Goal: Task Accomplishment & Management: Complete application form

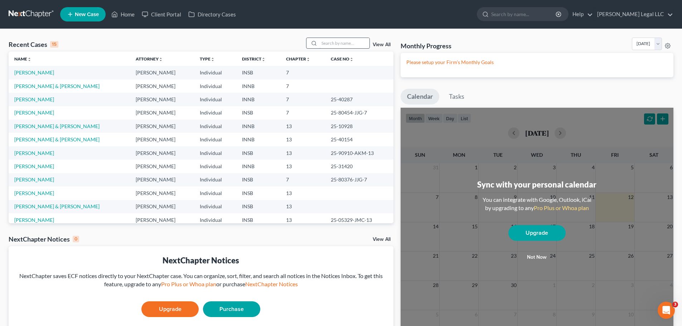
click at [337, 43] on input "search" at bounding box center [344, 43] width 50 height 10
click at [92, 17] on span "New Case" at bounding box center [87, 14] width 24 height 5
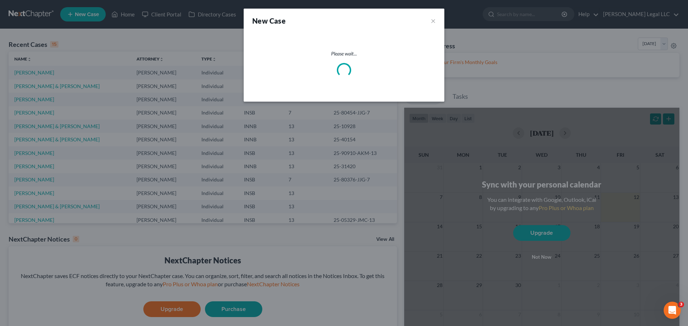
select select "28"
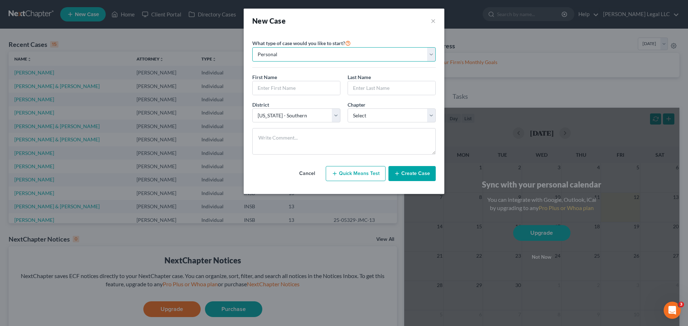
click at [295, 54] on select "Personal Business" at bounding box center [343, 54] width 183 height 14
click at [276, 90] on input "text" at bounding box center [295, 88] width 87 height 14
type input "[PERSON_NAME]"
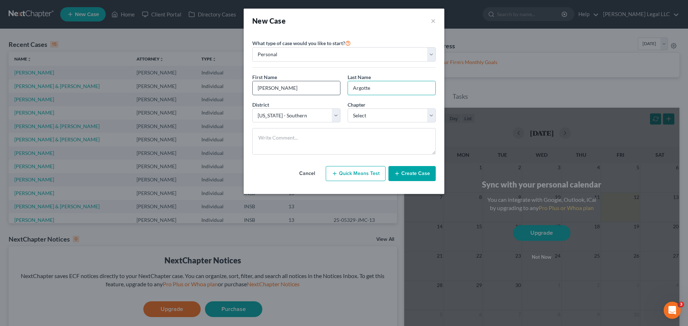
type input "Argotte"
click at [351, 114] on select "Select 7 11 12 13" at bounding box center [391, 116] width 88 height 14
select select "3"
click at [347, 109] on select "Select 7 11 12 13" at bounding box center [391, 116] width 88 height 14
click at [413, 173] on button "Create Case" at bounding box center [411, 173] width 47 height 15
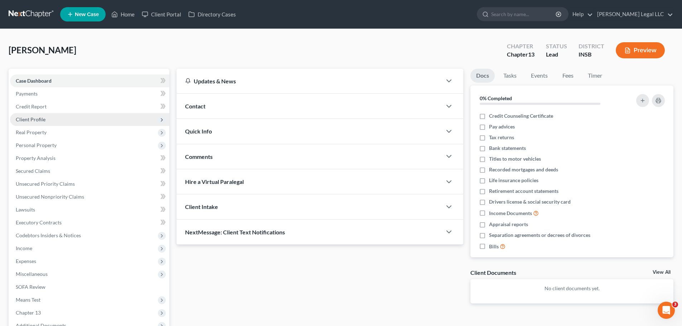
click at [26, 120] on span "Client Profile" at bounding box center [31, 119] width 30 height 6
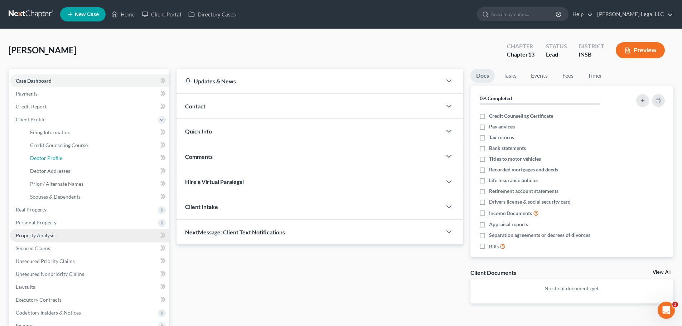
click at [40, 157] on span "Debtor Profile" at bounding box center [46, 158] width 32 height 6
select select "0"
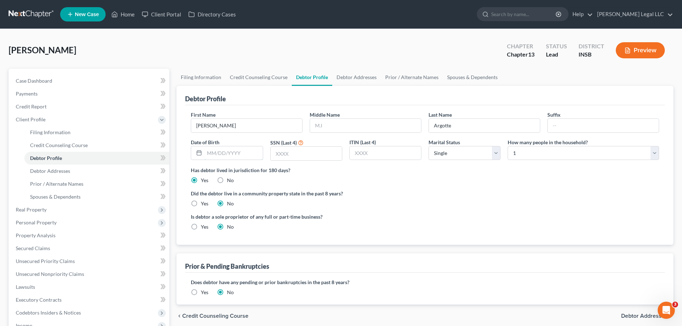
drag, startPoint x: 206, startPoint y: 152, endPoint x: 318, endPoint y: 138, distance: 113.0
click at [206, 152] on input "text" at bounding box center [233, 153] width 58 height 14
click at [334, 122] on input "text" at bounding box center [365, 126] width 111 height 14
click at [364, 119] on input "text" at bounding box center [365, 126] width 111 height 14
type input "F"
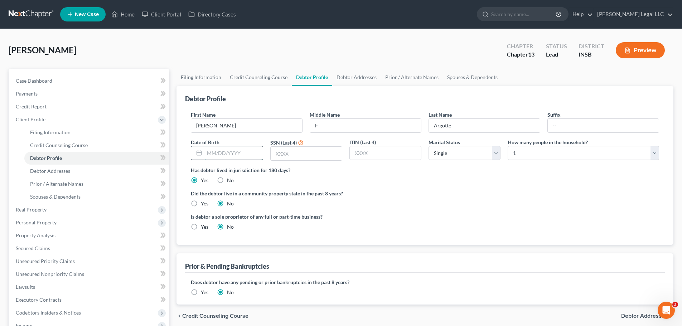
click at [251, 156] on input "text" at bounding box center [233, 153] width 58 height 14
type input "[DATE]"
type input "8130"
click at [532, 184] on div "Has debtor lived in jurisdiction for 180 days? Yes No Debtor must reside in jur…" at bounding box center [425, 176] width 468 height 18
click at [545, 147] on select "Select 1 2 3 4 5 6 7 8 9 10 11 12 13 14 15 16 17 18 19 20" at bounding box center [583, 153] width 151 height 14
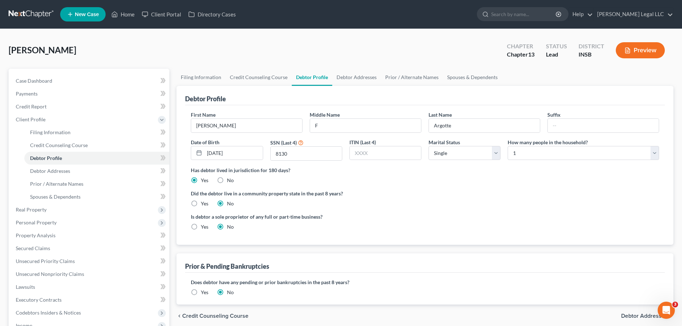
drag, startPoint x: 418, startPoint y: 191, endPoint x: 389, endPoint y: 179, distance: 31.7
click at [418, 191] on label "Did the debtor live in a community property state in the past 8 years?" at bounding box center [425, 194] width 468 height 8
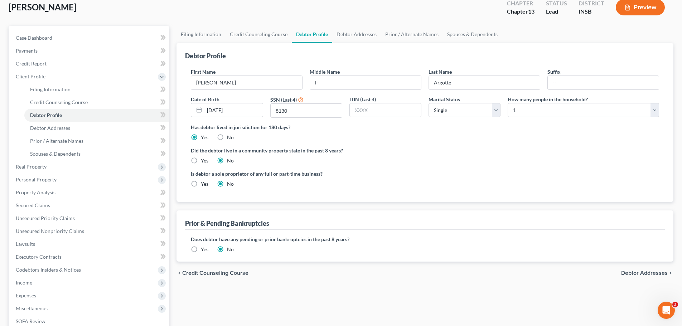
scroll to position [107, 0]
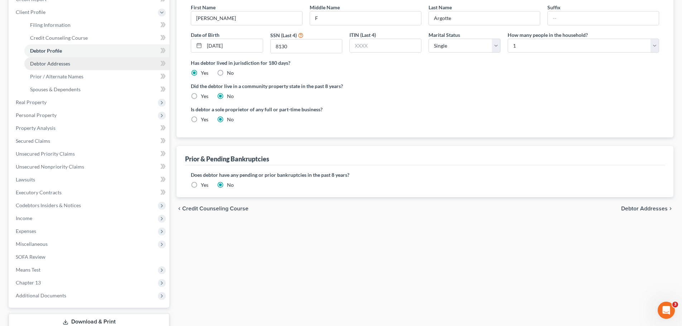
click at [77, 59] on link "Debtor Addresses" at bounding box center [96, 63] width 145 height 13
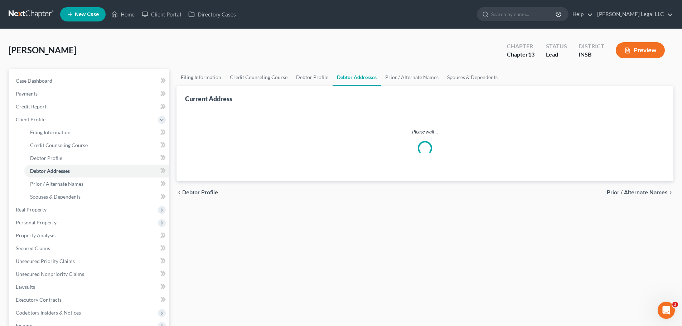
select select "0"
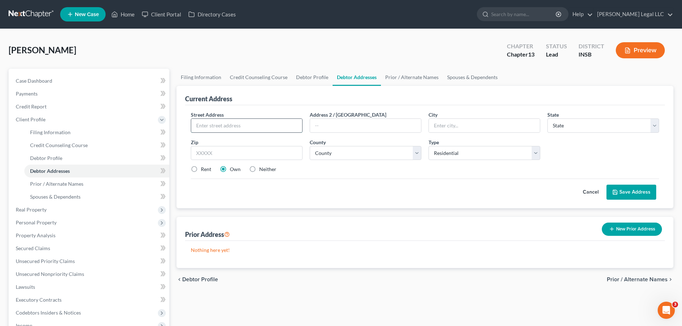
click at [232, 129] on input "text" at bounding box center [246, 126] width 111 height 14
type input "110 E North St"
type input "46052"
type input "[GEOGRAPHIC_DATA]"
select select "15"
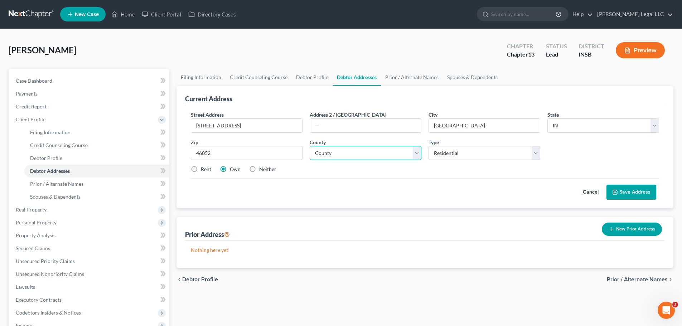
click at [324, 151] on select "County Adams County Allen County Bartholomew County Benton County Blackford Cou…" at bounding box center [366, 153] width 112 height 14
select select "5"
click at [310, 146] on select "County Adams County Allen County Bartholomew County Benton County Blackford Cou…" at bounding box center [366, 153] width 112 height 14
click at [201, 170] on label "Rent" at bounding box center [206, 169] width 10 height 7
click at [204, 170] on input "Rent" at bounding box center [206, 168] width 5 height 5
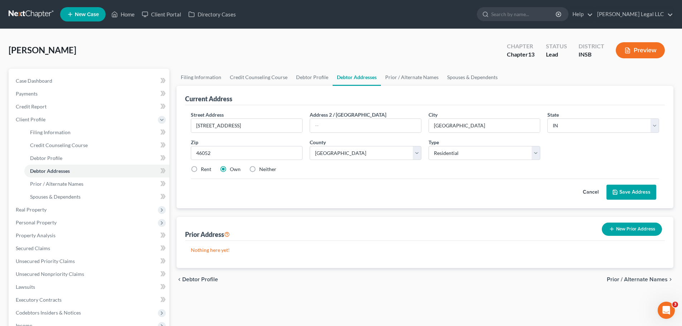
radio input "true"
click at [637, 195] on button "Save Address" at bounding box center [632, 192] width 50 height 15
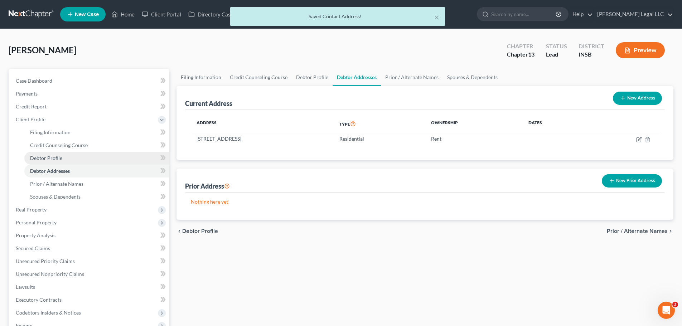
click at [54, 160] on span "Debtor Profile" at bounding box center [46, 158] width 32 height 6
select select "0"
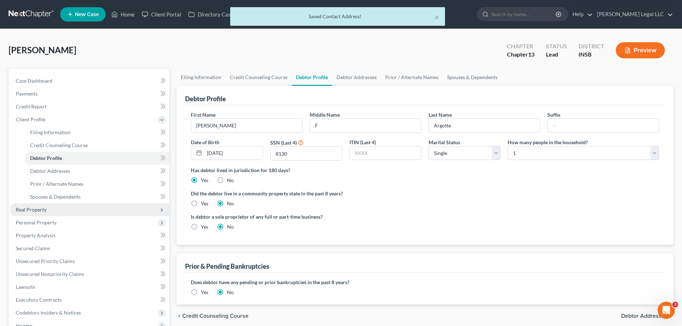
drag, startPoint x: 21, startPoint y: 204, endPoint x: 22, endPoint y: 213, distance: 9.0
click at [21, 204] on span "Real Property" at bounding box center [89, 209] width 159 height 13
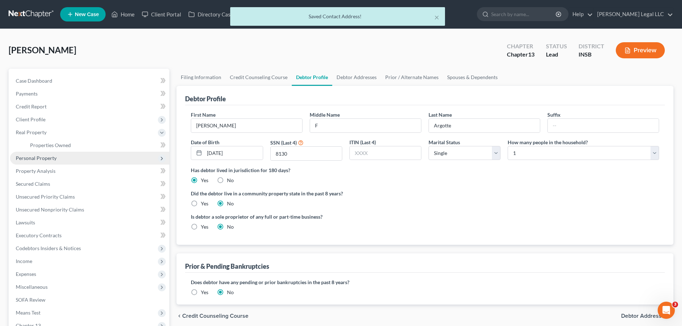
click at [34, 158] on span "Personal Property" at bounding box center [36, 158] width 41 height 6
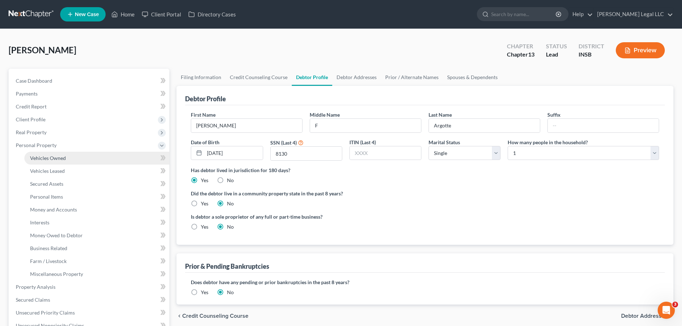
click at [53, 155] on span "Vehicles Owned" at bounding box center [48, 158] width 36 height 6
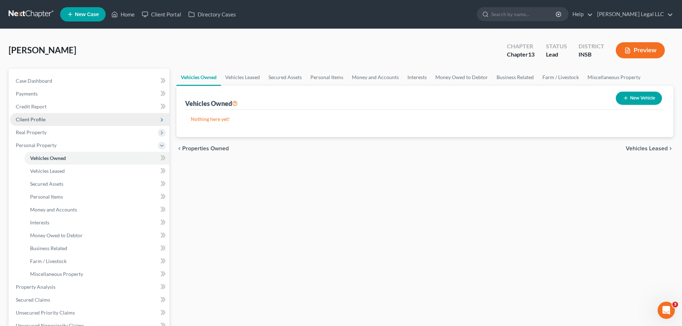
click at [27, 121] on span "Client Profile" at bounding box center [31, 119] width 30 height 6
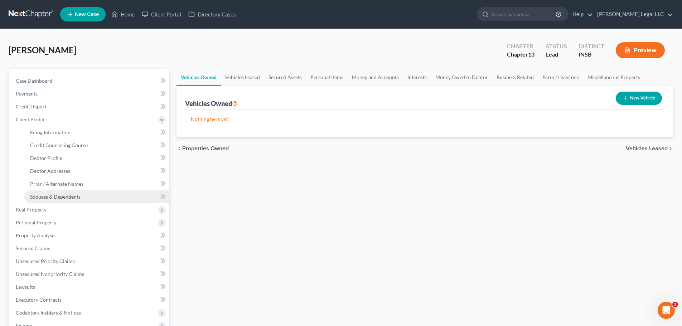
click at [54, 194] on span "Spouses & Dependents" at bounding box center [55, 197] width 50 height 6
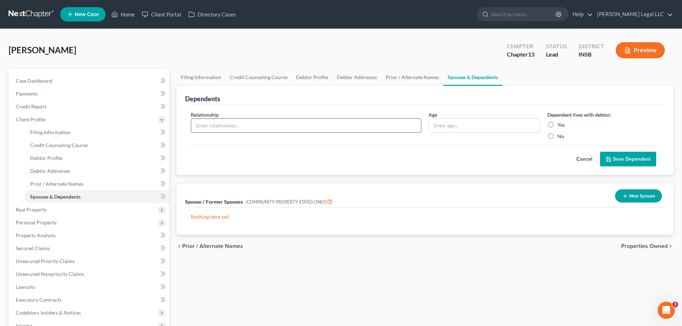
click at [216, 131] on input "text" at bounding box center [306, 126] width 230 height 14
type input "Daughter"
drag, startPoint x: 549, startPoint y: 124, endPoint x: 115, endPoint y: 196, distance: 439.9
click at [558, 124] on label "Yes" at bounding box center [562, 124] width 8 height 7
click at [560, 124] on input "Yes" at bounding box center [562, 123] width 5 height 5
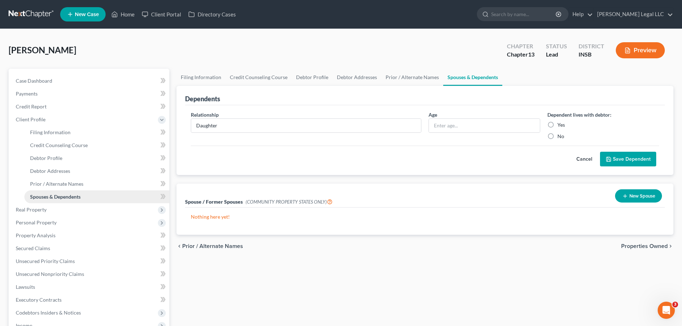
radio input "true"
click at [54, 134] on span "Filing Information" at bounding box center [50, 132] width 40 height 6
select select "1"
select select "0"
select select "3"
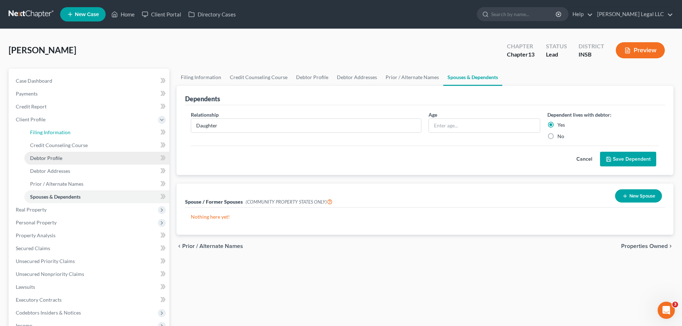
select select "28"
select select "0"
select select "15"
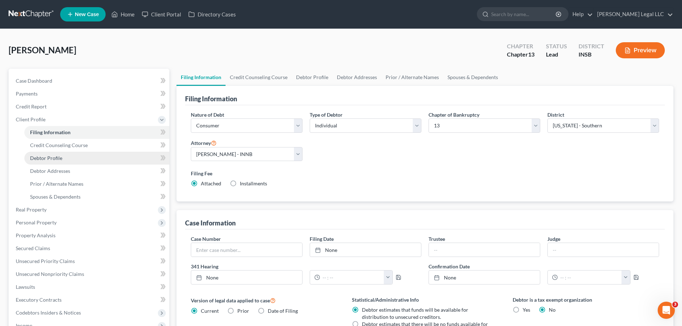
click at [43, 155] on span "Debtor Profile" at bounding box center [46, 158] width 32 height 6
select select "0"
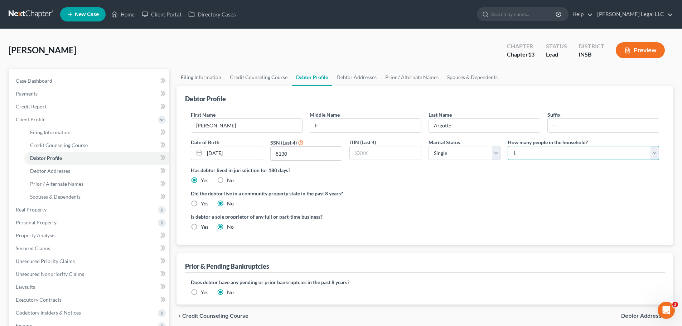
drag, startPoint x: 568, startPoint y: 149, endPoint x: 545, endPoint y: 153, distance: 22.9
click at [568, 149] on select "Select 1 2 3 4 5 6 7 8 9 10 11 12 13 14 15 16 17 18 19 20" at bounding box center [583, 153] width 151 height 14
select select "1"
click at [508, 146] on select "Select 1 2 3 4 5 6 7 8 9 10 11 12 13 14 15 16 17 18 19 20" at bounding box center [583, 153] width 151 height 14
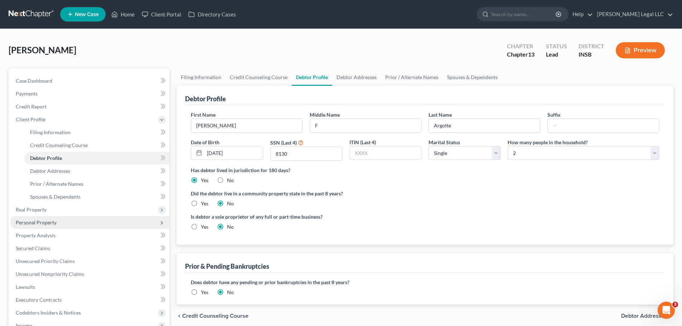
click at [35, 216] on span "Personal Property" at bounding box center [89, 222] width 159 height 13
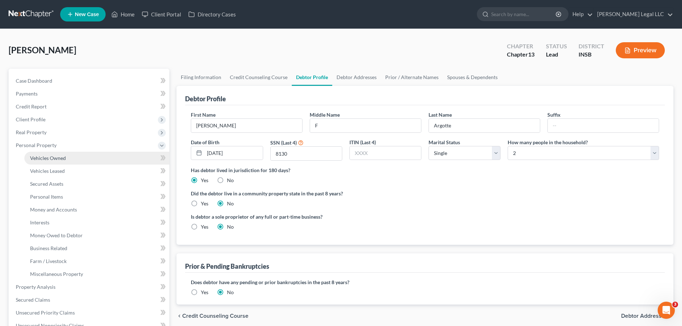
click at [42, 161] on link "Vehicles Owned" at bounding box center [96, 158] width 145 height 13
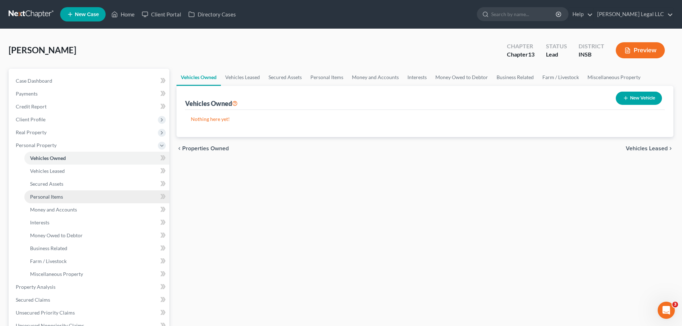
drag, startPoint x: 49, startPoint y: 199, endPoint x: 96, endPoint y: 199, distance: 46.6
click at [49, 199] on span "Personal Items" at bounding box center [46, 197] width 33 height 6
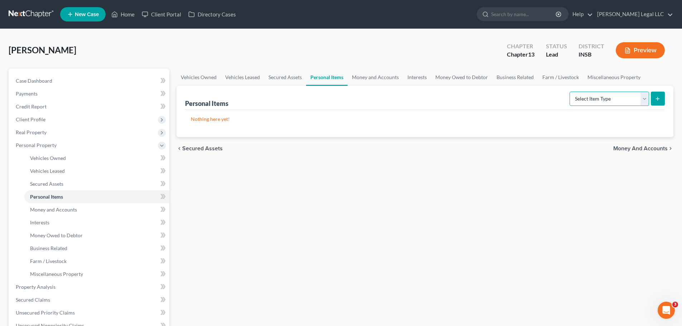
click at [592, 101] on select "Select Item Type Clothing Collectibles Of Value Electronics Firearms Household …" at bounding box center [610, 99] width 80 height 14
select select "clothing"
click at [570, 92] on select "Select Item Type Clothing Collectibles Of Value Electronics Firearms Household …" at bounding box center [610, 99] width 80 height 14
click at [659, 98] on icon "submit" at bounding box center [658, 99] width 6 height 6
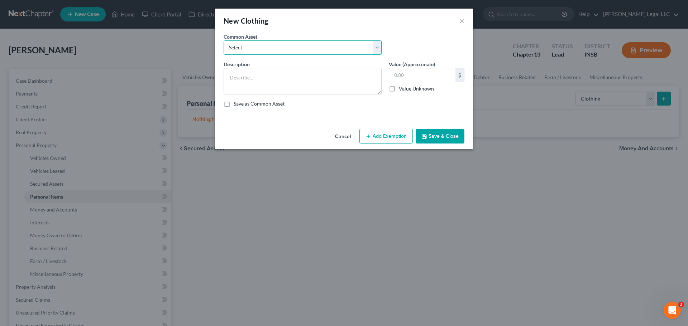
drag, startPoint x: 233, startPoint y: 41, endPoint x: 241, endPoint y: 54, distance: 15.9
click at [233, 41] on select "Select Clothing Personal used clothing" at bounding box center [302, 47] width 158 height 14
select select "0"
click at [223, 40] on select "Select Clothing Personal used clothing" at bounding box center [302, 47] width 158 height 14
click at [242, 71] on div "Description *" at bounding box center [302, 78] width 165 height 34
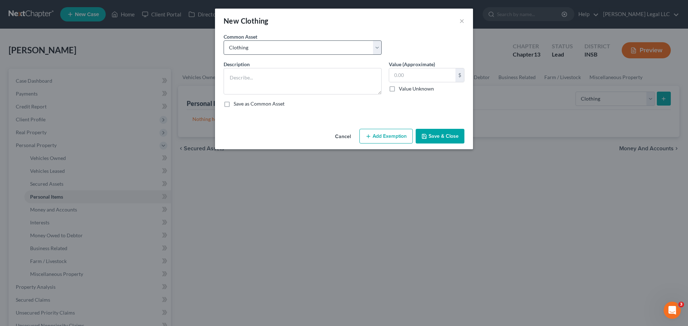
type textarea "Clothing"
type input "500.00"
drag, startPoint x: 250, startPoint y: 45, endPoint x: 248, endPoint y: 54, distance: 9.8
click at [250, 45] on select "Select Clothing Personal used clothing" at bounding box center [302, 47] width 158 height 14
select select "1"
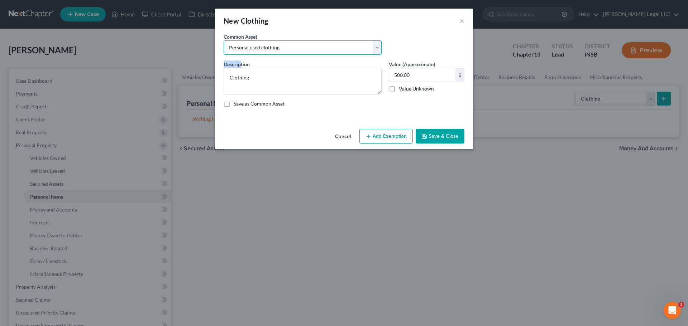
click at [223, 40] on select "Select Clothing Personal used clothing" at bounding box center [302, 47] width 158 height 14
type textarea "Personal used clothing"
click at [396, 135] on button "Add Exemption" at bounding box center [385, 136] width 53 height 15
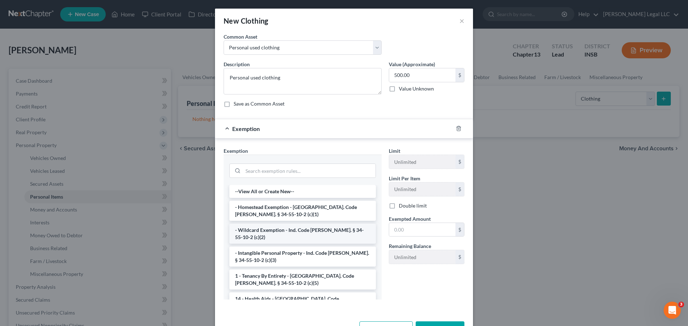
click at [257, 227] on li "- Wildcard Exemption - Ind. Code Ann. § 34-55-10-2 (c)(2)" at bounding box center [302, 234] width 146 height 20
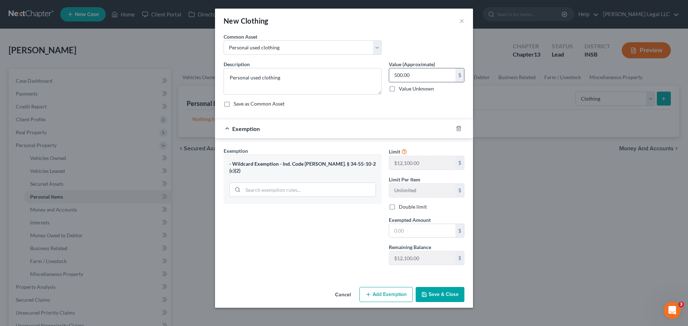
click at [411, 81] on input "500.00" at bounding box center [422, 75] width 66 height 14
type input "300"
click at [414, 232] on input "text" at bounding box center [422, 231] width 66 height 14
type input "300"
drag, startPoint x: 302, startPoint y: 256, endPoint x: 405, endPoint y: 290, distance: 108.1
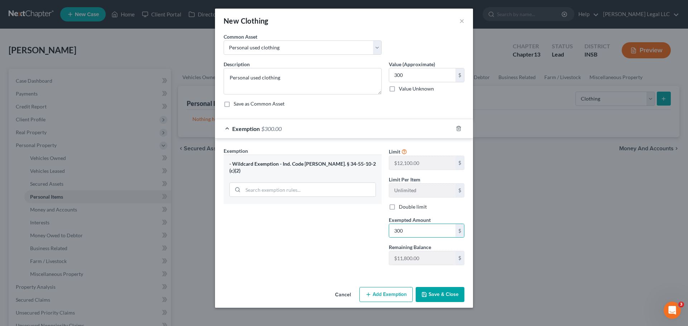
click at [302, 256] on div "Exemption Set must be selected for CA. Exemption * - Wildcard Exemption - Ind. …" at bounding box center [302, 209] width 165 height 124
drag, startPoint x: 431, startPoint y: 297, endPoint x: 413, endPoint y: 278, distance: 26.1
click at [429, 297] on button "Save & Close" at bounding box center [439, 294] width 49 height 15
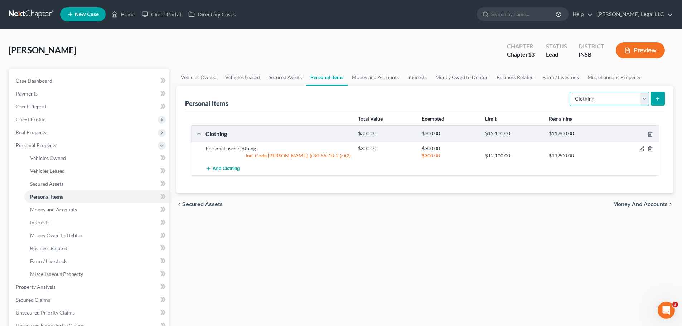
click at [610, 104] on select "Select Item Type Clothing Collectibles Of Value Electronics Firearms Household …" at bounding box center [610, 99] width 80 height 14
select select "electronics"
click at [570, 92] on select "Select Item Type Clothing Collectibles Of Value Electronics Firearms Household …" at bounding box center [610, 99] width 80 height 14
click at [660, 99] on icon "submit" at bounding box center [658, 99] width 6 height 6
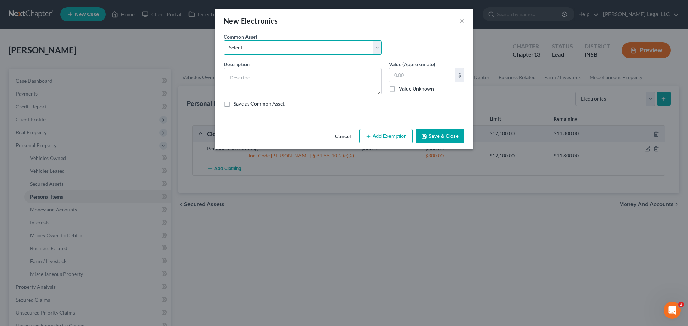
click at [274, 42] on select "Select Miscellaneous electronics including televisions, computer equipment, and…" at bounding box center [302, 47] width 158 height 14
select select "0"
click at [223, 40] on select "Select Miscellaneous electronics including televisions, computer equipment, and…" at bounding box center [302, 47] width 158 height 14
type textarea "Miscellaneous electronics including televisions, computer equipment, and other …"
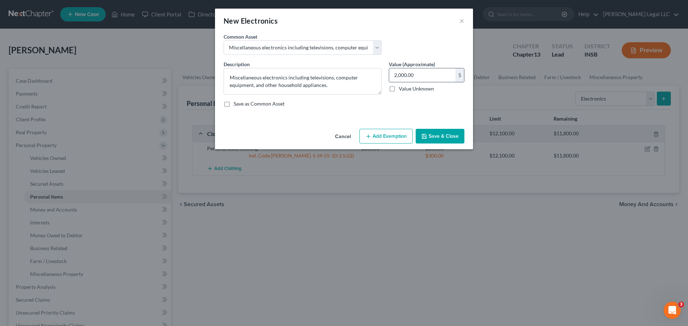
click at [411, 75] on input "2,000.00" at bounding box center [422, 75] width 66 height 14
type input "1,500"
click at [389, 143] on button "Add Exemption" at bounding box center [385, 136] width 53 height 15
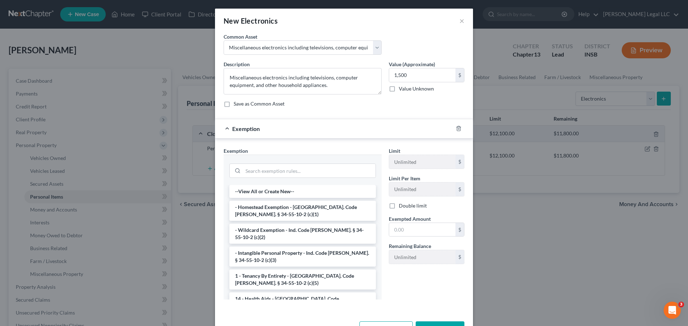
drag, startPoint x: 244, startPoint y: 231, endPoint x: 387, endPoint y: 236, distance: 143.0
click at [244, 231] on li "- Wildcard Exemption - Ind. Code Ann. § 34-55-10-2 (c)(2)" at bounding box center [302, 234] width 146 height 20
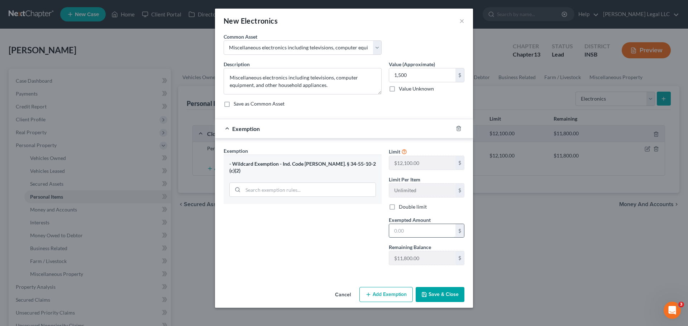
click at [411, 232] on input "text" at bounding box center [422, 231] width 66 height 14
type input "1,500"
drag, startPoint x: 285, startPoint y: 242, endPoint x: 415, endPoint y: 282, distance: 136.2
click at [285, 243] on div "Exemption Set must be selected for CA. Exemption * - Wildcard Exemption - Ind. …" at bounding box center [302, 209] width 165 height 124
drag, startPoint x: 435, startPoint y: 294, endPoint x: 553, endPoint y: 164, distance: 175.0
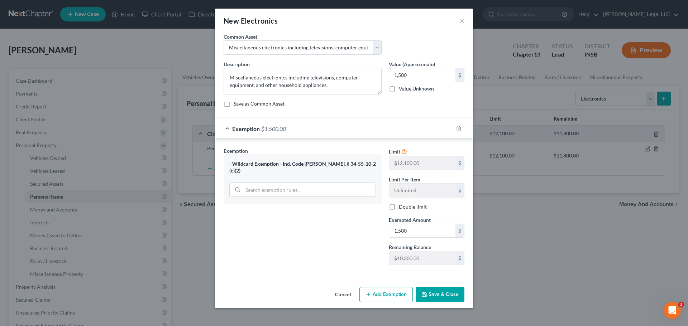
click at [435, 295] on button "Save & Close" at bounding box center [439, 294] width 49 height 15
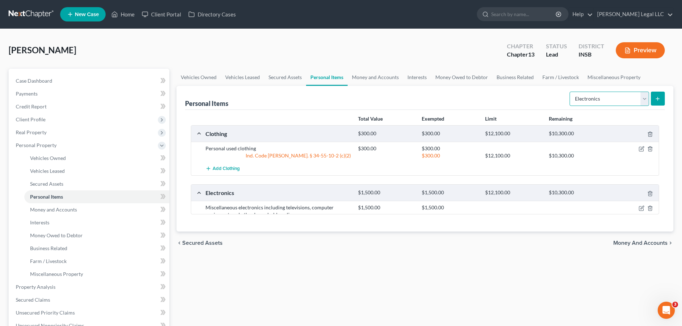
click at [598, 99] on select "Select Item Type Clothing Collectibles Of Value Electronics Firearms Household …" at bounding box center [610, 99] width 80 height 14
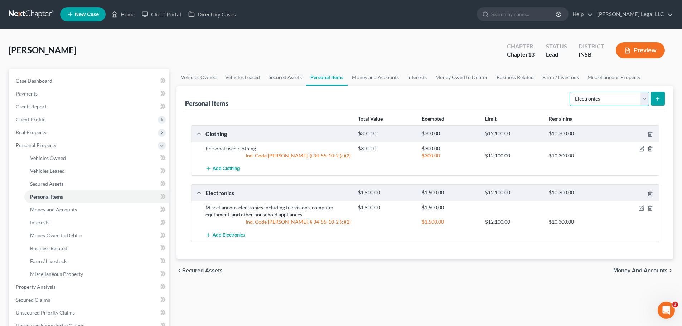
select select "household_goods"
click at [570, 92] on select "Select Item Type Clothing Collectibles Of Value Electronics Firearms Household …" at bounding box center [610, 99] width 80 height 14
click at [655, 100] on button "submit" at bounding box center [658, 99] width 14 height 14
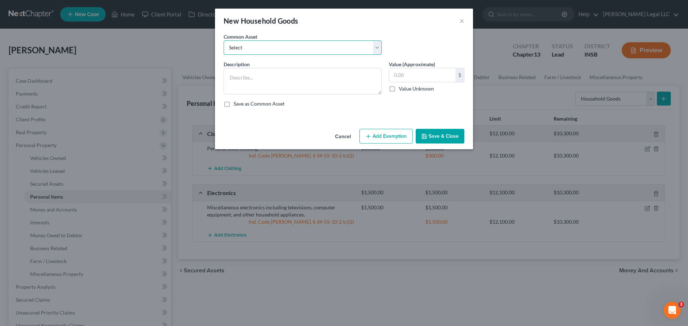
drag, startPoint x: 290, startPoint y: 40, endPoint x: 284, endPoint y: 53, distance: 13.8
click at [290, 40] on select "Select Household furniture (bedrooms, kitchen, living area, etc.)" at bounding box center [302, 47] width 158 height 14
select select "0"
click at [223, 40] on select "Select Household furniture (bedrooms, kitchen, living area, etc.)" at bounding box center [302, 47] width 158 height 14
type textarea "Household furniture (bedrooms, kitchen, living area, etc.)"
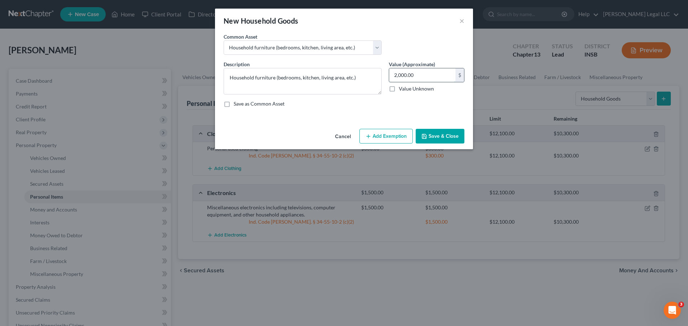
click at [416, 73] on input "2,000.00" at bounding box center [422, 75] width 66 height 14
type input "1,500"
click at [386, 137] on button "Add Exemption" at bounding box center [385, 136] width 53 height 15
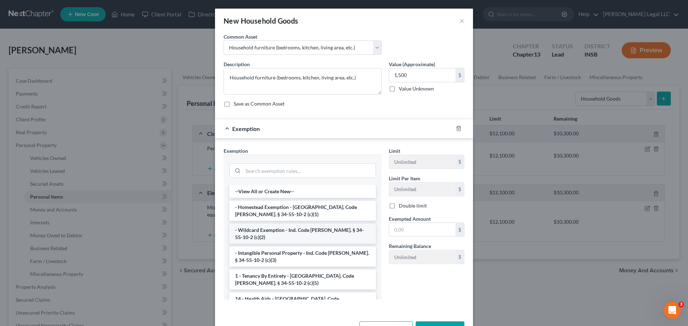
click at [264, 229] on li "- Wildcard Exemption - Ind. Code Ann. § 34-55-10-2 (c)(2)" at bounding box center [302, 234] width 146 height 20
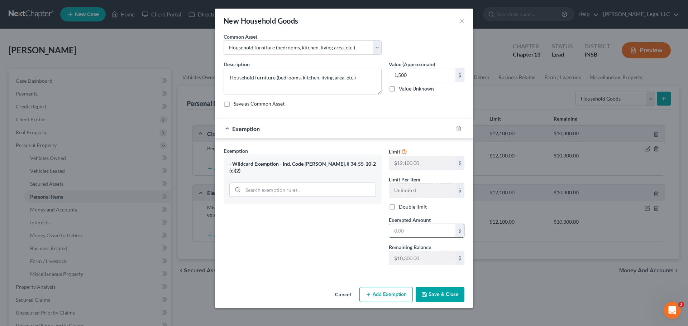
click at [412, 232] on input "text" at bounding box center [422, 231] width 66 height 14
type input "1,500"
drag, startPoint x: 291, startPoint y: 225, endPoint x: 393, endPoint y: 270, distance: 111.9
click at [291, 225] on div "Exemption Set must be selected for CA. Exemption * - Wildcard Exemption - Ind. …" at bounding box center [302, 209] width 165 height 124
click at [434, 292] on button "Save & Close" at bounding box center [439, 294] width 49 height 15
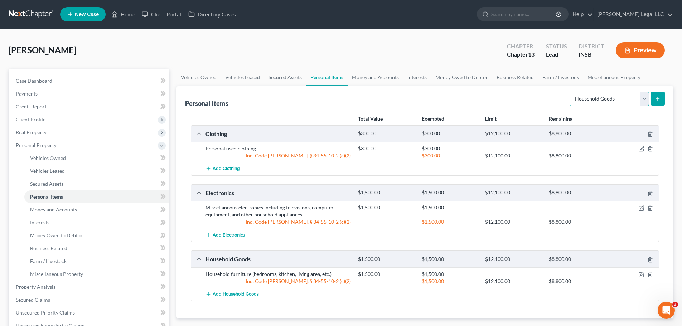
click at [594, 95] on select "Select Item Type Clothing Collectibles Of Value Electronics Firearms Household …" at bounding box center [610, 99] width 80 height 14
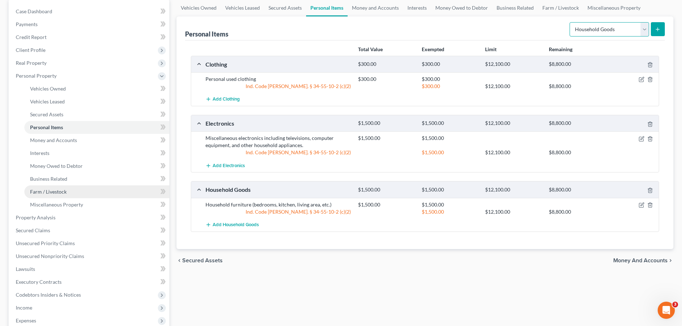
scroll to position [72, 0]
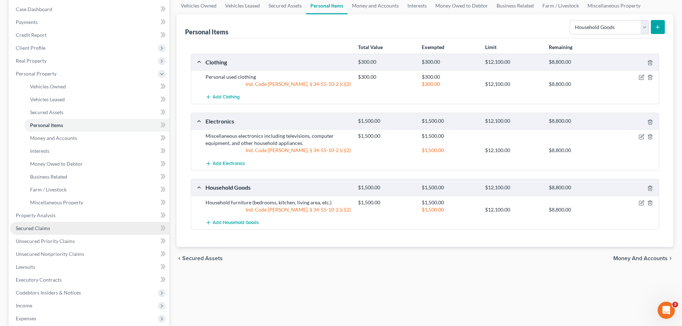
click at [44, 225] on span "Secured Claims" at bounding box center [33, 228] width 34 height 6
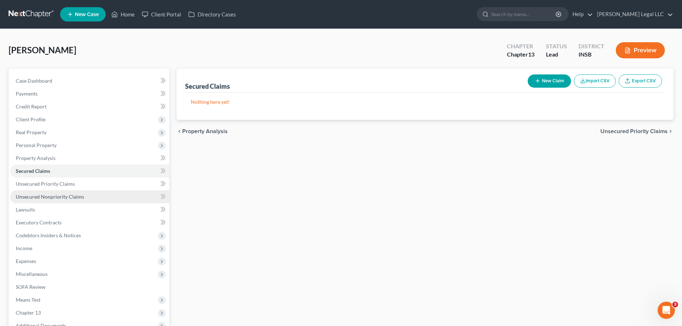
click at [61, 194] on span "Unsecured Nonpriority Claims" at bounding box center [50, 197] width 68 height 6
click at [540, 81] on button "New Claim" at bounding box center [549, 80] width 43 height 13
select select "0"
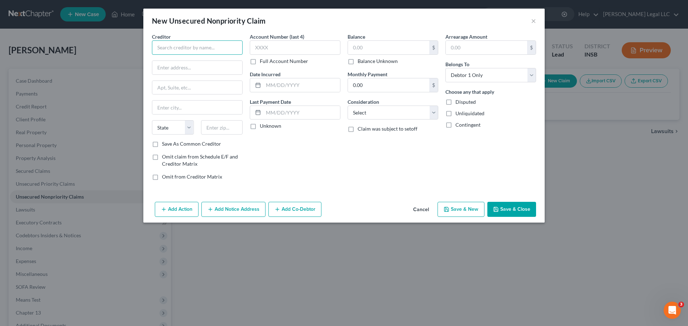
click at [161, 45] on input "text" at bounding box center [197, 47] width 91 height 14
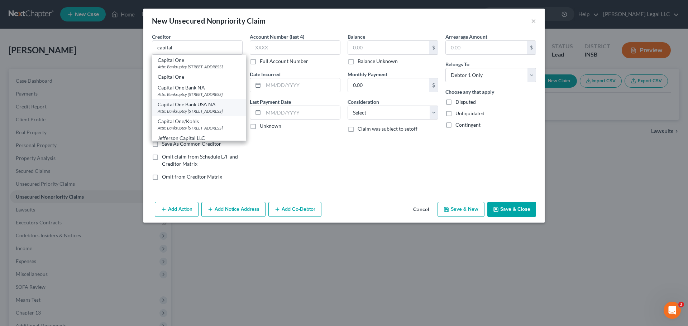
click at [186, 114] on div "Attn: Bankruptcy [STREET_ADDRESS]" at bounding box center [199, 111] width 83 height 6
type input "Capital One Bank USA NA"
type input "Attn: Bankruptcy"
type input "PO Box 31293"
type input "Salt Lake City"
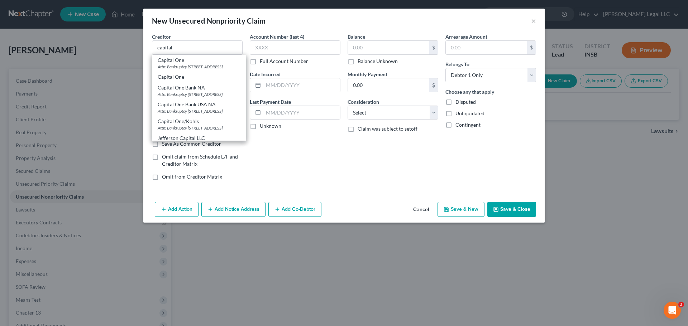
select select "46"
type input "84131"
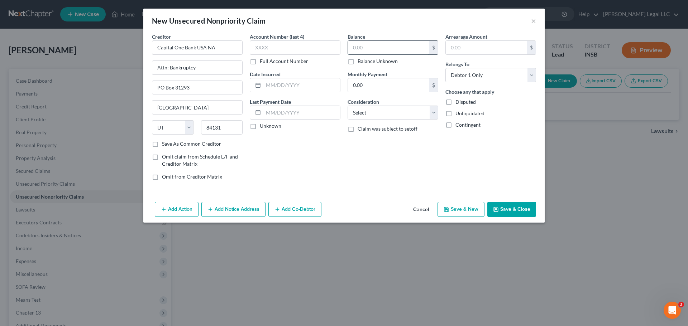
click at [379, 48] on input "text" at bounding box center [388, 48] width 81 height 14
type input "3,204"
click at [384, 115] on select "Select Cable / Satellite Services Collection Agency Credit Card Debt Debt Couns…" at bounding box center [392, 113] width 91 height 14
select select "2"
click at [347, 106] on select "Select Cable / Satellite Services Collection Agency Credit Card Debt Debt Couns…" at bounding box center [392, 113] width 91 height 14
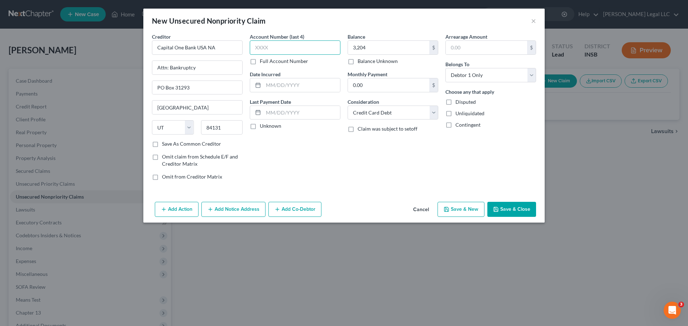
click at [300, 41] on input "text" at bounding box center [295, 47] width 91 height 14
type input "5061"
drag, startPoint x: 299, startPoint y: 85, endPoint x: 380, endPoint y: 109, distance: 85.1
click at [299, 85] on input "text" at bounding box center [301, 85] width 77 height 14
type input "05/09/2025"
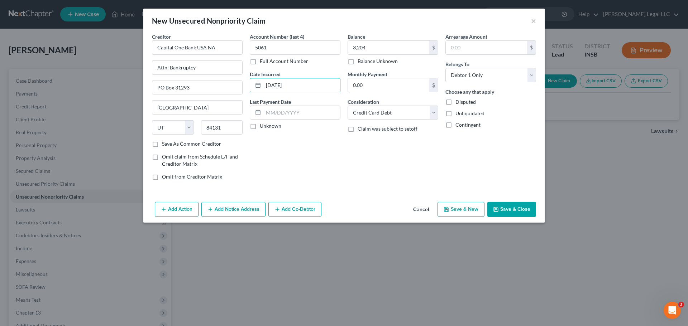
click at [310, 174] on div "Account Number (last 4) 5061 Full Account Number Date Incurred 05/09/2025 Last …" at bounding box center [295, 109] width 98 height 153
click at [459, 211] on button "Save & New" at bounding box center [460, 209] width 47 height 15
select select "0"
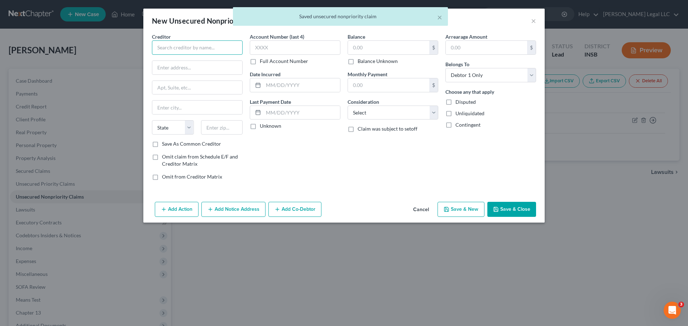
click at [220, 43] on input "text" at bounding box center [197, 47] width 91 height 14
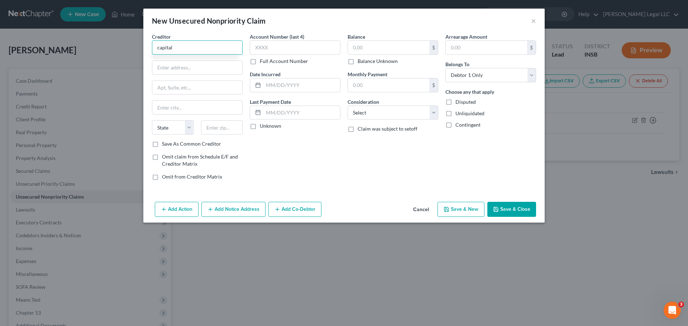
click at [201, 49] on input "capital" at bounding box center [197, 47] width 91 height 14
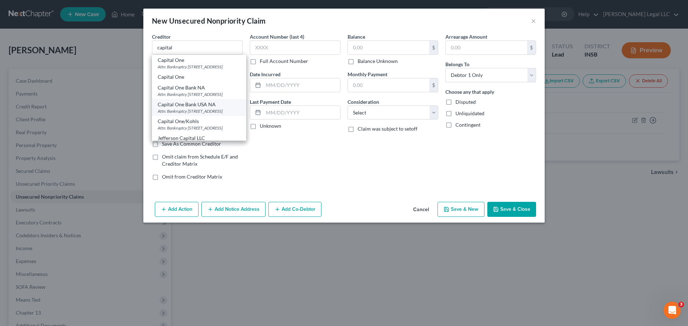
click at [197, 108] on div "Capital One Bank USA NA" at bounding box center [199, 104] width 83 height 7
type input "Capital One Bank USA NA"
type input "Attn: Bankruptcy"
type input "PO Box 31293"
type input "Salt Lake City"
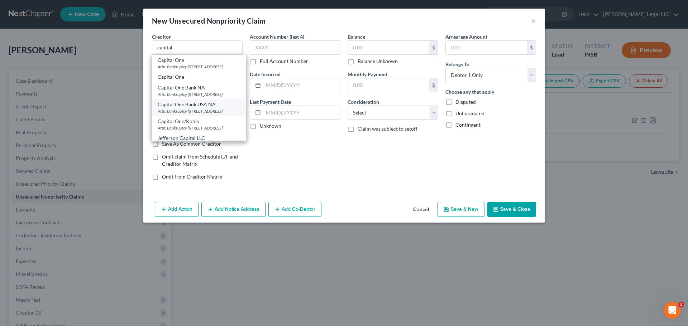
select select "46"
type input "84131"
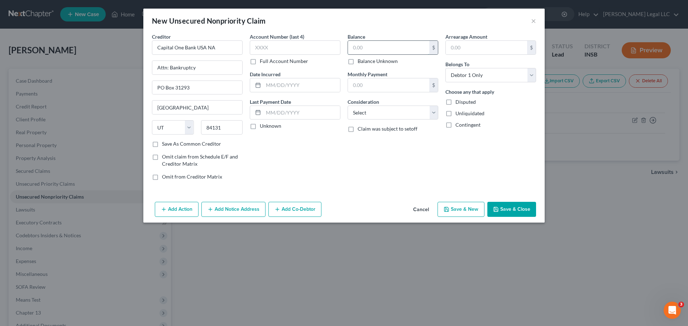
click at [408, 47] on input "text" at bounding box center [388, 48] width 81 height 14
type input "165"
drag, startPoint x: 392, startPoint y: 112, endPoint x: 406, endPoint y: 116, distance: 14.7
click at [392, 112] on select "Select Cable / Satellite Services Collection Agency Credit Card Debt Debt Couns…" at bounding box center [392, 113] width 91 height 14
select select "2"
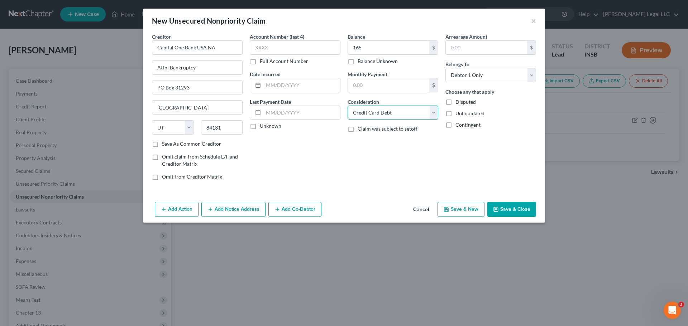
click at [347, 106] on select "Select Cable / Satellite Services Collection Agency Credit Card Debt Debt Couns…" at bounding box center [392, 113] width 91 height 14
click at [273, 46] on input "text" at bounding box center [295, 47] width 91 height 14
type input "2100"
drag, startPoint x: 281, startPoint y: 89, endPoint x: 548, endPoint y: 174, distance: 280.4
click at [281, 89] on input "text" at bounding box center [301, 85] width 77 height 14
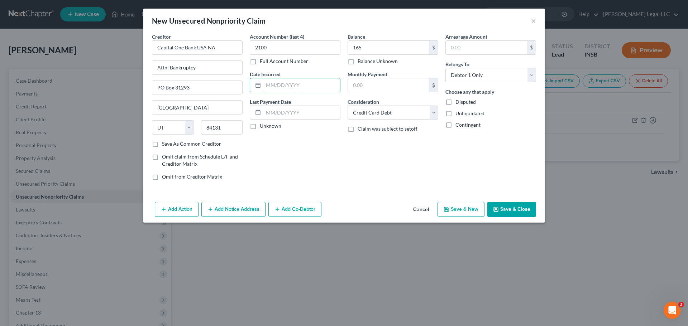
type input "0"
type input "11/11/2024"
click at [471, 209] on button "Save & New" at bounding box center [460, 209] width 47 height 15
select select "0"
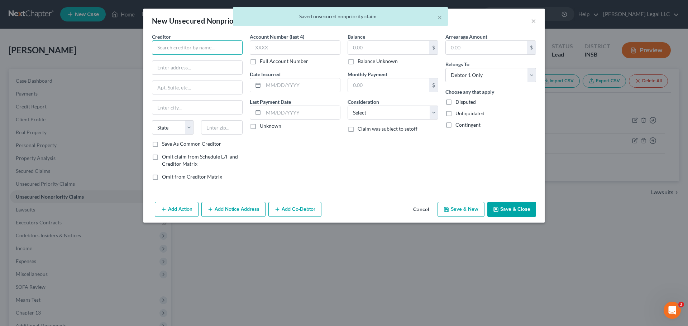
click at [197, 46] on input "text" at bounding box center [197, 47] width 91 height 14
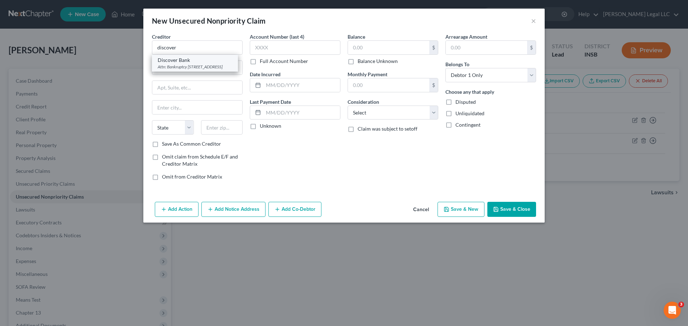
click at [194, 67] on div "Attn: Bankruptcy [STREET_ADDRESS]" at bounding box center [195, 67] width 74 height 6
type input "Discover Bank"
type input "Attn: Bankruptcy"
type input "PO Box 30939"
type input "Salt Lake City"
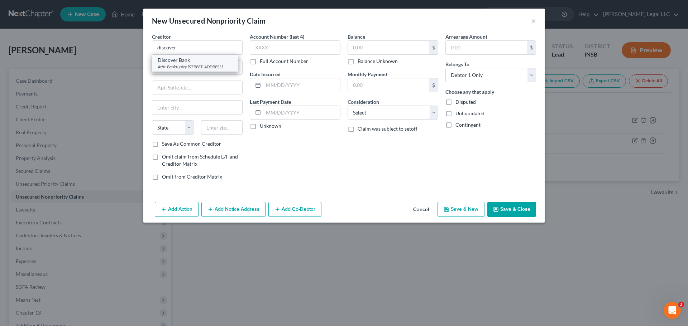
select select "46"
type input "84130"
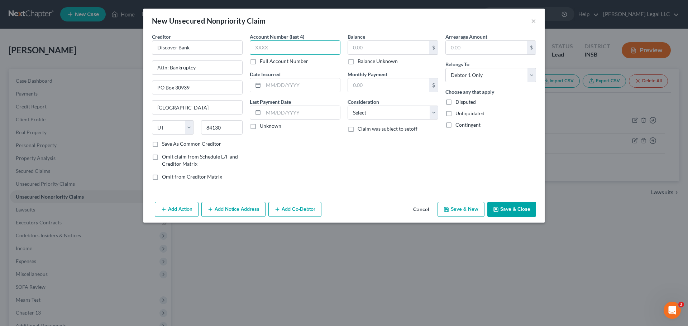
click at [309, 53] on input "text" at bounding box center [295, 47] width 91 height 14
type input "7856"
click at [367, 43] on input "text" at bounding box center [388, 48] width 81 height 14
type input "10,842"
click at [403, 109] on select "Select Cable / Satellite Services Collection Agency Credit Card Debt Debt Couns…" at bounding box center [392, 113] width 91 height 14
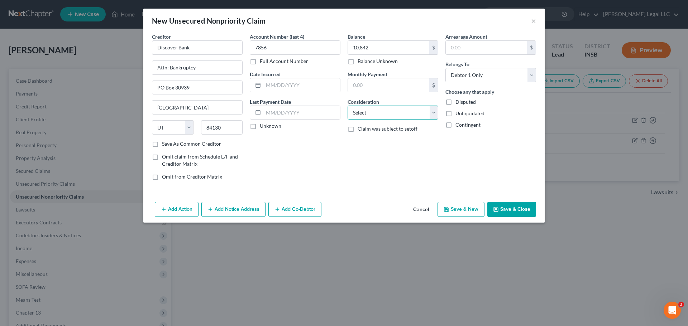
select select "2"
click at [347, 106] on select "Select Cable / Satellite Services Collection Agency Credit Card Debt Debt Couns…" at bounding box center [392, 113] width 91 height 14
drag, startPoint x: 289, startPoint y: 84, endPoint x: 500, endPoint y: 146, distance: 220.5
click at [289, 84] on input "text" at bounding box center [301, 85] width 77 height 14
type input "06/03/2018"
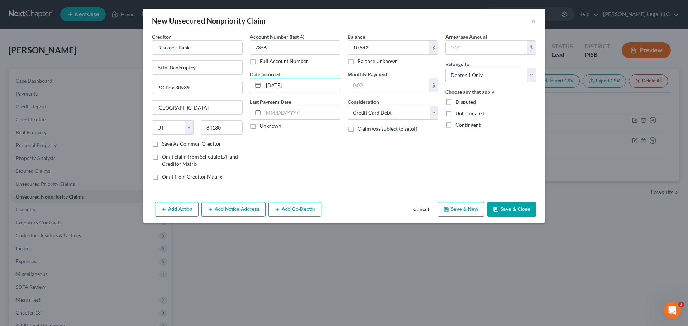
click at [470, 207] on button "Save & New" at bounding box center [460, 209] width 47 height 15
select select "0"
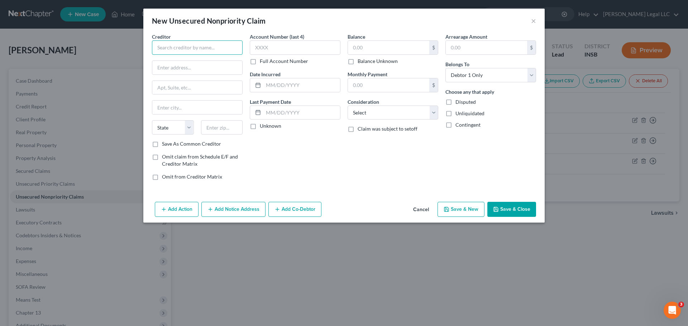
click at [170, 47] on input "text" at bounding box center [197, 47] width 91 height 14
type input "Mission Lane Tab Bank"
type input "Attn: Bankruptcy"
type input "PO Box 105286"
type input "Atlanta"
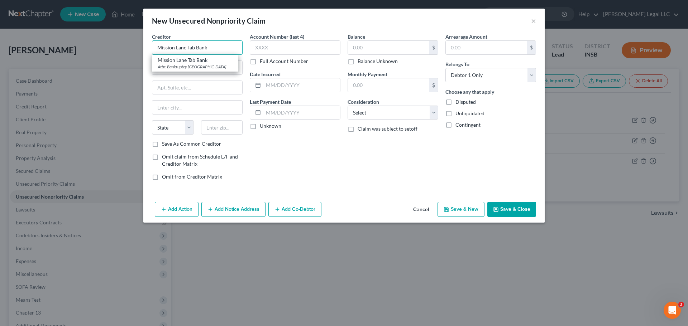
select select "10"
type input "30340"
type input "Mission Lane Tab Bank"
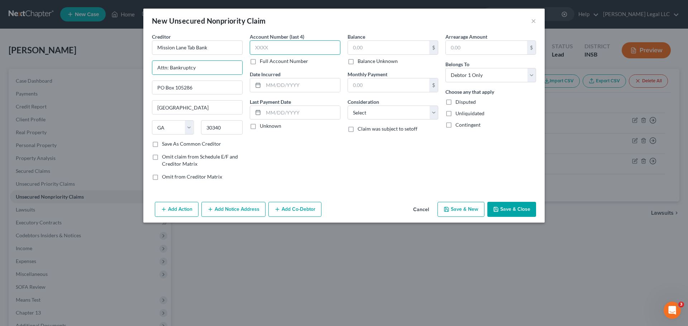
click at [257, 50] on input "text" at bounding box center [295, 47] width 91 height 14
type input "6098"
click at [357, 62] on label "Balance Unknown" at bounding box center [377, 61] width 40 height 7
click at [360, 62] on input "Balance Unknown" at bounding box center [362, 60] width 5 height 5
checkbox input "true"
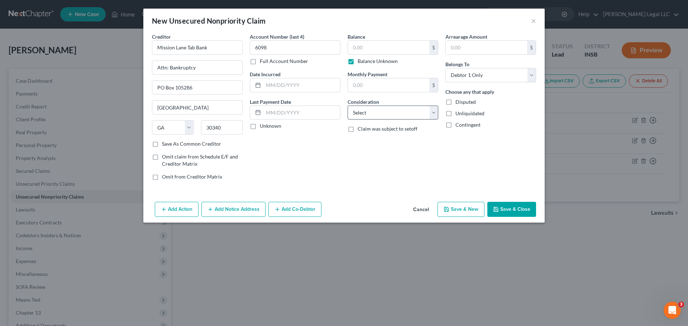
type input "0.00"
click at [361, 113] on select "Select Cable / Satellite Services Collection Agency Credit Card Debt Debt Couns…" at bounding box center [392, 113] width 91 height 14
select select "2"
click at [347, 106] on select "Select Cable / Satellite Services Collection Agency Credit Card Debt Debt Couns…" at bounding box center [392, 113] width 91 height 14
click at [285, 86] on input "text" at bounding box center [301, 85] width 77 height 14
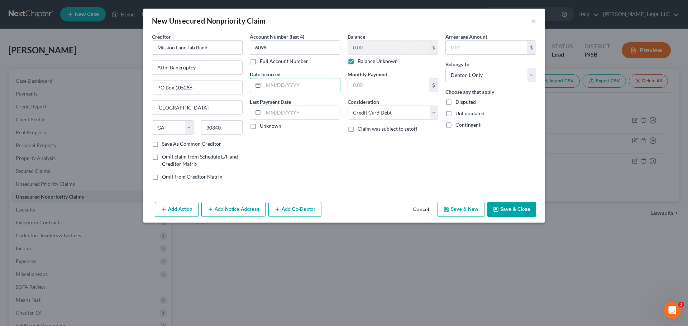
click at [357, 58] on label "Balance Unknown" at bounding box center [377, 61] width 40 height 7
click at [360, 58] on input "Balance Unknown" at bounding box center [362, 60] width 5 height 5
checkbox input "false"
click at [359, 52] on input "0.00" at bounding box center [388, 48] width 81 height 14
click at [290, 87] on input "text" at bounding box center [301, 85] width 77 height 14
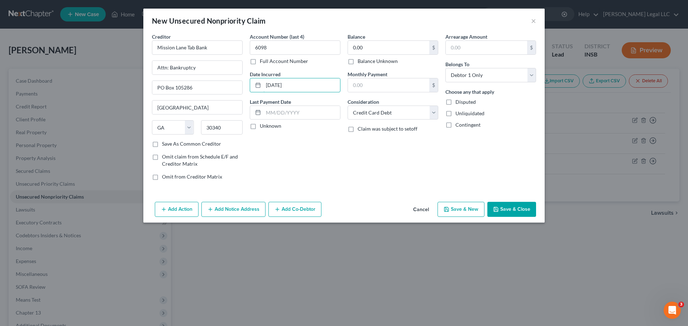
type input "12/04/2024"
click at [377, 169] on div "Balance 0.00 $ Balance Unknown Balance Undetermined 0.00 $ Balance Unknown Mont…" at bounding box center [393, 109] width 98 height 153
click at [449, 215] on button "Save & New" at bounding box center [460, 209] width 47 height 15
select select "0"
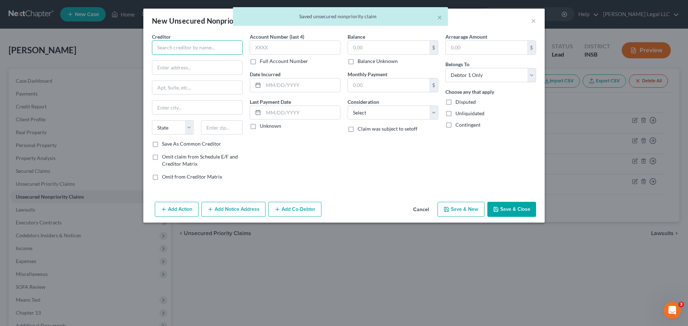
click at [180, 45] on input "text" at bounding box center [197, 47] width 91 height 14
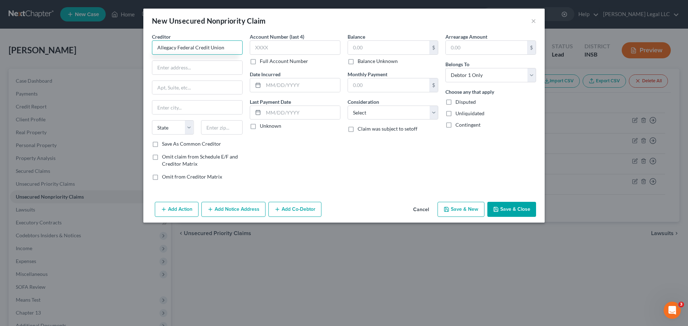
type input "Allegacy Federal Credit Union"
type input "Attn: Bankruptcy"
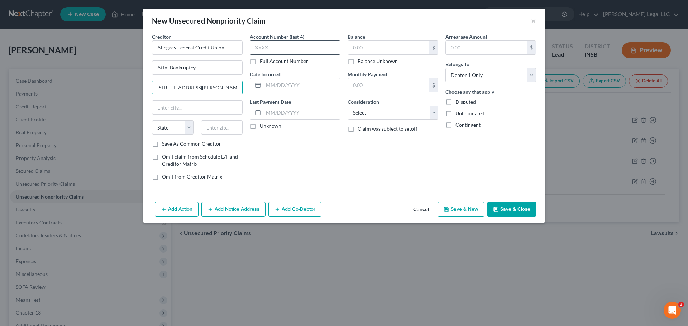
type input "1691 Westbrook Plaza Dr"
type input "27103"
drag, startPoint x: 215, startPoint y: 103, endPoint x: 252, endPoint y: 54, distance: 62.2
click at [215, 103] on input "text" at bounding box center [197, 108] width 90 height 14
type input "Winston Salem"
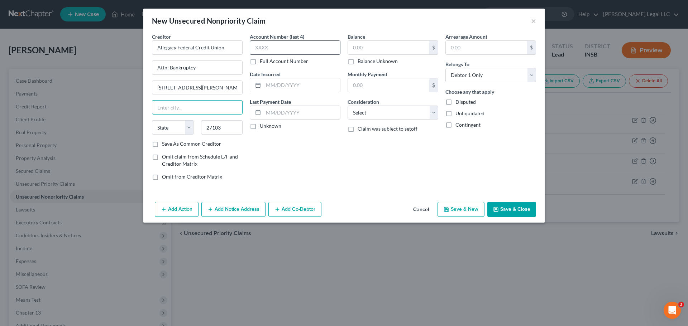
select select "28"
click at [260, 48] on input "text" at bounding box center [295, 47] width 91 height 14
type input "3043"
click at [391, 53] on input "text" at bounding box center [388, 48] width 81 height 14
type input "3,648"
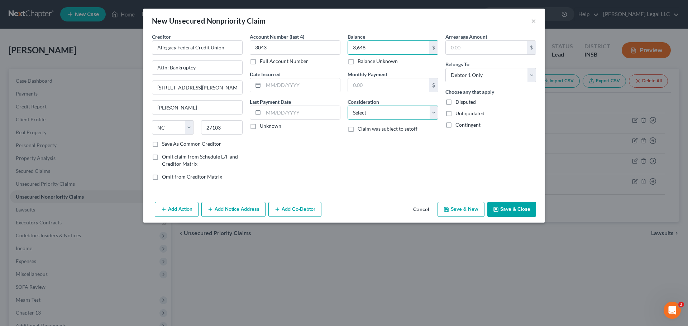
click at [397, 109] on select "Select Cable / Satellite Services Collection Agency Credit Card Debt Debt Couns…" at bounding box center [392, 113] width 91 height 14
select select "4"
click at [347, 106] on select "Select Cable / Satellite Services Collection Agency Credit Card Debt Debt Couns…" at bounding box center [392, 113] width 91 height 14
click at [300, 86] on input "text" at bounding box center [301, 85] width 77 height 14
type input "09/10/2001"
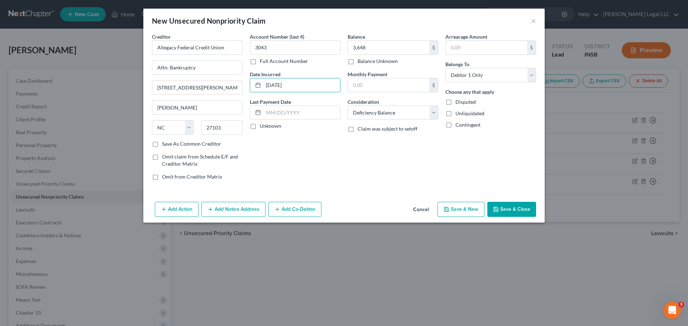
drag, startPoint x: 284, startPoint y: 155, endPoint x: 399, endPoint y: 189, distance: 119.7
click at [286, 155] on div "Account Number (last 4) 3043 Full Account Number Date Incurred 09/10/2001 Last …" at bounding box center [295, 109] width 98 height 153
click at [466, 209] on button "Save & New" at bounding box center [460, 209] width 47 height 15
select select "0"
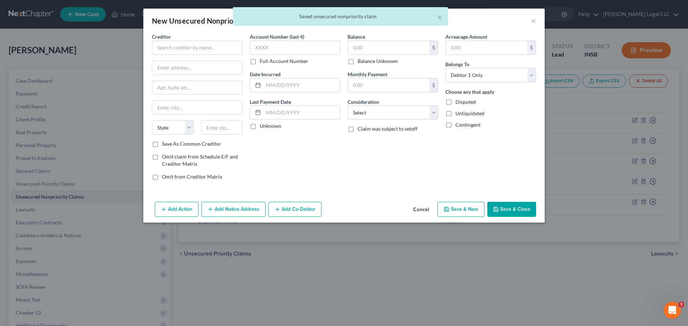
click at [198, 56] on div "Creditor * State [US_STATE] AK AR AZ CA CO [GEOGRAPHIC_DATA] DE DC [GEOGRAPHIC_…" at bounding box center [197, 86] width 91 height 107
click at [199, 49] on input "text" at bounding box center [197, 47] width 91 height 14
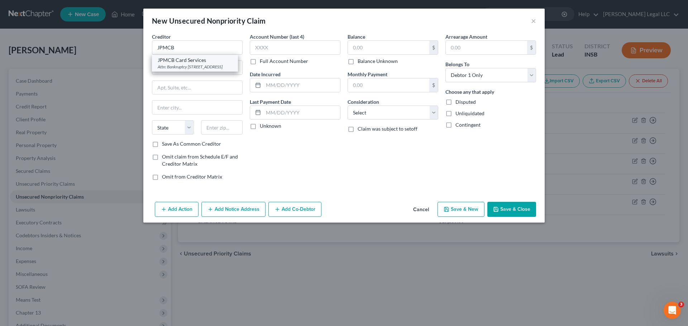
click at [213, 62] on div "JPMCB Card Services" at bounding box center [195, 60] width 74 height 7
type input "JPMCB Card Services"
type input "Attn: Bankruptcy"
type input "PO Box 15369"
type input "Wilmington"
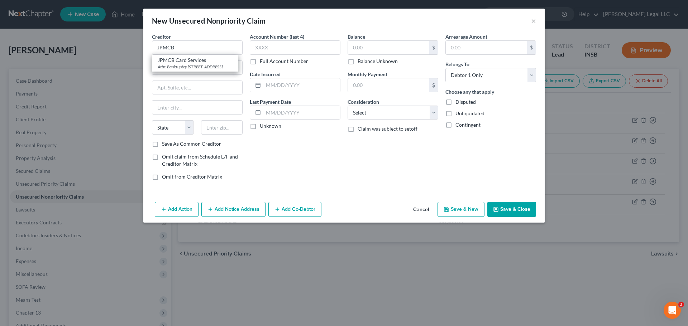
select select "7"
type input "19850"
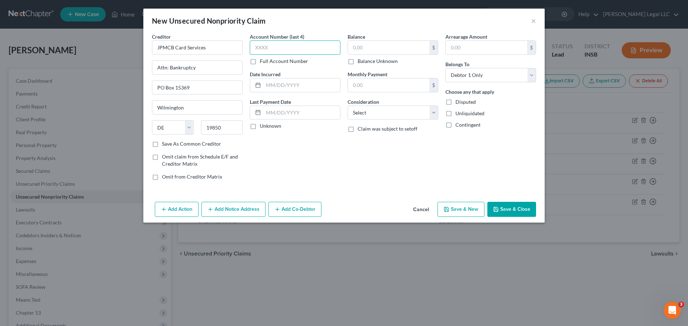
click at [275, 47] on input "text" at bounding box center [295, 47] width 91 height 14
type input "1329"
click at [370, 50] on input "text" at bounding box center [388, 48] width 81 height 14
type input "7,717"
click at [381, 109] on select "Select Cable / Satellite Services Collection Agency Credit Card Debt Debt Couns…" at bounding box center [392, 113] width 91 height 14
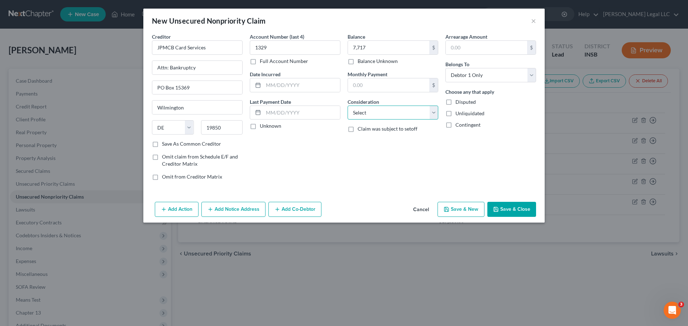
select select "2"
click at [347, 106] on select "Select Cable / Satellite Services Collection Agency Credit Card Debt Debt Couns…" at bounding box center [392, 113] width 91 height 14
click at [313, 83] on input "text" at bounding box center [301, 85] width 77 height 14
type input "03/31/2016"
click at [452, 209] on button "Save & New" at bounding box center [460, 209] width 47 height 15
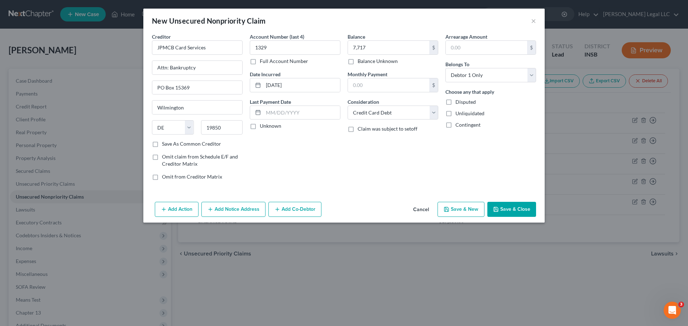
select select "0"
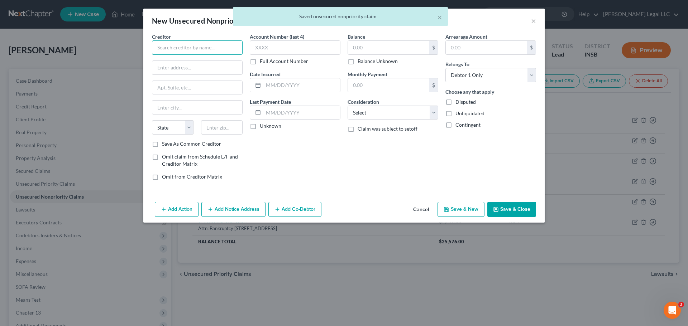
click at [209, 49] on input "text" at bounding box center [197, 47] width 91 height 14
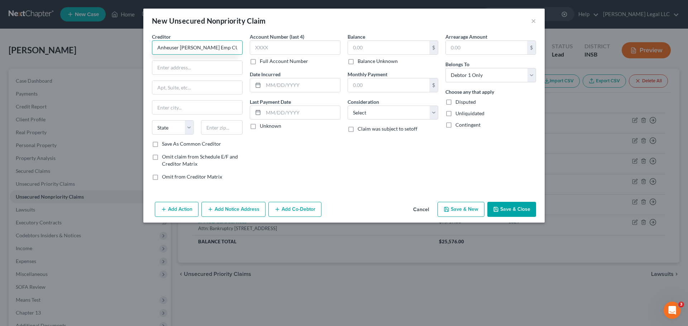
type input "Anheuser [PERSON_NAME] Emp CU"
type input "Attn: Bankruptcy"
type input "1001 Lynch St"
type input "63118"
click at [257, 49] on input "text" at bounding box center [295, 47] width 91 height 14
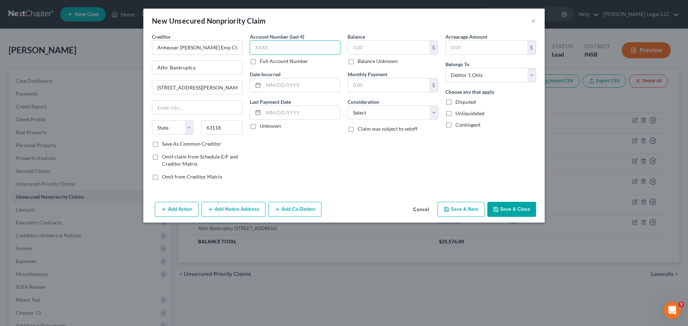
type input "Saint Louis"
select select "26"
type input "2972"
click at [402, 45] on input "text" at bounding box center [388, 48] width 81 height 14
type input "17,637"
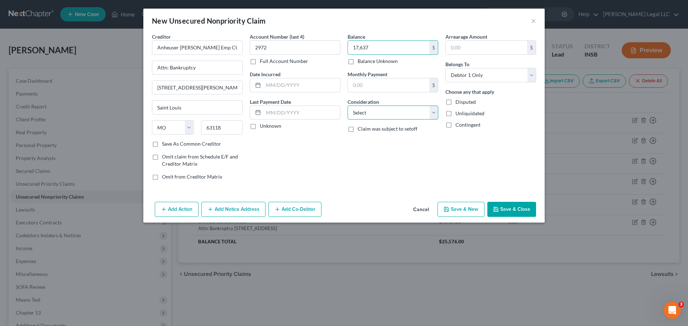
click at [382, 116] on select "Select Cable / Satellite Services Collection Agency Credit Card Debt Debt Couns…" at bounding box center [392, 113] width 91 height 14
select select "2"
click at [347, 106] on select "Select Cable / Satellite Services Collection Agency Credit Card Debt Debt Couns…" at bounding box center [392, 113] width 91 height 14
click at [308, 88] on input "text" at bounding box center [301, 85] width 77 height 14
type input "03/20/1998"
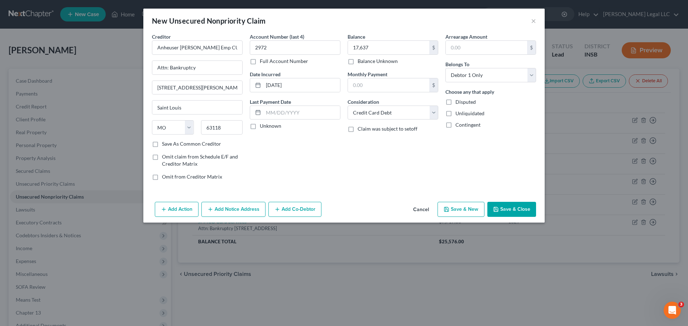
click at [351, 173] on div "Balance 17,637.00 $ Balance Unknown Balance Undetermined 17,637 $ Balance Unkno…" at bounding box center [393, 109] width 98 height 153
click at [461, 212] on button "Save & New" at bounding box center [460, 209] width 47 height 15
select select "0"
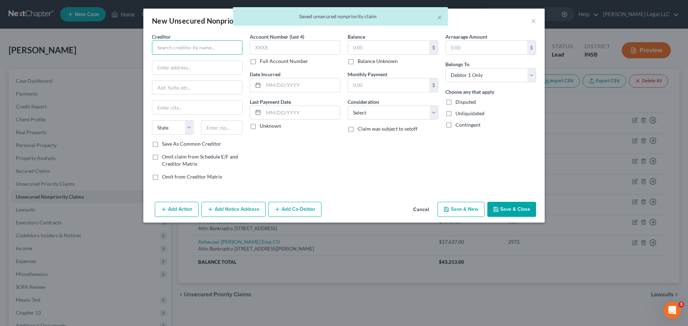
click at [213, 44] on input "text" at bounding box center [197, 47] width 91 height 14
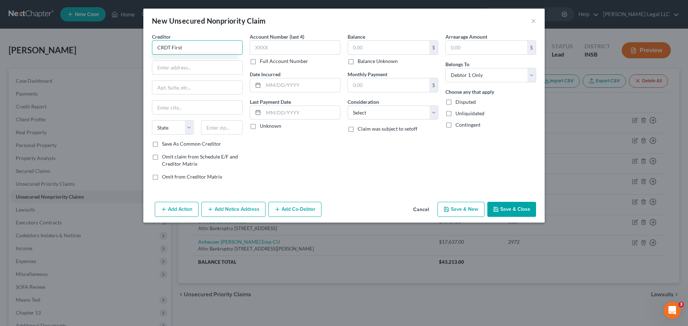
type input "CRDT First"
type input "Attn: Bankruptcy"
click at [191, 86] on input "text" at bounding box center [197, 88] width 90 height 14
type input "PO Box 81315"
type input "44181"
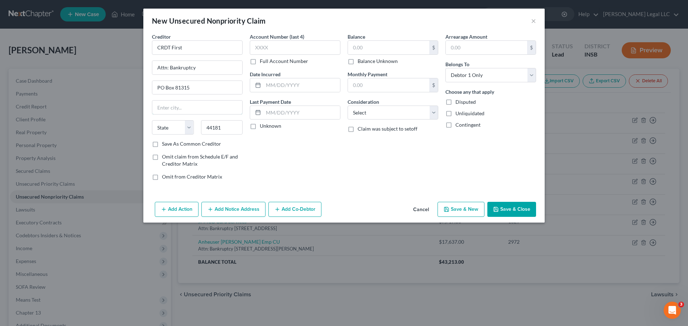
drag, startPoint x: 204, startPoint y: 109, endPoint x: 266, endPoint y: 61, distance: 78.4
click at [204, 109] on input "text" at bounding box center [197, 108] width 90 height 14
type input "Cleveland"
select select "36"
drag, startPoint x: 275, startPoint y: 53, endPoint x: 682, endPoint y: 39, distance: 407.1
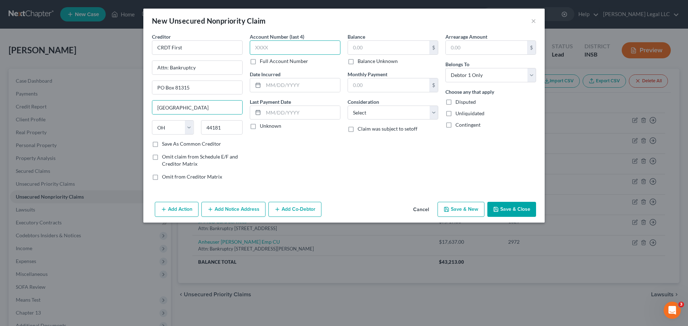
click at [275, 53] on input "text" at bounding box center [295, 47] width 91 height 14
type input "0099"
click at [390, 114] on select "Select Cable / Satellite Services Collection Agency Credit Card Debt Debt Couns…" at bounding box center [392, 113] width 91 height 14
select select "2"
click at [347, 106] on select "Select Cable / Satellite Services Collection Agency Credit Card Debt Debt Couns…" at bounding box center [392, 113] width 91 height 14
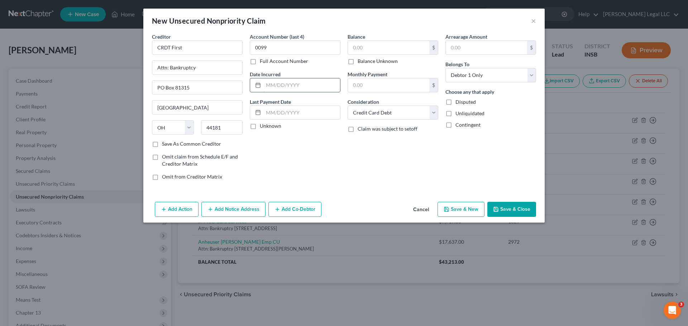
drag, startPoint x: 298, startPoint y: 88, endPoint x: 311, endPoint y: 86, distance: 13.1
click at [298, 88] on input "text" at bounding box center [301, 85] width 77 height 14
type input "08/26/2018"
drag, startPoint x: 348, startPoint y: 158, endPoint x: 375, endPoint y: 54, distance: 106.8
click at [349, 156] on div "Balance $ Balance Unknown Balance Undetermined $ Balance Unknown Monthly Paymen…" at bounding box center [393, 109] width 98 height 153
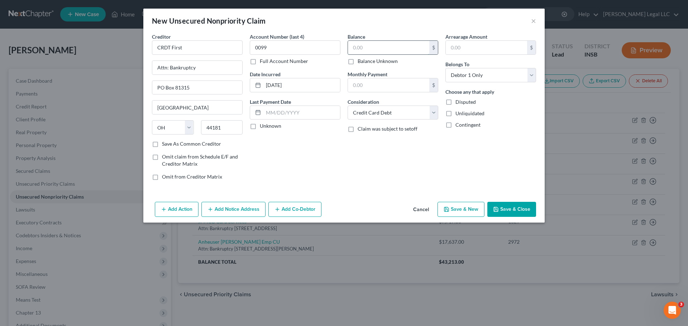
click at [378, 52] on input "text" at bounding box center [388, 48] width 81 height 14
type input "578"
click at [468, 209] on button "Save & New" at bounding box center [460, 209] width 47 height 15
select select "0"
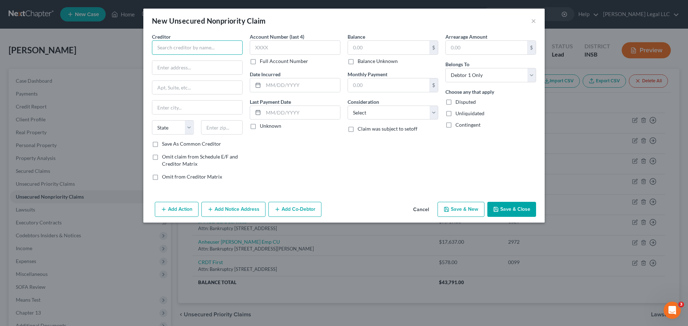
click at [175, 51] on input "text" at bounding box center [197, 47] width 91 height 14
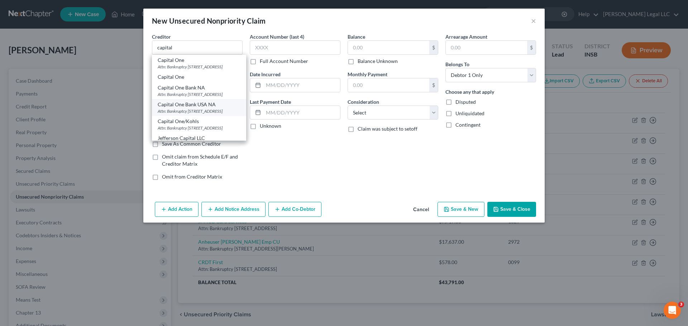
click at [187, 108] on div "Capital One Bank USA NA" at bounding box center [199, 104] width 83 height 7
type input "Capital One Bank USA NA"
type input "Attn: Bankruptcy"
type input "PO Box 31293"
type input "Salt Lake City"
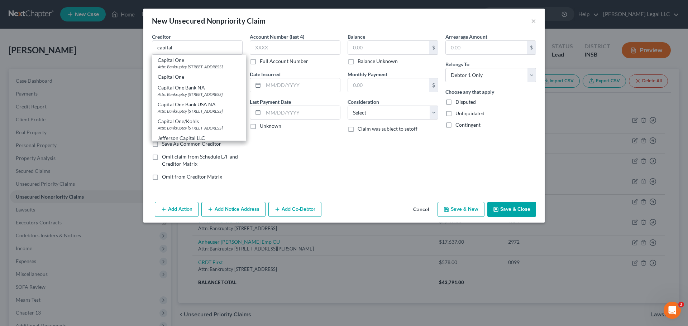
select select "46"
type input "84131"
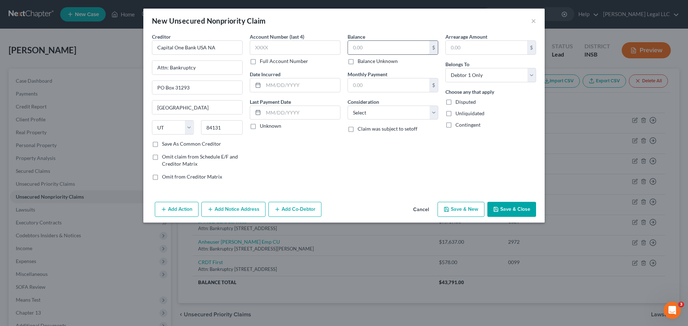
click at [354, 45] on input "text" at bounding box center [388, 48] width 81 height 14
type input "937"
click at [279, 50] on input "text" at bounding box center [295, 47] width 91 height 14
type input "7080"
click at [377, 112] on select "Select Cable / Satellite Services Collection Agency Credit Card Debt Debt Couns…" at bounding box center [392, 113] width 91 height 14
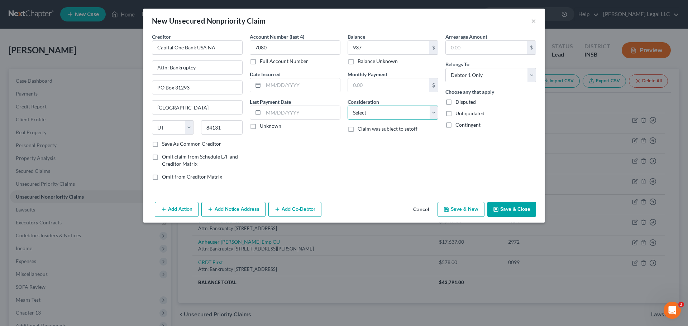
select select "2"
click at [347, 106] on select "Select Cable / Satellite Services Collection Agency Credit Card Debt Debt Couns…" at bounding box center [392, 113] width 91 height 14
click at [303, 85] on input "text" at bounding box center [301, 85] width 77 height 14
type input "04/30/2024"
click at [449, 207] on icon "button" at bounding box center [446, 210] width 6 height 6
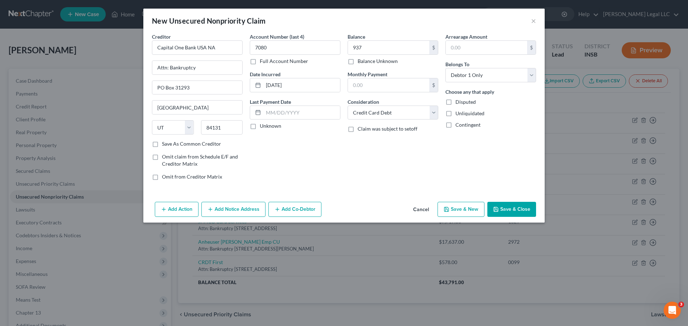
select select "0"
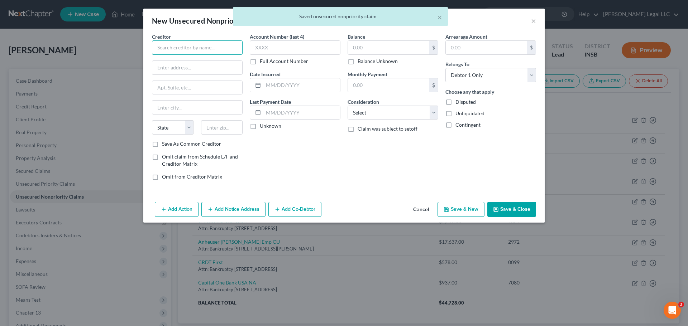
click at [201, 50] on input "text" at bounding box center [197, 47] width 91 height 14
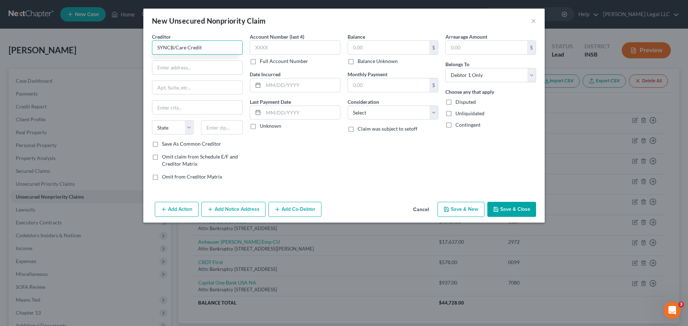
type input "SYNCB/Care Credit"
type input "Attn: Bankruptcy"
type input "PO Box 71757"
type input "19176"
click at [196, 103] on input "text" at bounding box center [197, 108] width 90 height 14
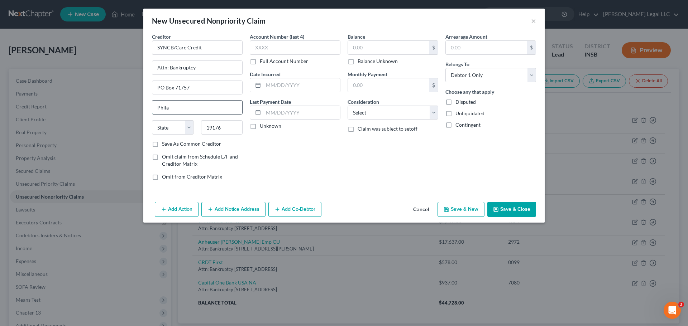
type input "[GEOGRAPHIC_DATA]"
select select "39"
click at [162, 143] on label "Save As Common Creditor" at bounding box center [191, 143] width 59 height 7
click at [165, 143] on input "Save As Common Creditor" at bounding box center [167, 142] width 5 height 5
checkbox input "true"
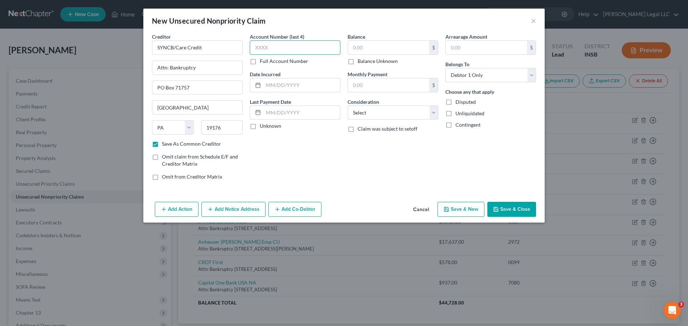
click at [293, 50] on input "text" at bounding box center [295, 47] width 91 height 14
type input "4331"
click at [366, 47] on input "text" at bounding box center [388, 48] width 81 height 14
type input "642"
drag, startPoint x: 373, startPoint y: 109, endPoint x: 371, endPoint y: 117, distance: 8.9
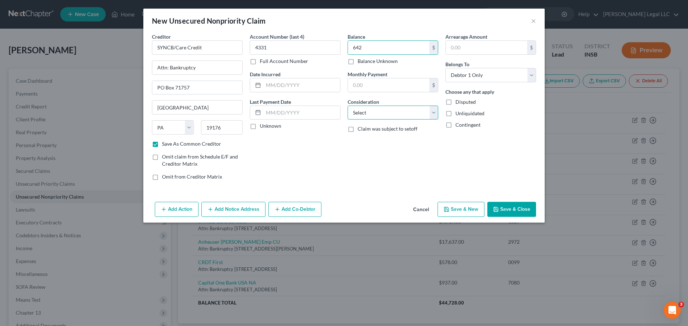
click at [373, 109] on select "Select Cable / Satellite Services Collection Agency Credit Card Debt Debt Couns…" at bounding box center [392, 113] width 91 height 14
select select "2"
click at [347, 106] on select "Select Cable / Satellite Services Collection Agency Credit Card Debt Debt Couns…" at bounding box center [392, 113] width 91 height 14
drag, startPoint x: 313, startPoint y: 85, endPoint x: 380, endPoint y: 189, distance: 123.1
click at [313, 85] on input "text" at bounding box center [301, 85] width 77 height 14
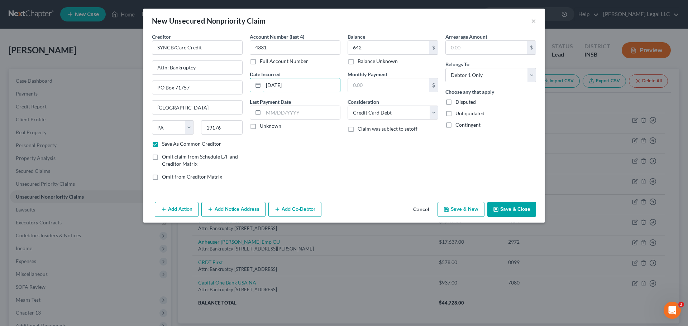
type input "07/13/2025"
drag, startPoint x: 356, startPoint y: 165, endPoint x: 452, endPoint y: 201, distance: 102.4
click at [360, 165] on div "Balance 642.00 $ Balance Unknown Balance Undetermined 642 $ Balance Unknown Mon…" at bounding box center [393, 109] width 98 height 153
click at [457, 206] on button "Save & New" at bounding box center [460, 209] width 47 height 15
checkbox input "false"
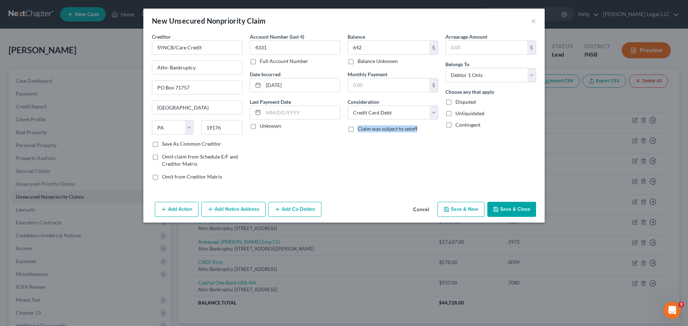
select select "0"
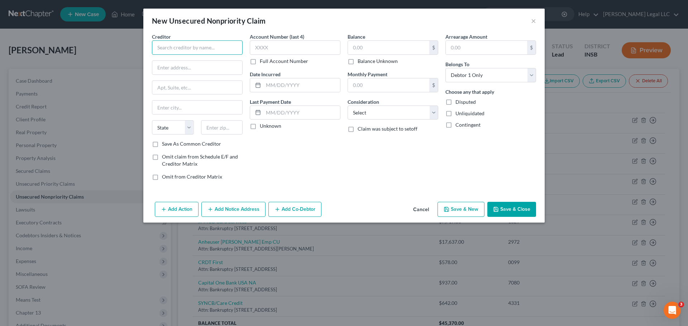
click at [192, 47] on input "text" at bounding box center [197, 47] width 91 height 14
click at [201, 44] on input "text" at bounding box center [197, 47] width 91 height 14
type input "Online Collections GRVL"
type input "Attn: Bankruptcy"
type input "PO Box 1489"
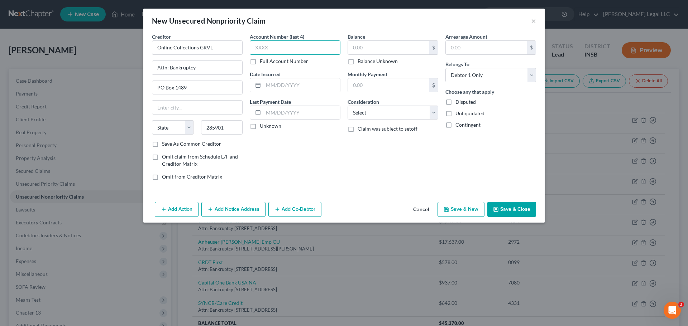
click at [288, 47] on input "text" at bounding box center [295, 47] width 91 height 14
click at [219, 135] on div "State AL AK AR AZ CA CO CT DE DC FL GA GU HI ID IL IN IA KS KY LA ME MD MA MI M…" at bounding box center [197, 130] width 98 height 20
click at [224, 125] on input "285901" at bounding box center [222, 127] width 42 height 14
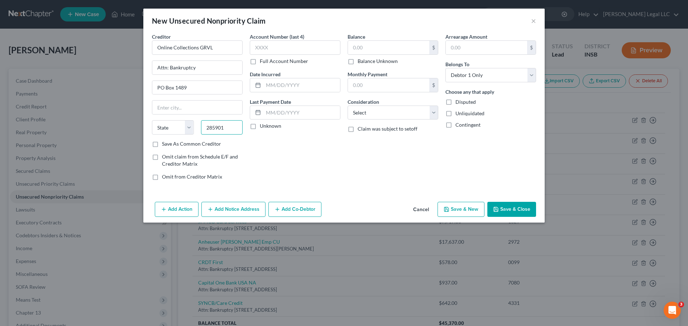
click at [221, 126] on input "285901" at bounding box center [222, 127] width 42 height 14
type input "28590"
click at [207, 103] on input "text" at bounding box center [197, 108] width 90 height 14
type input "Winterville"
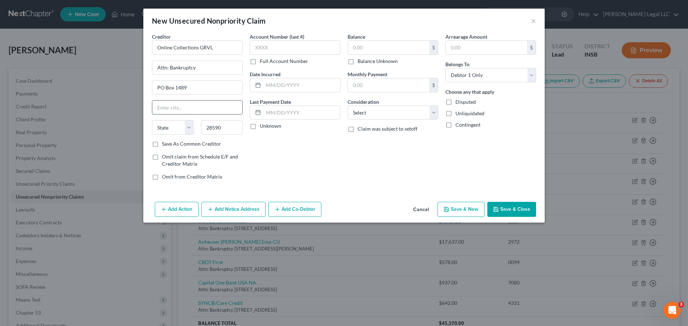
select select "28"
click at [276, 143] on div "Account Number (last 4) Full Account Number Date Incurred Last Payment Date Unk…" at bounding box center [295, 109] width 98 height 153
click at [302, 48] on input "text" at bounding box center [295, 47] width 91 height 14
type input "7100"
type input "04/29/2020"
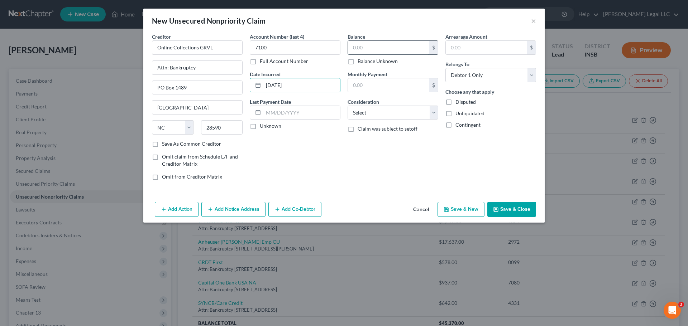
click at [352, 45] on input "text" at bounding box center [388, 48] width 81 height 14
type input "1,433"
drag, startPoint x: 381, startPoint y: 114, endPoint x: 383, endPoint y: 118, distance: 4.5
click at [381, 114] on select "Select Cable / Satellite Services Collection Agency Credit Card Debt Debt Couns…" at bounding box center [392, 113] width 91 height 14
select select "1"
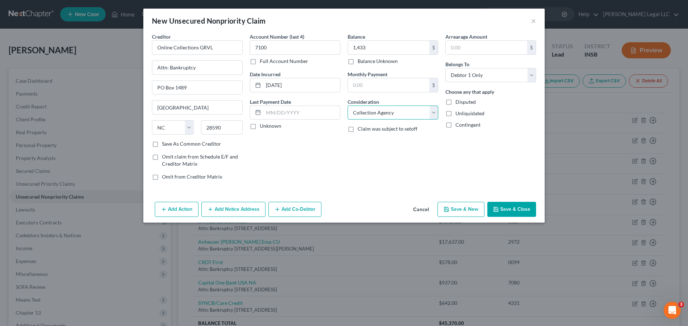
click at [347, 106] on select "Select Cable / Satellite Services Collection Agency Credit Card Debt Debt Couns…" at bounding box center [392, 113] width 91 height 14
click at [471, 210] on button "Save & New" at bounding box center [460, 209] width 47 height 15
select select "0"
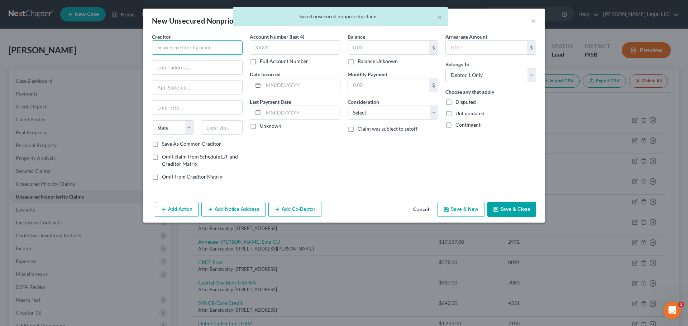
click at [175, 42] on input "text" at bounding box center [197, 47] width 91 height 14
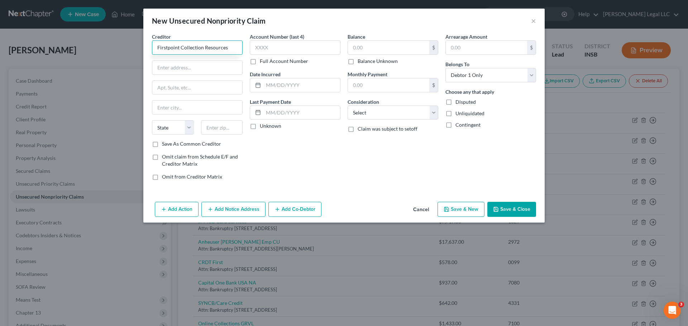
type input "Firstpoint Collection Resources"
type input "Attn: Bankruptcy"
type input "225 Commerce Place"
type input "27401"
type input "Greensboro"
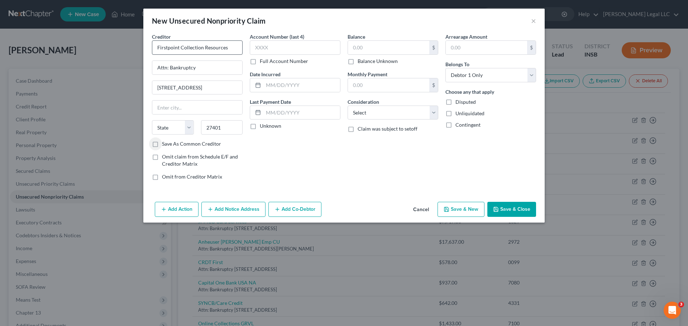
select select "28"
click at [270, 47] on input "text" at bounding box center [295, 47] width 91 height 14
type input "2364"
click at [371, 49] on input "text" at bounding box center [388, 48] width 81 height 14
type input "3,648"
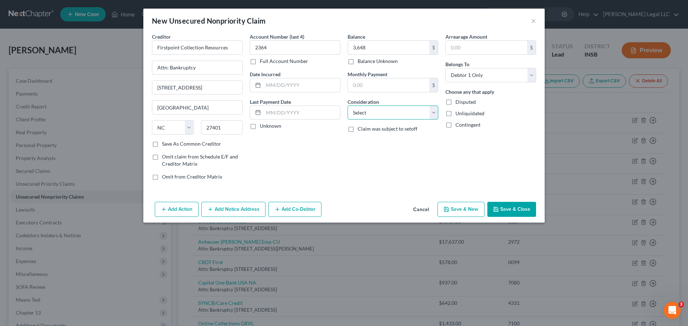
click at [389, 114] on select "Select Cable / Satellite Services Collection Agency Credit Card Debt Debt Couns…" at bounding box center [392, 113] width 91 height 14
select select "1"
click at [347, 106] on select "Select Cable / Satellite Services Collection Agency Credit Card Debt Debt Couns…" at bounding box center [392, 113] width 91 height 14
click at [293, 93] on div "Account Number (last 4) 2364 Full Account Number Date Incurred Last Payment Dat…" at bounding box center [295, 109] width 98 height 153
click at [295, 89] on input "text" at bounding box center [301, 85] width 77 height 14
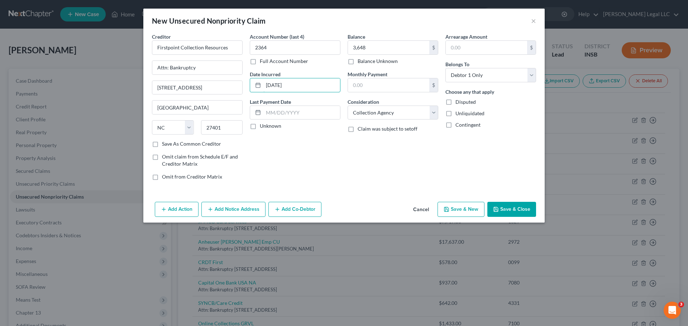
type input "09/14/2023"
click at [459, 208] on button "Save & New" at bounding box center [460, 209] width 47 height 15
select select "0"
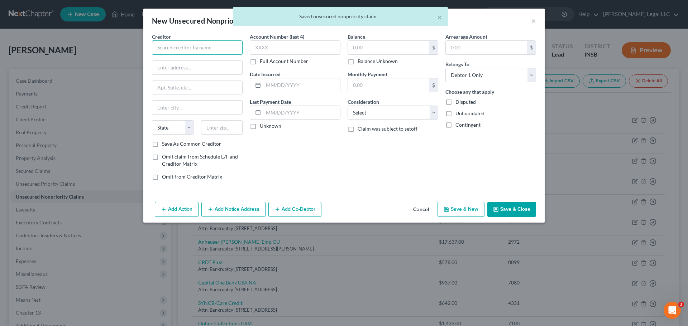
click at [177, 49] on input "text" at bounding box center [197, 47] width 91 height 14
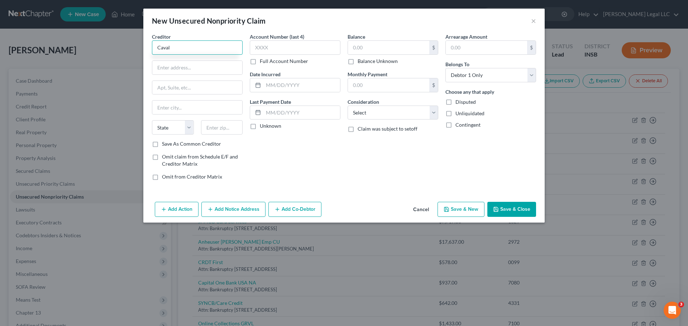
click at [187, 49] on input "Caval" at bounding box center [197, 47] width 91 height 14
type input "Cavalry Portfolio Services"
type input "Attn: Bankruptcy"
type input "[STREET_ADDRESS]"
type input "10595"
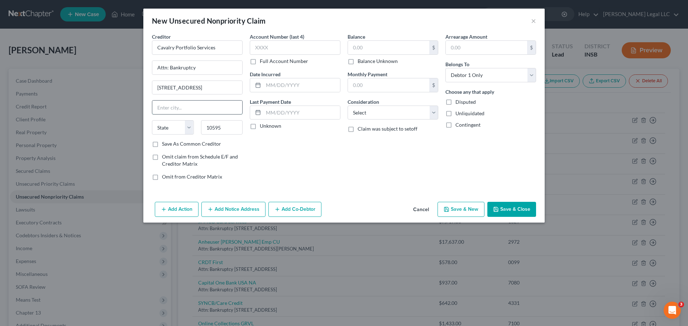
type input "Valhalla"
select select "35"
click at [203, 104] on input "Valhalla" at bounding box center [197, 108] width 90 height 14
click at [277, 154] on div "Account Number (last 4) Full Account Number Date Incurred Last Payment Date Unk…" at bounding box center [295, 109] width 98 height 153
click at [162, 145] on label "Save As Common Creditor" at bounding box center [191, 143] width 59 height 7
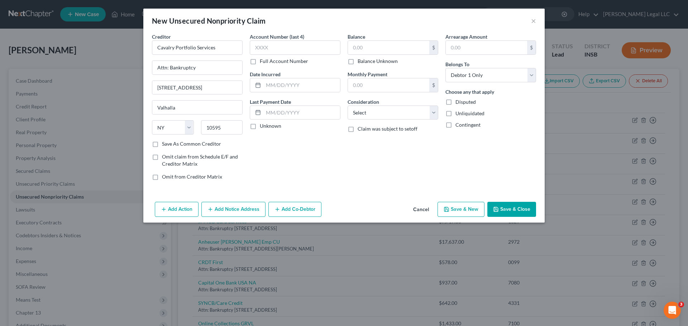
click at [165, 145] on input "Save As Common Creditor" at bounding box center [167, 142] width 5 height 5
checkbox input "true"
click at [299, 49] on input "text" at bounding box center [295, 47] width 91 height 14
type input "0671"
click at [374, 51] on input "text" at bounding box center [388, 48] width 81 height 14
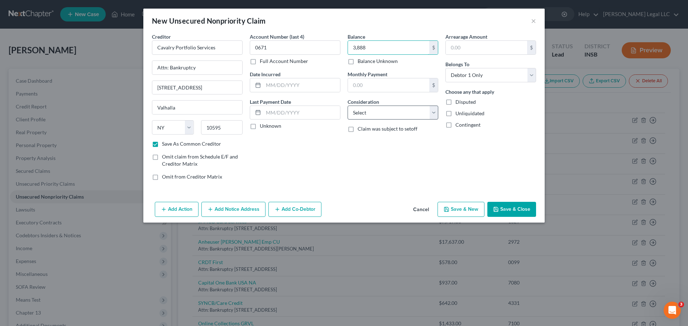
type input "3,888"
drag, startPoint x: 385, startPoint y: 110, endPoint x: 382, endPoint y: 118, distance: 8.5
click at [385, 110] on select "Select Cable / Satellite Services Collection Agency Credit Card Debt Debt Couns…" at bounding box center [392, 113] width 91 height 14
select select "1"
click at [347, 106] on select "Select Cable / Satellite Services Collection Agency Credit Card Debt Debt Couns…" at bounding box center [392, 113] width 91 height 14
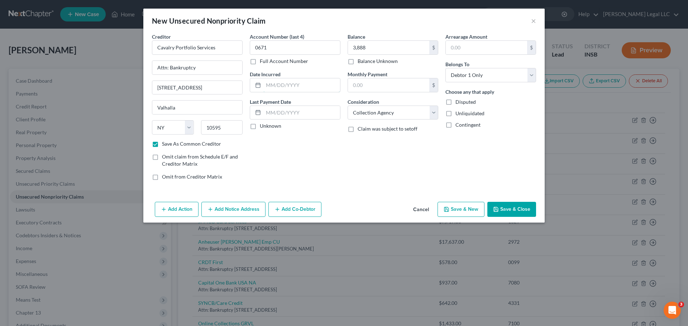
drag, startPoint x: 302, startPoint y: 82, endPoint x: 445, endPoint y: 203, distance: 187.3
click at [303, 82] on input "text" at bounding box center [301, 85] width 77 height 14
click at [332, 178] on div "Account Number (last 4) 0671 Full Account Number Date Incurred 08/27/2025 Last …" at bounding box center [295, 109] width 98 height 153
click at [316, 91] on input "08/27/2025" at bounding box center [301, 85] width 77 height 14
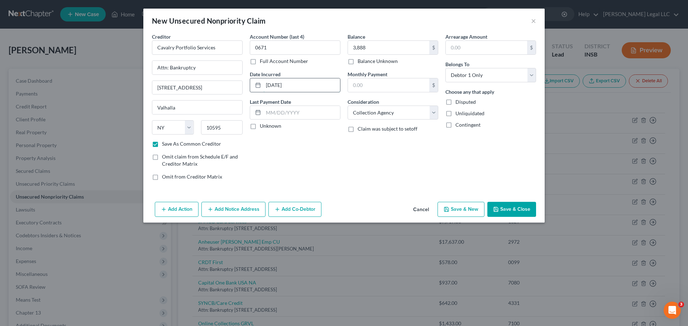
click at [316, 91] on input "08/27/2025" at bounding box center [301, 85] width 77 height 14
type input "[DATE]"
click at [454, 212] on button "Save & New" at bounding box center [460, 209] width 47 height 15
checkbox input "false"
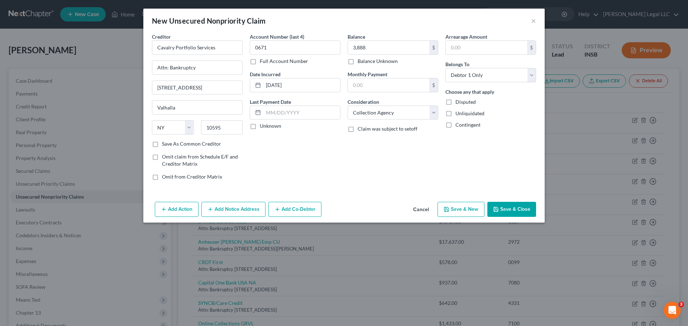
select select "0"
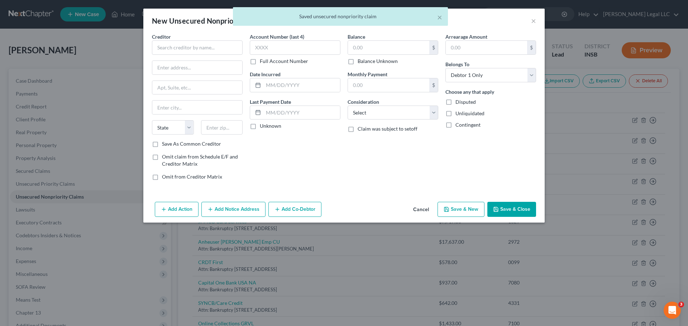
click at [426, 207] on button "Cancel" at bounding box center [420, 210] width 27 height 14
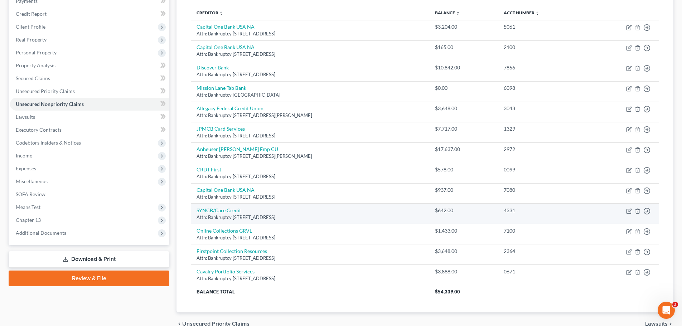
scroll to position [93, 0]
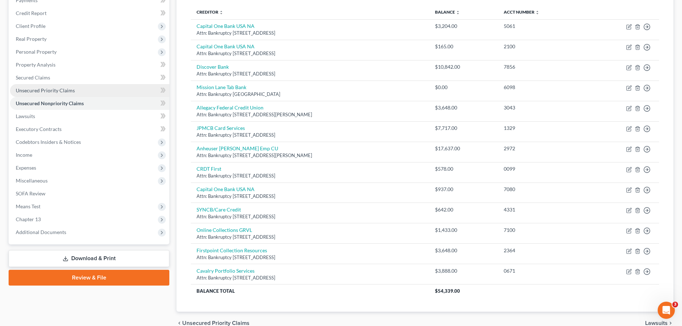
click at [45, 87] on span "Unsecured Priority Claims" at bounding box center [45, 90] width 59 height 6
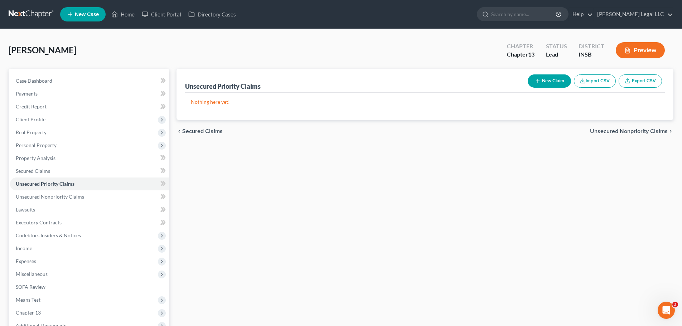
click at [539, 78] on button "New Claim" at bounding box center [549, 80] width 43 height 13
select select "0"
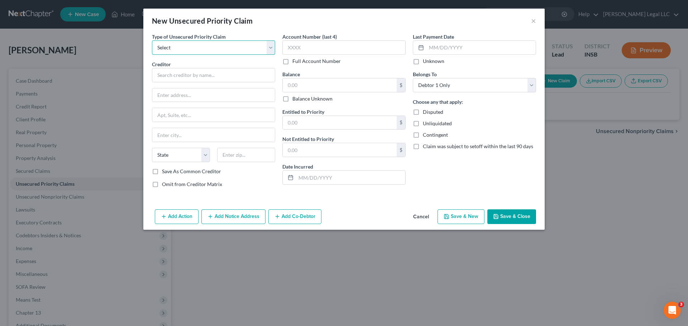
click at [175, 45] on select "Select Taxes & Other Government Units Domestic Support Obligations Extensions o…" at bounding box center [213, 47] width 123 height 14
click at [152, 40] on select "Select Taxes & Other Government Units Domestic Support Obligations Extensions o…" at bounding box center [213, 47] width 123 height 14
click at [180, 80] on input "text" at bounding box center [213, 75] width 123 height 14
click at [216, 53] on select "Select Taxes & Other Government Units Domestic Support Obligations Extensions o…" at bounding box center [213, 47] width 123 height 14
click at [152, 40] on select "Select Taxes & Other Government Units Domestic Support Obligations Extensions o…" at bounding box center [213, 47] width 123 height 14
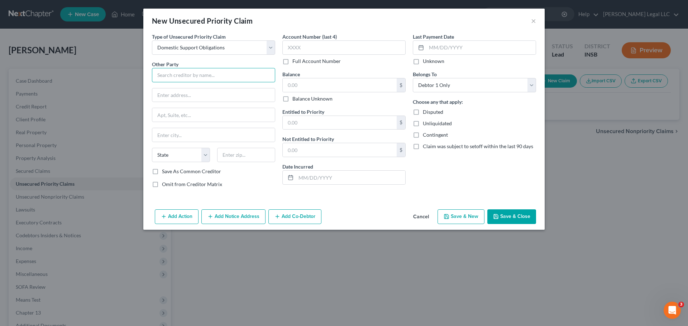
click at [199, 80] on input "text" at bounding box center [213, 75] width 123 height 14
click at [221, 69] on input "text" at bounding box center [213, 75] width 123 height 14
click at [164, 96] on input "text" at bounding box center [213, 95] width 122 height 14
click at [297, 55] on div "Account Number (last 4) Full Account Number" at bounding box center [343, 49] width 123 height 32
click at [292, 63] on label "Full Account Number" at bounding box center [316, 61] width 48 height 7
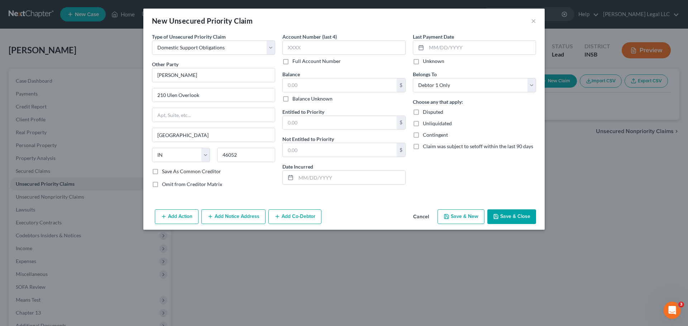
click at [295, 62] on input "Full Account Number" at bounding box center [297, 60] width 5 height 5
click at [295, 48] on input "text" at bounding box center [343, 47] width 123 height 14
click at [309, 85] on input "text" at bounding box center [340, 85] width 114 height 14
click at [300, 87] on input "text" at bounding box center [340, 85] width 114 height 14
click at [306, 118] on input "text" at bounding box center [340, 123] width 114 height 14
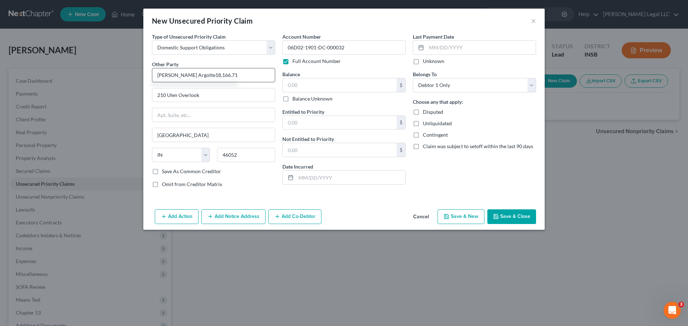
click at [309, 88] on input "text" at bounding box center [340, 85] width 114 height 14
paste input "18,166.71"
click at [223, 76] on input "Laura Argotte18,166.71" at bounding box center [213, 75] width 123 height 14
click at [327, 118] on input "text" at bounding box center [340, 123] width 114 height 14
paste input "18,166.71"
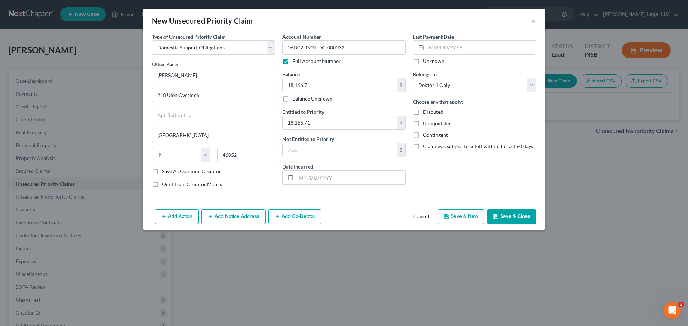
click at [423, 111] on label "Disputed" at bounding box center [433, 112] width 20 height 7
click at [425, 111] on input "Disputed" at bounding box center [427, 111] width 5 height 5
click at [423, 110] on label "Disputed" at bounding box center [433, 112] width 20 height 7
click at [425, 110] on input "Disputed" at bounding box center [427, 111] width 5 height 5
click at [423, 111] on label "Disputed" at bounding box center [433, 112] width 20 height 7
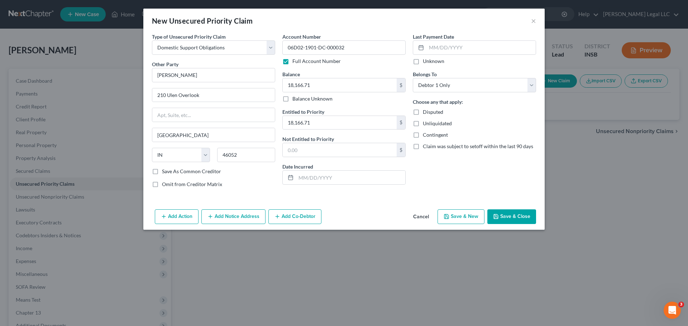
click at [425, 111] on input "Disputed" at bounding box center [427, 111] width 5 height 5
click at [498, 215] on icon "button" at bounding box center [496, 217] width 6 height 6
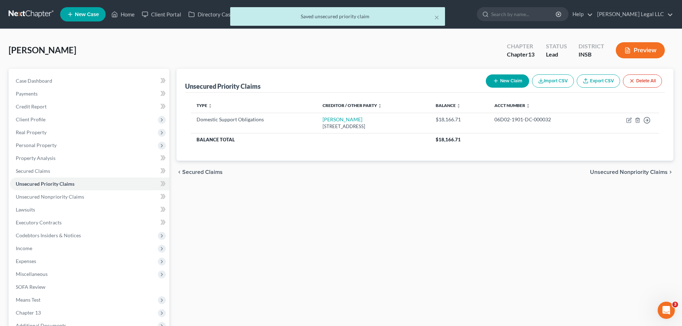
click at [491, 213] on div "Unsecured Priority Claims New Claim Import CSV Export CSV Delete All Type expan…" at bounding box center [425, 224] width 504 height 310
click at [502, 77] on button "New Claim" at bounding box center [507, 80] width 43 height 13
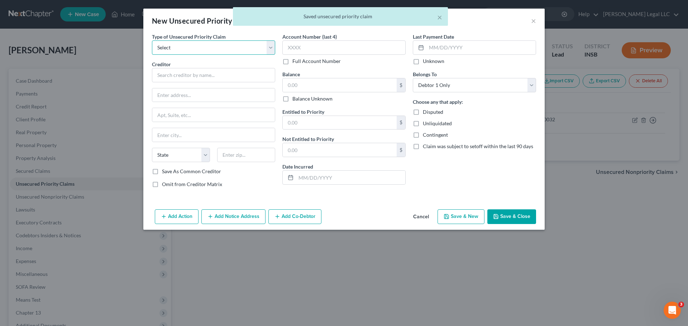
drag, startPoint x: 221, startPoint y: 47, endPoint x: 211, endPoint y: 54, distance: 12.6
click at [221, 47] on select "Select Taxes & Other Government Units Domestic Support Obligations Extensions o…" at bounding box center [213, 47] width 123 height 14
click at [152, 40] on select "Select Taxes & Other Government Units Domestic Support Obligations Extensions o…" at bounding box center [213, 47] width 123 height 14
click at [188, 76] on input "text" at bounding box center [213, 75] width 123 height 14
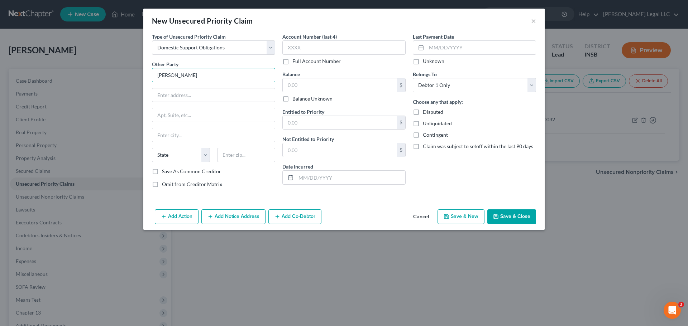
click at [217, 69] on input "[PERSON_NAME]" at bounding box center [213, 75] width 123 height 14
click at [216, 75] on input "[PERSON_NAME]" at bounding box center [213, 75] width 123 height 14
click at [216, 76] on input "[PERSON_NAME]" at bounding box center [213, 75] width 123 height 14
click at [215, 75] on input "[PERSON_NAME]" at bounding box center [213, 75] width 123 height 14
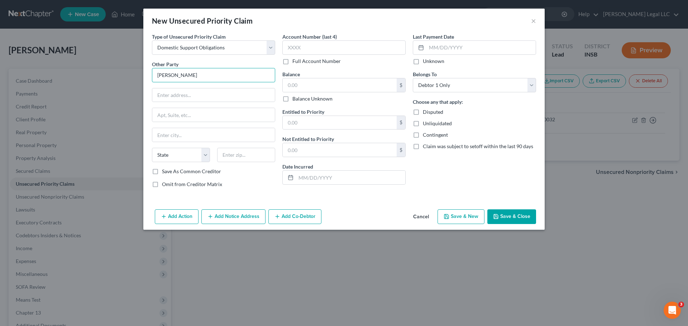
drag, startPoint x: 215, startPoint y: 75, endPoint x: 220, endPoint y: 76, distance: 5.4
click at [215, 75] on input "[PERSON_NAME]" at bounding box center [213, 75] width 123 height 14
drag, startPoint x: 220, startPoint y: 75, endPoint x: 351, endPoint y: 74, distance: 131.8
click at [120, 72] on div "New Unsecured Priority Claim × Type of Unsecured Priority Claim * Select Taxes …" at bounding box center [344, 163] width 688 height 326
click at [197, 99] on input "text" at bounding box center [213, 95] width 122 height 14
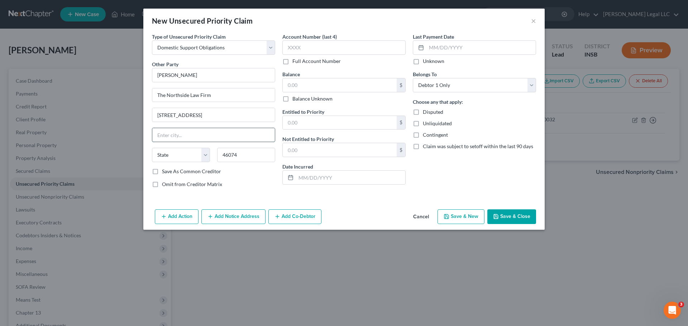
click at [172, 132] on input "text" at bounding box center [213, 135] width 122 height 14
click at [226, 115] on input "17219 Foundation Parkway" at bounding box center [213, 115] width 122 height 14
click at [321, 49] on input "text" at bounding box center [343, 47] width 123 height 14
click at [292, 61] on label "Full Account Number" at bounding box center [316, 61] width 48 height 7
click at [295, 61] on input "Full Account Number" at bounding box center [297, 60] width 5 height 5
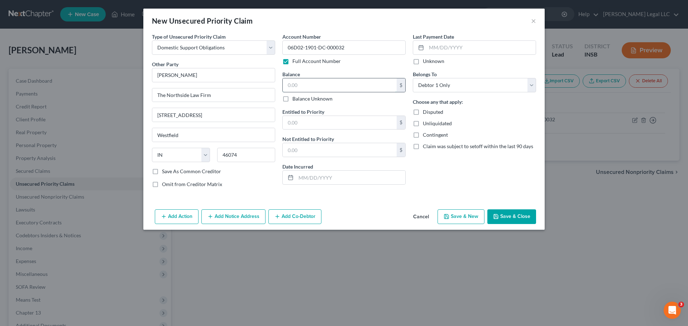
click at [310, 81] on input "text" at bounding box center [340, 85] width 114 height 14
click at [355, 114] on div "Entitled to Priority $" at bounding box center [343, 119] width 123 height 22
click at [354, 120] on input "text" at bounding box center [340, 123] width 114 height 14
click at [501, 216] on button "Save & Close" at bounding box center [511, 216] width 49 height 15
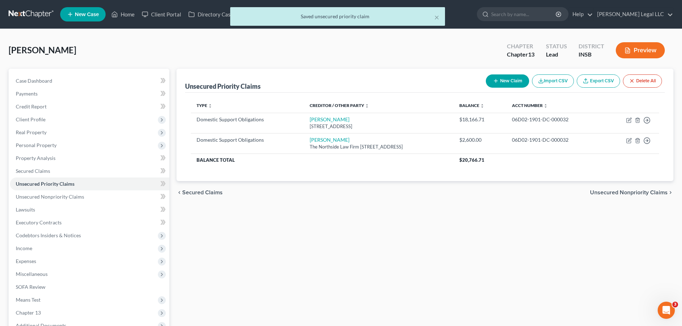
click at [443, 222] on div "Unsecured Priority Claims New Claim Import CSV Export CSV Delete All Type expan…" at bounding box center [425, 224] width 504 height 310
click at [27, 198] on span "Unsecured Nonpriority Claims" at bounding box center [50, 197] width 68 height 6
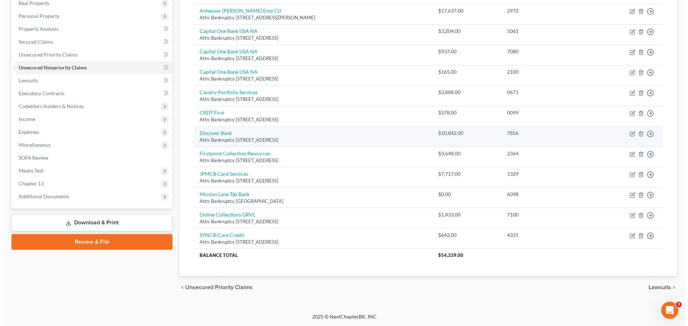
scroll to position [58, 0]
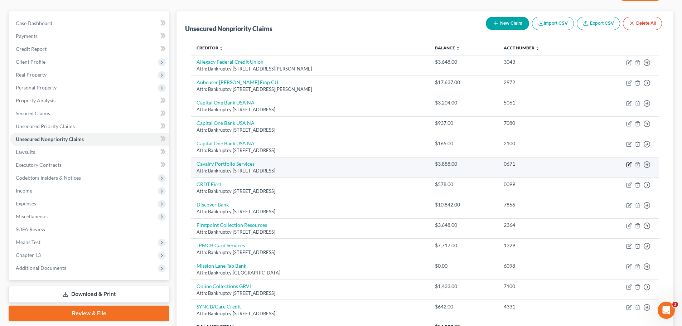
click at [630, 163] on icon "button" at bounding box center [629, 165] width 6 height 6
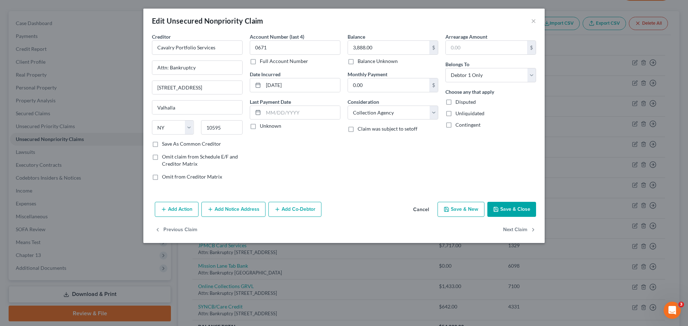
click at [252, 212] on button "Add Notice Address" at bounding box center [233, 209] width 64 height 15
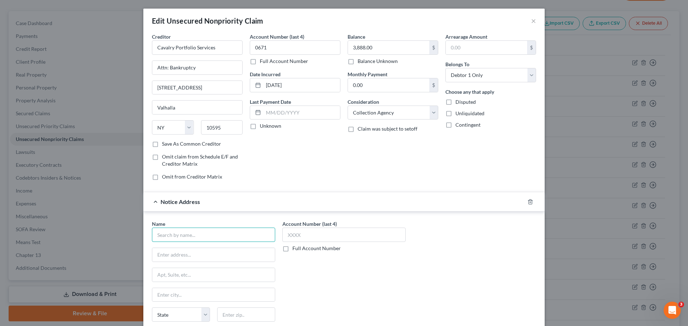
click at [194, 241] on input "text" at bounding box center [213, 235] width 123 height 14
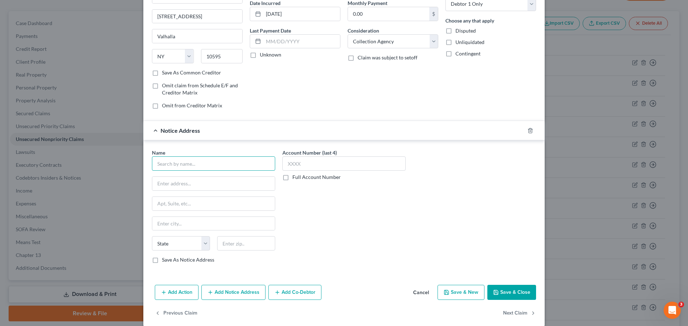
scroll to position [72, 0]
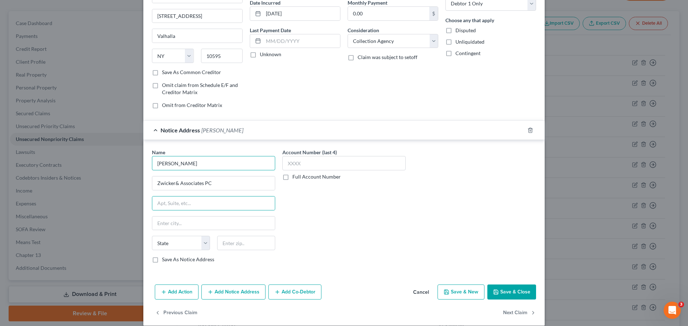
click at [237, 167] on input "Kara A James" at bounding box center [213, 163] width 123 height 14
click at [236, 167] on input "Kara A James" at bounding box center [213, 163] width 123 height 14
click at [233, 191] on div "Name * Zwicker& Associates PC State AL AK AR AZ CA CO CT DE DC FL GA GU HI ID I…" at bounding box center [213, 206] width 123 height 115
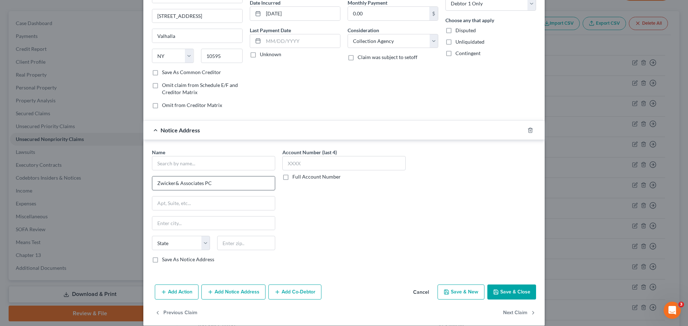
click at [232, 189] on div "Zwicker& Associates PC" at bounding box center [213, 183] width 123 height 14
click at [232, 182] on input "Zwicker& Associates PC" at bounding box center [213, 184] width 122 height 14
click at [73, 160] on div "Edit Unsecured Nonpriority Claim × Creditor * Cavalry Portfolio Services Attn: …" at bounding box center [344, 163] width 688 height 326
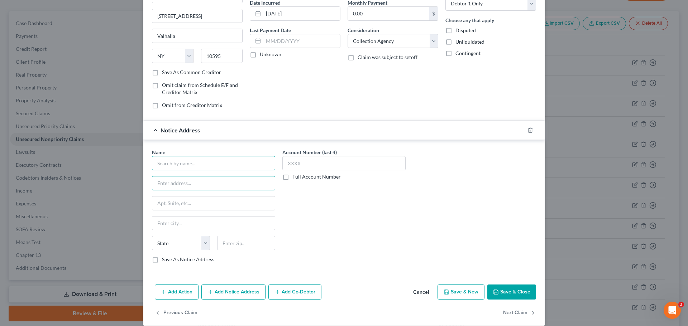
click at [190, 166] on input "text" at bounding box center [213, 163] width 123 height 14
drag, startPoint x: 191, startPoint y: 184, endPoint x: 195, endPoint y: 185, distance: 3.7
click at [191, 185] on input "text" at bounding box center [213, 184] width 122 height 14
click at [203, 199] on input "text" at bounding box center [213, 204] width 122 height 14
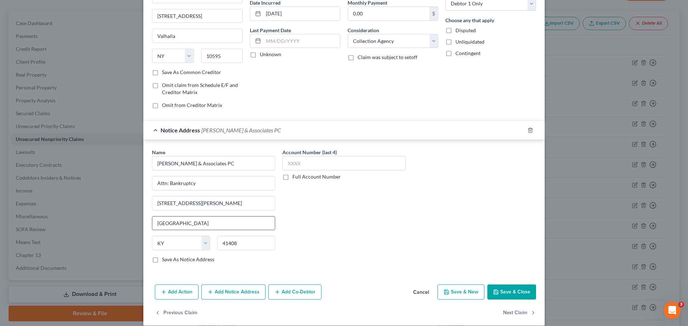
click at [211, 225] on input "[GEOGRAPHIC_DATA]" at bounding box center [213, 224] width 122 height 14
drag, startPoint x: 342, startPoint y: 232, endPoint x: 170, endPoint y: 259, distance: 173.5
click at [336, 233] on div "Account Number (last 4) Full Account Number" at bounding box center [344, 209] width 130 height 120
drag, startPoint x: 147, startPoint y: 259, endPoint x: 162, endPoint y: 260, distance: 15.1
click at [162, 259] on label "Save As Notice Address" at bounding box center [188, 259] width 52 height 7
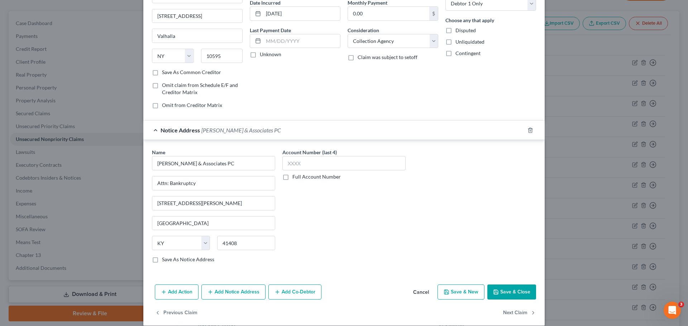
click at [165, 259] on input "Save As Notice Address" at bounding box center [167, 258] width 5 height 5
click at [292, 180] on label "Full Account Number" at bounding box center [316, 176] width 48 height 7
click at [295, 178] on input "Full Account Number" at bounding box center [297, 175] width 5 height 5
click at [308, 166] on input "text" at bounding box center [343, 163] width 123 height 14
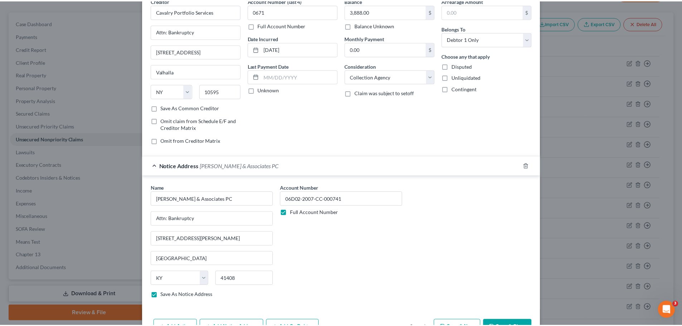
scroll to position [80, 0]
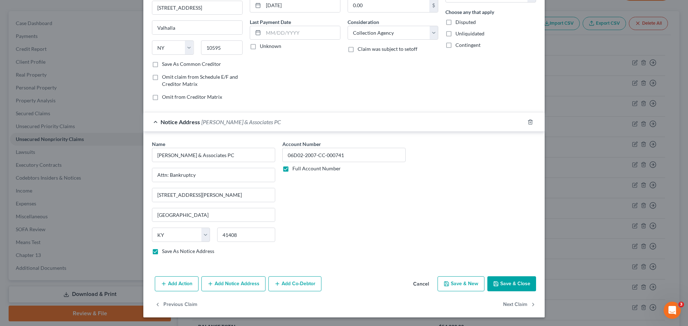
click at [500, 284] on button "Save & Close" at bounding box center [511, 283] width 49 height 15
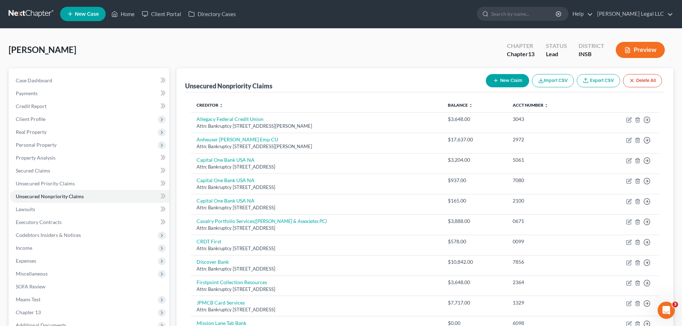
scroll to position [0, 0]
click at [509, 80] on button "New Claim" at bounding box center [507, 80] width 43 height 13
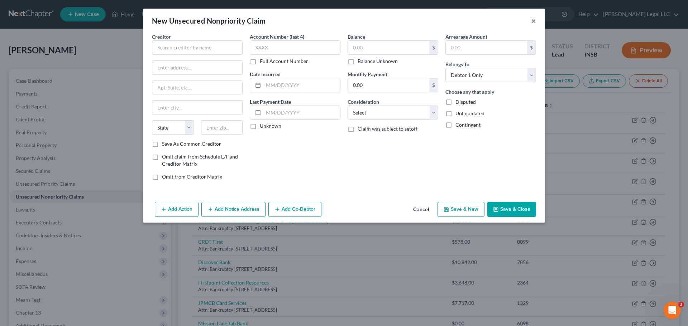
click at [534, 21] on button "×" at bounding box center [533, 20] width 5 height 9
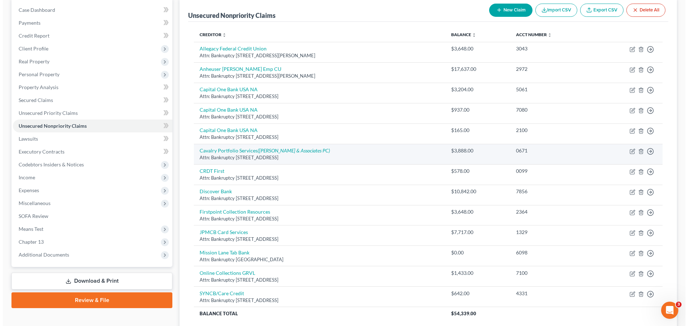
scroll to position [58, 0]
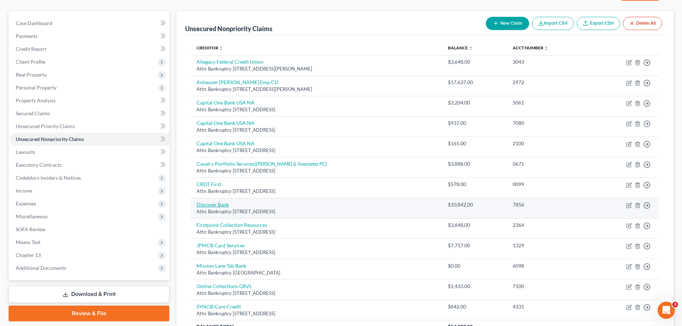
click at [210, 206] on link "Discover Bank" at bounding box center [213, 205] width 32 height 6
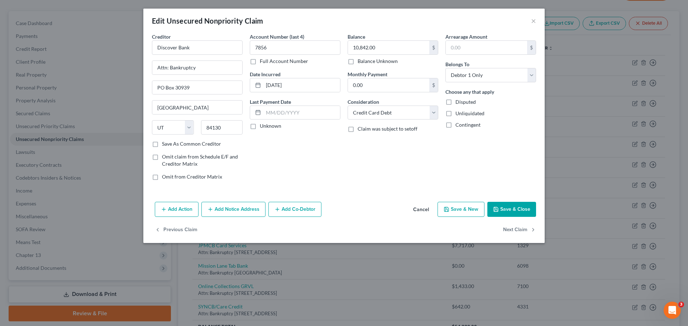
click at [221, 206] on button "Add Notice Address" at bounding box center [233, 209] width 64 height 15
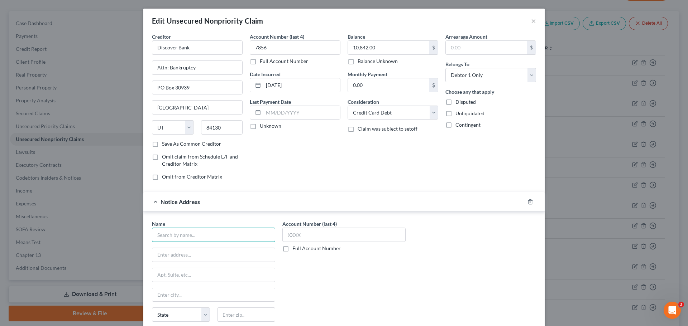
click at [221, 233] on input "text" at bounding box center [213, 235] width 123 height 14
paste input "Capital One, N.A., successor by merger to Discover Bank"
click at [292, 249] on label "Full Account Number" at bounding box center [316, 248] width 48 height 7
click at [295, 249] on input "Full Account Number" at bounding box center [297, 247] width 5 height 5
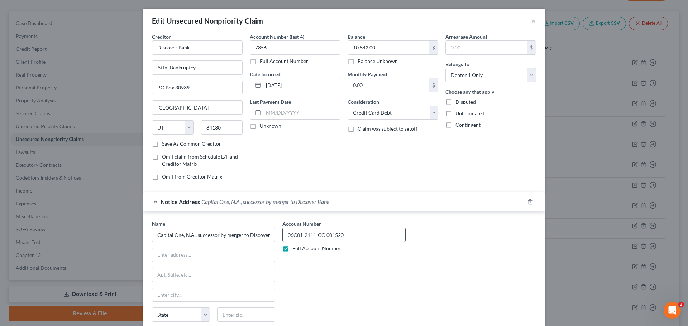
click at [294, 237] on input "06C01-2111-CC-001520" at bounding box center [343, 235] width 123 height 14
click at [189, 263] on div "Name * Capital One, N.A., successor by merger to Discover Bank State AL AK AR A…" at bounding box center [213, 277] width 123 height 115
click at [195, 260] on input "text" at bounding box center [213, 255] width 122 height 14
click at [199, 256] on input "text" at bounding box center [213, 255] width 122 height 14
click at [193, 276] on input "PO Box 6200" at bounding box center [213, 275] width 122 height 14
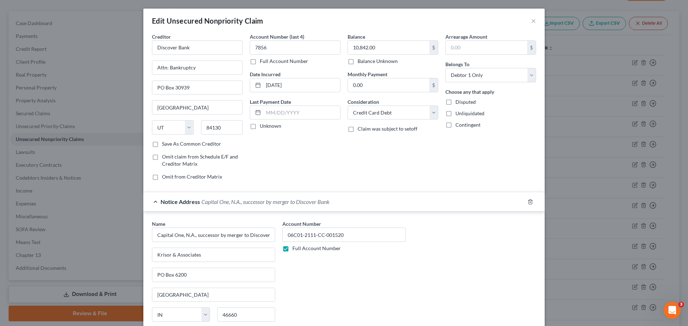
drag, startPoint x: 338, startPoint y: 290, endPoint x: 339, endPoint y: 297, distance: 7.7
click at [339, 290] on div "Account Number 06C01-2111-CC-001520 Full Account Number" at bounding box center [344, 280] width 130 height 120
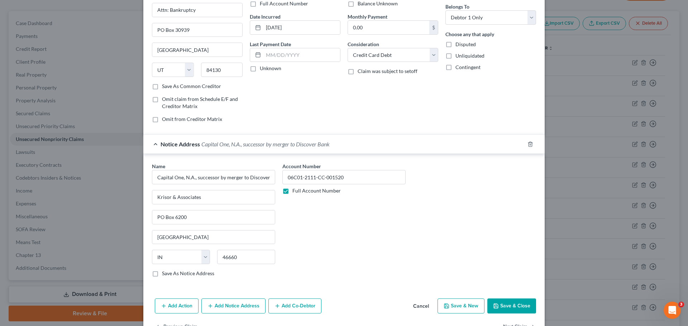
scroll to position [80, 0]
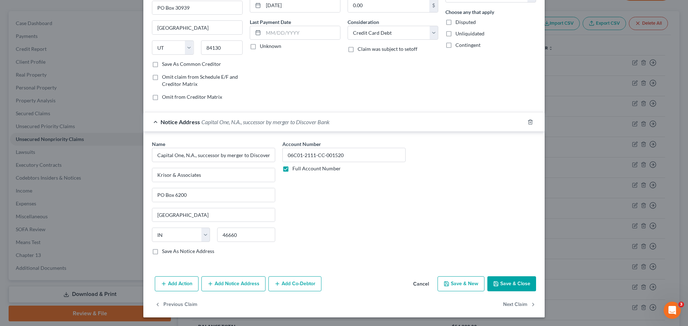
click at [504, 286] on button "Save & Close" at bounding box center [511, 283] width 49 height 15
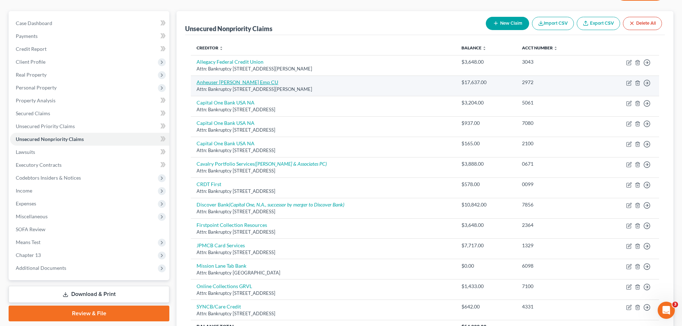
click at [227, 83] on link "Anheuser [PERSON_NAME] Emp CU" at bounding box center [238, 82] width 82 height 6
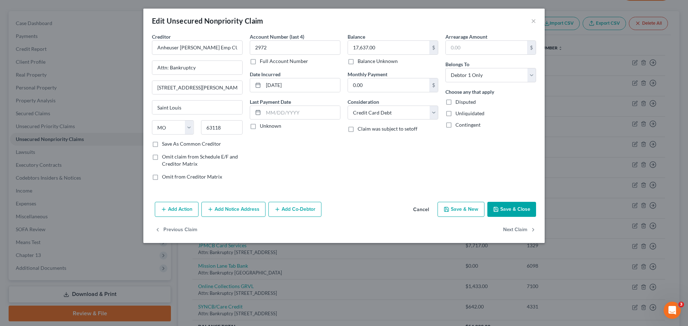
click at [229, 212] on button "Add Notice Address" at bounding box center [233, 209] width 64 height 15
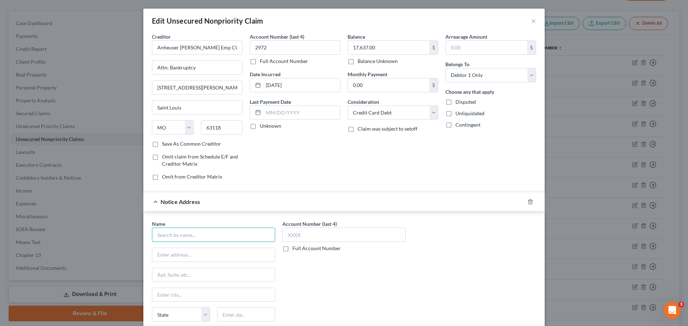
click at [197, 233] on input "text" at bounding box center [213, 235] width 123 height 14
paste input "Together Credit Union F/K/A Anheuser-Busch Employees"
click at [292, 248] on label "Full Account Number" at bounding box center [316, 248] width 48 height 7
click at [295, 248] on input "Full Account Number" at bounding box center [297, 247] width 5 height 5
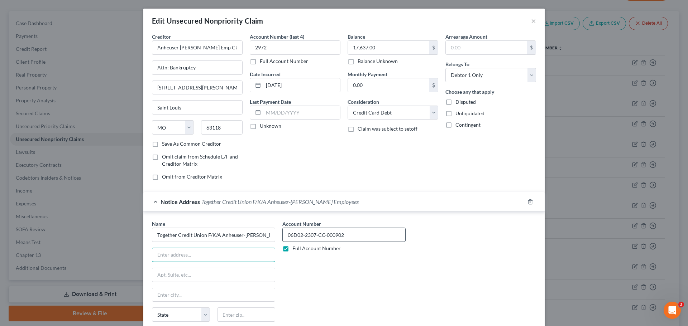
drag, startPoint x: 233, startPoint y: 248, endPoint x: 308, endPoint y: 233, distance: 77.1
click at [233, 248] on input "text" at bounding box center [213, 255] width 122 height 14
click at [293, 237] on input "06D02-2307-CC-000902" at bounding box center [343, 235] width 123 height 14
drag, startPoint x: 207, startPoint y: 258, endPoint x: 209, endPoint y: 249, distance: 9.8
click at [207, 258] on input "text" at bounding box center [213, 255] width 122 height 14
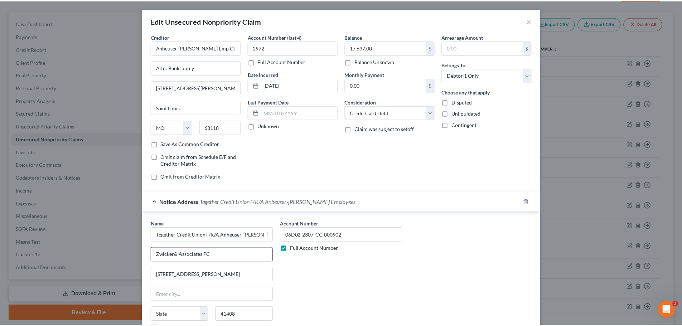
scroll to position [80, 0]
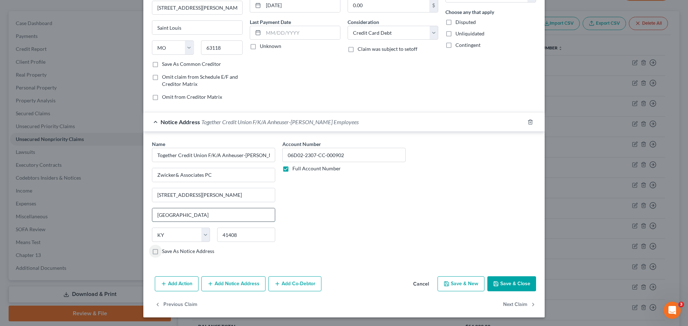
click at [191, 220] on input "[GEOGRAPHIC_DATA]" at bounding box center [213, 215] width 122 height 14
click at [189, 221] on input "[GEOGRAPHIC_DATA]" at bounding box center [213, 215] width 122 height 14
drag, startPoint x: 370, startPoint y: 245, endPoint x: 630, endPoint y: 247, distance: 260.0
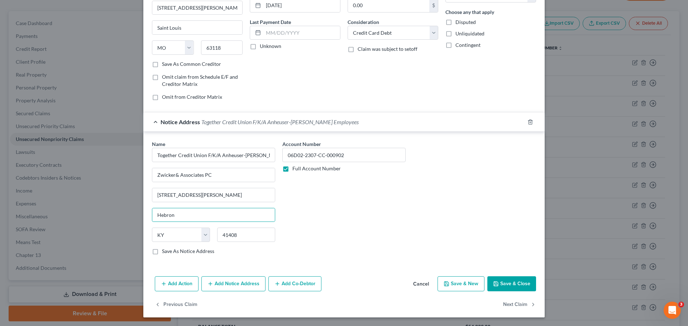
click at [371, 245] on div "Account Number 06D02-2307-CC-000902 Full Account Number" at bounding box center [344, 200] width 130 height 120
click at [519, 286] on button "Save & Close" at bounding box center [511, 283] width 49 height 15
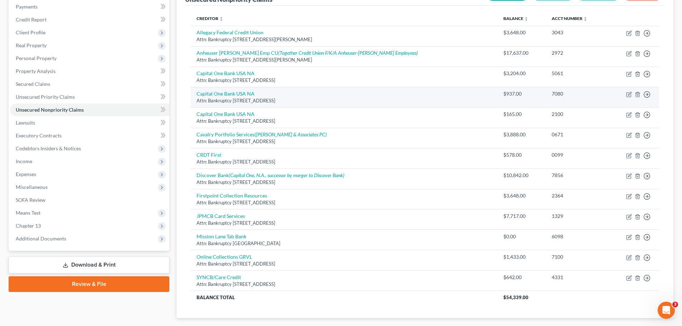
scroll to position [22, 0]
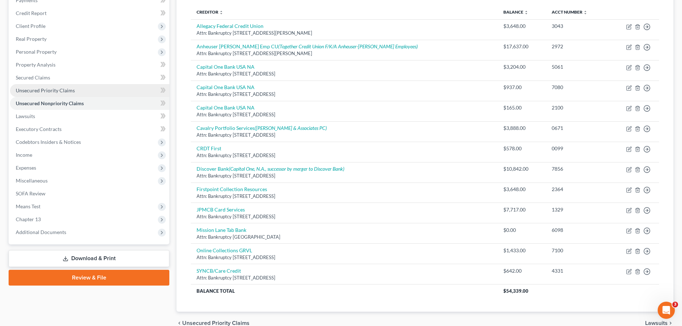
click at [68, 88] on span "Unsecured Priority Claims" at bounding box center [45, 90] width 59 height 6
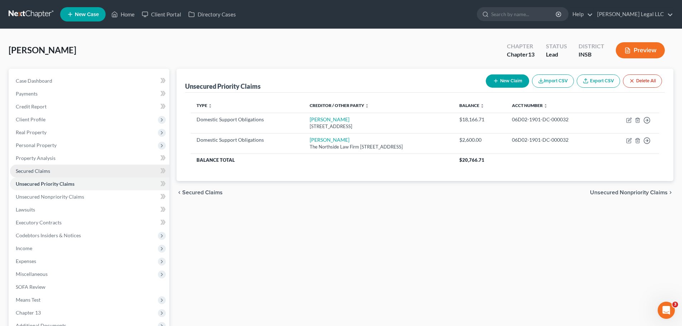
click at [22, 172] on span "Secured Claims" at bounding box center [33, 171] width 34 height 6
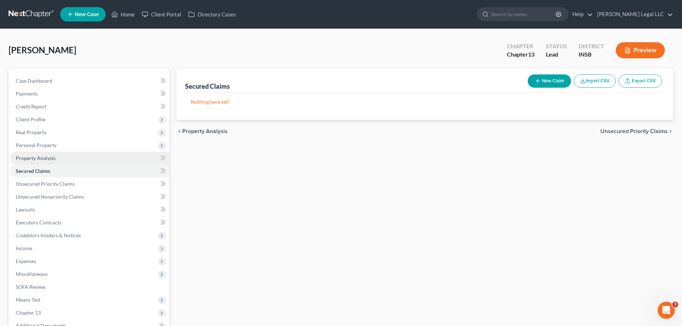
click at [33, 158] on span "Property Analysis" at bounding box center [36, 158] width 40 height 6
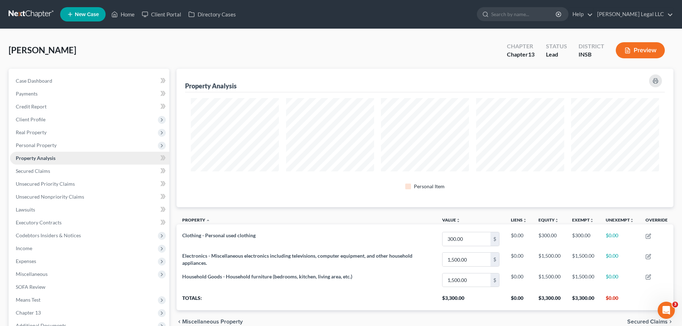
scroll to position [139, 497]
click at [37, 151] on span "Personal Property" at bounding box center [89, 145] width 159 height 13
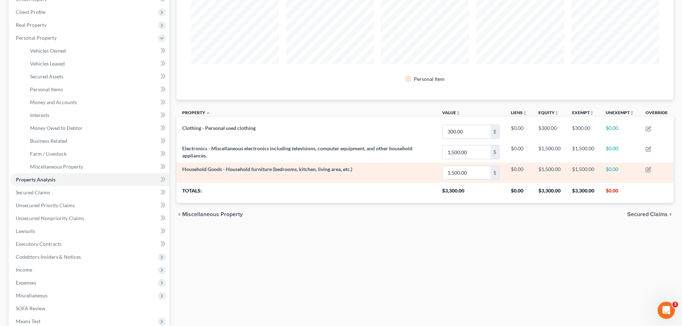
scroll to position [72, 0]
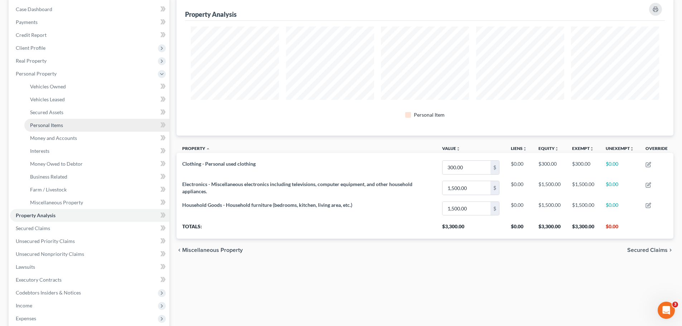
click at [55, 125] on span "Personal Items" at bounding box center [46, 125] width 33 height 6
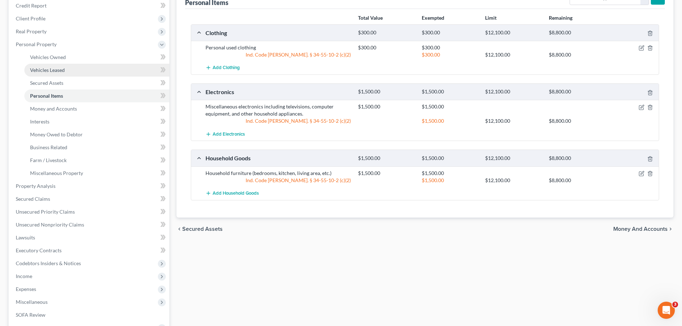
scroll to position [143, 0]
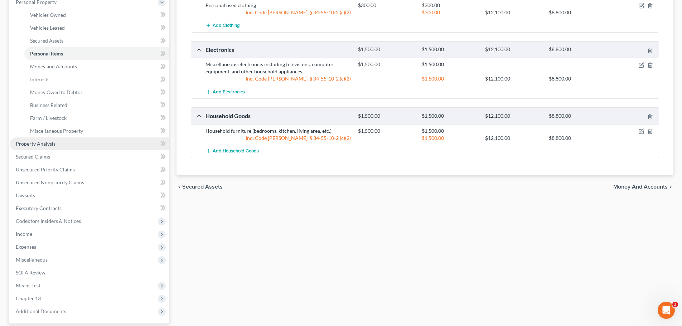
click at [61, 141] on link "Property Analysis" at bounding box center [89, 144] width 159 height 13
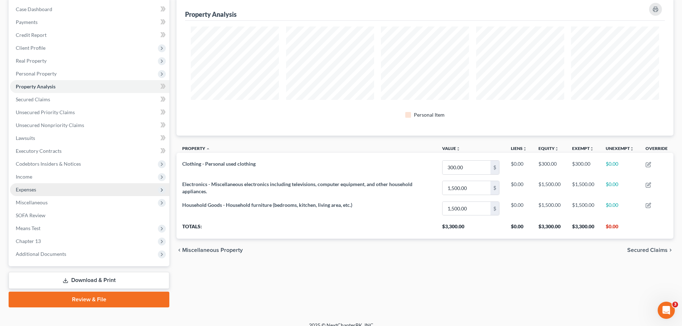
click at [31, 191] on span "Expenses" at bounding box center [26, 190] width 20 height 6
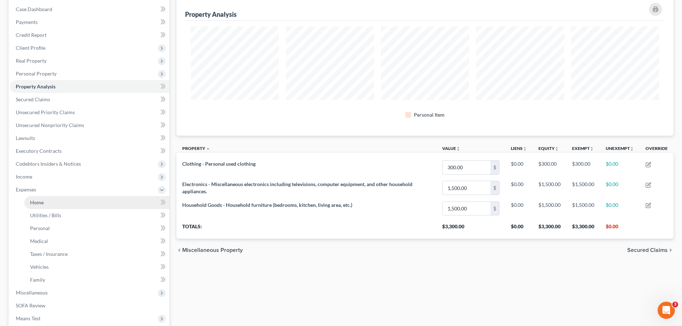
click at [32, 199] on span "Home" at bounding box center [37, 202] width 14 height 6
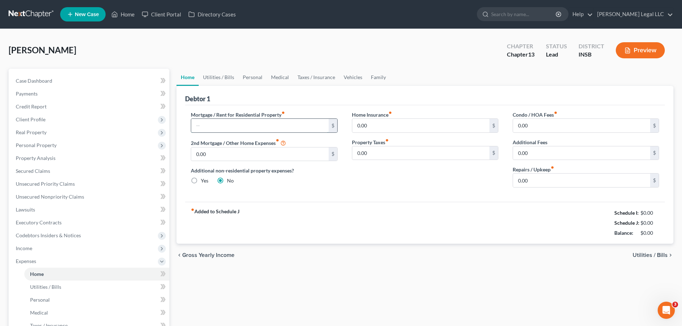
click at [241, 123] on input "text" at bounding box center [259, 126] width 137 height 14
click at [32, 249] on span "Income" at bounding box center [24, 248] width 16 height 6
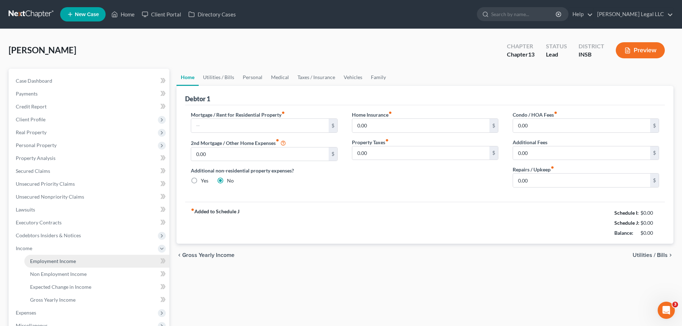
click at [38, 258] on span "Employment Income" at bounding box center [53, 261] width 46 height 6
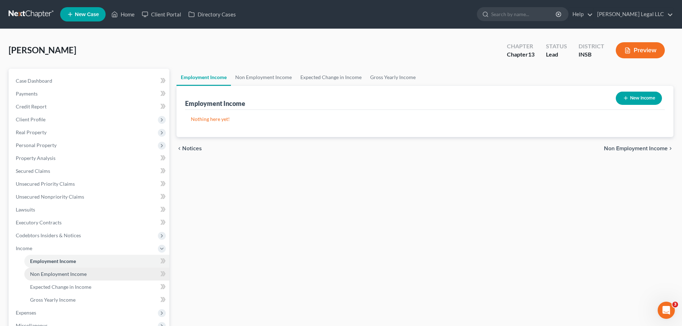
click at [42, 274] on span "Non Employment Income" at bounding box center [58, 274] width 57 height 6
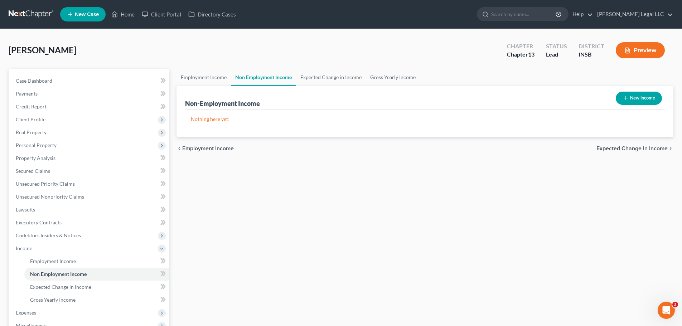
click at [634, 91] on div "New Income" at bounding box center [639, 98] width 52 height 19
click at [632, 97] on button "New Income" at bounding box center [639, 98] width 46 height 13
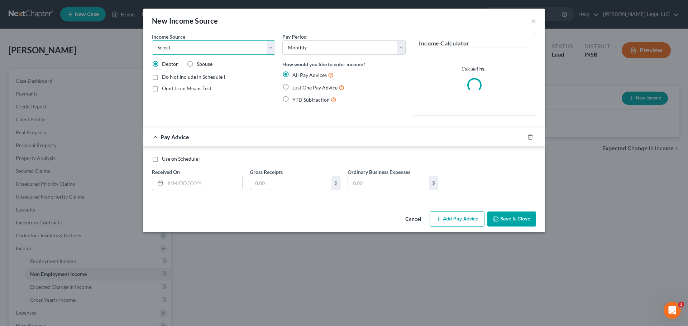
click at [177, 46] on select "Select Unemployment Disability (from employer) Pension Retirement Social Securi…" at bounding box center [213, 47] width 123 height 14
click at [152, 40] on select "Select Unemployment Disability (from employer) Pension Retirement Social Securi…" at bounding box center [213, 47] width 123 height 14
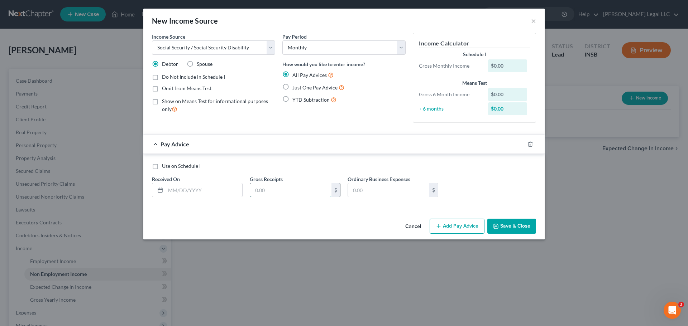
click at [274, 190] on input "text" at bounding box center [290, 190] width 81 height 14
drag, startPoint x: 286, startPoint y: 85, endPoint x: 275, endPoint y: 92, distance: 12.4
click at [292, 85] on label "Just One Pay Advice" at bounding box center [318, 87] width 52 height 8
click at [295, 85] on input "Just One Pay Advice" at bounding box center [297, 85] width 5 height 5
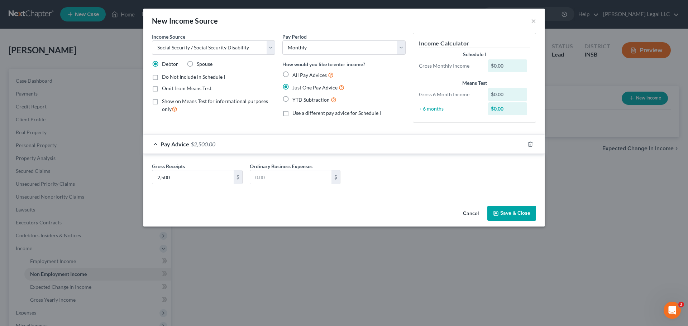
click at [519, 211] on button "Save & Close" at bounding box center [511, 213] width 49 height 15
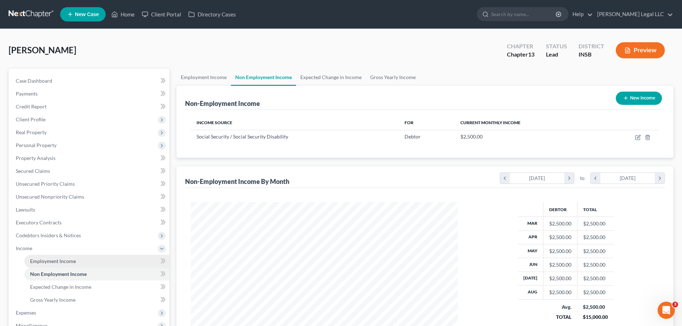
click at [63, 263] on span "Employment Income" at bounding box center [53, 261] width 46 height 6
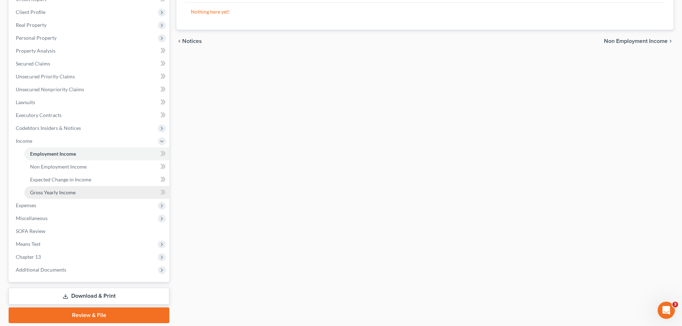
click at [48, 194] on span "Gross Yearly Income" at bounding box center [52, 192] width 45 height 6
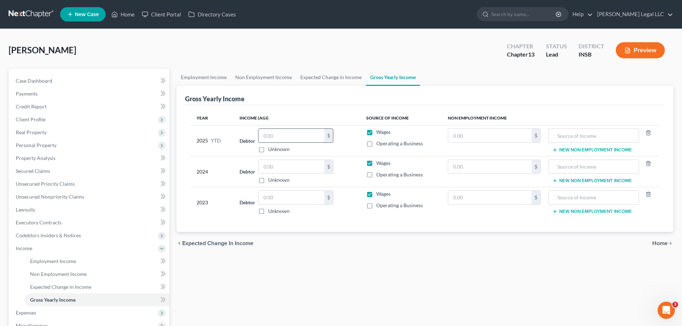
click at [297, 136] on input "text" at bounding box center [292, 136] width 66 height 14
click at [297, 165] on input "text" at bounding box center [292, 167] width 66 height 14
click at [464, 167] on input "text" at bounding box center [489, 167] width 83 height 14
click at [563, 160] on input "text" at bounding box center [594, 167] width 82 height 14
click at [474, 136] on input "text" at bounding box center [489, 136] width 83 height 14
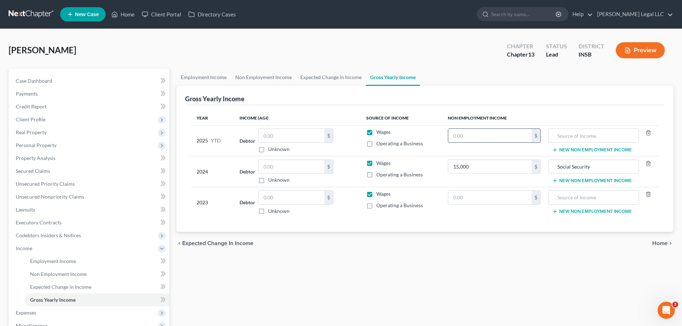
click at [462, 135] on input "text" at bounding box center [489, 136] width 83 height 14
click at [599, 169] on input "Social Security" at bounding box center [594, 167] width 82 height 14
click at [584, 134] on input "text" at bounding box center [594, 136] width 82 height 14
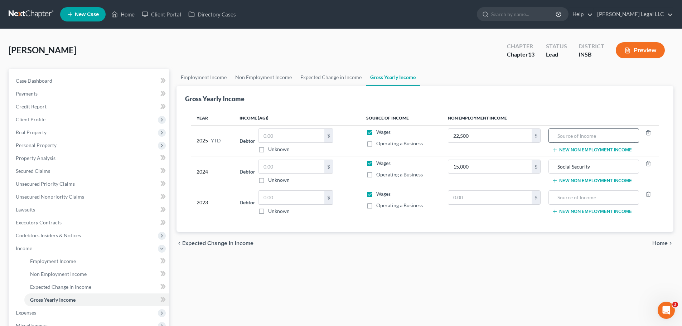
paste input "Social Security"
click at [376, 134] on label "Wages" at bounding box center [383, 132] width 14 height 7
click at [379, 133] on input "Wages" at bounding box center [381, 131] width 5 height 5
click at [376, 162] on label "Wages" at bounding box center [383, 163] width 14 height 7
click at [379, 162] on input "Wages" at bounding box center [381, 162] width 5 height 5
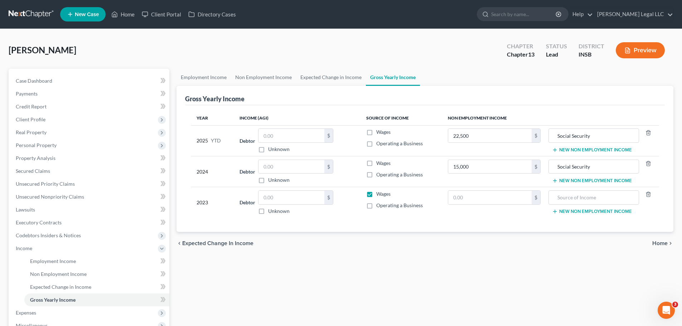
click at [376, 195] on label "Wages" at bounding box center [383, 194] width 14 height 7
click at [379, 195] on input "Wages" at bounding box center [381, 193] width 5 height 5
drag, startPoint x: 433, startPoint y: 274, endPoint x: 437, endPoint y: 256, distance: 18.3
click at [433, 274] on div "Employment Income Non Employment Income Expected Change in Income Gross Yearly …" at bounding box center [425, 250] width 504 height 362
click at [42, 309] on span "Expenses" at bounding box center [89, 313] width 159 height 13
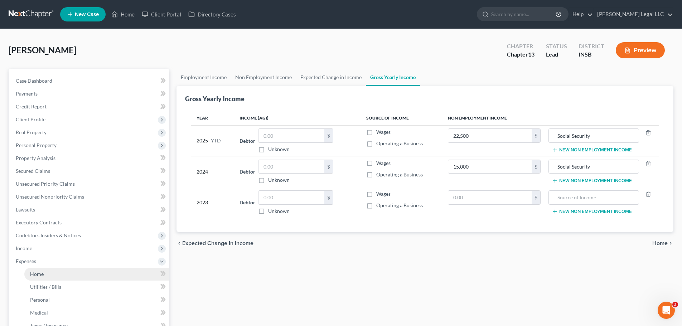
click at [43, 276] on span "Home" at bounding box center [37, 274] width 14 height 6
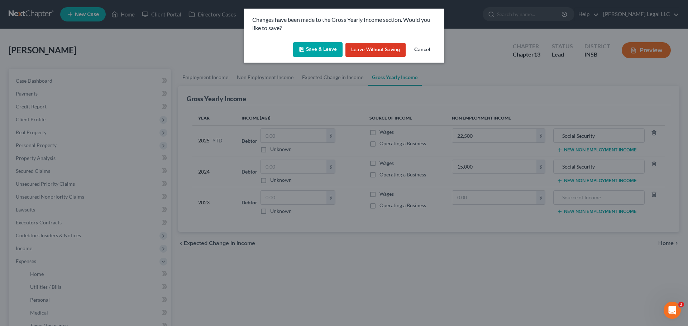
click at [321, 48] on button "Save & Leave" at bounding box center [317, 49] width 49 height 15
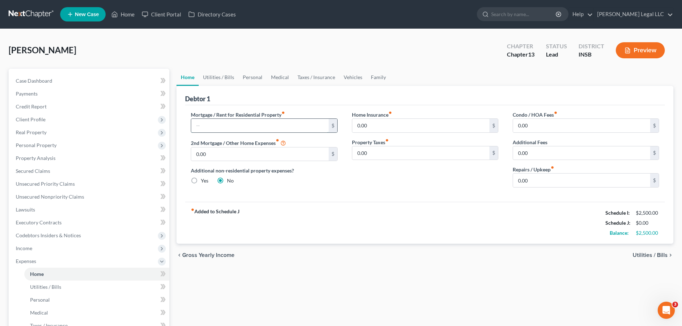
click at [217, 120] on input "text" at bounding box center [259, 126] width 137 height 14
click at [543, 178] on input "0.00" at bounding box center [581, 181] width 137 height 14
click at [36, 289] on span "Utilities / Bills" at bounding box center [45, 287] width 31 height 6
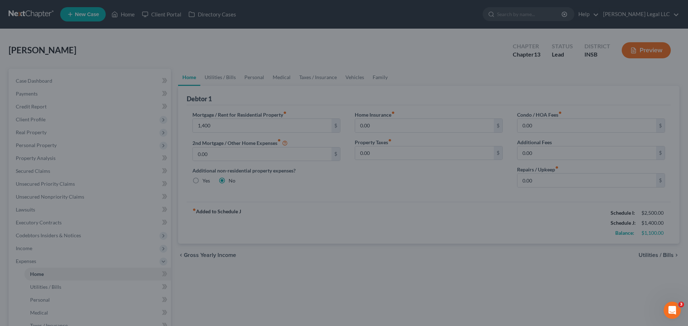
click at [316, 212] on div at bounding box center [344, 163] width 688 height 326
click at [53, 282] on div at bounding box center [344, 163] width 688 height 326
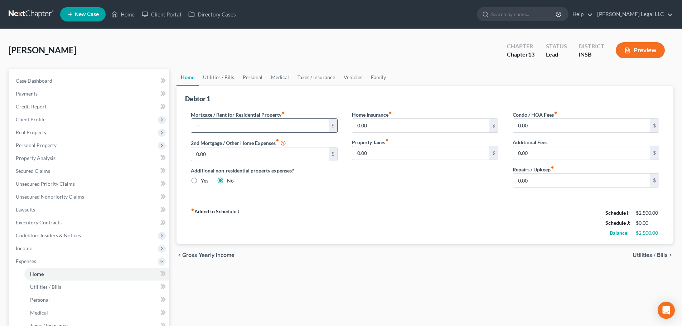
click at [233, 130] on input "text" at bounding box center [259, 126] width 137 height 14
click at [239, 124] on input "text" at bounding box center [259, 126] width 137 height 14
type input "1,400"
click at [31, 285] on span "Utilities / Bills" at bounding box center [45, 287] width 31 height 6
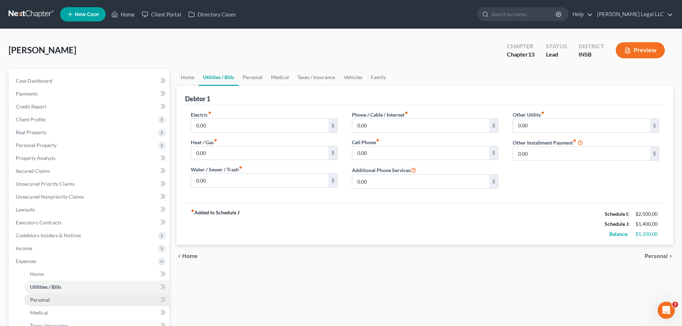
click at [70, 295] on link "Personal" at bounding box center [96, 300] width 145 height 13
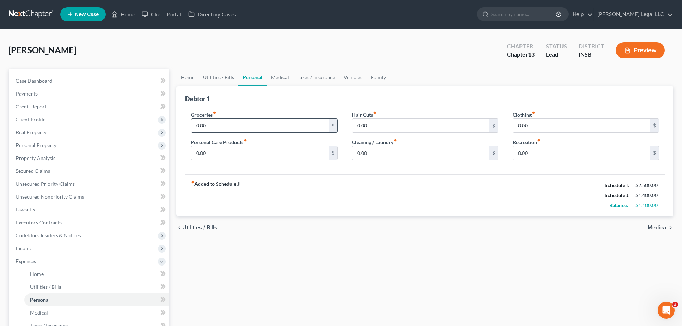
click at [215, 126] on input "0.00" at bounding box center [259, 126] width 137 height 14
type input "500"
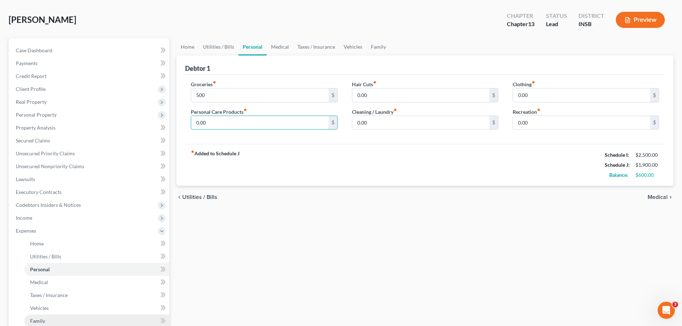
scroll to position [72, 0]
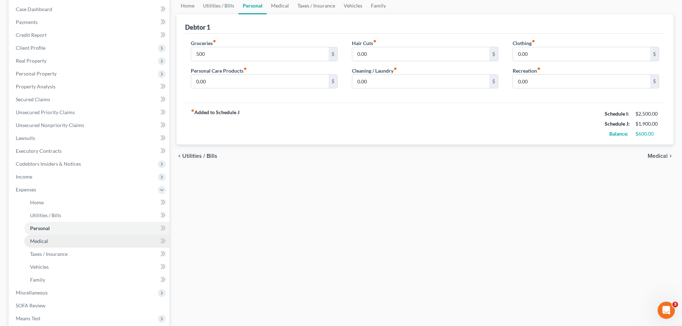
click at [53, 242] on link "Medical" at bounding box center [96, 241] width 145 height 13
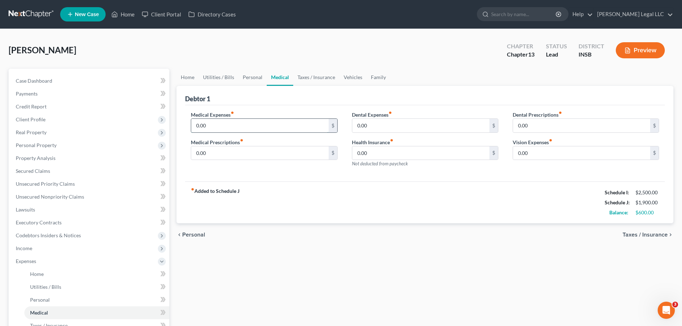
click at [197, 125] on input "0.00" at bounding box center [259, 126] width 137 height 14
type input "100"
click at [40, 286] on span "Utilities / Bills" at bounding box center [45, 287] width 31 height 6
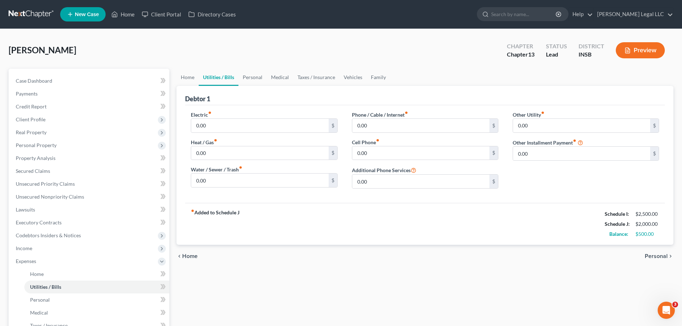
click at [222, 134] on div "Electric fiber_manual_record 0.00 $ Heat / Gas fiber_manual_record 0.00 $ Water…" at bounding box center [264, 152] width 161 height 83
click at [227, 127] on input "0.00" at bounding box center [259, 126] width 137 height 14
type input "200"
type input "150"
click at [382, 157] on input "0.00" at bounding box center [420, 153] width 137 height 14
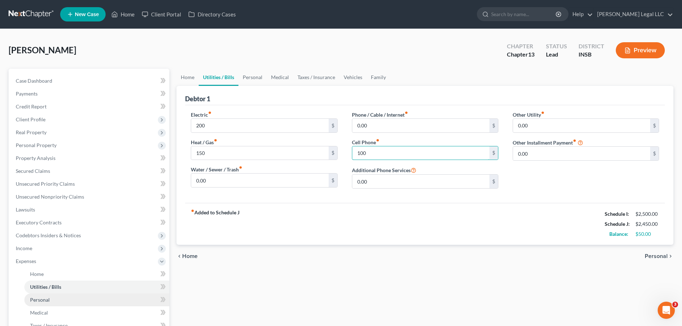
type input "100"
click at [39, 300] on span "Personal" at bounding box center [40, 300] width 20 height 6
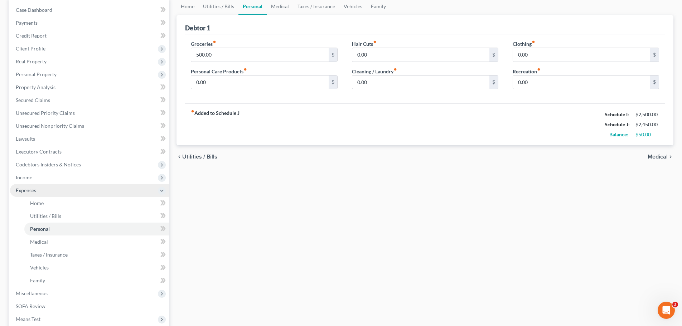
scroll to position [72, 0]
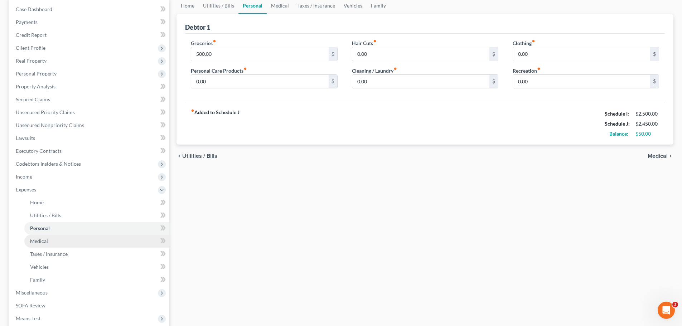
click at [50, 240] on link "Medical" at bounding box center [96, 241] width 145 height 13
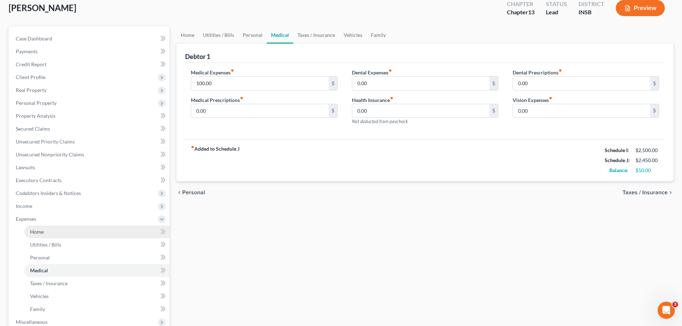
scroll to position [107, 0]
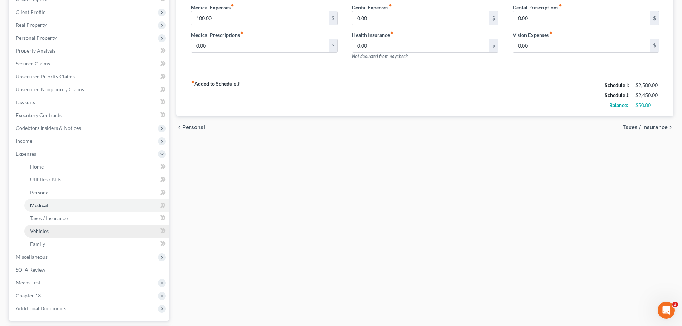
click at [47, 231] on span "Vehicles" at bounding box center [39, 231] width 19 height 6
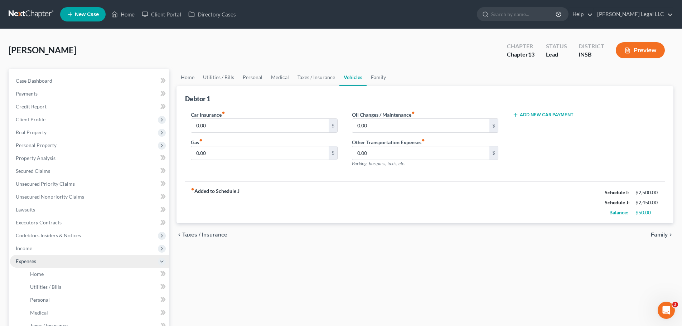
click at [37, 264] on span "Expenses" at bounding box center [89, 261] width 159 height 13
click at [39, 265] on span "Expenses" at bounding box center [89, 261] width 159 height 13
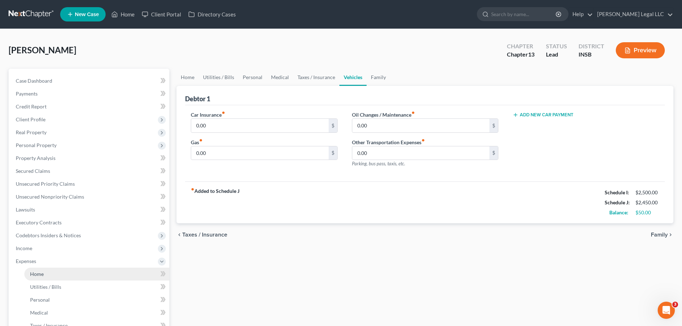
click at [36, 275] on span "Home" at bounding box center [37, 274] width 14 height 6
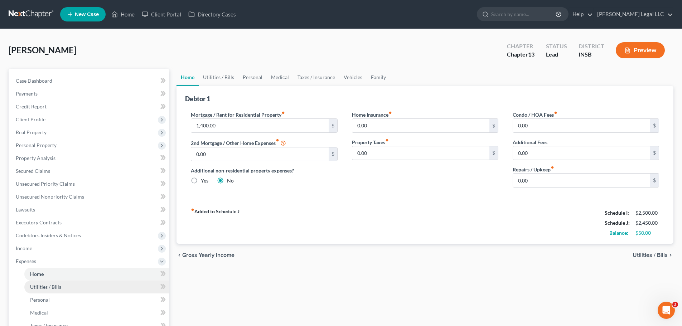
click at [80, 286] on link "Utilities / Bills" at bounding box center [96, 287] width 145 height 13
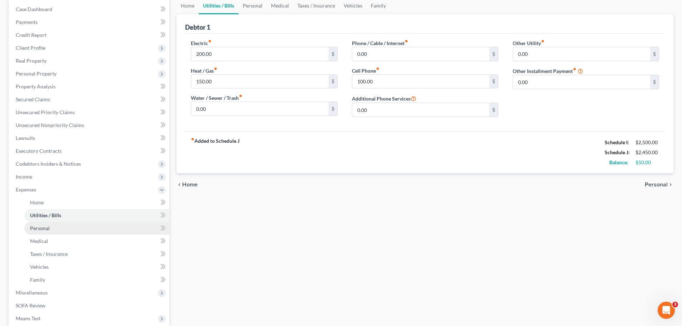
click at [54, 226] on link "Personal" at bounding box center [96, 228] width 145 height 13
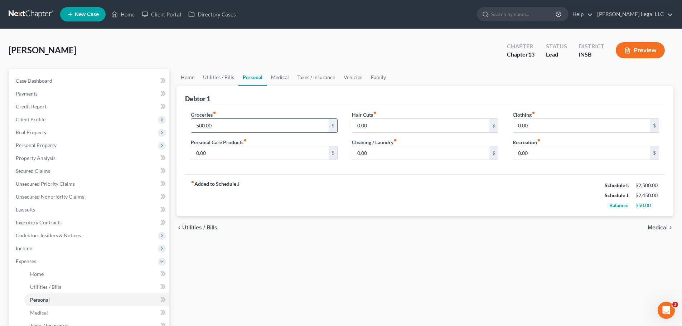
click at [204, 126] on input "500.00" at bounding box center [259, 126] width 137 height 14
type input "400"
click at [283, 266] on div "Home Utilities / Bills Personal Medical Taxes / Insurance Vehicles Family Debto…" at bounding box center [425, 269] width 504 height 401
click at [85, 312] on link "Medical" at bounding box center [96, 313] width 145 height 13
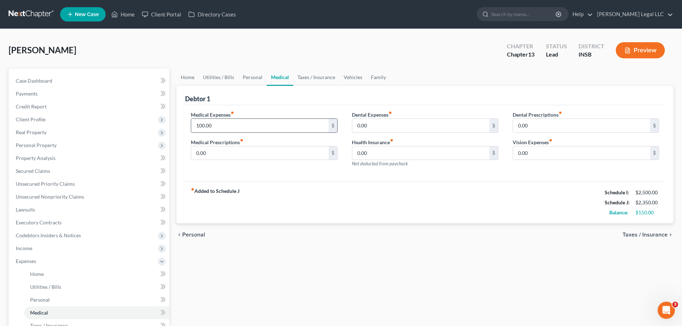
click at [217, 130] on input "100.00" at bounding box center [259, 126] width 137 height 14
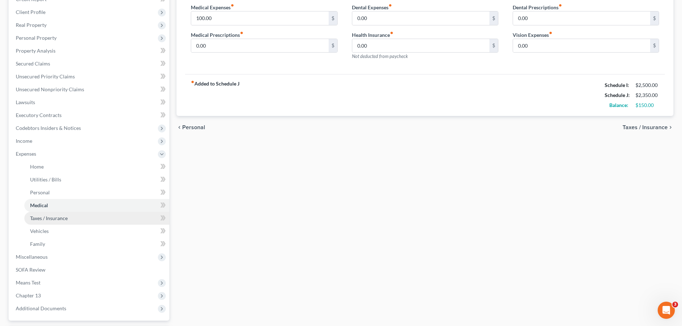
click at [35, 221] on link "Taxes / Insurance" at bounding box center [96, 218] width 145 height 13
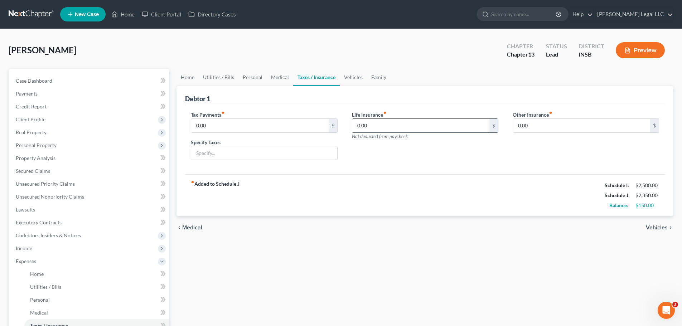
click at [381, 124] on input "0.00" at bounding box center [420, 126] width 137 height 14
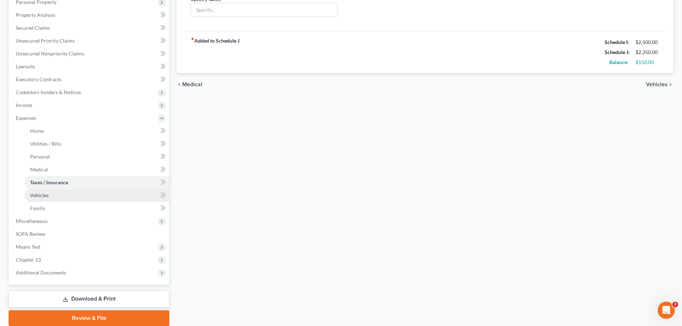
click at [54, 194] on link "Vehicles" at bounding box center [96, 195] width 145 height 13
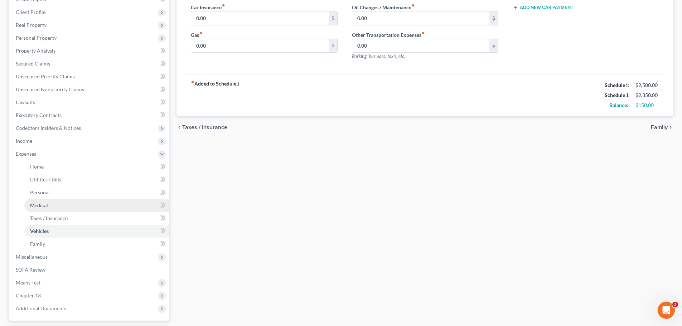
click at [47, 203] on span "Medical" at bounding box center [39, 205] width 18 height 6
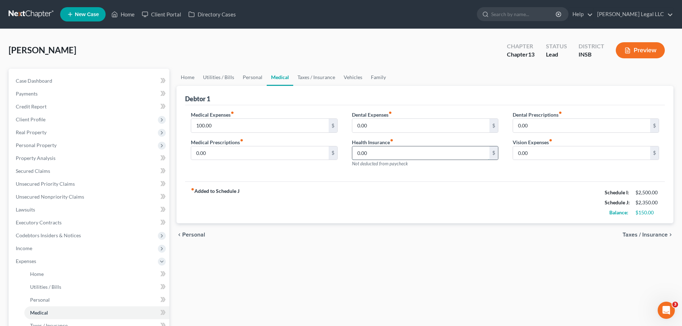
click at [386, 155] on input "0.00" at bounding box center [420, 153] width 137 height 14
type input "130"
click at [393, 186] on div "fiber_manual_record Added to Schedule J Schedule I: $2,500.00 Schedule J: $2,48…" at bounding box center [425, 203] width 480 height 42
click at [42, 293] on link "Utilities / Bills" at bounding box center [96, 287] width 145 height 13
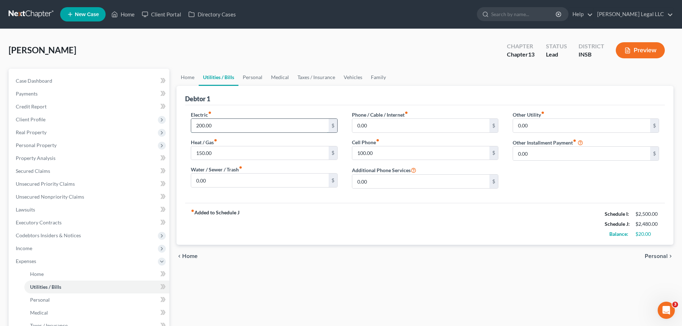
click at [217, 128] on input "200.00" at bounding box center [259, 126] width 137 height 14
click at [223, 152] on input "150.00" at bounding box center [259, 153] width 137 height 14
type input "100"
click at [231, 129] on input "200.00" at bounding box center [259, 126] width 137 height 14
type input "150"
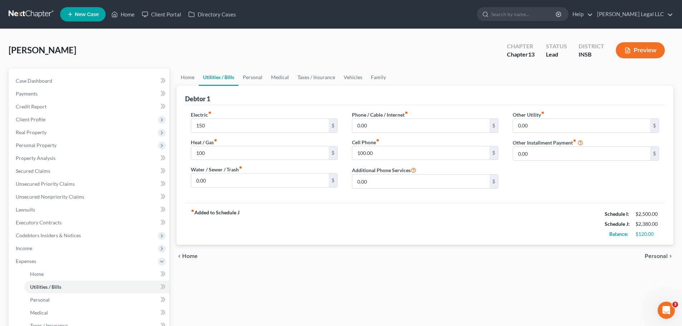
click at [237, 104] on div "Debtor 1" at bounding box center [425, 95] width 480 height 19
click at [320, 248] on div "chevron_left Home Personal chevron_right" at bounding box center [425, 256] width 497 height 23
click at [303, 246] on div "chevron_left Home Personal chevron_right" at bounding box center [425, 256] width 497 height 23
click at [46, 298] on span "Personal" at bounding box center [40, 300] width 20 height 6
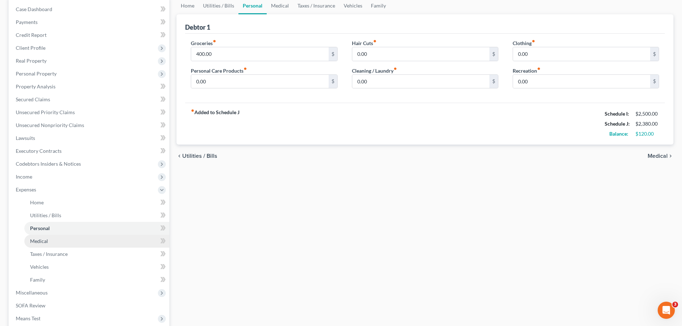
click at [47, 240] on span "Medical" at bounding box center [39, 241] width 18 height 6
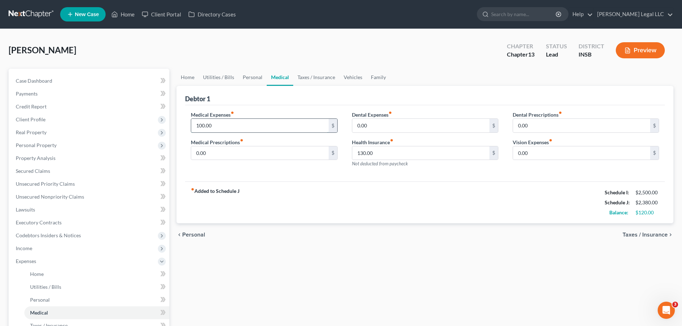
click at [218, 122] on input "100.00" at bounding box center [259, 126] width 137 height 14
type input "85"
click at [318, 210] on div "fiber_manual_record Added to Schedule J Schedule I: $2,500.00 Schedule J: $2,36…" at bounding box center [425, 203] width 480 height 42
click at [426, 269] on div "Home Utilities / Bills Personal Medical Taxes / Insurance Vehicles Family Debto…" at bounding box center [425, 269] width 504 height 401
click at [397, 272] on div "Home Utilities / Bills Personal Medical Taxes / Insurance Vehicles Family Debto…" at bounding box center [425, 269] width 504 height 401
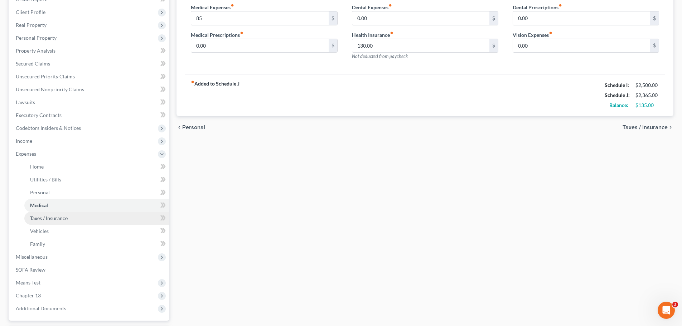
click at [43, 218] on span "Taxes / Insurance" at bounding box center [49, 218] width 38 height 6
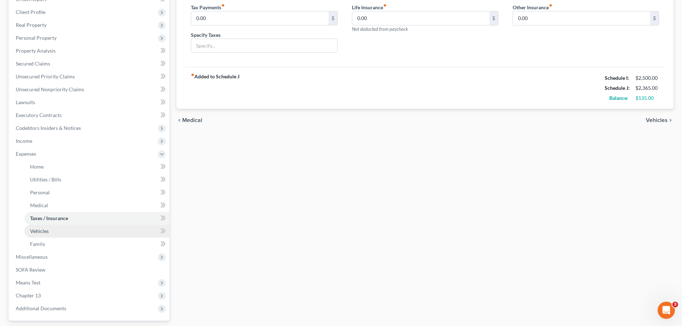
click at [40, 232] on span "Vehicles" at bounding box center [39, 231] width 19 height 6
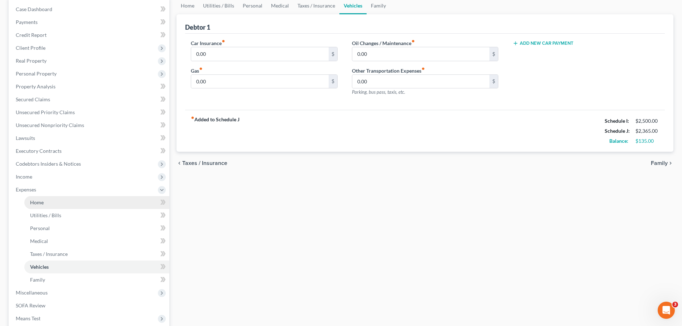
click at [40, 202] on span "Home" at bounding box center [37, 202] width 14 height 6
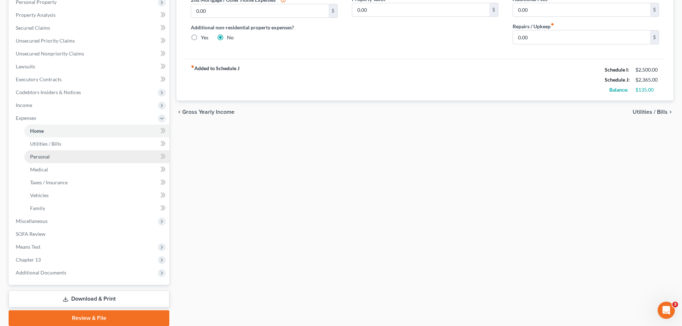
click at [48, 161] on link "Personal" at bounding box center [96, 156] width 145 height 13
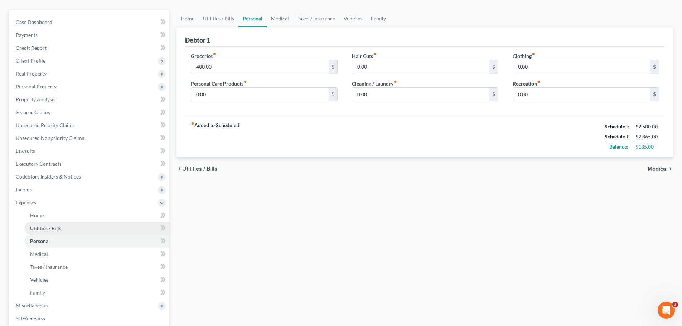
scroll to position [72, 0]
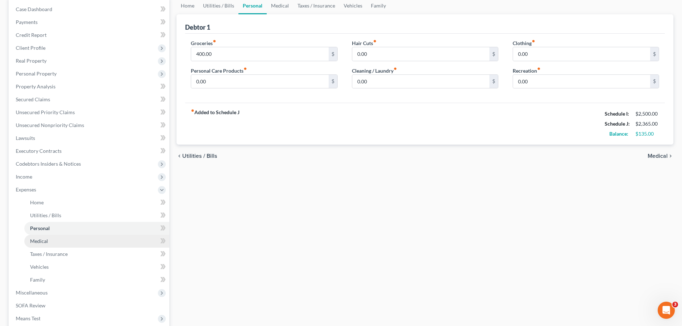
click at [45, 237] on link "Medical" at bounding box center [96, 241] width 145 height 13
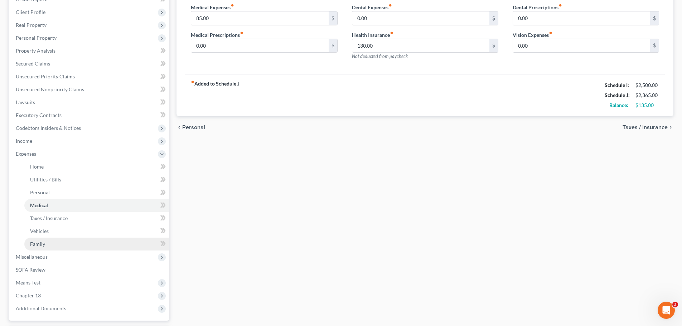
click at [40, 241] on span "Family" at bounding box center [37, 244] width 15 height 6
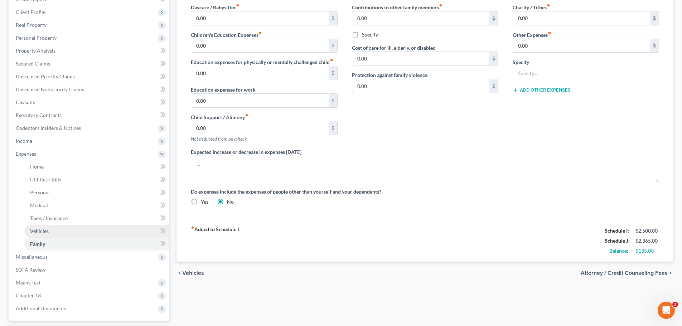
click at [40, 234] on link "Vehicles" at bounding box center [96, 231] width 145 height 13
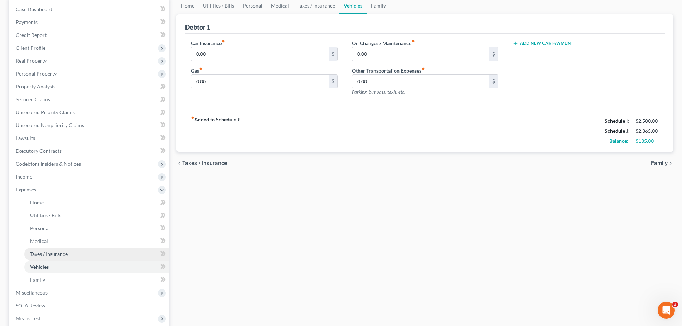
click at [33, 252] on span "Taxes / Insurance" at bounding box center [49, 254] width 38 height 6
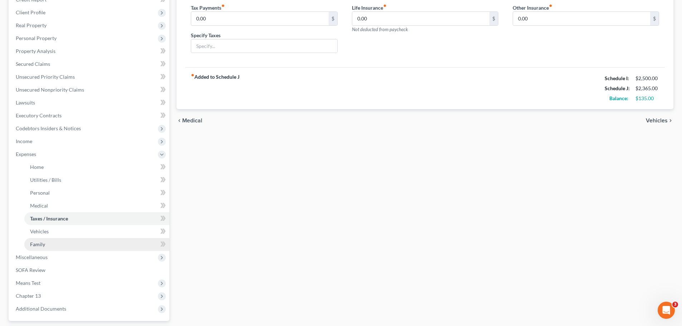
scroll to position [107, 0]
click at [48, 204] on link "Medical" at bounding box center [96, 205] width 145 height 13
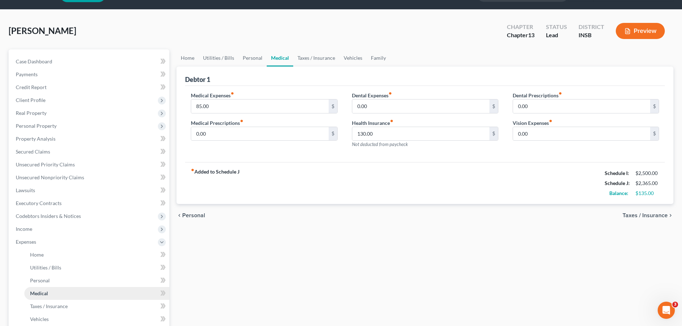
scroll to position [36, 0]
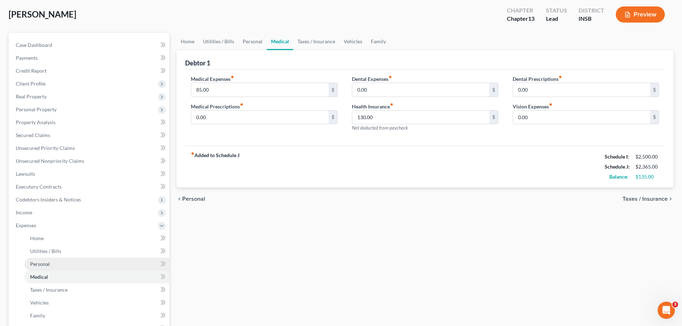
click at [39, 266] on span "Personal" at bounding box center [40, 264] width 20 height 6
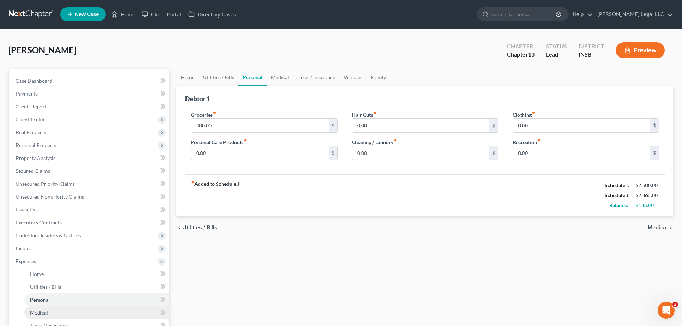
click at [34, 309] on link "Medical" at bounding box center [96, 313] width 145 height 13
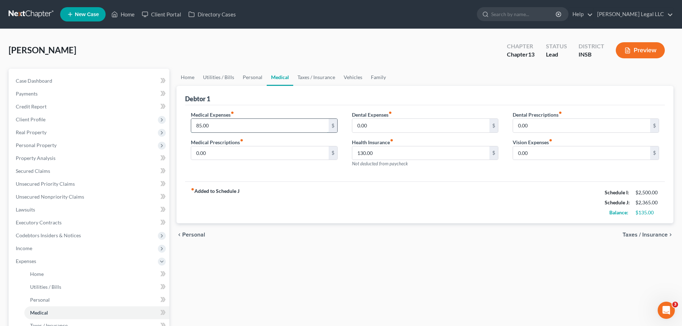
click at [222, 122] on input "85.00" at bounding box center [259, 126] width 137 height 14
click at [317, 216] on div "fiber_manual_record Added to Schedule J Schedule I: $2,500.00 Schedule J: $2,33…" at bounding box center [425, 203] width 480 height 42
click at [236, 124] on input "50" at bounding box center [259, 126] width 137 height 14
type input "75"
click at [292, 205] on div "fiber_manual_record Added to Schedule J Schedule I: $2,500.00 Schedule J: $2,35…" at bounding box center [425, 203] width 480 height 42
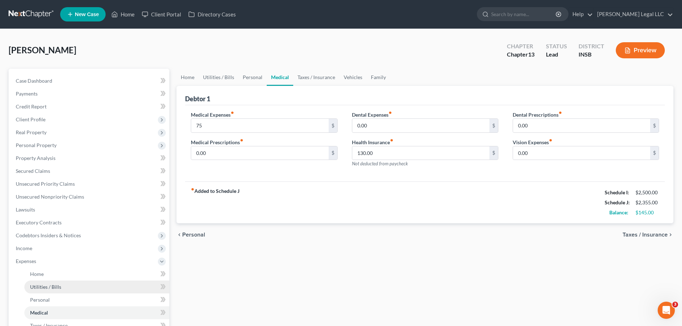
click at [64, 289] on link "Utilities / Bills" at bounding box center [96, 287] width 145 height 13
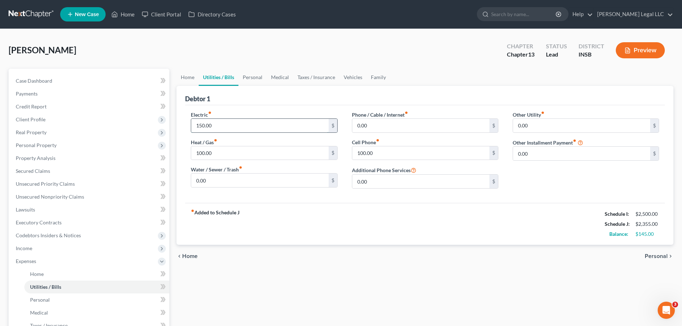
click at [211, 128] on input "150.00" at bounding box center [259, 126] width 137 height 14
click at [379, 143] on label "Cell Phone fiber_manual_record" at bounding box center [366, 143] width 28 height 8
click at [377, 150] on input "100.00" at bounding box center [420, 153] width 137 height 14
click at [50, 278] on link "Home" at bounding box center [96, 274] width 145 height 13
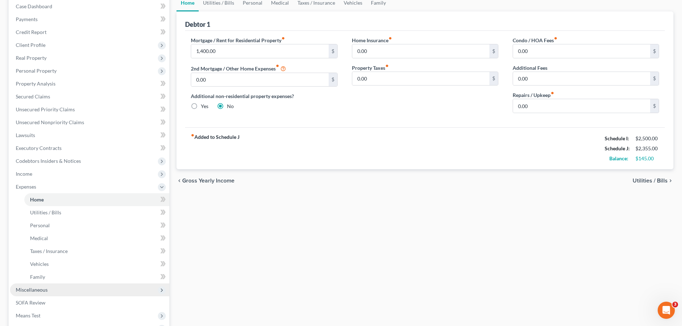
scroll to position [107, 0]
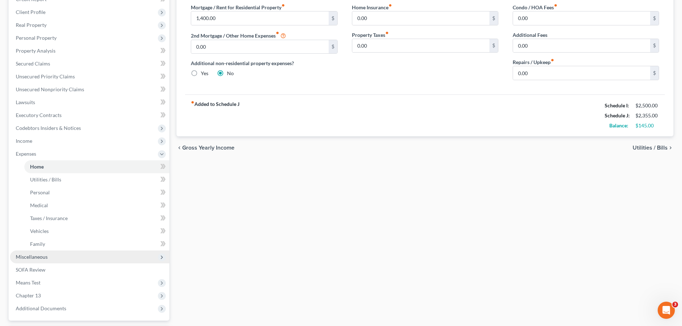
click at [38, 256] on span "Miscellaneous" at bounding box center [32, 257] width 32 height 6
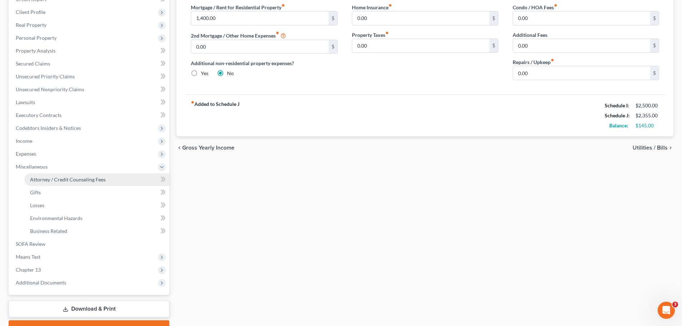
click at [53, 180] on span "Attorney / Credit Counseling Fees" at bounding box center [68, 180] width 76 height 6
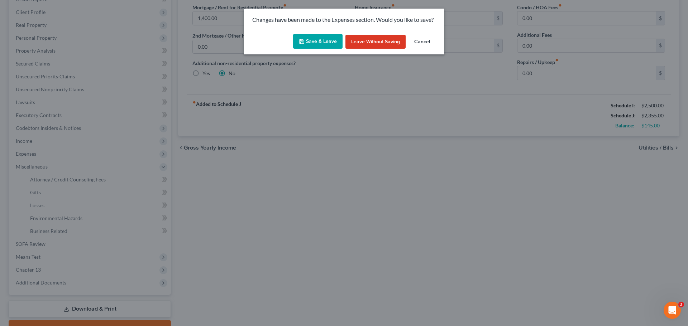
click at [321, 44] on button "Save & Leave" at bounding box center [317, 41] width 49 height 15
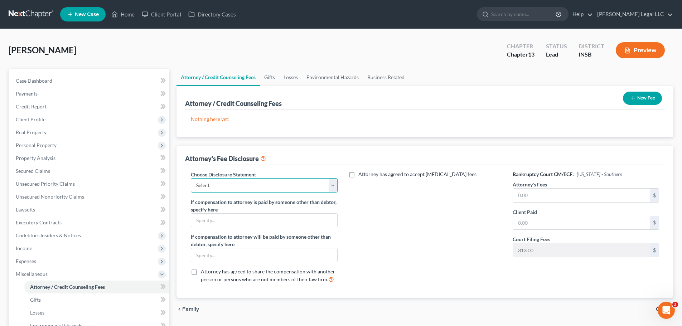
click at [227, 182] on select "Select Attorney Compensation Disclosure" at bounding box center [264, 185] width 146 height 14
select select "0"
click at [191, 178] on select "Select Attorney Compensation Disclosure" at bounding box center [264, 185] width 146 height 14
click at [529, 199] on input "text" at bounding box center [581, 196] width 137 height 14
type input "4,500"
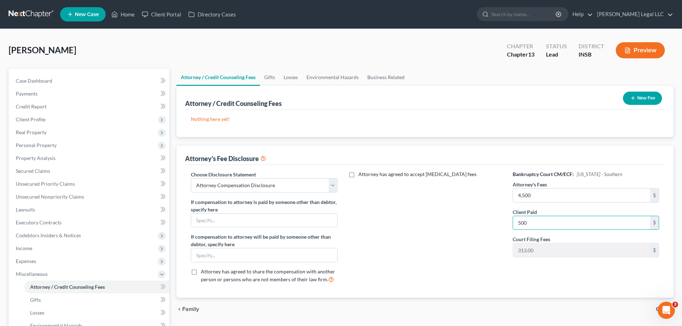
type input "500"
drag, startPoint x: 398, startPoint y: 216, endPoint x: 421, endPoint y: 225, distance: 24.6
click at [401, 217] on div "Attorney has agreed to accept [MEDICAL_DATA] fees" at bounding box center [425, 230] width 161 height 119
click at [634, 102] on button "New Fee" at bounding box center [642, 98] width 39 height 13
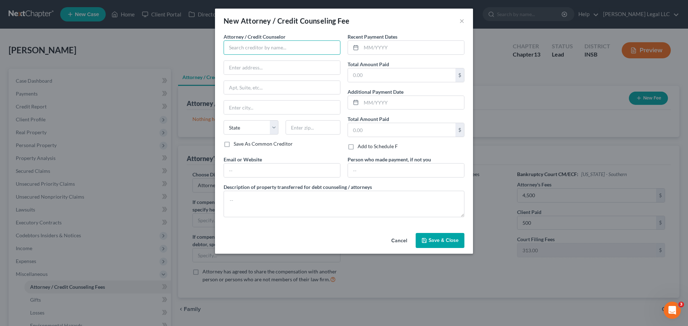
click at [241, 52] on input "text" at bounding box center [281, 47] width 117 height 14
click at [255, 59] on div "[PERSON_NAME] Legal LLC" at bounding box center [266, 60] width 74 height 7
type input "[PERSON_NAME] Legal LLC"
type input "[STREET_ADDRESS][PERSON_NAME]"
type input "[GEOGRAPHIC_DATA]"
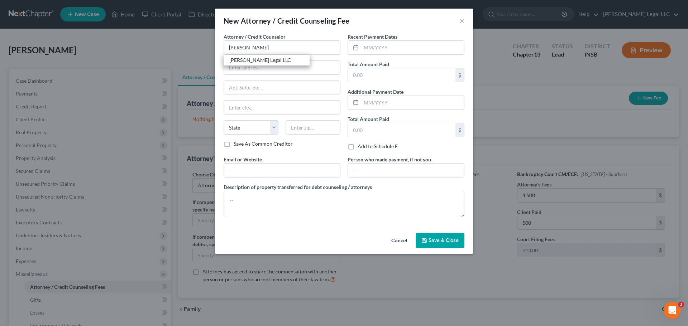
select select "15"
type input "46062"
click at [371, 48] on input "text" at bounding box center [412, 48] width 103 height 14
type input "09/2025"
click at [370, 74] on input "text" at bounding box center [401, 75] width 107 height 14
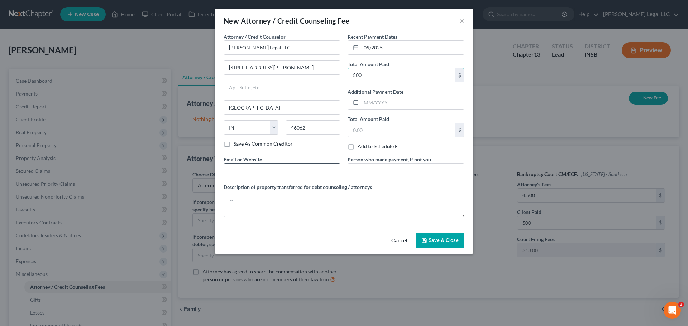
type input "500"
click at [306, 175] on input "text" at bounding box center [282, 171] width 116 height 14
type input "[PERSON_NAME][EMAIL_ADDRESS][DOMAIN_NAME]"
click at [367, 168] on input "text" at bounding box center [406, 171] width 116 height 14
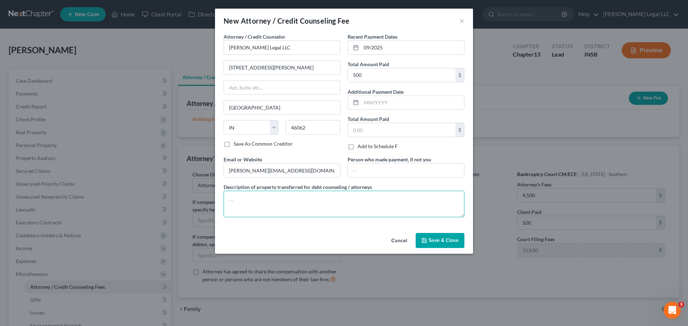
click at [309, 213] on textarea at bounding box center [343, 204] width 241 height 27
click at [438, 239] on span "Save & Close" at bounding box center [443, 240] width 30 height 6
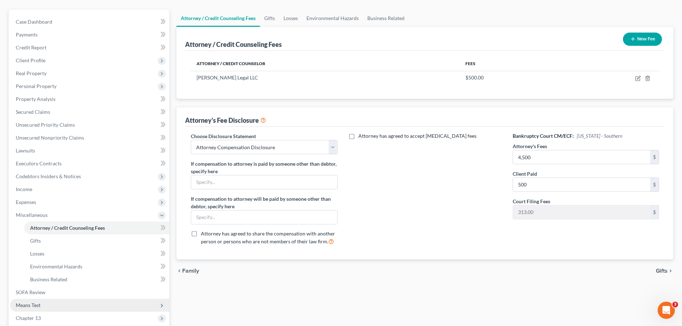
scroll to position [72, 0]
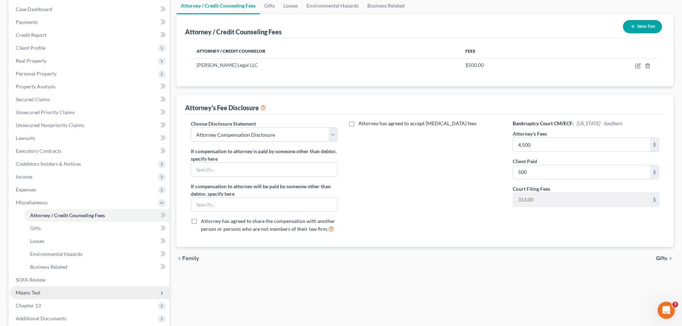
click at [34, 295] on span "Means Test" at bounding box center [28, 293] width 25 height 6
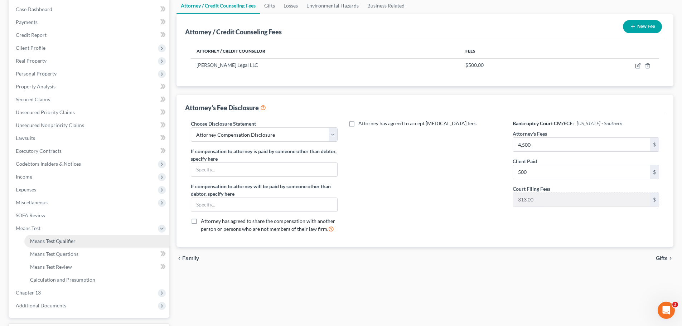
click at [66, 243] on span "Means Test Qualifier" at bounding box center [52, 241] width 45 height 6
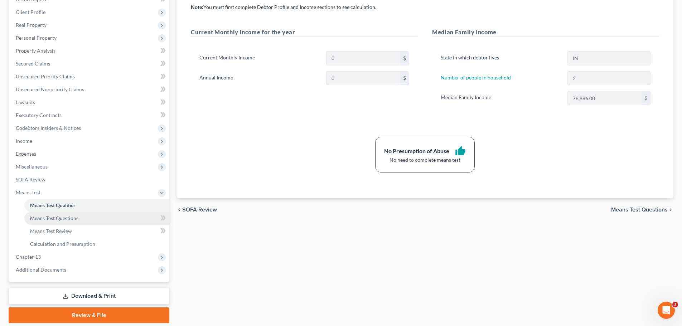
click at [45, 220] on span "Means Test Questions" at bounding box center [54, 218] width 48 height 6
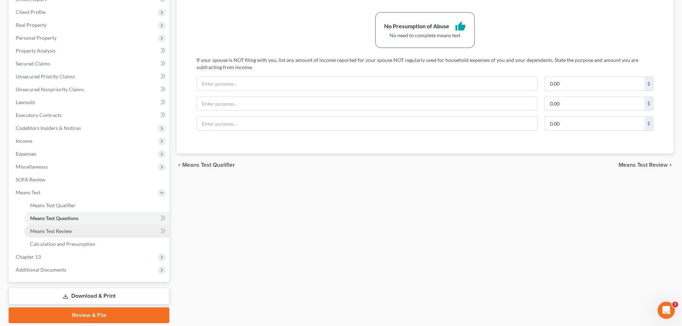
click at [62, 229] on span "Means Test Review" at bounding box center [51, 231] width 42 height 6
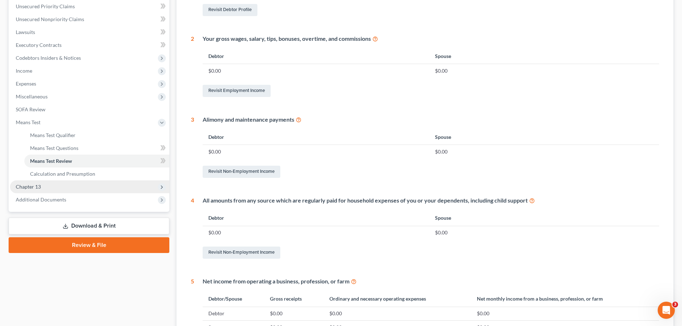
scroll to position [175, 0]
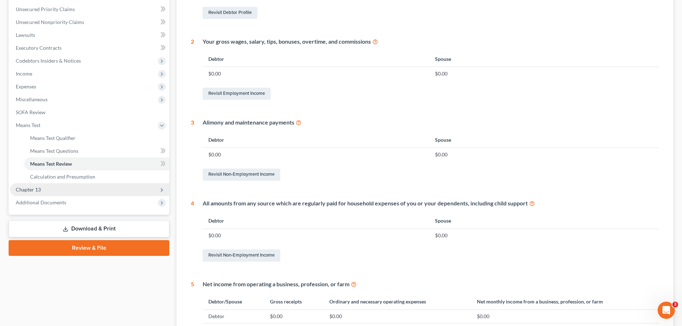
click at [38, 188] on span "Chapter 13" at bounding box center [28, 190] width 25 height 6
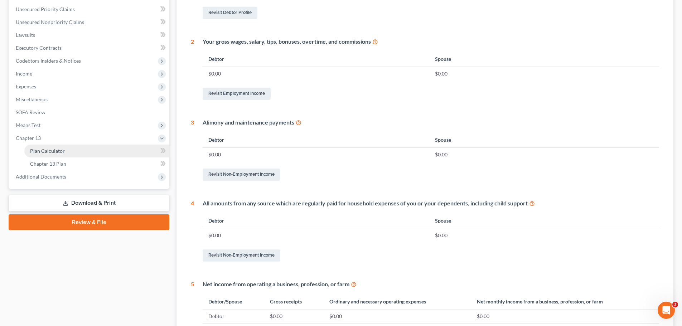
click at [53, 151] on span "Plan Calculator" at bounding box center [47, 151] width 35 height 6
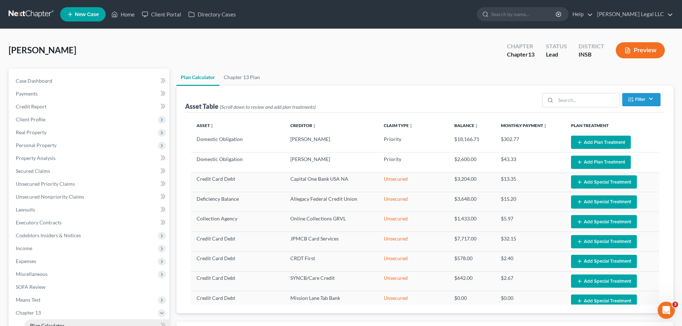
select select "59"
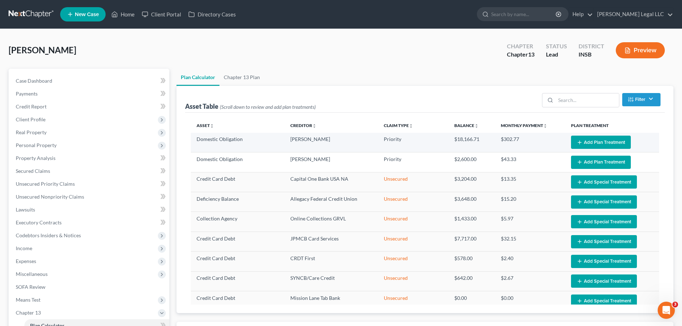
click at [598, 146] on button "Add Plan Treatment" at bounding box center [601, 142] width 60 height 13
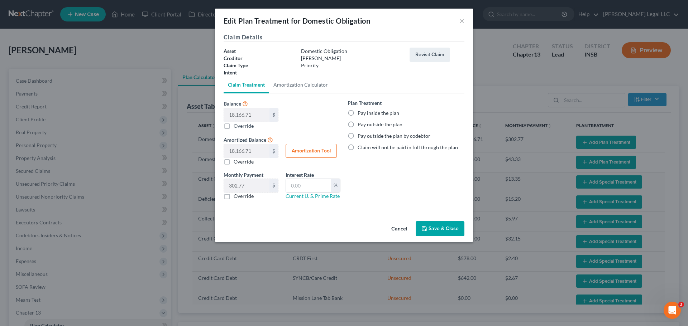
click at [357, 112] on label "Pay inside the plan" at bounding box center [378, 113] width 42 height 7
click at [360, 112] on input "Pay inside the plan" at bounding box center [362, 112] width 5 height 5
radio input "true"
click at [357, 147] on label "Claim will not be paid in full through the plan" at bounding box center [407, 147] width 100 height 7
click at [360, 147] on input "Claim will not be paid in full through the plan" at bounding box center [362, 146] width 5 height 5
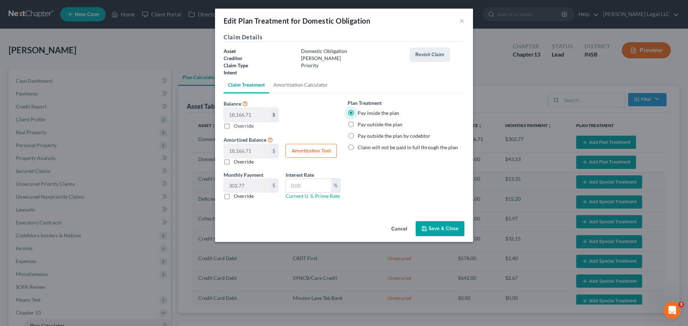
radio input "true"
click at [430, 228] on button "Save & Close" at bounding box center [439, 228] width 49 height 15
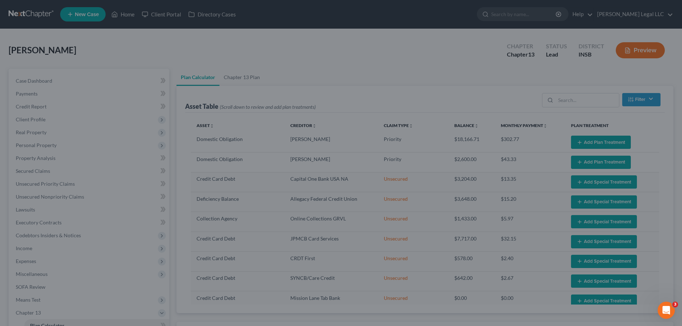
select select "59"
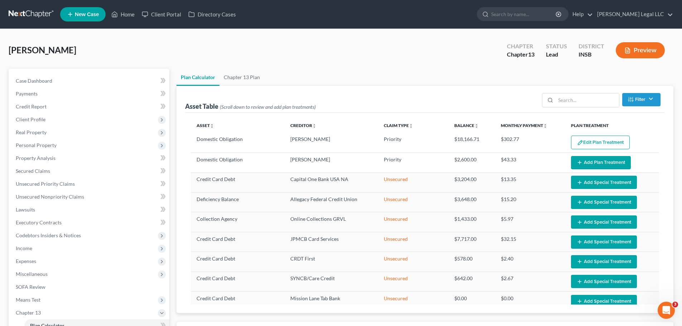
click at [591, 157] on button "Add Plan Treatment" at bounding box center [601, 162] width 60 height 13
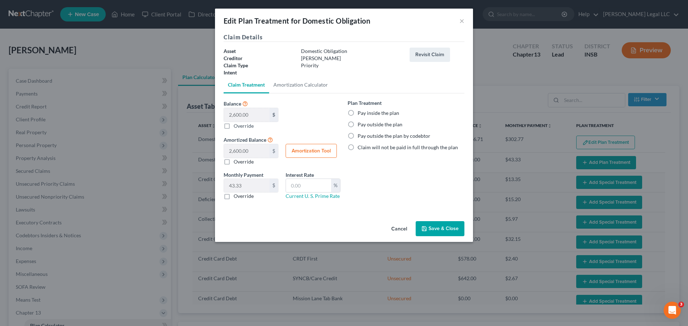
click at [357, 147] on label "Claim will not be paid in full through the plan" at bounding box center [407, 147] width 100 height 7
click at [360, 147] on input "Claim will not be paid in full through the plan" at bounding box center [362, 146] width 5 height 5
radio input "true"
click at [444, 226] on button "Save & Close" at bounding box center [439, 228] width 49 height 15
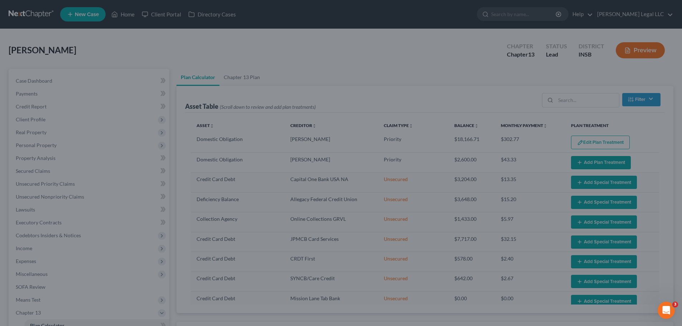
select select "59"
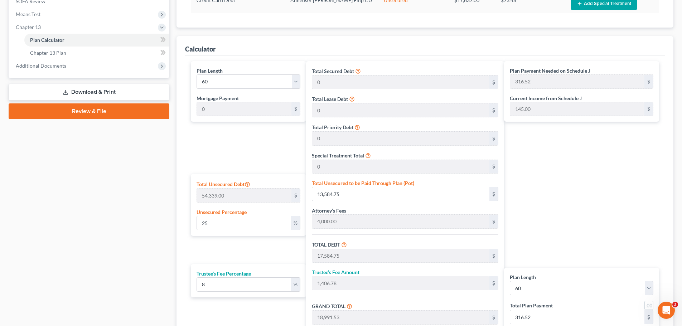
scroll to position [286, 0]
click at [241, 225] on input "25" at bounding box center [244, 223] width 94 height 14
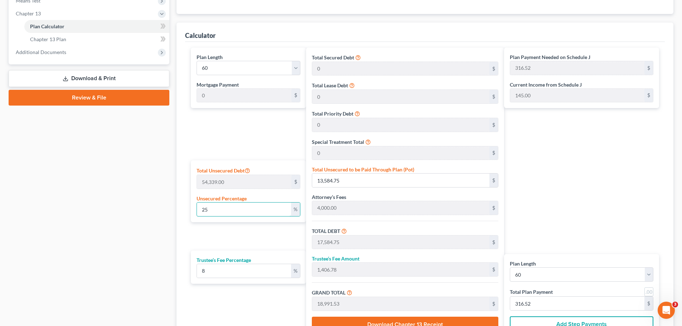
scroll to position [322, 0]
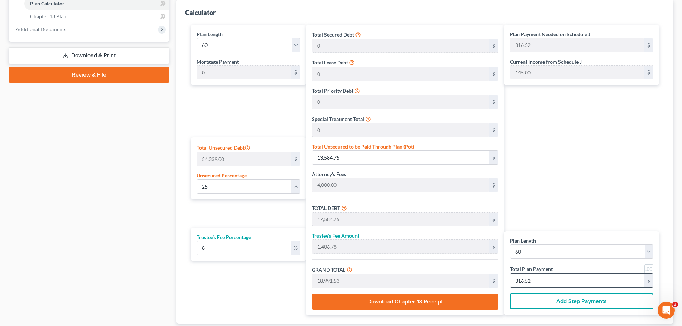
click at [536, 276] on input "316.52" at bounding box center [577, 281] width 134 height 14
type input "1"
type input "0"
type input "55.55"
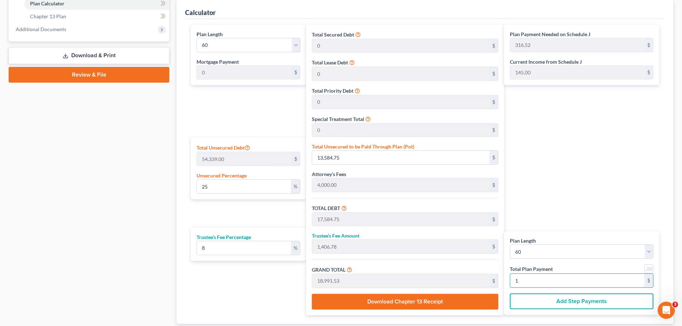
type input "4.44"
type input "60.00"
type input "555.55"
type input "44.44"
type input "600.00"
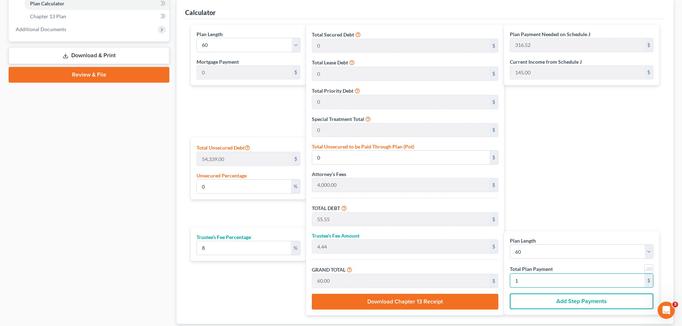
type input "10"
type input "2.86"
type input "1,555.55"
type input "5,555.55"
type input "444.44"
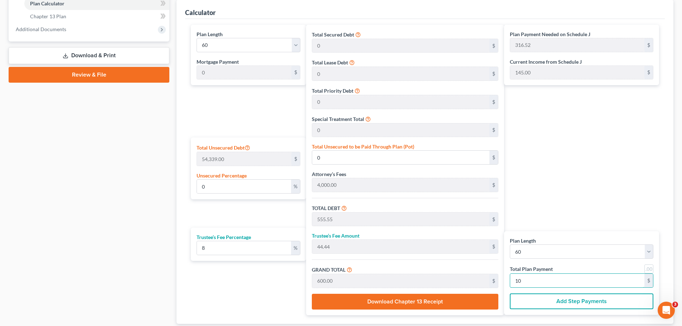
type input "6,000.00"
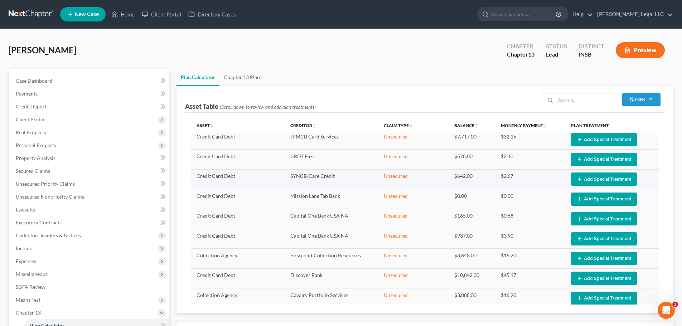
scroll to position [0, 0]
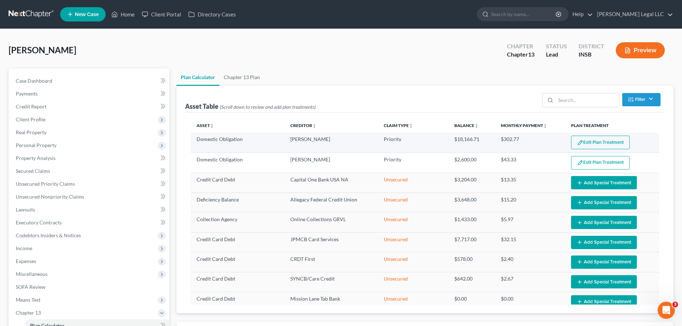
type input "100"
click at [587, 143] on button "Edit Plan Treatment" at bounding box center [600, 143] width 59 height 14
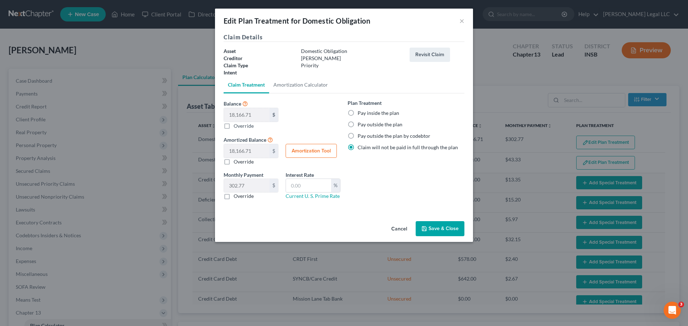
click at [357, 112] on label "Pay inside the plan" at bounding box center [378, 113] width 42 height 7
click at [360, 112] on input "Pay inside the plan" at bounding box center [362, 112] width 5 height 5
radio input "true"
click at [433, 228] on button "Save & Close" at bounding box center [439, 228] width 49 height 15
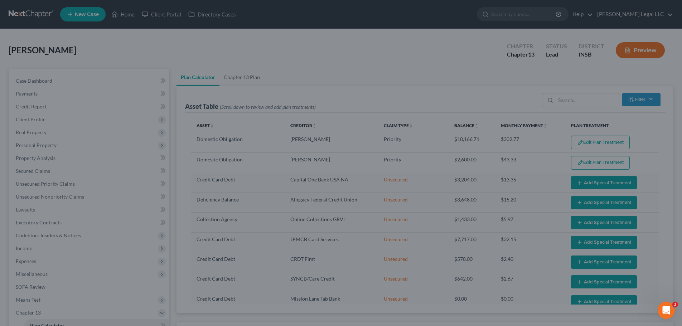
select select "59"
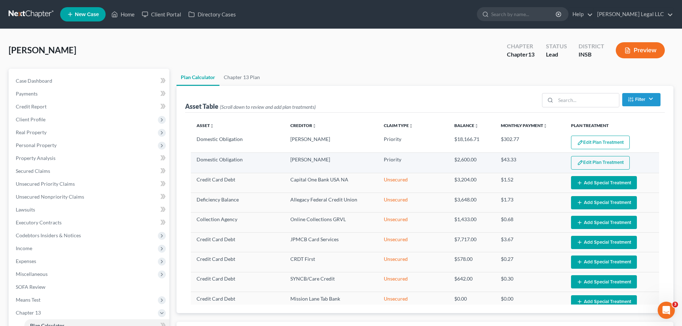
click at [593, 166] on button "Edit Plan Treatment" at bounding box center [600, 163] width 59 height 14
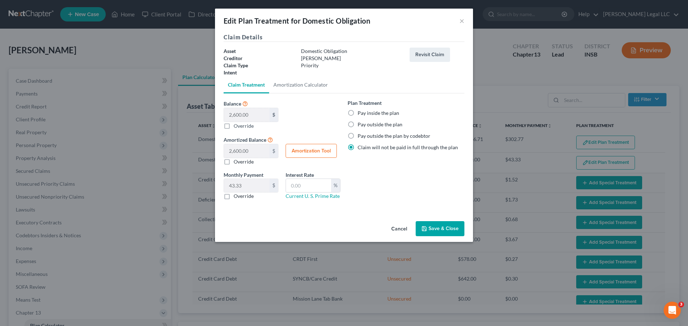
click at [357, 110] on label "Pay inside the plan" at bounding box center [378, 113] width 42 height 7
click at [360, 110] on input "Pay inside the plan" at bounding box center [362, 112] width 5 height 5
radio input "true"
click at [443, 228] on button "Save & Close" at bounding box center [439, 228] width 49 height 15
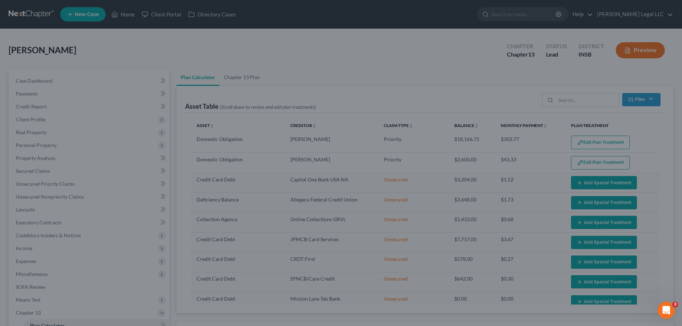
select select "59"
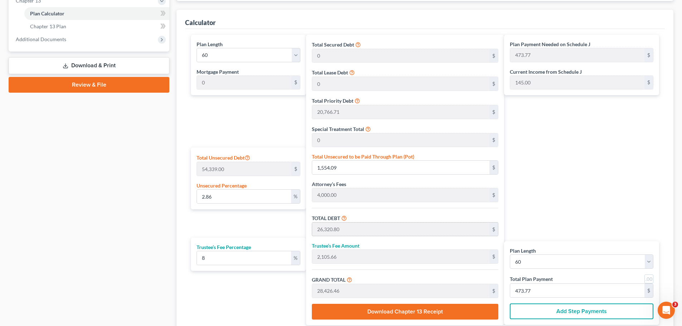
scroll to position [322, 0]
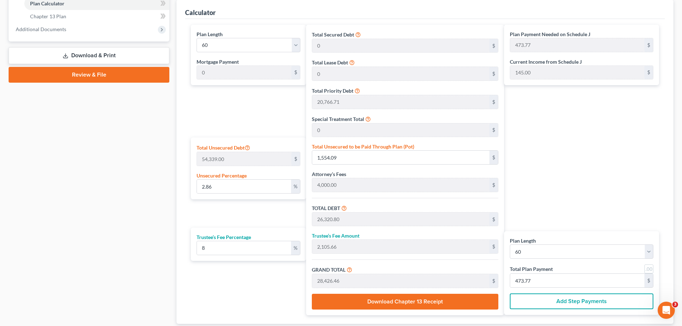
click at [522, 273] on label "Total Plan Payment" at bounding box center [531, 269] width 43 height 8
click at [523, 279] on input "473.77" at bounding box center [577, 281] width 134 height 14
type input "1"
type input "0"
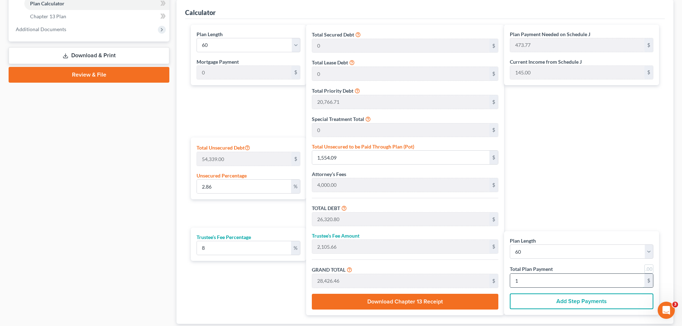
type input "55.55"
type input "4.44"
type input "60.00"
type input "555.55"
type input "44.44"
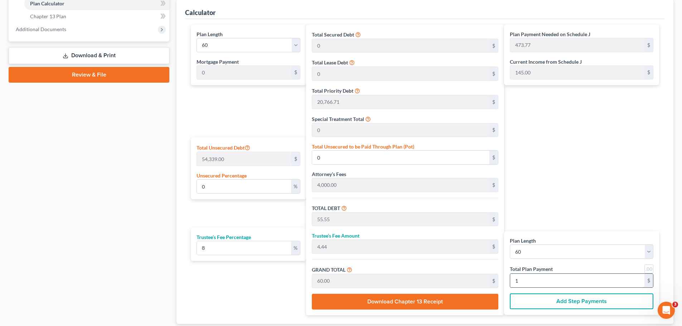
type input "600.00"
type input "10"
type input "5,555.55"
type input "444.44"
type input "6,000.00"
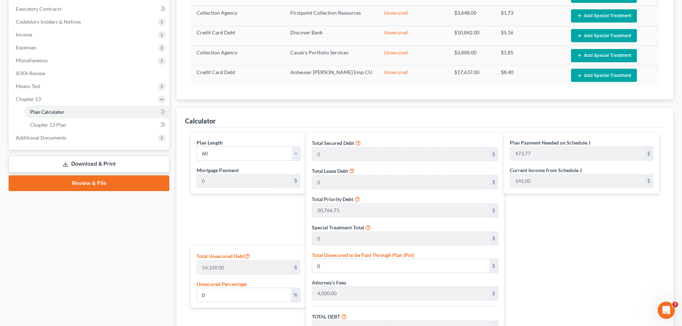
scroll to position [286, 0]
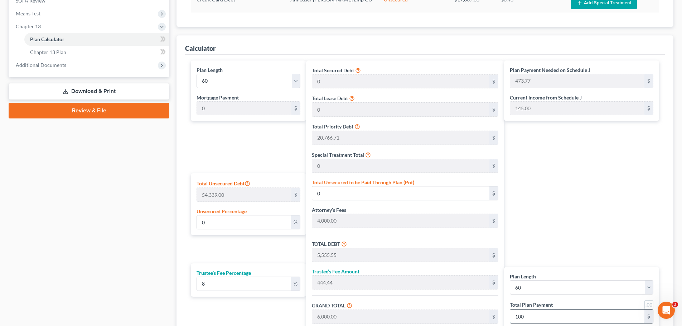
click at [531, 311] on input "100" at bounding box center [577, 317] width 134 height 14
click at [531, 316] on input "100" at bounding box center [577, 317] width 134 height 14
type input "1"
type input "833.33"
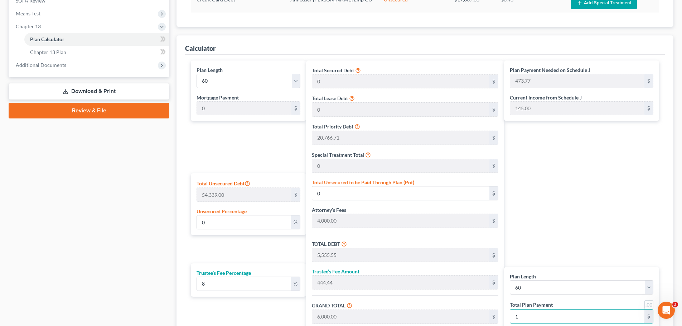
type input "66.66"
type input "900.00"
type input "15"
type input "8,333.33"
type input "666.66"
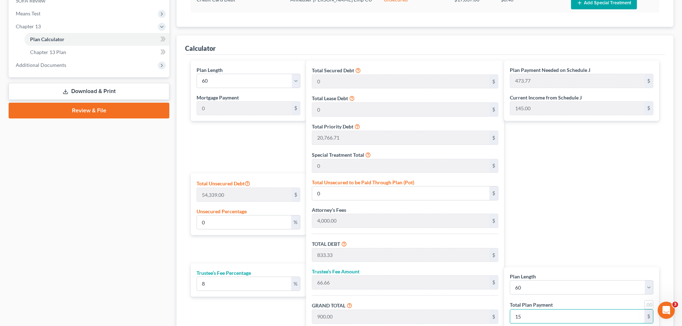
type input "9,000.00"
type input "150"
click at [580, 188] on div "Plan Payment Needed on Schedule J 473.77 $ Current Income from Schedule J 145.0…" at bounding box center [583, 206] width 159 height 291
click at [268, 147] on div "Plan Length 1 2 3 4 5 6 7 8 9 10 11 12 13 14 15 16 17 18 19 20 21 22 23 24 25 2…" at bounding box center [246, 206] width 119 height 291
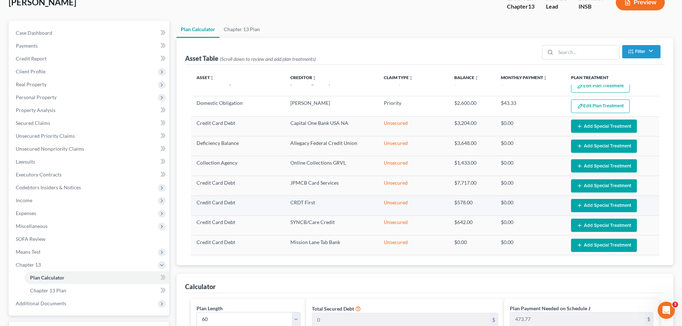
scroll to position [0, 0]
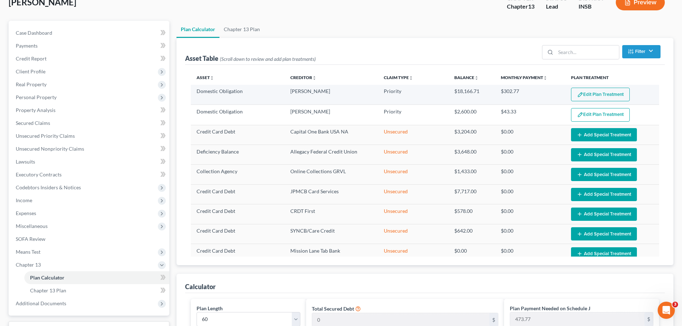
click at [590, 94] on button "Edit Plan Treatment" at bounding box center [600, 95] width 59 height 14
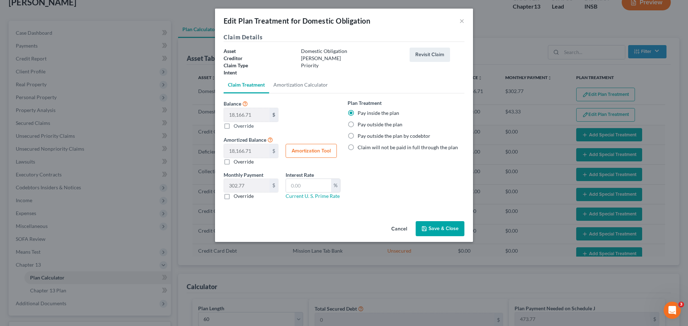
click at [357, 147] on label "Claim will not be paid in full through the plan" at bounding box center [407, 147] width 100 height 7
click at [360, 147] on input "Claim will not be paid in full through the plan" at bounding box center [362, 146] width 5 height 5
radio input "true"
click at [357, 115] on label "Pay inside the plan" at bounding box center [378, 113] width 42 height 7
click at [360, 114] on input "Pay inside the plan" at bounding box center [362, 112] width 5 height 5
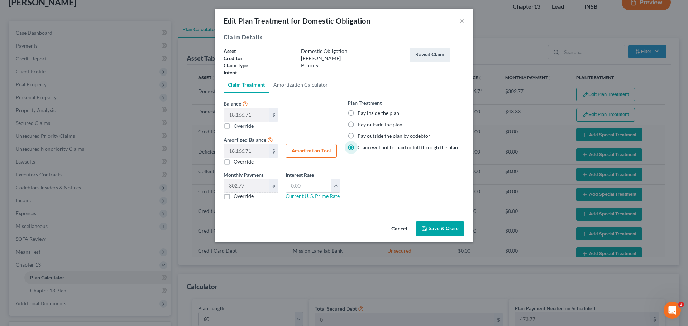
radio input "true"
click at [443, 227] on button "Save & Close" at bounding box center [439, 228] width 49 height 15
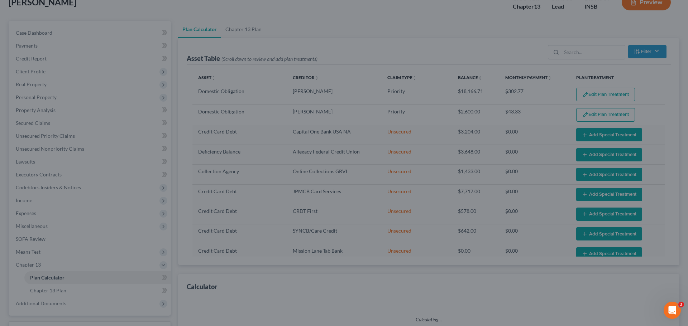
select select "59"
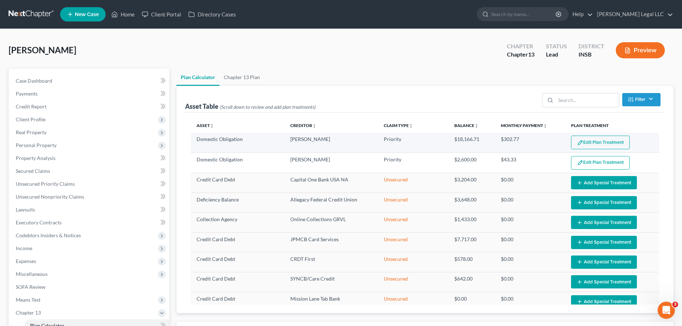
click at [583, 145] on button "Edit Plan Treatment" at bounding box center [600, 143] width 59 height 14
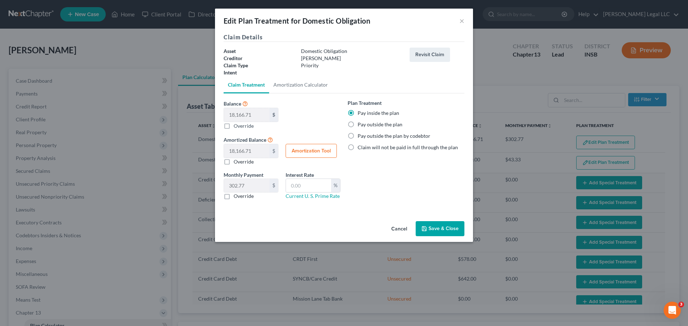
click at [357, 146] on label "Claim will not be paid in full through the plan" at bounding box center [407, 147] width 100 height 7
click at [360, 146] on input "Claim will not be paid in full through the plan" at bounding box center [362, 146] width 5 height 5
radio input "true"
click at [440, 228] on button "Save & Close" at bounding box center [439, 228] width 49 height 15
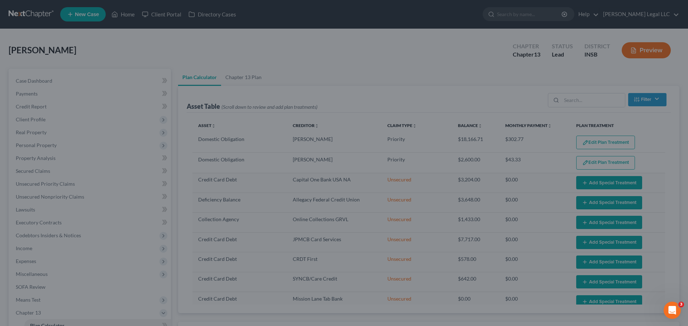
select select "59"
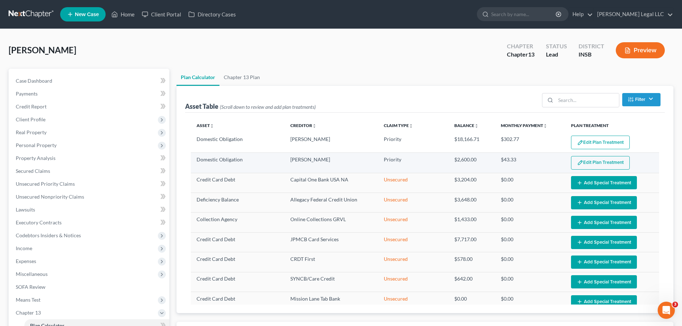
click at [595, 162] on button "Edit Plan Treatment" at bounding box center [600, 163] width 59 height 14
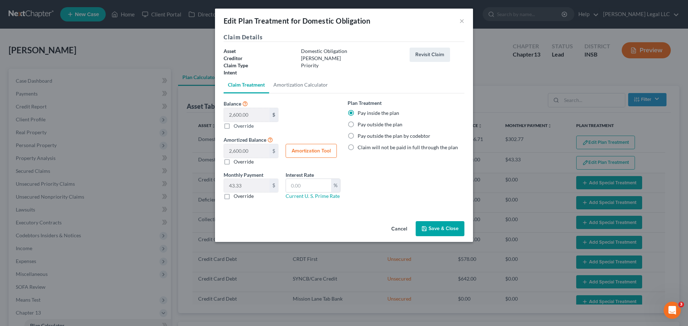
click at [357, 148] on label "Claim will not be paid in full through the plan" at bounding box center [407, 147] width 100 height 7
click at [360, 148] on input "Claim will not be paid in full through the plan" at bounding box center [362, 146] width 5 height 5
radio input "true"
click at [454, 229] on button "Save & Close" at bounding box center [439, 228] width 49 height 15
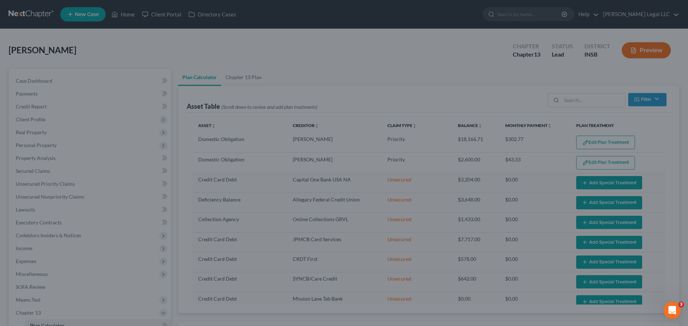
select select "59"
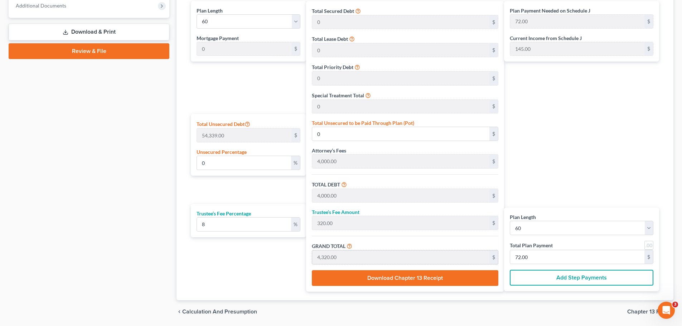
scroll to position [370, 0]
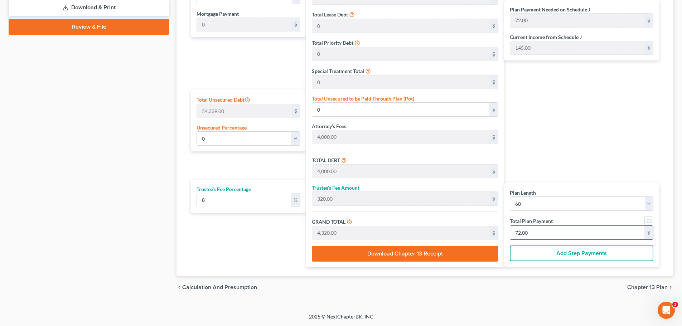
click at [544, 229] on input "72.00" at bounding box center [577, 233] width 134 height 14
type input "1"
type input "833.33"
type input "66.66"
type input "900.00"
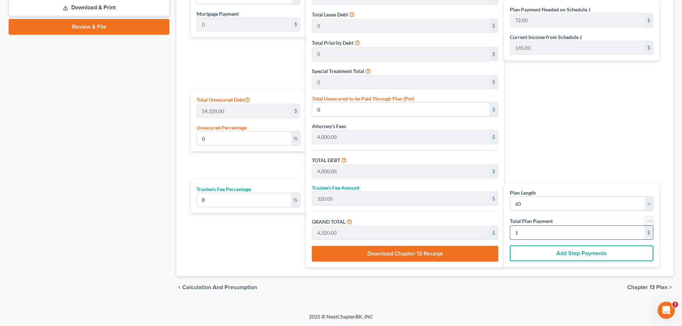
type input "15"
type input "7.97"
type input "4,333.33"
type input "8,333.33"
type input "666.66"
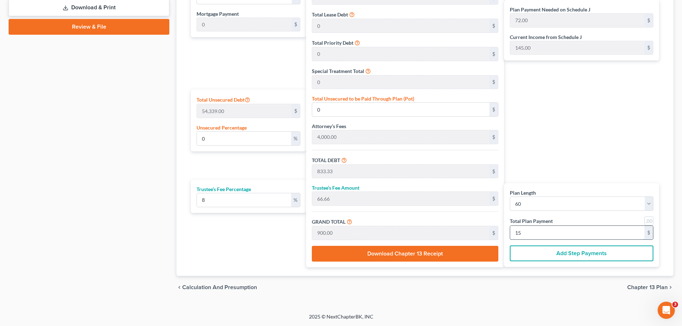
type input "9,000.00"
type input "15"
type input "0"
type input "833.33"
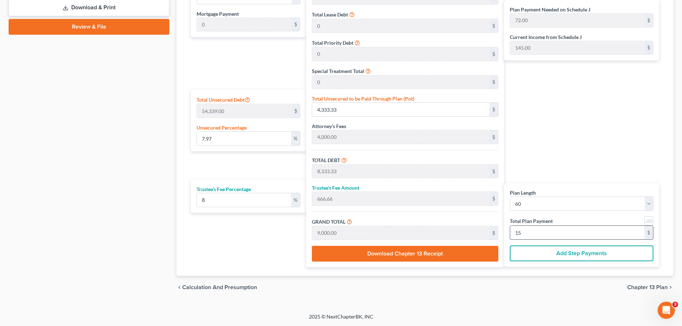
type input "66.66"
type input "900.00"
type input "55.55"
type input "4.44"
type input "60.00"
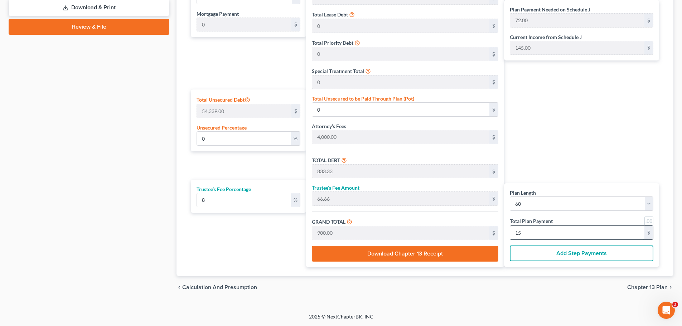
type input "1"
type input "0"
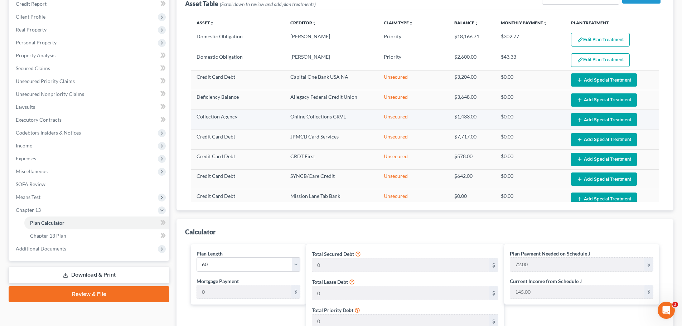
scroll to position [48, 0]
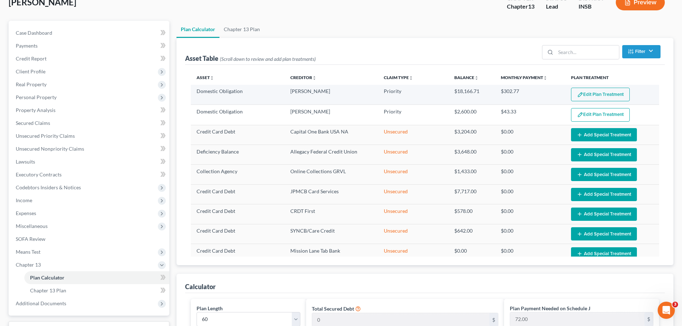
click at [599, 91] on button "Edit Plan Treatment" at bounding box center [600, 95] width 59 height 14
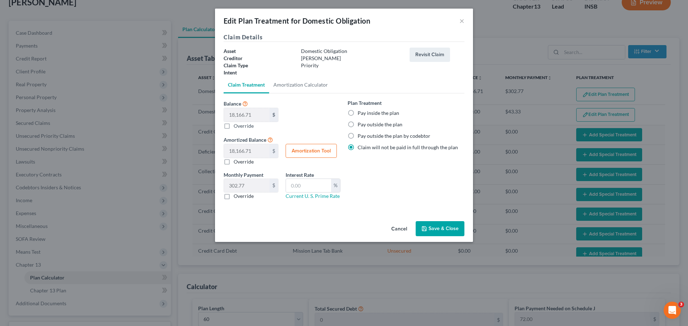
click at [357, 112] on label "Pay inside the plan" at bounding box center [378, 113] width 42 height 7
click at [360, 112] on input "Pay inside the plan" at bounding box center [362, 112] width 5 height 5
radio input "true"
click at [444, 231] on button "Save & Close" at bounding box center [439, 228] width 49 height 15
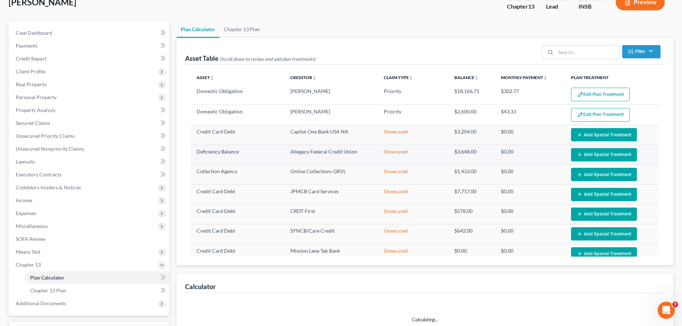
select select "59"
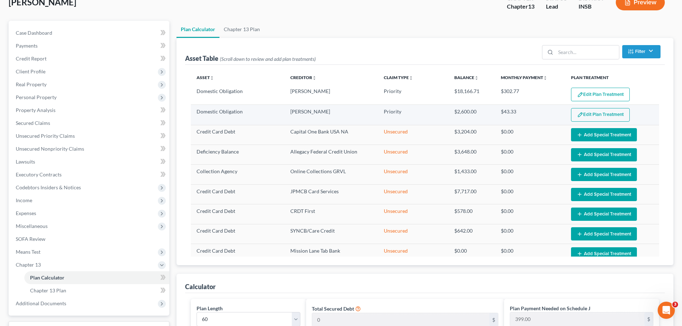
click at [588, 117] on button "Edit Plan Treatment" at bounding box center [600, 115] width 59 height 14
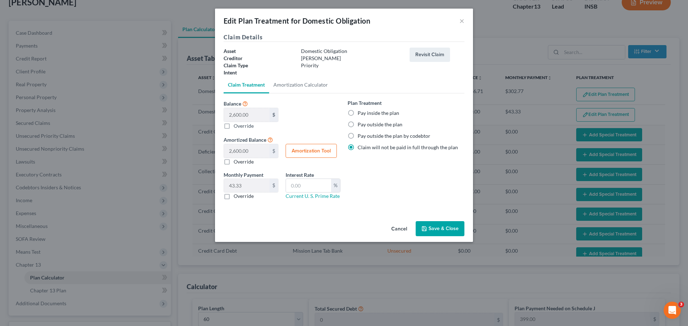
click at [357, 113] on label "Pay inside the plan" at bounding box center [378, 113] width 42 height 7
click at [360, 113] on input "Pay inside the plan" at bounding box center [362, 112] width 5 height 5
radio input "true"
click at [448, 230] on button "Save & Close" at bounding box center [439, 228] width 49 height 15
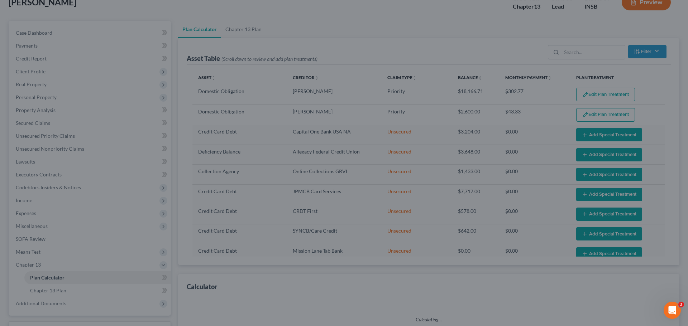
select select "59"
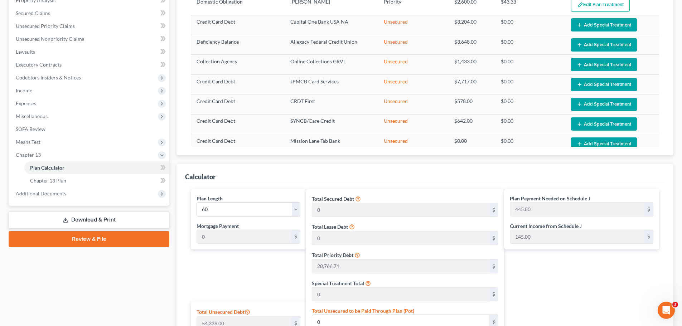
scroll to position [299, 0]
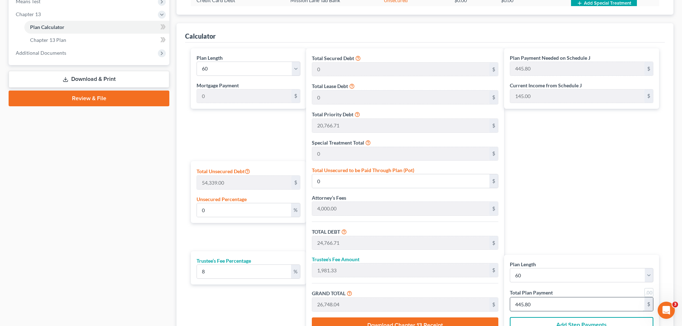
click at [552, 305] on input "445.80" at bounding box center [577, 305] width 134 height 14
type input "1"
type input "833.33"
type input "66.66"
type input "900.00"
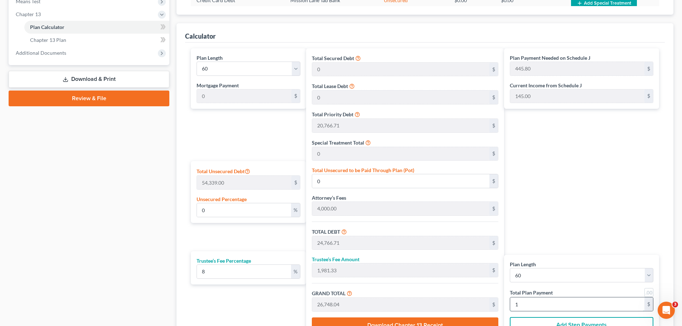
type input "15"
type input "8,333.33"
type input "666.66"
type input "9,000.00"
type input "150"
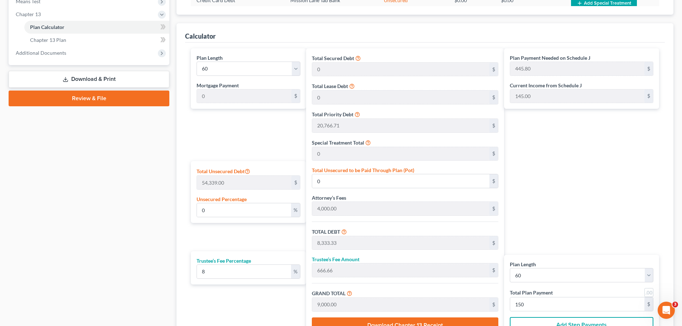
click at [95, 285] on div "Case Dashboard Payments Invoices Payments Payments Credit Report Client Profile" at bounding box center [89, 70] width 168 height 601
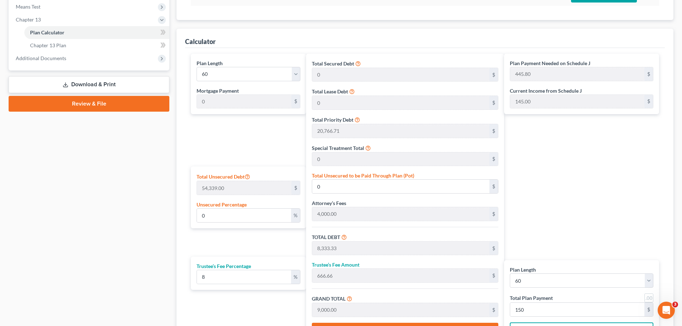
scroll to position [179, 0]
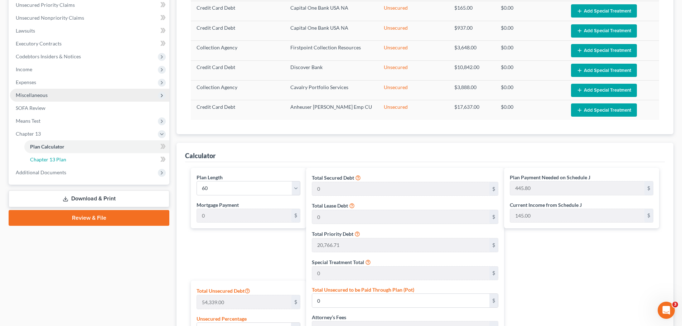
drag, startPoint x: 59, startPoint y: 158, endPoint x: 105, endPoint y: 162, distance: 46.7
click at [59, 158] on span "Chapter 13 Plan" at bounding box center [48, 159] width 36 height 6
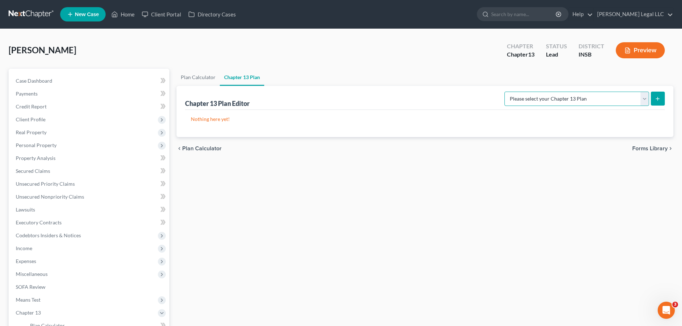
click at [556, 100] on select "Please select your Chapter 13 Plan National Form Plan - Official Form 113 South…" at bounding box center [577, 99] width 145 height 14
select select "4"
click at [512, 92] on select "Please select your Chapter 13 Plan National Form Plan - Official Form 113 South…" at bounding box center [577, 99] width 145 height 14
click at [661, 99] on icon "submit" at bounding box center [658, 99] width 6 height 6
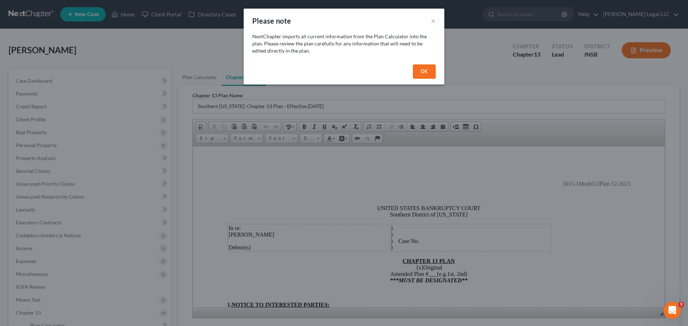
click at [418, 72] on button "OK" at bounding box center [424, 71] width 23 height 14
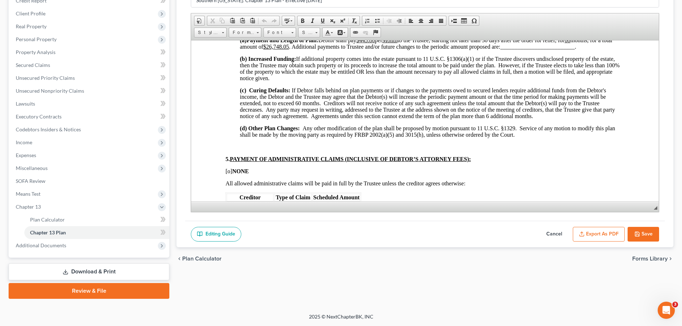
scroll to position [537, 0]
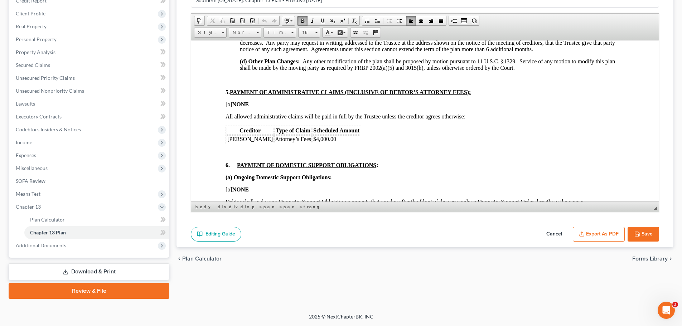
drag, startPoint x: 225, startPoint y: 164, endPoint x: 383, endPoint y: 161, distance: 158.7
copy span "6. PAYMENT OF DOMESTIC SUPPORT OBLIGATIONS :"
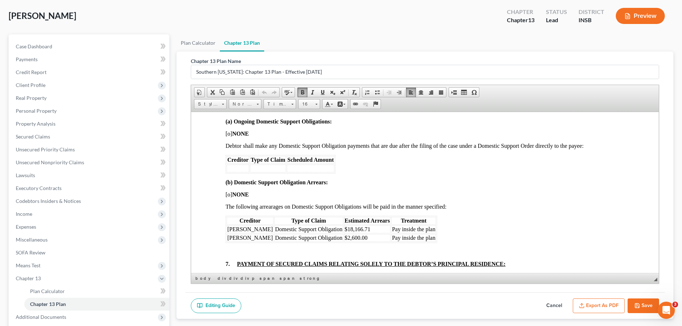
scroll to position [680, 0]
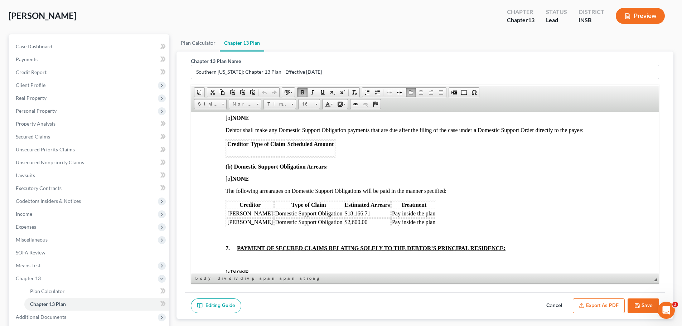
click at [435, 215] on span "Pay inside the plan" at bounding box center [413, 213] width 43 height 6
click at [403, 214] on span "Pay inside the plan" at bounding box center [413, 213] width 43 height 6
click at [435, 215] on span "Pay inside the plan" at bounding box center [413, 213] width 43 height 6
click at [405, 216] on span "Pay inside the plan" at bounding box center [413, 213] width 43 height 6
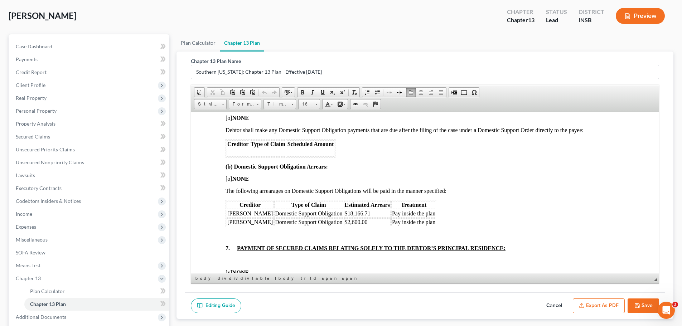
click at [401, 215] on span "Pay inside the plan" at bounding box center [413, 213] width 43 height 6
click at [456, 214] on span "Partially pay inside the plan" at bounding box center [424, 213] width 64 height 6
drag, startPoint x: 459, startPoint y: 214, endPoint x: 394, endPoint y: 216, distance: 64.9
click at [394, 216] on table "Creditor Type of Claim Estimated Arrears Treatment [PERSON_NAME] Domestic Suppo…" at bounding box center [342, 213] width 232 height 27
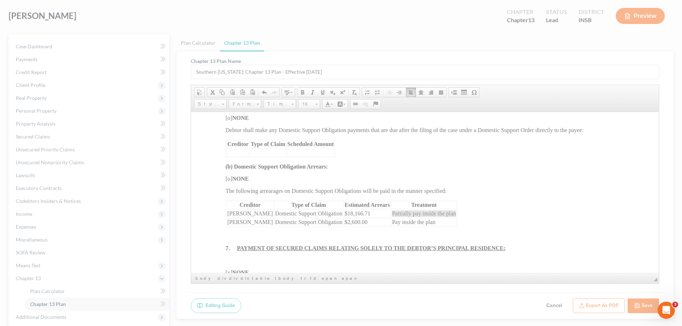
select select "row"
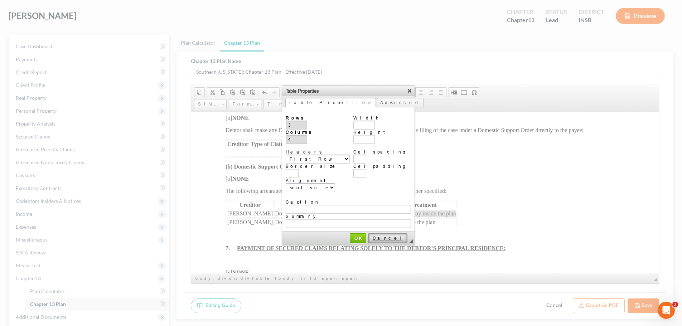
click at [393, 233] on link "Cancel" at bounding box center [387, 238] width 39 height 10
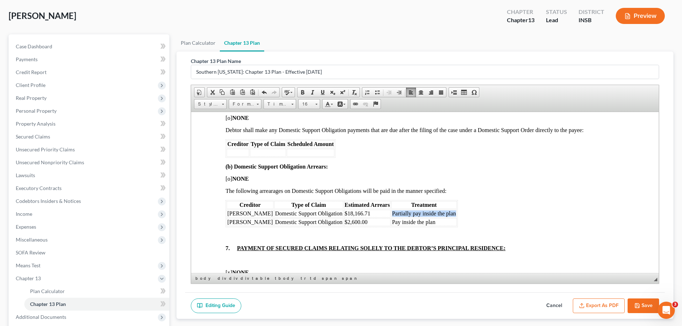
click at [429, 212] on span "Partially pay inside the plan" at bounding box center [424, 213] width 64 height 6
click at [430, 212] on span "Partially pay inside the plan" at bounding box center [424, 213] width 64 height 6
drag, startPoint x: 396, startPoint y: 212, endPoint x: 534, endPoint y: 210, distance: 137.5
click at [531, 210] on font "Pay in plan (partial based on on Debtor's disposable income)" at bounding box center [461, 213] width 139 height 6
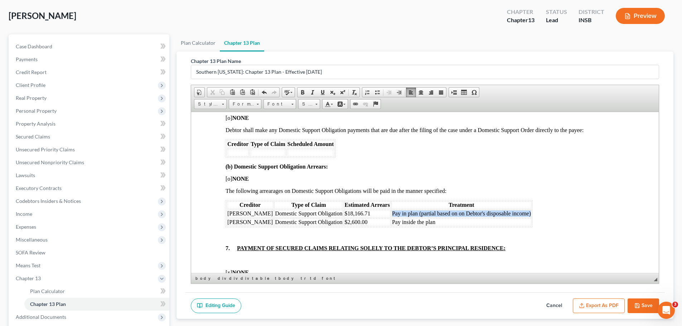
copy font "Pay in plan (partial based on on Debtor's disposable income)"
click at [430, 223] on span "Pay inside the plan" at bounding box center [413, 222] width 43 height 6
click at [553, 225] on div "6. PAYMENT OF DOMESTIC SUPPORT OBLIGATIONS : (a) Ongoing Domestic Support Oblig…" at bounding box center [425, 170] width 399 height 161
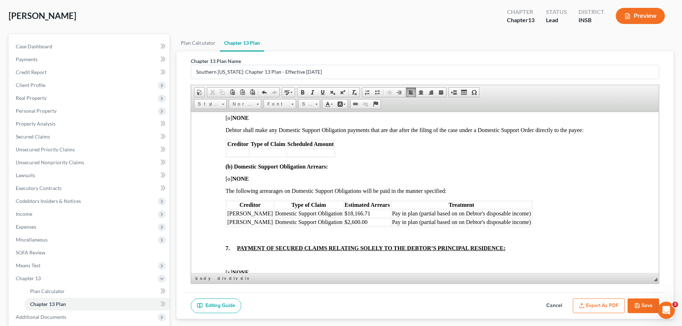
click at [531, 215] on font "Pay in plan (partial based on on Debtor's disposable income)" at bounding box center [461, 213] width 139 height 6
click at [531, 213] on font "Pay in plan (partial based on on Debtor's disposable income)" at bounding box center [461, 213] width 139 height 6
click at [531, 214] on font "Pay in plan (partial based on on Debtor's disposable income)" at bounding box center [461, 213] width 139 height 6
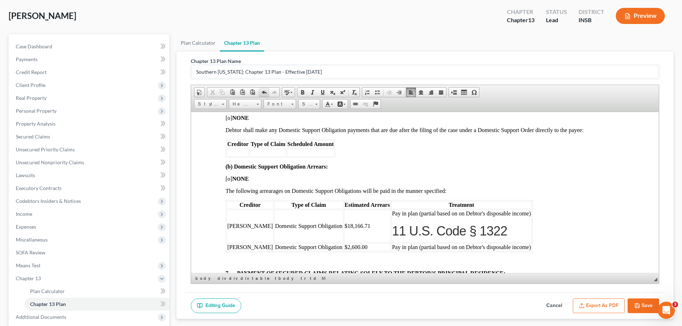
click at [264, 92] on span at bounding box center [264, 93] width 6 height 6
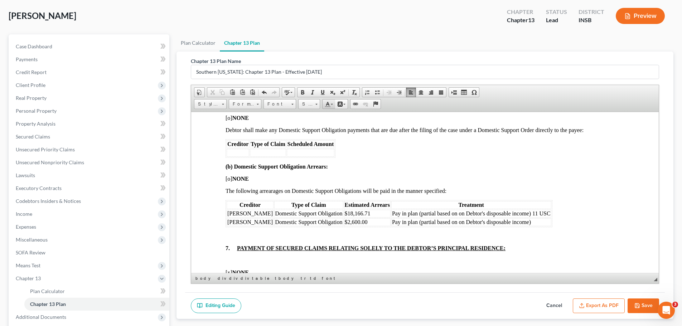
click at [332, 104] on span at bounding box center [332, 104] width 2 height 1
click at [446, 126] on div "6. PAYMENT OF DOMESTIC SUPPORT OBLIGATIONS : (a) Ongoing Domestic Support Oblig…" at bounding box center [425, 170] width 399 height 161
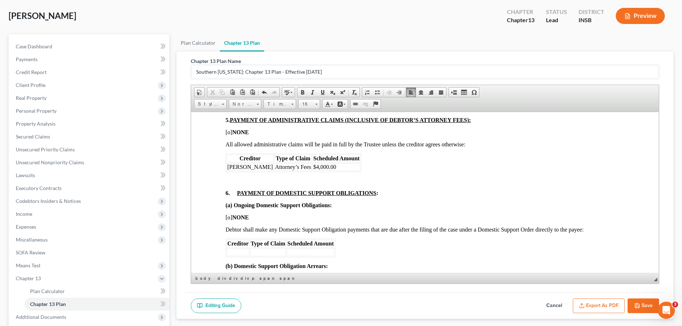
scroll to position [430, 0]
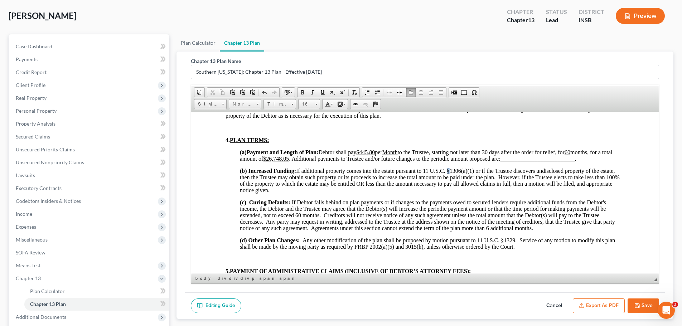
click at [449, 170] on span "(b) Increased Funding: If additional property comes into the estate pursuant to…" at bounding box center [430, 180] width 380 height 25
copy span "§"
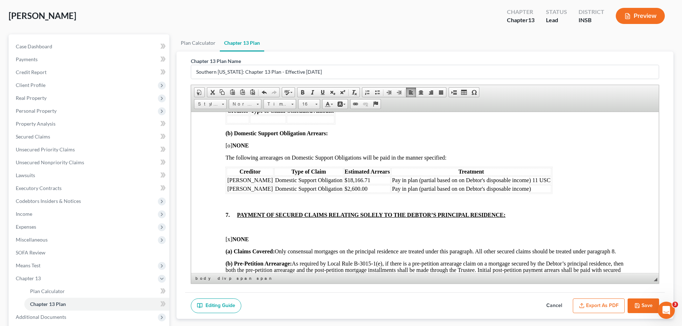
scroll to position [716, 0]
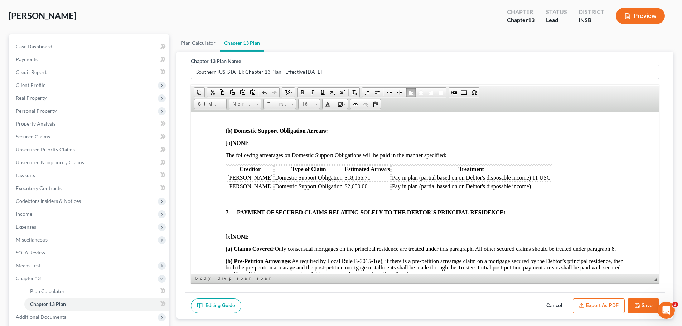
click at [551, 179] on font "Pay in plan (partial based on on Debtor's disposable income) 11 USC" at bounding box center [471, 177] width 159 height 6
drag, startPoint x: 535, startPoint y: 178, endPoint x: 584, endPoint y: 176, distance: 48.4
click at [582, 176] on td "Pay in plan (partial based on on Debtor's disposable income) 11 USC § 1322(a)(4)" at bounding box center [486, 178] width 190 height 8
copy td "11 USC § 1322(a)(4)"
click at [565, 186] on td "Pay in plan (partial based on on Debtor's disposable income)" at bounding box center [486, 186] width 190 height 8
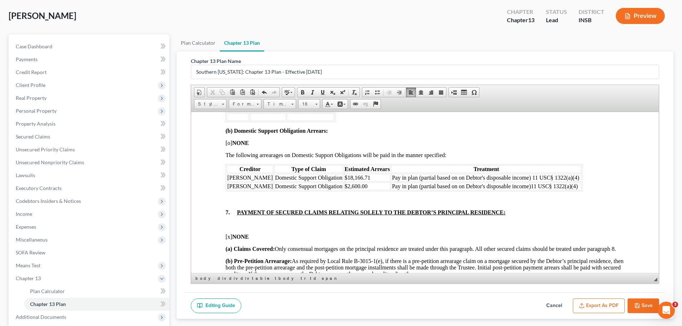
click at [535, 187] on font "11 USC" at bounding box center [540, 186] width 18 height 6
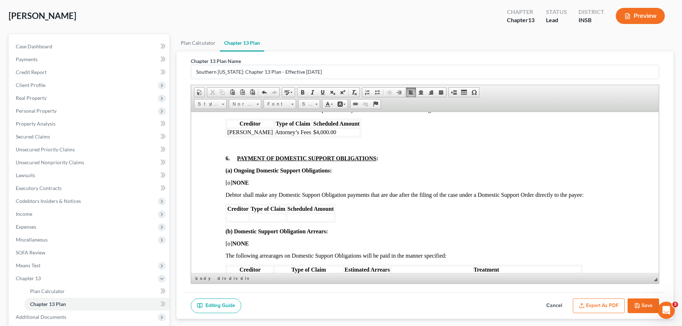
scroll to position [609, 0]
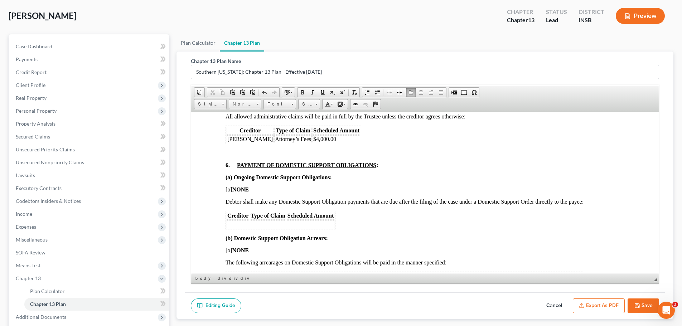
click at [228, 190] on span "[o] NONE" at bounding box center [237, 189] width 23 height 6
click at [230, 189] on span "[o] NONE" at bounding box center [237, 189] width 23 height 6
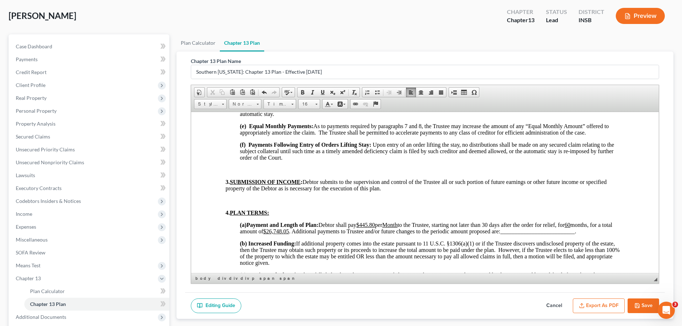
scroll to position [432, 0]
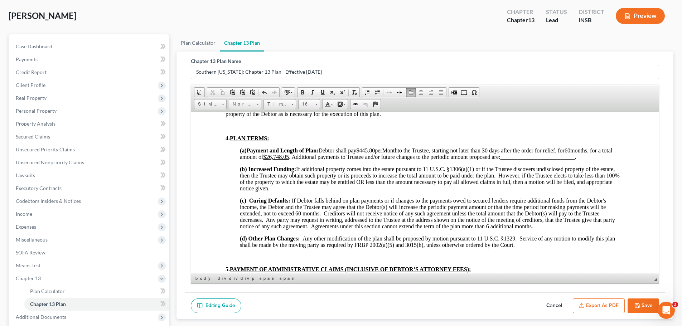
click at [382, 151] on span "Debtor shall pay $445.80 per Month to the Trustee, starting not later than 30 d…" at bounding box center [426, 153] width 372 height 13
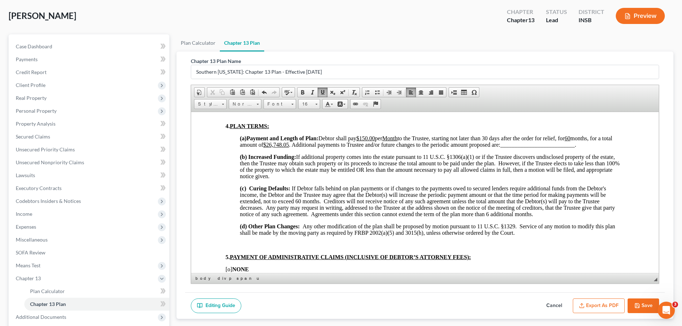
scroll to position [431, 0]
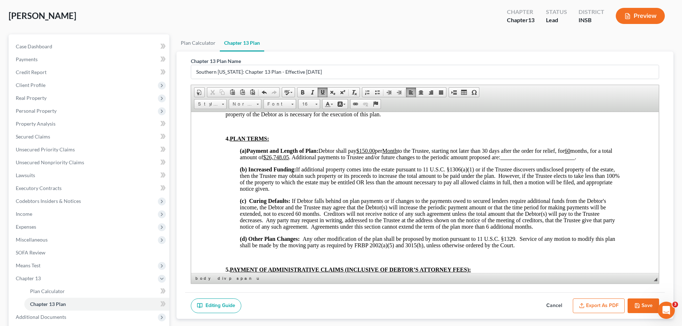
drag, startPoint x: 301, startPoint y: 158, endPoint x: 300, endPoint y: 162, distance: 3.9
click at [289, 159] on u "$26,748.05" at bounding box center [276, 157] width 26 height 6
drag, startPoint x: 593, startPoint y: 158, endPoint x: 303, endPoint y: 159, distance: 289.7
click at [303, 159] on p "(a) Payment and Length of Plan: Debtor shall pay $150.00 per Month to the Trust…" at bounding box center [432, 154] width 385 height 13
click at [304, 157] on p "(a) Payment and Length of Plan: Debtor shall pay $150.00 per Month to the Trust…" at bounding box center [432, 154] width 385 height 13
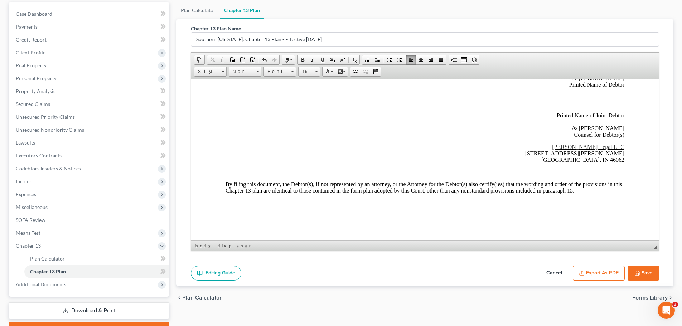
scroll to position [106, 0]
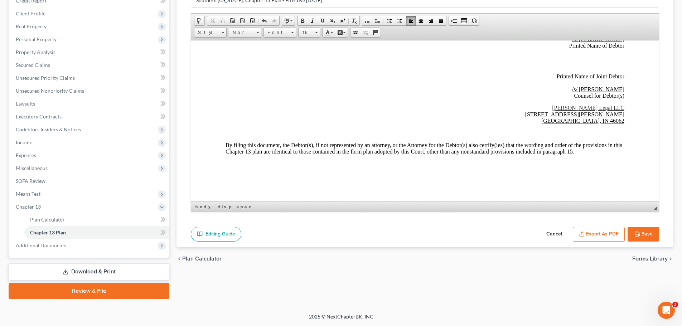
click at [645, 233] on button "Save" at bounding box center [644, 234] width 32 height 15
select select "4"
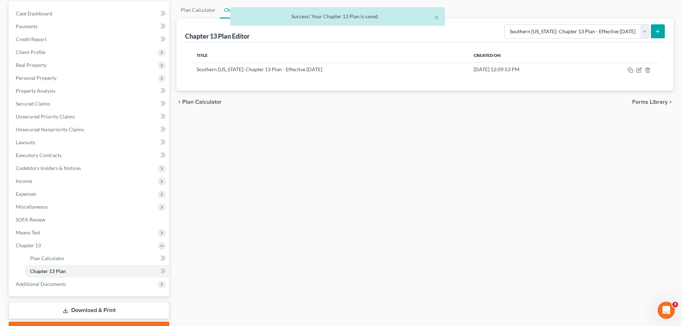
scroll to position [0, 0]
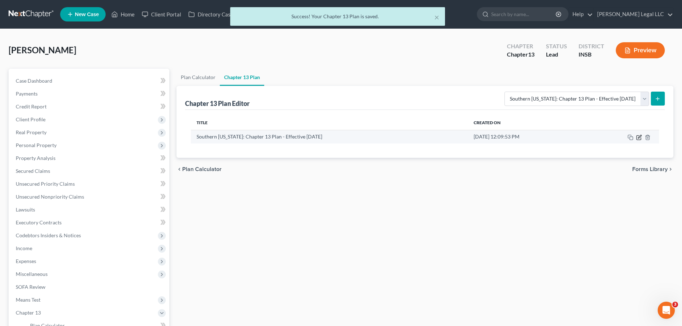
click at [638, 138] on icon "button" at bounding box center [639, 138] width 6 height 6
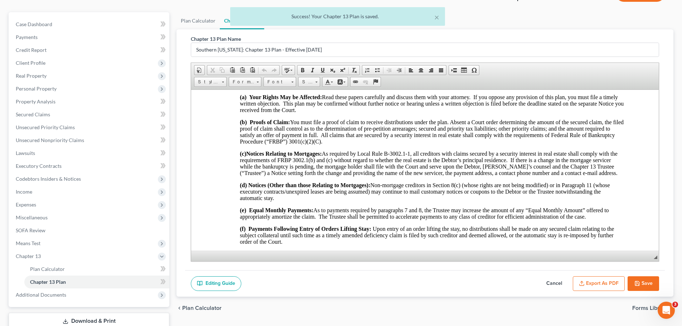
scroll to position [106, 0]
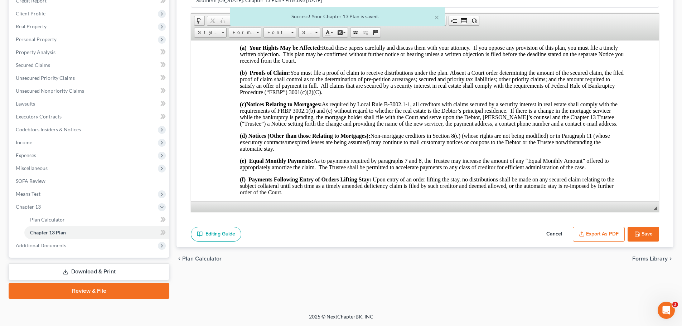
click at [608, 239] on button "Export as PDF" at bounding box center [599, 234] width 52 height 15
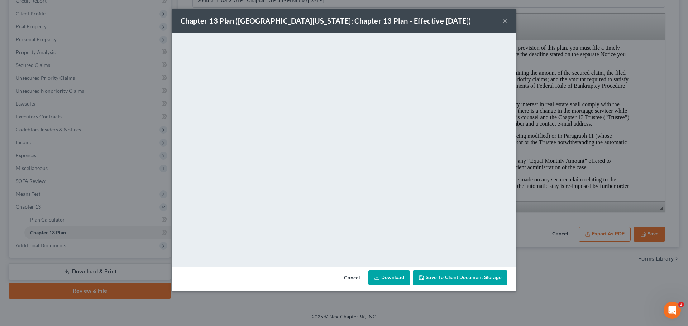
click at [437, 277] on span "Save to Client Document Storage" at bounding box center [463, 278] width 76 height 6
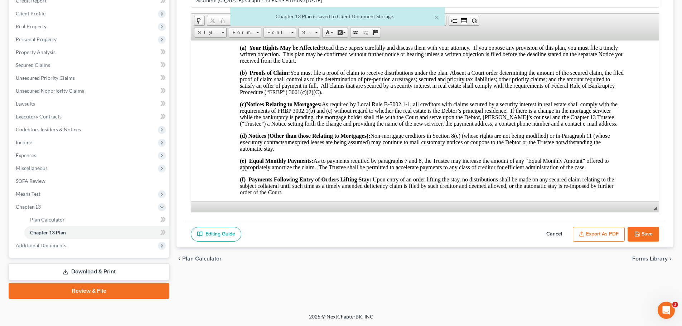
click at [601, 239] on button "Export as PDF" at bounding box center [599, 234] width 52 height 15
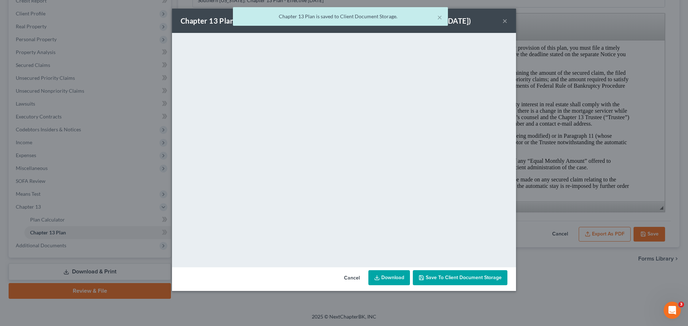
click at [392, 280] on link "Download" at bounding box center [389, 277] width 42 height 15
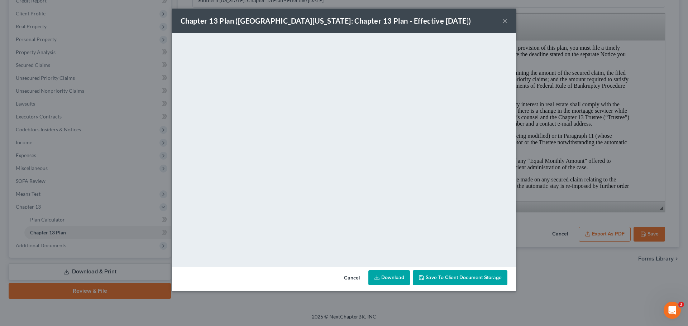
click at [502, 19] on div "Chapter 13 Plan ([GEOGRAPHIC_DATA][US_STATE]: Chapter 13 Plan - Effective [DATE…" at bounding box center [344, 21] width 344 height 24
click at [505, 19] on button "×" at bounding box center [504, 20] width 5 height 9
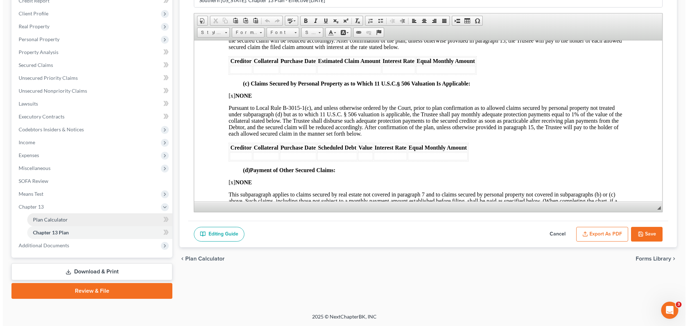
scroll to position [0, 0]
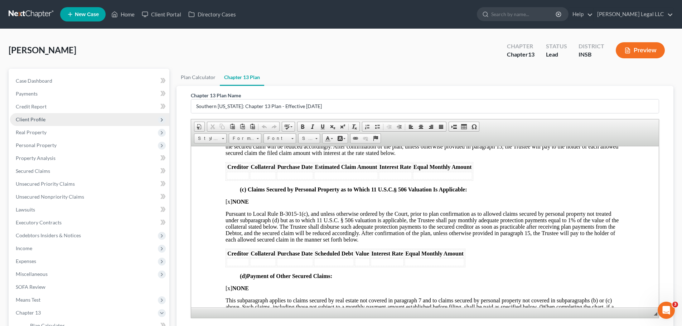
click at [35, 122] on span "Client Profile" at bounding box center [89, 119] width 159 height 13
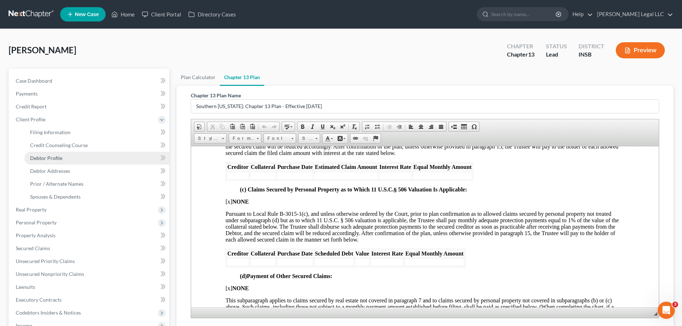
click at [33, 158] on span "Debtor Profile" at bounding box center [46, 158] width 32 height 6
select select "0"
select select "1"
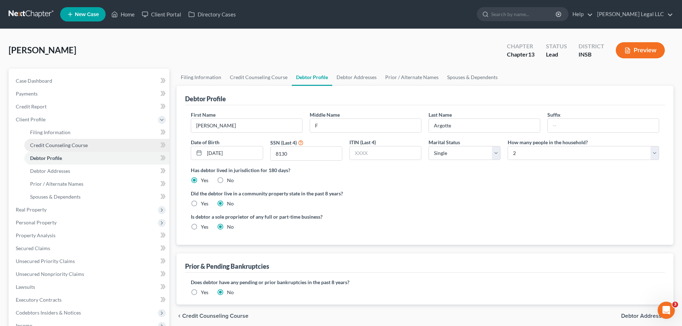
click at [39, 147] on span "Credit Counseling Course" at bounding box center [59, 145] width 58 height 6
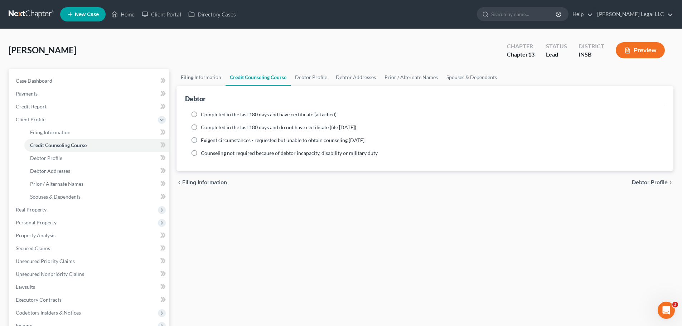
click at [201, 112] on label "Completed in the last 180 days and have certificate (attached)" at bounding box center [269, 114] width 136 height 7
click at [204, 112] on input "Completed in the last 180 days and have certificate (attached)" at bounding box center [206, 113] width 5 height 5
radio input "true"
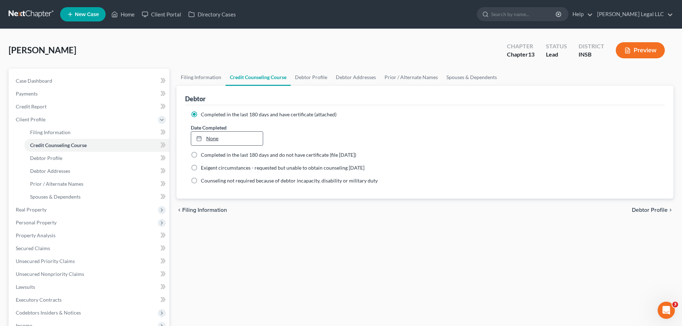
type input "[DATE]"
click at [241, 138] on link "None" at bounding box center [226, 139] width 71 height 14
click at [52, 158] on span "Debtor Profile" at bounding box center [46, 158] width 32 height 6
select select "0"
select select "1"
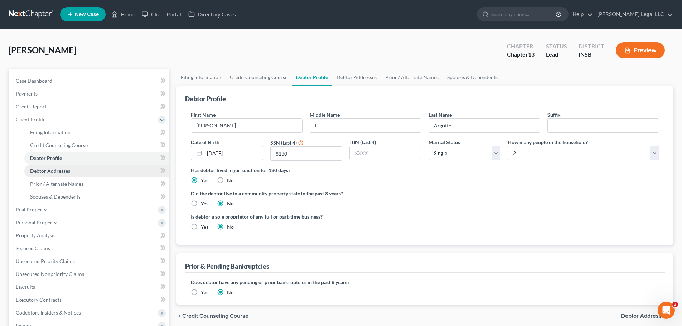
click at [53, 170] on span "Debtor Addresses" at bounding box center [50, 171] width 40 height 6
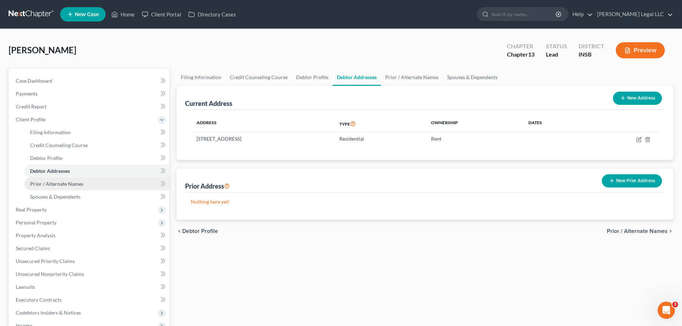
click at [53, 183] on span "Prior / Alternate Names" at bounding box center [56, 184] width 53 height 6
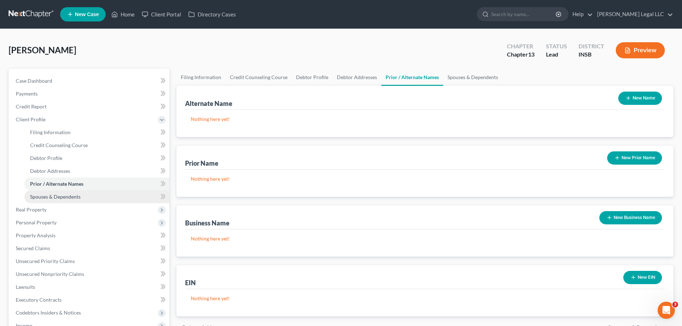
click at [50, 197] on span "Spouses & Dependents" at bounding box center [55, 197] width 50 height 6
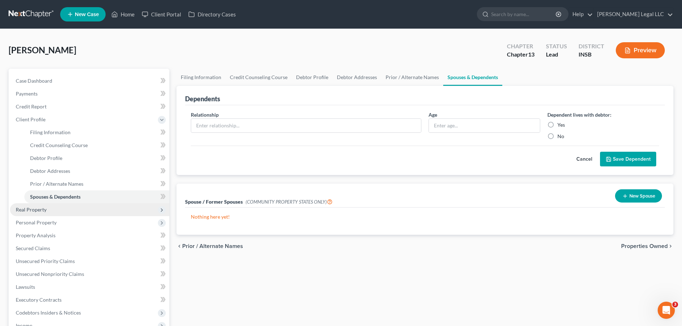
click at [39, 209] on span "Real Property" at bounding box center [31, 210] width 31 height 6
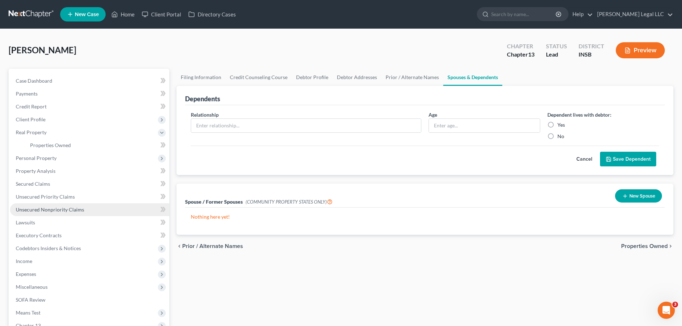
click at [39, 211] on span "Unsecured Nonpriority Claims" at bounding box center [50, 210] width 68 height 6
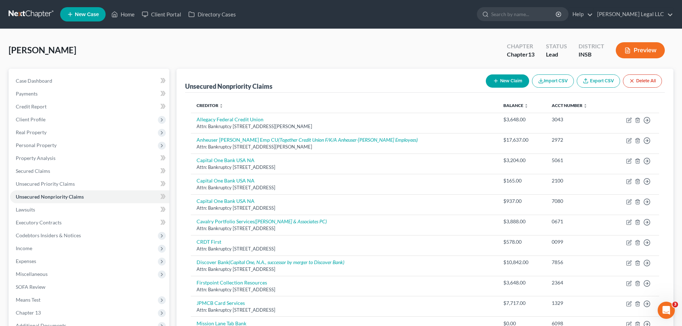
click at [506, 81] on button "New Claim" at bounding box center [507, 80] width 43 height 13
select select "0"
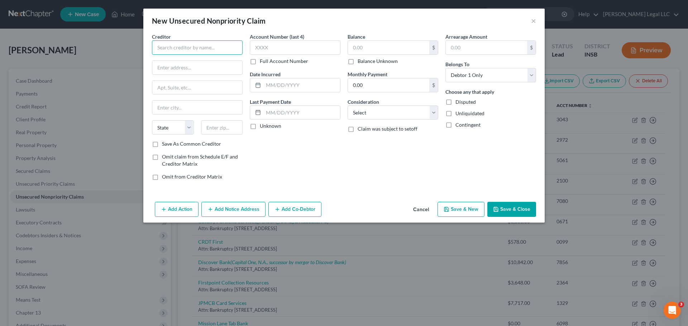
click at [211, 51] on input "text" at bounding box center [197, 47] width 91 height 14
type input "Lebanon Utilities"
type input "Attn: Bankruptcy"
type input "[STREET_ADDRESS]"
type input "46052"
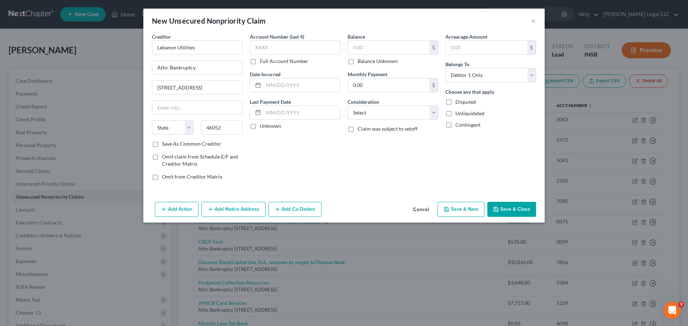
click at [382, 104] on div "Consideration Select Cable / Satellite Services Collection Agency Credit Card D…" at bounding box center [392, 109] width 91 height 22
type input "[GEOGRAPHIC_DATA]"
select select "15"
click at [382, 111] on select "Select Cable / Satellite Services Collection Agency Credit Card Debt Debt Couns…" at bounding box center [392, 113] width 91 height 14
click at [368, 103] on label "Consideration" at bounding box center [363, 102] width 32 height 8
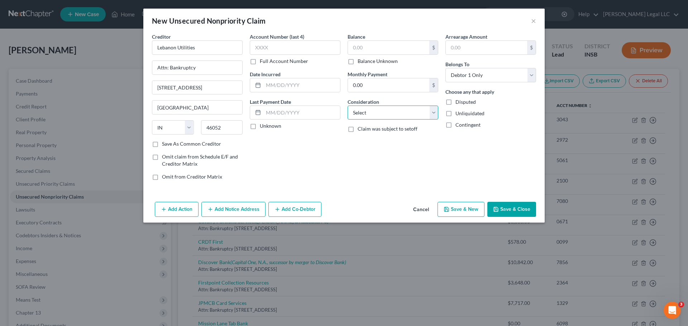
click at [369, 114] on select "Select Cable / Satellite Services Collection Agency Credit Card Debt Debt Couns…" at bounding box center [392, 113] width 91 height 14
select select "20"
click at [347, 106] on select "Select Cable / Satellite Services Collection Agency Credit Card Debt Debt Couns…" at bounding box center [392, 113] width 91 height 14
click at [373, 47] on input "text" at bounding box center [388, 48] width 81 height 14
click at [370, 45] on input "text" at bounding box center [388, 48] width 81 height 14
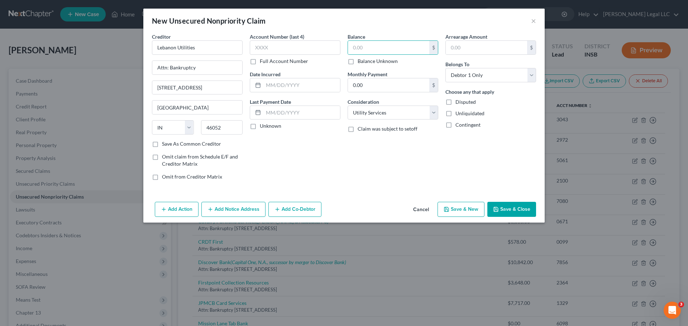
click at [358, 62] on label "Balance Unknown" at bounding box center [377, 61] width 40 height 7
click at [360, 62] on input "Balance Unknown" at bounding box center [362, 60] width 5 height 5
checkbox input "true"
type input "0.00"
click at [461, 208] on button "Save & New" at bounding box center [460, 209] width 47 height 15
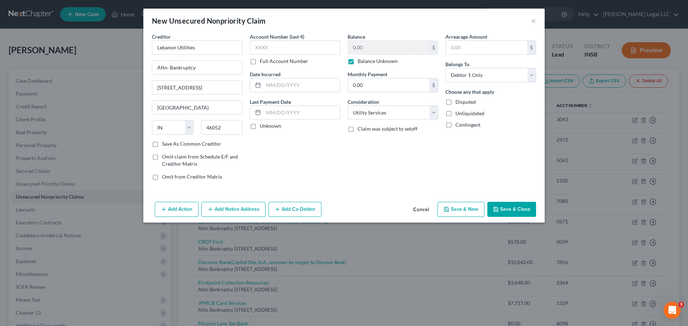
select select "0"
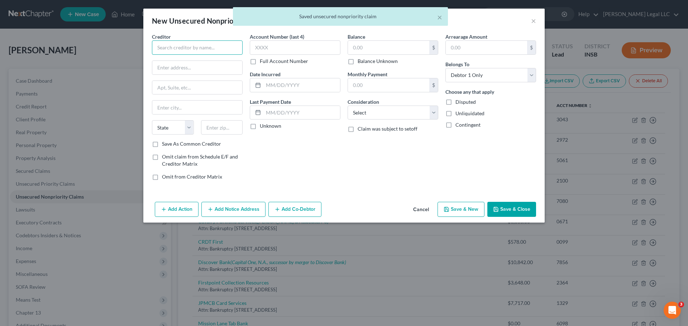
click at [194, 49] on input "text" at bounding box center [197, 47] width 91 height 14
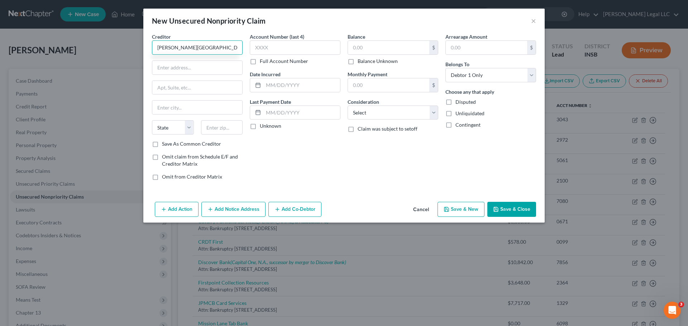
type input "[PERSON_NAME][GEOGRAPHIC_DATA]"
type input "Attn: Bankruptcy"
drag, startPoint x: 224, startPoint y: 47, endPoint x: 246, endPoint y: 45, distance: 21.6
click at [138, 44] on div "New Unsecured Nonpriority Claim × Creditor * [PERSON_NAME][GEOGRAPHIC_DATA] Att…" at bounding box center [344, 163] width 688 height 326
click at [198, 85] on input "text" at bounding box center [197, 88] width 90 height 14
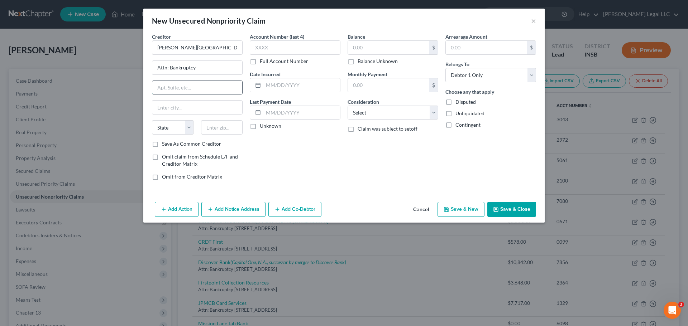
click at [170, 86] on input "text" at bounding box center [197, 88] width 90 height 14
type input "[STREET_ADDRESS]"
type input "46122"
click at [357, 61] on label "Balance Unknown" at bounding box center [377, 61] width 40 height 7
click at [360, 61] on input "Balance Unknown" at bounding box center [362, 60] width 5 height 5
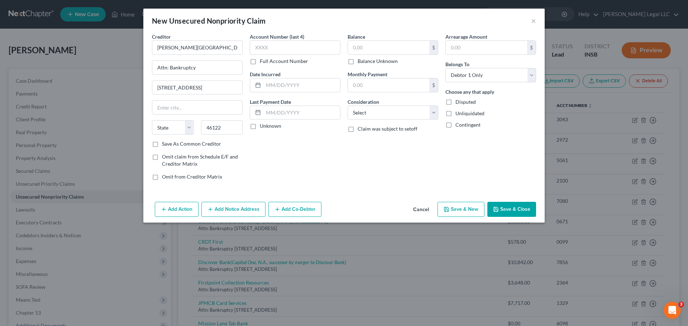
checkbox input "true"
type input "0.00"
type input "[GEOGRAPHIC_DATA]"
select select "15"
click at [375, 118] on select "Select Cable / Satellite Services Collection Agency Credit Card Debt Debt Couns…" at bounding box center [392, 113] width 91 height 14
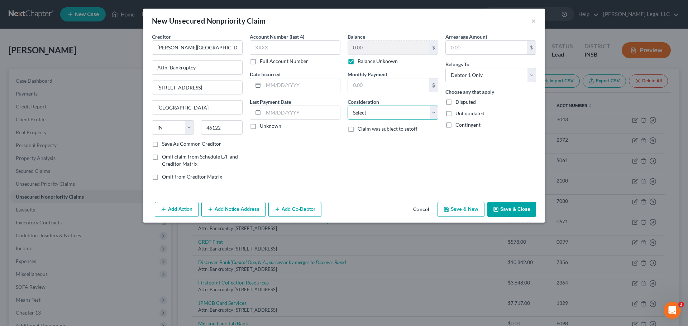
select select "9"
click at [347, 106] on select "Select Cable / Satellite Services Collection Agency Credit Card Debt Debt Couns…" at bounding box center [392, 113] width 91 height 14
click at [457, 211] on button "Save & New" at bounding box center [460, 209] width 47 height 15
select select "0"
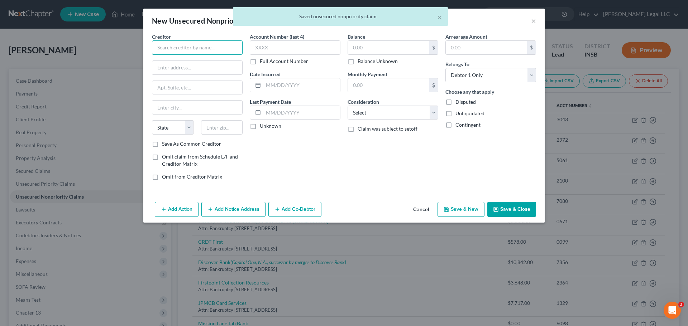
click at [186, 47] on input "text" at bounding box center [197, 47] width 91 height 14
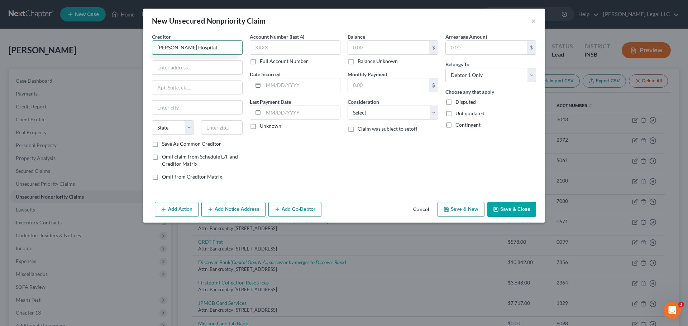
type input "[PERSON_NAME] Hospital"
type input "Attn: Bankruptcy"
click at [186, 47] on input "[PERSON_NAME] Hospital" at bounding box center [197, 47] width 91 height 14
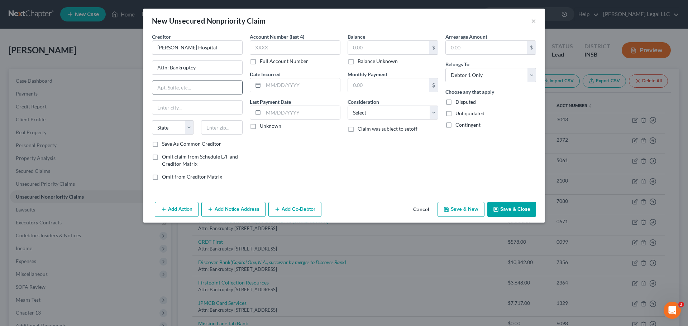
click at [201, 81] on div at bounding box center [197, 88] width 91 height 14
click at [200, 85] on input "text" at bounding box center [197, 88] width 90 height 14
type input "1"
type input "[STREET_ADDRESS]"
type input "46052"
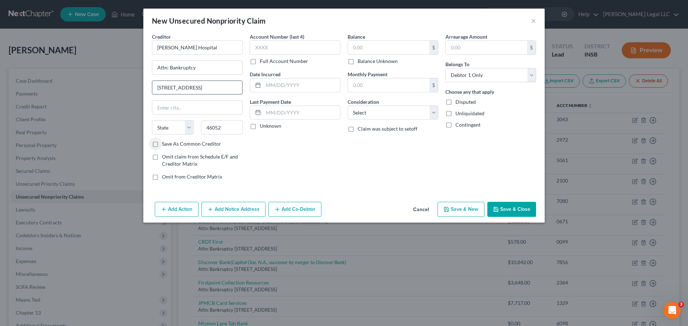
type input "[GEOGRAPHIC_DATA]"
select select "15"
click at [357, 63] on label "Balance Unknown" at bounding box center [377, 61] width 40 height 7
click at [360, 62] on input "Balance Unknown" at bounding box center [362, 60] width 5 height 5
checkbox input "true"
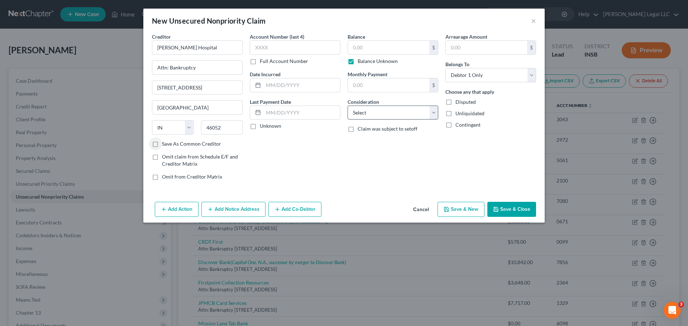
type input "0.00"
click at [365, 117] on select "Select Cable / Satellite Services Collection Agency Credit Card Debt Debt Couns…" at bounding box center [392, 113] width 91 height 14
select select "9"
click at [347, 106] on select "Select Cable / Satellite Services Collection Agency Credit Card Debt Debt Couns…" at bounding box center [392, 113] width 91 height 14
click at [466, 208] on button "Save & New" at bounding box center [460, 209] width 47 height 15
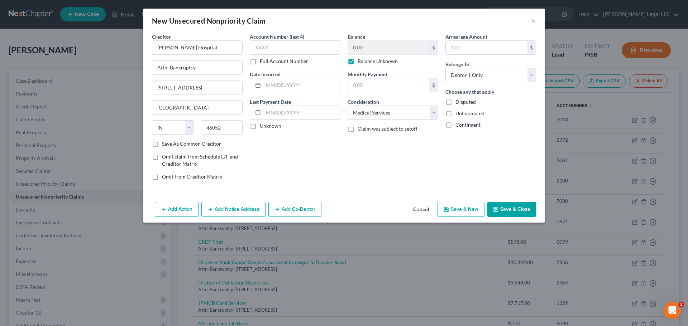
select select "0"
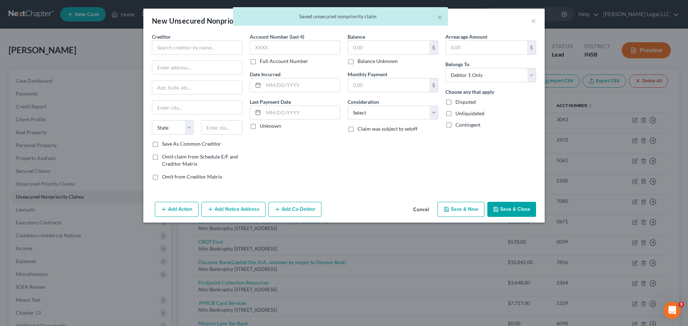
drag, startPoint x: 159, startPoint y: 33, endPoint x: 173, endPoint y: 40, distance: 16.3
click at [159, 33] on label "Creditor *" at bounding box center [161, 37] width 19 height 8
click at [174, 41] on input "text" at bounding box center [197, 47] width 91 height 14
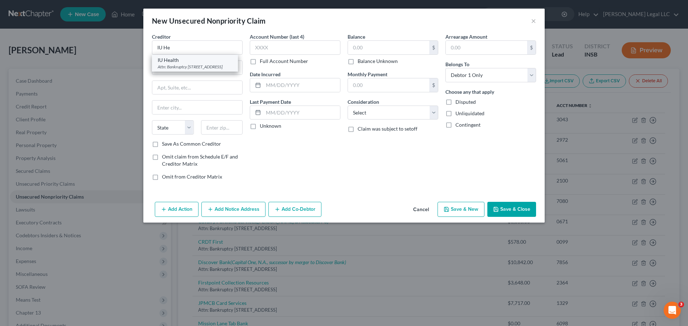
click at [196, 65] on div "Attn: Bankruptcy [STREET_ADDRESS]" at bounding box center [195, 67] width 74 height 6
type input "IU Health"
type input "Attn: Bankruptcy"
type input "[STREET_ADDRESS]"
type input "[GEOGRAPHIC_DATA]"
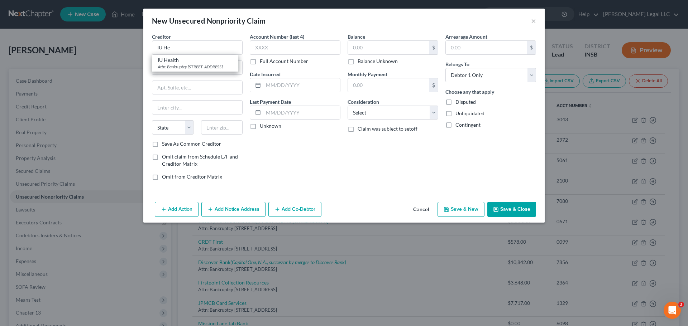
select select "15"
type input "46219"
click at [357, 62] on label "Balance Unknown" at bounding box center [377, 61] width 40 height 7
click at [360, 62] on input "Balance Unknown" at bounding box center [362, 60] width 5 height 5
checkbox input "true"
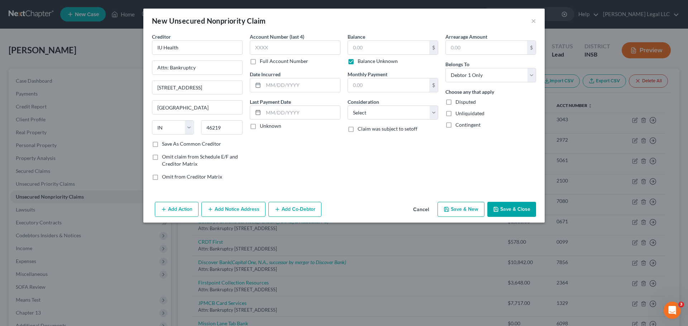
type input "0.00"
drag, startPoint x: 361, startPoint y: 112, endPoint x: 362, endPoint y: 118, distance: 6.1
click at [361, 112] on select "Select Cable / Satellite Services Collection Agency Credit Card Debt Debt Couns…" at bounding box center [392, 113] width 91 height 14
select select "9"
click at [347, 106] on select "Select Cable / Satellite Services Collection Agency Credit Card Debt Debt Couns…" at bounding box center [392, 113] width 91 height 14
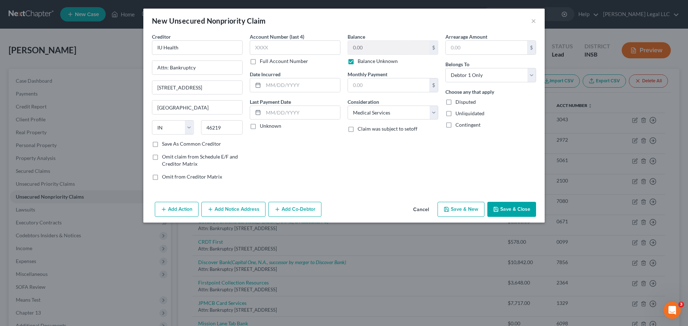
click at [454, 205] on button "Save & New" at bounding box center [460, 209] width 47 height 15
select select "0"
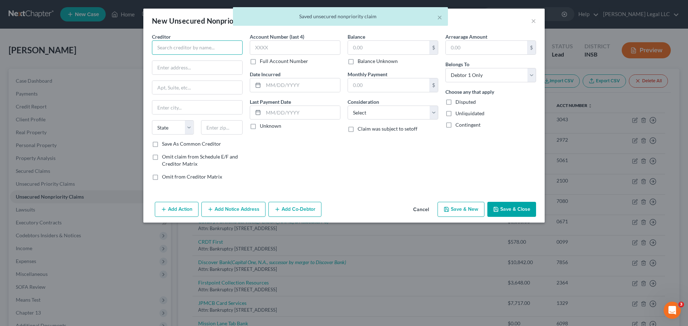
click at [199, 50] on input "text" at bounding box center [197, 47] width 91 height 14
type input "IU School of Dentistry"
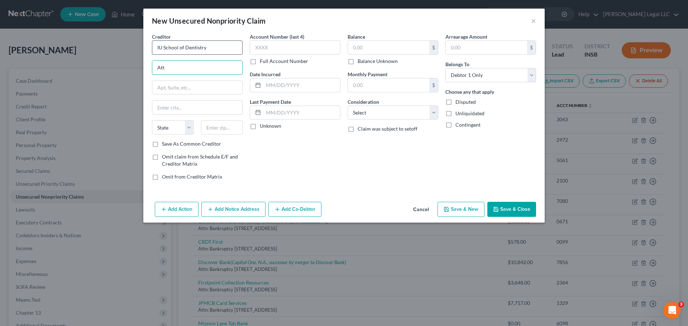
type input "Attn: Bankruptcy"
click at [199, 50] on input "IU School of Dentistry" at bounding box center [197, 47] width 91 height 14
click at [181, 88] on input "text" at bounding box center [197, 88] width 90 height 14
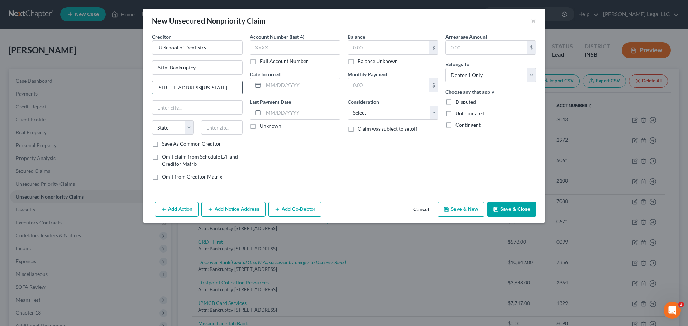
type input "[STREET_ADDRESS][US_STATE]"
type input "46202"
drag, startPoint x: 190, startPoint y: 108, endPoint x: 347, endPoint y: 116, distance: 157.1
click at [191, 108] on input "text" at bounding box center [197, 108] width 90 height 14
type input "[GEOGRAPHIC_DATA]"
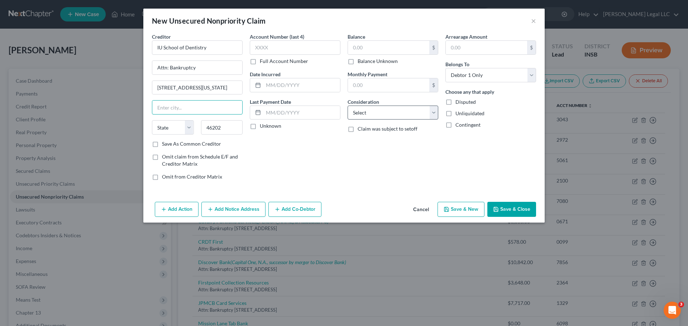
select select "15"
click at [374, 112] on select "Select Cable / Satellite Services Collection Agency Credit Card Debt Debt Couns…" at bounding box center [392, 113] width 91 height 14
select select "14"
click at [347, 106] on select "Select Cable / Satellite Services Collection Agency Credit Card Debt Debt Couns…" at bounding box center [392, 113] width 91 height 14
click at [376, 139] on input "text" at bounding box center [393, 140] width 90 height 14
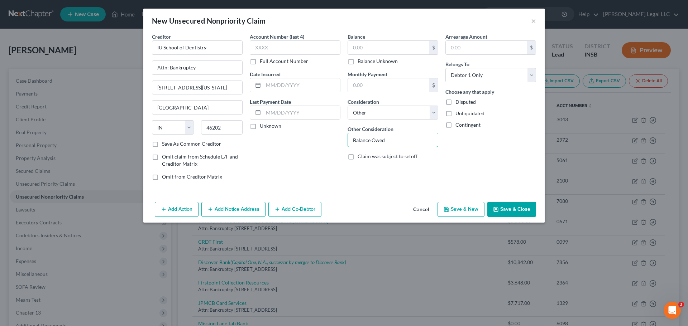
drag, startPoint x: 393, startPoint y: 141, endPoint x: 334, endPoint y: 140, distance: 58.7
click at [334, 140] on div "Creditor * IU School of Dentistry Attn: Bankruptcy [STREET_ADDRESS][US_STATE] S…" at bounding box center [343, 109] width 391 height 153
type input "Balance Owed"
click at [334, 140] on div "Account Number (last 4) Full Account Number Date Incurred Last Payment Date Unk…" at bounding box center [295, 109] width 98 height 153
drag, startPoint x: 353, startPoint y: 60, endPoint x: 381, endPoint y: 129, distance: 73.9
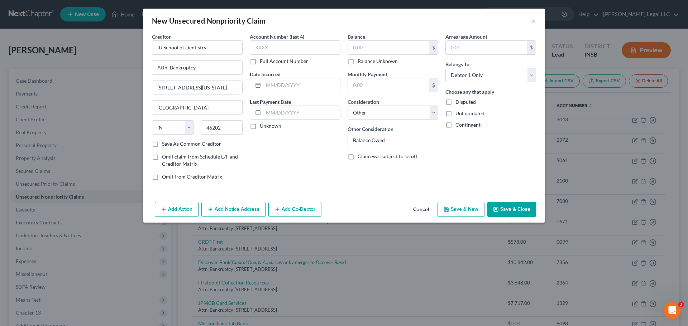
click at [357, 61] on label "Balance Unknown" at bounding box center [377, 61] width 40 height 7
click at [360, 61] on input "Balance Unknown" at bounding box center [362, 60] width 5 height 5
checkbox input "true"
type input "0.00"
click at [407, 138] on input "Balance Owed" at bounding box center [393, 140] width 90 height 14
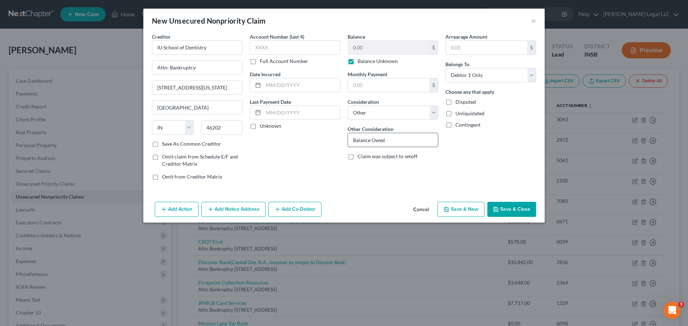
click at [407, 138] on input "Balance Owed" at bounding box center [393, 140] width 90 height 14
click at [517, 212] on button "Save & Close" at bounding box center [511, 209] width 49 height 15
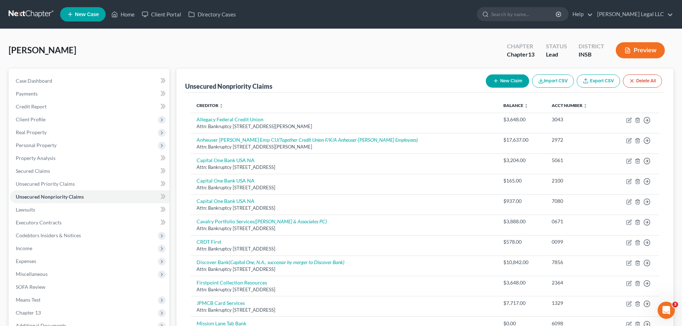
click at [501, 83] on button "New Claim" at bounding box center [507, 80] width 43 height 13
select select "0"
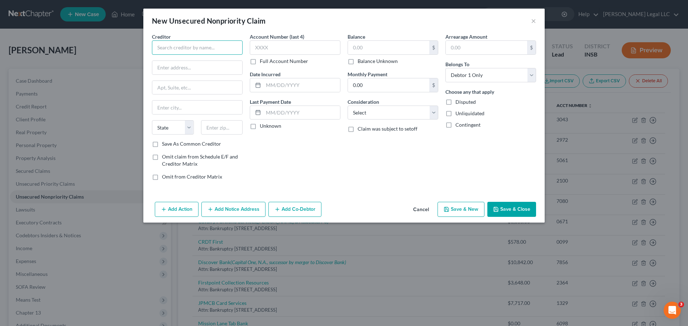
click at [174, 49] on input "text" at bounding box center [197, 47] width 91 height 14
type input "Attorney [PERSON_NAME]"
type input "Attn: Bankruptcy"
click at [194, 88] on input "text" at bounding box center [197, 88] width 90 height 14
type input "[STREET_ADDRESS]"
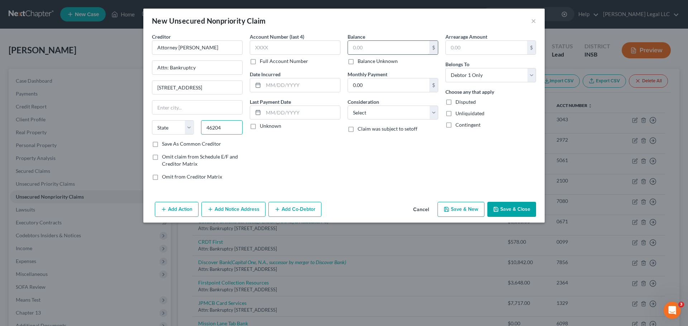
type input "46204"
click at [375, 44] on input "text" at bounding box center [388, 48] width 81 height 14
type input "[GEOGRAPHIC_DATA]"
select select "15"
click at [357, 61] on label "Balance Unknown" at bounding box center [377, 61] width 40 height 7
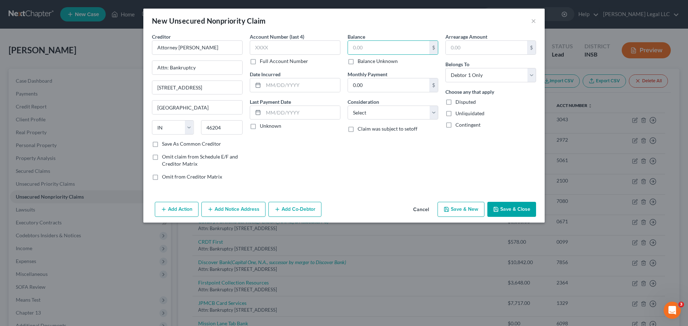
click at [360, 61] on input "Balance Unknown" at bounding box center [362, 60] width 5 height 5
checkbox input "true"
type input "0.00"
click at [368, 115] on select "Select Cable / Satellite Services Collection Agency Credit Card Debt Debt Couns…" at bounding box center [392, 113] width 91 height 14
select select "14"
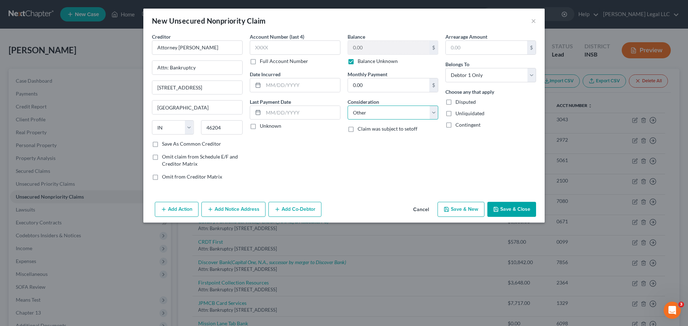
click at [347, 106] on select "Select Cable / Satellite Services Collection Agency Credit Card Debt Debt Couns…" at bounding box center [392, 113] width 91 height 14
click at [372, 137] on input "text" at bounding box center [393, 140] width 90 height 14
type input "Attorney Fees"
click at [472, 211] on button "Save & New" at bounding box center [460, 209] width 47 height 15
select select "0"
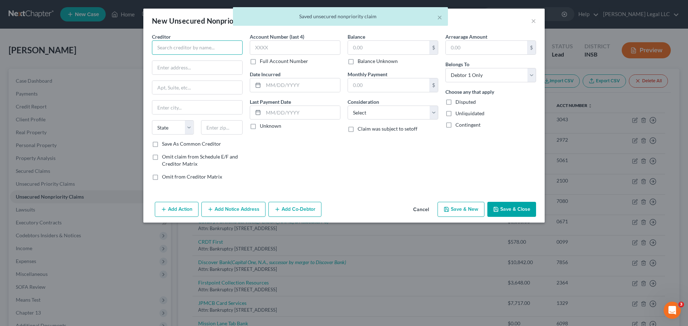
click at [189, 49] on input "text" at bounding box center [197, 47] width 91 height 14
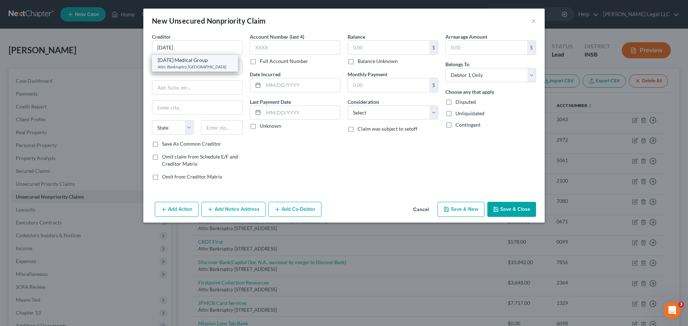
click at [191, 65] on div "Attn: Bankruptcy [GEOGRAPHIC_DATA]" at bounding box center [195, 67] width 74 height 6
type input "[DATE] Medical Group"
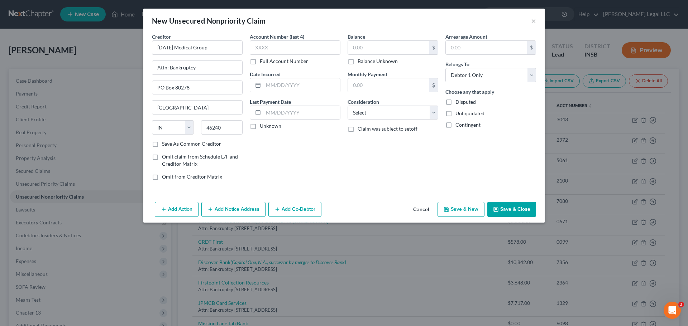
click at [357, 61] on label "Balance Unknown" at bounding box center [377, 61] width 40 height 7
click at [360, 61] on input "Balance Unknown" at bounding box center [362, 60] width 5 height 5
click at [363, 112] on select "Select Cable / Satellite Services Collection Agency Credit Card Debt Debt Couns…" at bounding box center [392, 113] width 91 height 14
click at [347, 106] on select "Select Cable / Satellite Services Collection Agency Credit Card Debt Debt Couns…" at bounding box center [392, 113] width 91 height 14
click at [461, 207] on button "Save & New" at bounding box center [460, 209] width 47 height 15
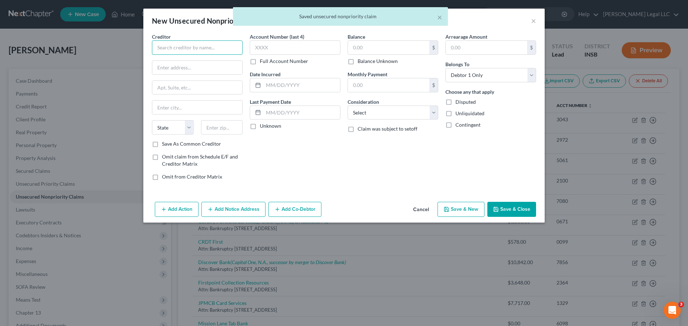
click at [187, 49] on input "text" at bounding box center [197, 47] width 91 height 14
paste input "[PERSON_NAME]"
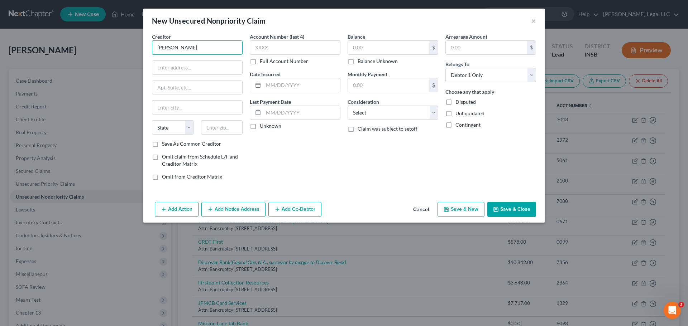
click at [218, 47] on input "[PERSON_NAME]" at bounding box center [197, 47] width 91 height 14
click at [169, 68] on input "text" at bounding box center [197, 68] width 90 height 14
drag, startPoint x: 211, startPoint y: 48, endPoint x: 144, endPoint y: 51, distance: 66.7
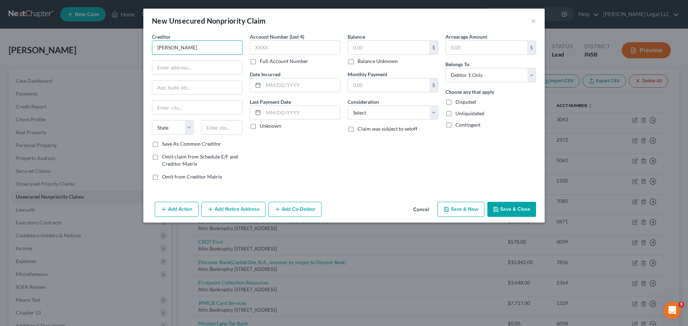
click at [144, 51] on div "Creditor * [PERSON_NAME] State [US_STATE] AK AR AZ CA CO CT DE DC [GEOGRAPHIC_D…" at bounding box center [343, 116] width 401 height 166
paste input "[PERSON_NAME]"
drag, startPoint x: 230, startPoint y: 47, endPoint x: 191, endPoint y: 52, distance: 39.3
click at [191, 52] on input "Midwest Ear Institute- [PERSON_NAME] [PERSON_NAME]" at bounding box center [197, 47] width 91 height 14
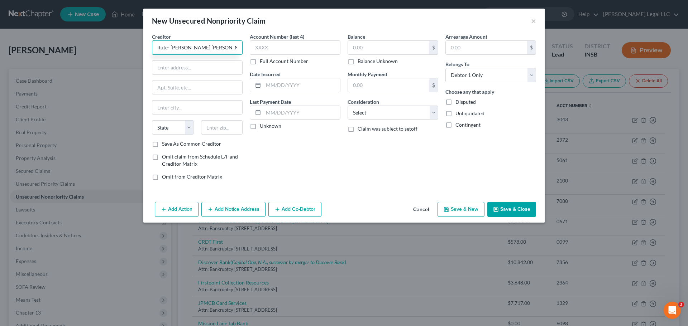
click at [191, 52] on input "Midwest Ear Institute- [PERSON_NAME] [PERSON_NAME]" at bounding box center [197, 47] width 91 height 14
click at [191, 51] on input "Midwest Ear Institute- [PERSON_NAME] [PERSON_NAME]" at bounding box center [197, 47] width 91 height 14
click at [225, 47] on input "Midwest Ear Institute- [PERSON_NAME], [PERSON_NAME]" at bounding box center [197, 47] width 91 height 14
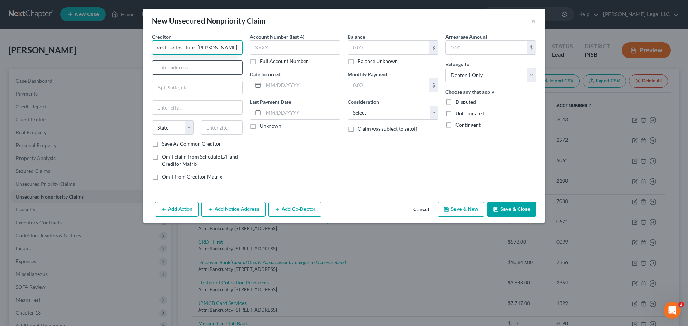
scroll to position [0, 11]
click at [224, 65] on input "text" at bounding box center [197, 68] width 90 height 14
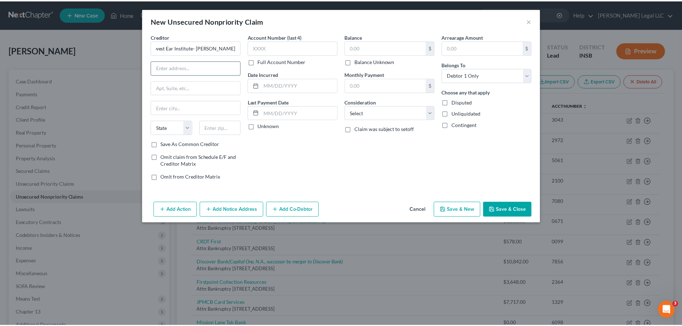
scroll to position [0, 0]
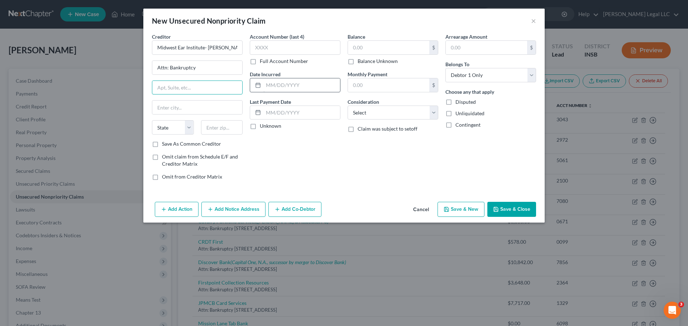
drag, startPoint x: 204, startPoint y: 88, endPoint x: 300, endPoint y: 88, distance: 96.7
click at [204, 88] on input "text" at bounding box center [197, 88] width 90 height 14
click at [185, 88] on input "text" at bounding box center [197, 88] width 90 height 14
click at [357, 61] on label "Balance Unknown" at bounding box center [377, 61] width 40 height 7
click at [360, 61] on input "Balance Unknown" at bounding box center [362, 60] width 5 height 5
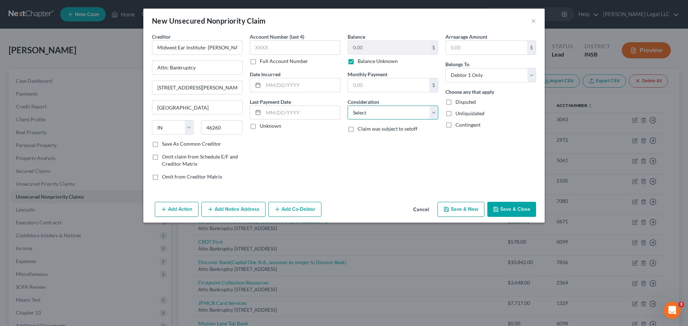
drag, startPoint x: 371, startPoint y: 113, endPoint x: 376, endPoint y: 119, distance: 8.2
click at [371, 113] on select "Select Cable / Satellite Services Collection Agency Credit Card Debt Debt Couns…" at bounding box center [392, 113] width 91 height 14
click at [347, 106] on select "Select Cable / Satellite Services Collection Agency Credit Card Debt Debt Couns…" at bounding box center [392, 113] width 91 height 14
click at [458, 211] on button "Save & New" at bounding box center [460, 209] width 47 height 15
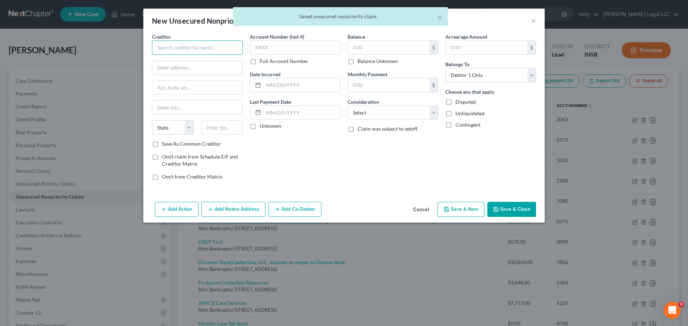
click at [168, 46] on input "text" at bounding box center [197, 47] width 91 height 14
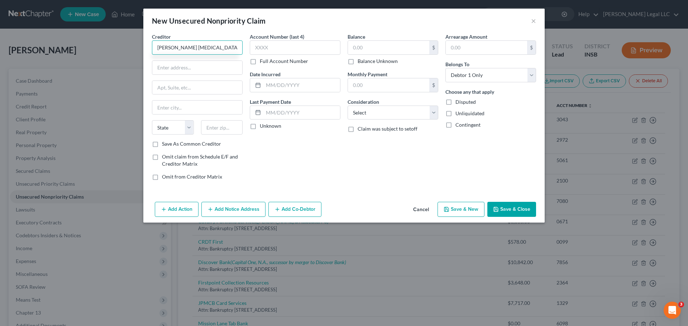
drag, startPoint x: 210, startPoint y: 50, endPoint x: 80, endPoint y: 44, distance: 130.9
click at [80, 44] on div "New Unsecured Nonpriority Claim × Creditor * [PERSON_NAME] [MEDICAL_DATA] State…" at bounding box center [344, 163] width 688 height 326
click at [182, 74] on input "text" at bounding box center [197, 68] width 90 height 14
click at [201, 88] on input "text" at bounding box center [197, 88] width 90 height 14
click at [194, 95] on div "Creditor * [PERSON_NAME] [MEDICAL_DATA] Attn: Bankruptcy State [US_STATE] AK AR…" at bounding box center [197, 86] width 91 height 107
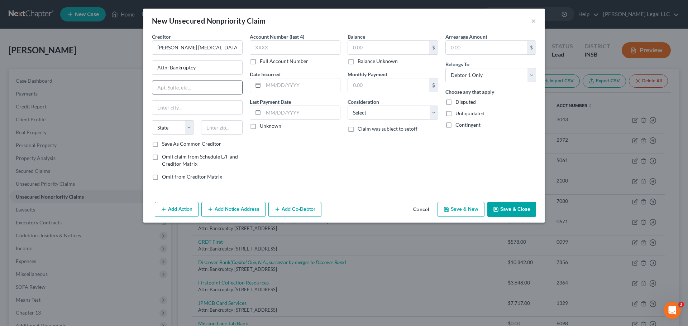
click at [194, 87] on input "text" at bounding box center [197, 88] width 90 height 14
click at [379, 50] on input "text" at bounding box center [388, 48] width 81 height 14
click at [427, 56] on div "$ Balance Unknown" at bounding box center [392, 52] width 91 height 24
click at [415, 89] on input "text" at bounding box center [388, 85] width 81 height 14
drag, startPoint x: 349, startPoint y: 62, endPoint x: 371, endPoint y: 115, distance: 58.0
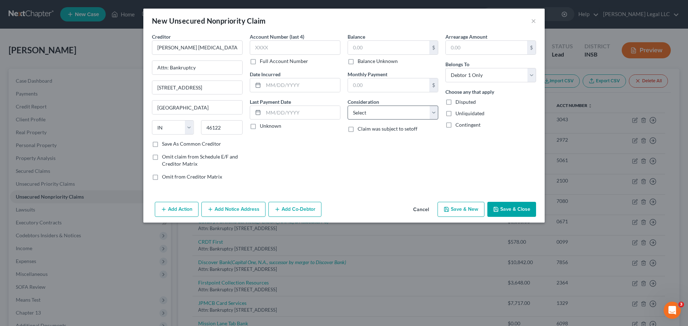
click at [357, 62] on label "Balance Unknown" at bounding box center [377, 61] width 40 height 7
click at [360, 62] on input "Balance Unknown" at bounding box center [362, 60] width 5 height 5
drag, startPoint x: 372, startPoint y: 112, endPoint x: 376, endPoint y: 119, distance: 7.2
click at [372, 112] on select "Select Cable / Satellite Services Collection Agency Credit Card Debt Debt Couns…" at bounding box center [392, 113] width 91 height 14
click at [347, 106] on select "Select Cable / Satellite Services Collection Agency Credit Card Debt Debt Couns…" at bounding box center [392, 113] width 91 height 14
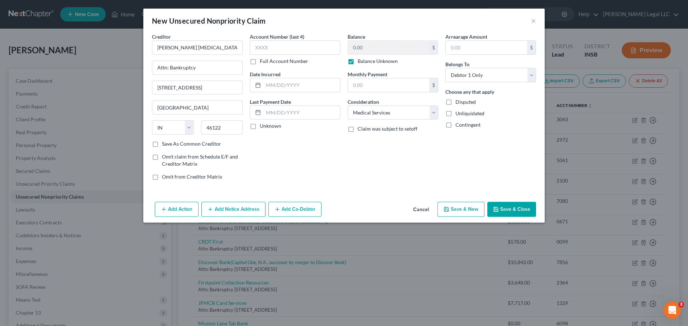
click at [469, 212] on button "Save & New" at bounding box center [460, 209] width 47 height 15
click at [532, 23] on button "×" at bounding box center [533, 20] width 5 height 9
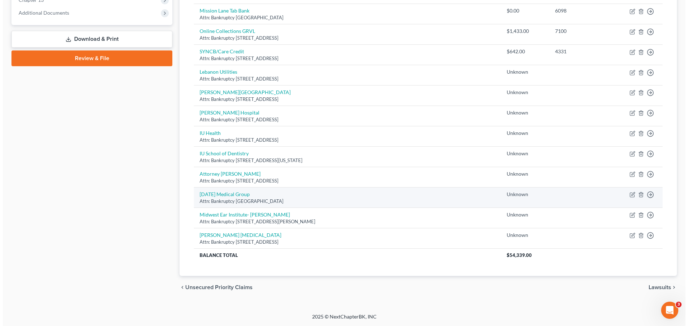
scroll to position [62, 0]
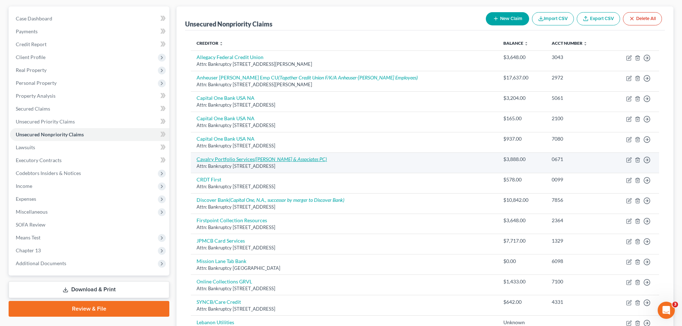
click at [213, 159] on link "Cavalry Portfolio Services ([PERSON_NAME] & Associates PC)" at bounding box center [262, 159] width 130 height 6
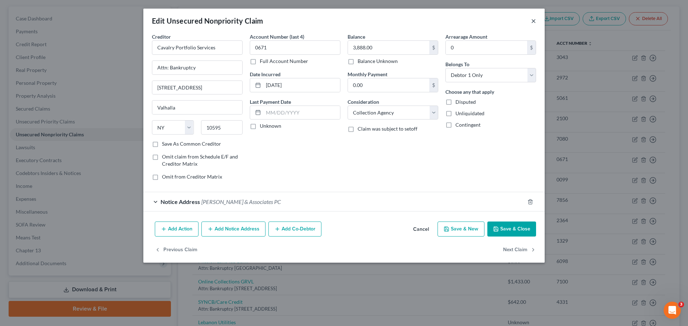
click at [533, 21] on button "×" at bounding box center [533, 20] width 5 height 9
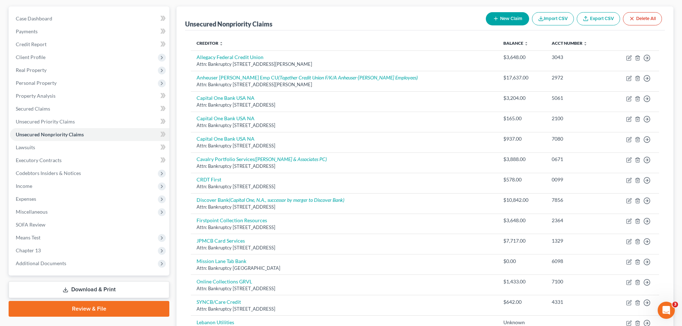
click at [503, 18] on button "New Claim" at bounding box center [507, 18] width 43 height 13
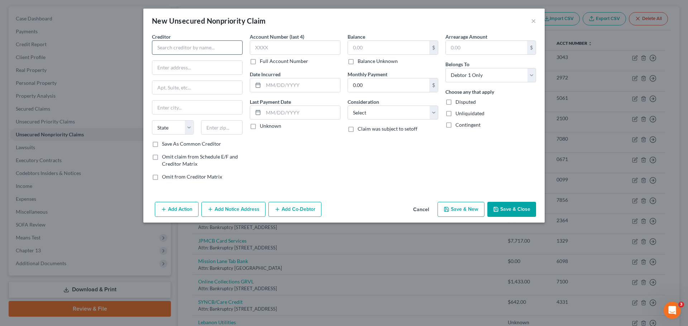
drag, startPoint x: 187, startPoint y: 40, endPoint x: 192, endPoint y: 41, distance: 4.3
click at [187, 41] on div "Creditor *" at bounding box center [197, 44] width 91 height 22
click at [190, 40] on div "Creditor *" at bounding box center [197, 44] width 91 height 22
click at [190, 44] on input "text" at bounding box center [197, 47] width 91 height 14
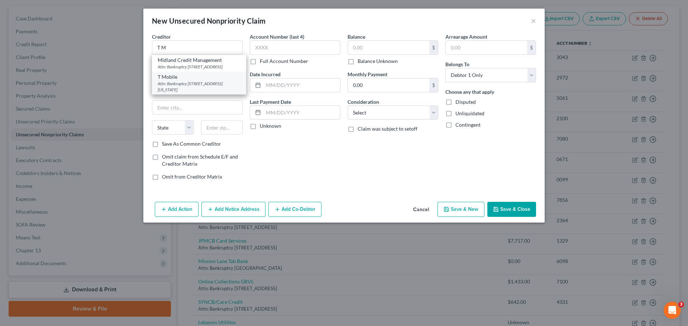
click at [198, 81] on div "T Mobile" at bounding box center [199, 76] width 83 height 7
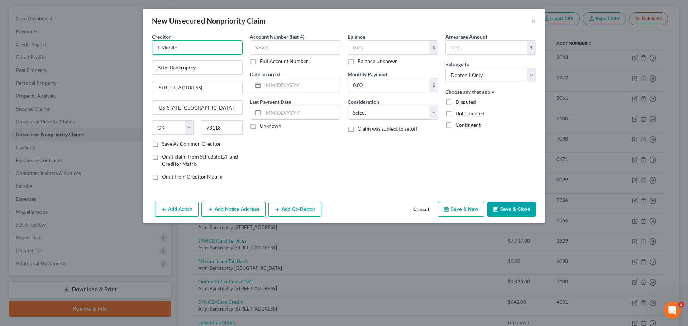
click at [159, 48] on input "T Mobile" at bounding box center [197, 47] width 91 height 14
click at [158, 49] on input "T Mobile" at bounding box center [197, 47] width 91 height 14
click at [376, 51] on input "text" at bounding box center [388, 48] width 81 height 14
click at [357, 58] on label "Balance Unknown" at bounding box center [377, 61] width 40 height 7
click at [360, 58] on input "Balance Unknown" at bounding box center [362, 60] width 5 height 5
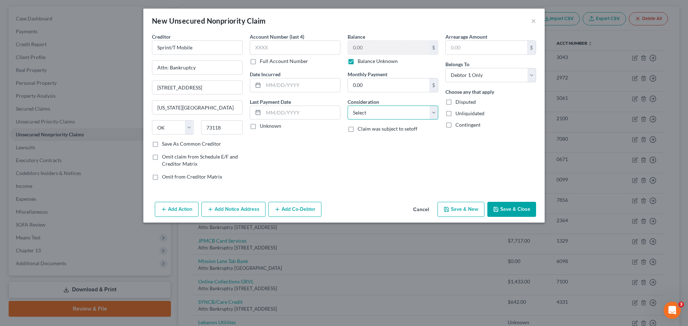
click at [368, 112] on select "Select Cable / Satellite Services Collection Agency Credit Card Debt Debt Couns…" at bounding box center [392, 113] width 91 height 14
click at [347, 106] on select "Select Cable / Satellite Services Collection Agency Credit Card Debt Debt Couns…" at bounding box center [392, 113] width 91 height 14
click at [465, 214] on button "Save & New" at bounding box center [460, 209] width 47 height 15
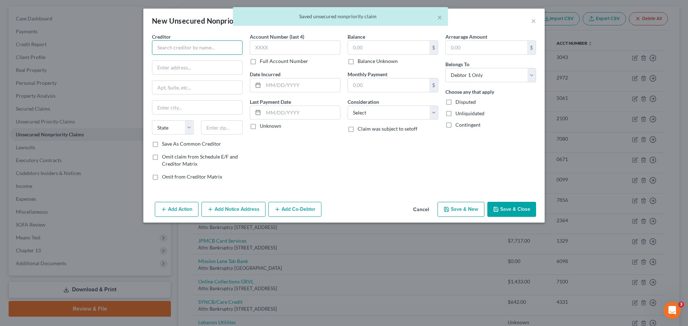
click at [196, 49] on input "text" at bounding box center [197, 47] width 91 height 14
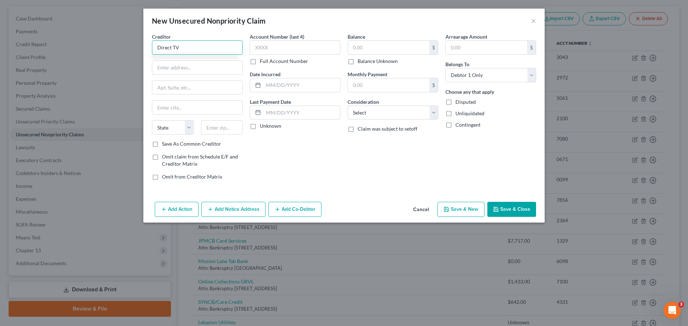
click at [196, 49] on input "Direct TV" at bounding box center [197, 47] width 91 height 14
click at [188, 64] on input "text" at bounding box center [197, 68] width 90 height 14
click at [171, 86] on input "text" at bounding box center [197, 88] width 90 height 14
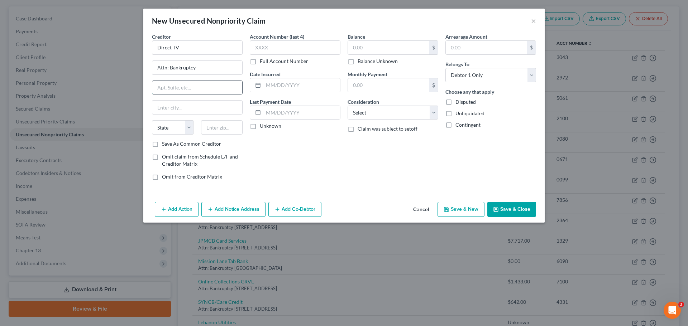
click at [186, 90] on input "text" at bounding box center [197, 88] width 90 height 14
click at [199, 85] on input "text" at bounding box center [197, 88] width 90 height 14
click at [361, 49] on input "text" at bounding box center [388, 48] width 81 height 14
drag, startPoint x: 350, startPoint y: 64, endPoint x: 351, endPoint y: 77, distance: 13.7
click at [357, 64] on label "Balance Unknown" at bounding box center [377, 61] width 40 height 7
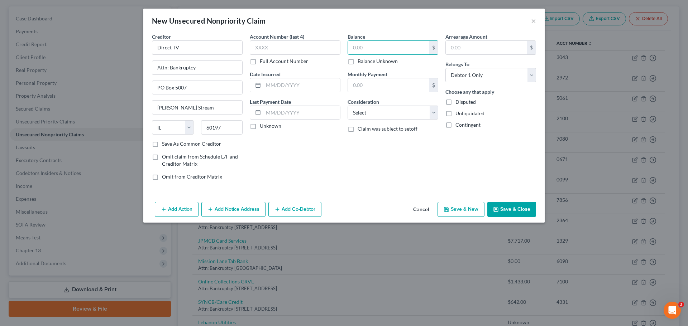
click at [360, 62] on input "Balance Unknown" at bounding box center [362, 60] width 5 height 5
click at [365, 114] on select "Select Cable / Satellite Services Collection Agency Credit Card Debt Debt Couns…" at bounding box center [392, 113] width 91 height 14
click at [347, 106] on select "Select Cable / Satellite Services Collection Agency Credit Card Debt Debt Couns…" at bounding box center [392, 113] width 91 height 14
click at [466, 207] on button "Save & New" at bounding box center [460, 209] width 47 height 15
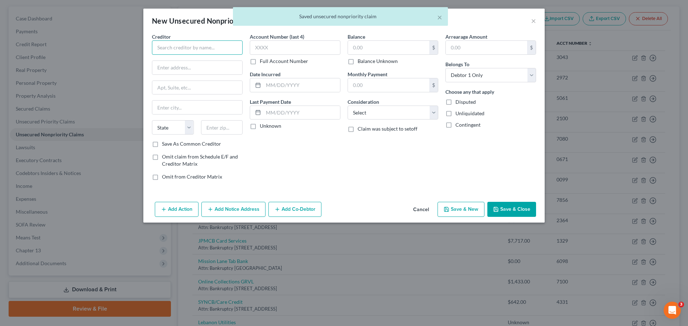
click at [204, 44] on input "text" at bounding box center [197, 47] width 91 height 14
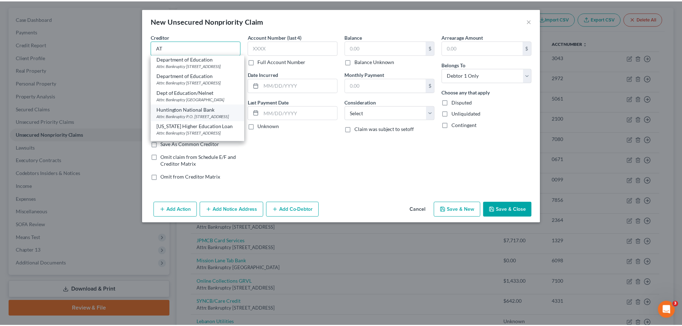
scroll to position [0, 0]
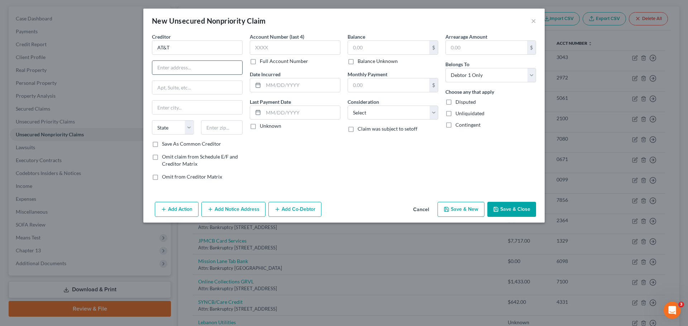
drag, startPoint x: 182, startPoint y: 67, endPoint x: 184, endPoint y: 70, distance: 4.4
click at [182, 67] on input "text" at bounding box center [197, 68] width 90 height 14
click at [178, 46] on input "AT&T" at bounding box center [197, 47] width 91 height 14
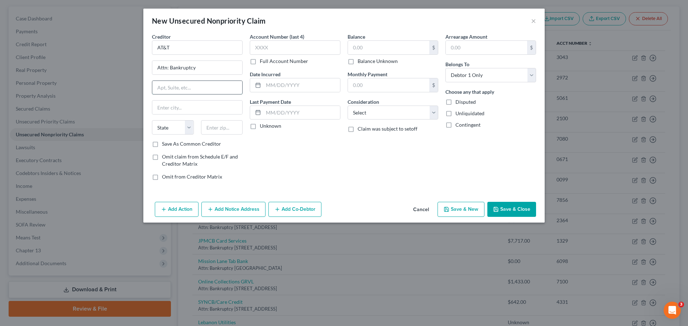
drag, startPoint x: 184, startPoint y: 93, endPoint x: 186, endPoint y: 88, distance: 6.3
click at [184, 93] on input "text" at bounding box center [197, 88] width 90 height 14
click at [357, 62] on label "Balance Unknown" at bounding box center [377, 61] width 40 height 7
click at [360, 62] on input "Balance Unknown" at bounding box center [362, 60] width 5 height 5
click at [366, 110] on select "Select Cable / Satellite Services Collection Agency Credit Card Debt Debt Couns…" at bounding box center [392, 113] width 91 height 14
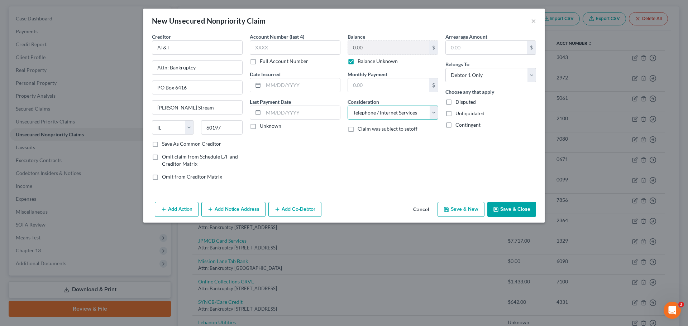
click at [347, 106] on select "Select Cable / Satellite Services Collection Agency Credit Card Debt Debt Couns…" at bounding box center [392, 113] width 91 height 14
click at [459, 210] on button "Save & New" at bounding box center [460, 209] width 47 height 15
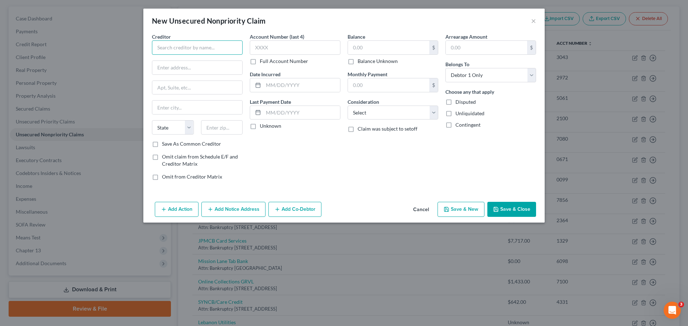
click at [190, 52] on input "text" at bounding box center [197, 47] width 91 height 14
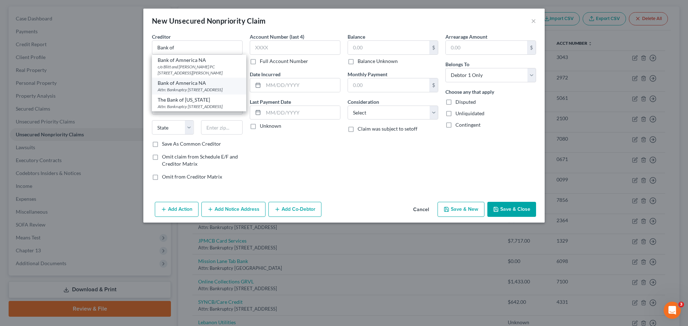
click at [189, 88] on div "Attn: Bankruptcy [STREET_ADDRESS]" at bounding box center [199, 90] width 83 height 6
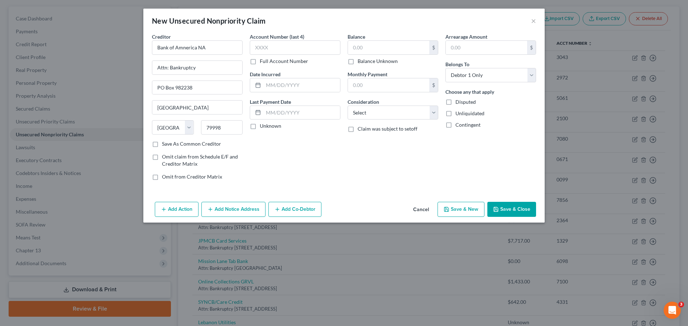
click at [357, 60] on label "Balance Unknown" at bounding box center [377, 61] width 40 height 7
click at [360, 60] on input "Balance Unknown" at bounding box center [362, 60] width 5 height 5
click at [371, 106] on select "Select Cable / Satellite Services Collection Agency Credit Card Debt Debt Couns…" at bounding box center [392, 113] width 91 height 14
click at [347, 106] on select "Select Cable / Satellite Services Collection Agency Credit Card Debt Debt Couns…" at bounding box center [392, 113] width 91 height 14
click at [468, 211] on button "Save & New" at bounding box center [460, 209] width 47 height 15
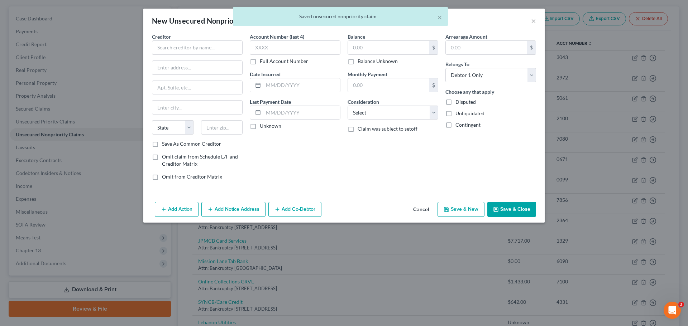
click at [533, 19] on div "× Saved unsecured nonpriority claim" at bounding box center [340, 18] width 688 height 22
click at [212, 42] on input "text" at bounding box center [197, 47] width 91 height 14
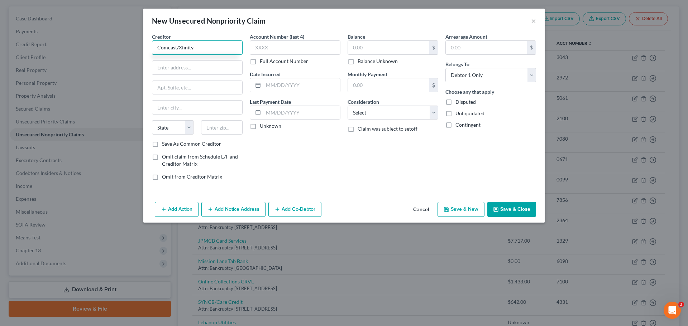
drag, startPoint x: 210, startPoint y: 44, endPoint x: 121, endPoint y: 33, distance: 90.3
click at [127, 42] on div "New Unsecured Nonpriority Claim × Creditor * Comcast/Xfinity State [US_STATE] A…" at bounding box center [344, 163] width 688 height 326
drag, startPoint x: 206, startPoint y: 83, endPoint x: 203, endPoint y: 70, distance: 13.9
click at [206, 83] on input "text" at bounding box center [197, 88] width 90 height 14
click at [203, 69] on input "text" at bounding box center [197, 68] width 90 height 14
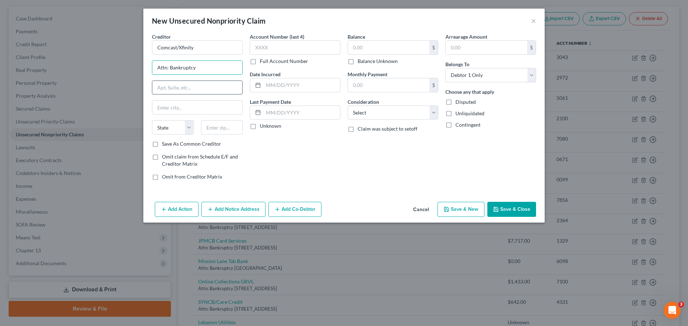
click at [186, 88] on input "text" at bounding box center [197, 88] width 90 height 14
drag, startPoint x: 192, startPoint y: 114, endPoint x: 250, endPoint y: 93, distance: 60.8
click at [192, 114] on input "text" at bounding box center [197, 108] width 90 height 14
click at [357, 63] on label "Balance Unknown" at bounding box center [377, 61] width 40 height 7
click at [360, 62] on input "Balance Unknown" at bounding box center [362, 60] width 5 height 5
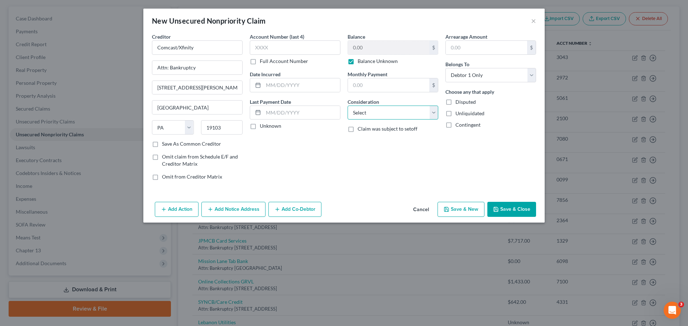
drag, startPoint x: 376, startPoint y: 112, endPoint x: 380, endPoint y: 118, distance: 7.4
click at [376, 112] on select "Select Cable / Satellite Services Collection Agency Credit Card Debt Debt Couns…" at bounding box center [392, 113] width 91 height 14
click at [347, 106] on select "Select Cable / Satellite Services Collection Agency Credit Card Debt Debt Couns…" at bounding box center [392, 113] width 91 height 14
click at [355, 183] on div "Balance 0.00 $ Balance Unknown Balance Undetermined 0.00 $ Balance Unknown Mont…" at bounding box center [393, 109] width 98 height 153
click at [461, 209] on button "Save & New" at bounding box center [460, 209] width 47 height 15
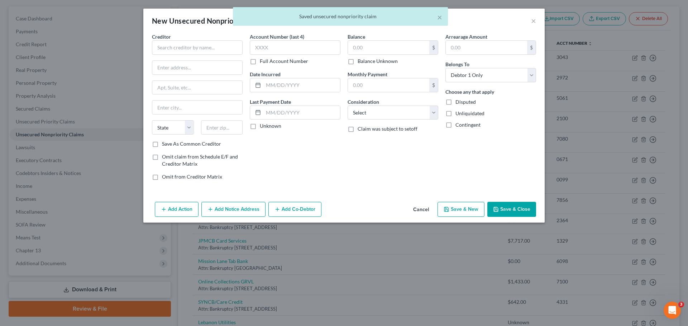
click at [534, 21] on div "× Saved unsecured nonpriority claim" at bounding box center [340, 18] width 688 height 22
click at [424, 210] on button "Cancel" at bounding box center [420, 210] width 27 height 14
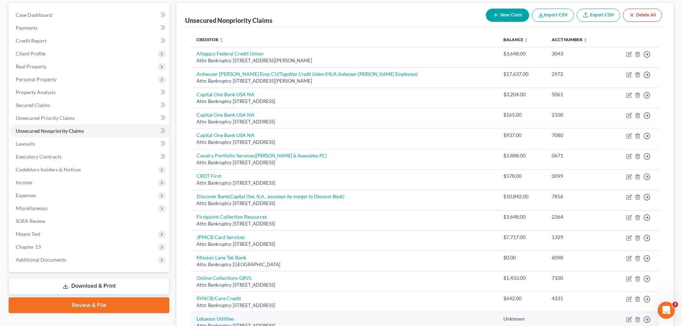
scroll to position [62, 0]
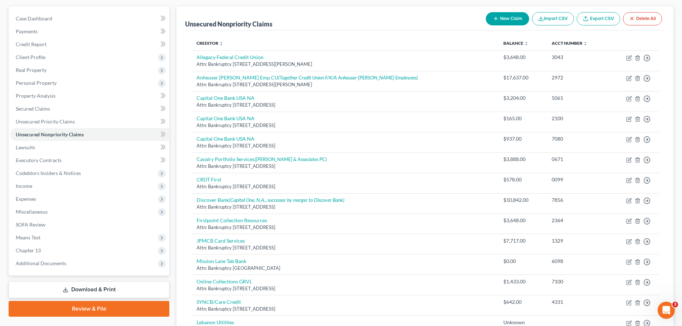
click at [501, 18] on button "New Claim" at bounding box center [507, 18] width 43 height 13
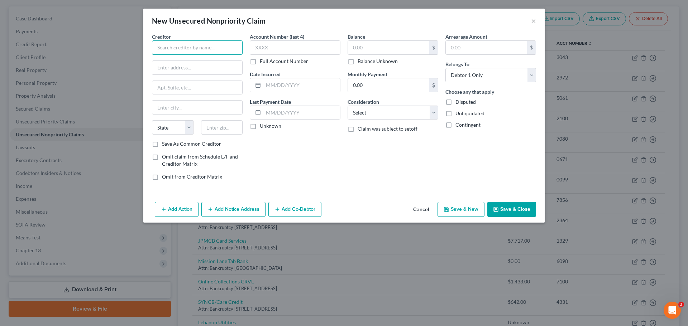
click at [199, 45] on input "text" at bounding box center [197, 47] width 91 height 14
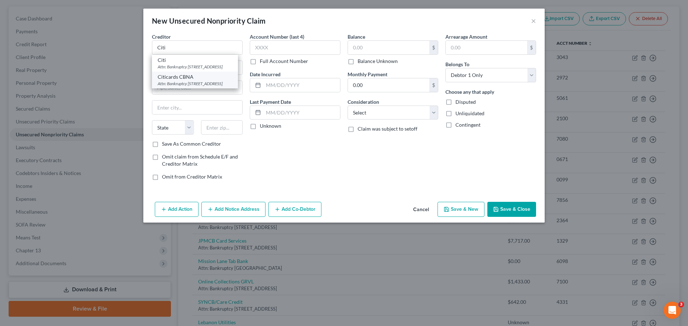
click at [196, 81] on div "Citicards CBNA" at bounding box center [195, 76] width 74 height 7
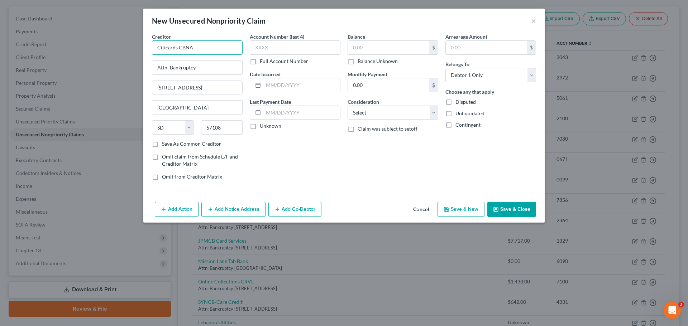
click at [203, 49] on input "Citicards CBNA" at bounding box center [197, 47] width 91 height 14
click at [182, 48] on input "Citicards CBNA" at bounding box center [197, 47] width 91 height 14
drag, startPoint x: 200, startPoint y: 49, endPoint x: 190, endPoint y: 39, distance: 14.2
click at [125, 46] on div "New Unsecured Nonpriority Claim × Creditor * Citi/Home Depot Attn: Bankruptcy 5…" at bounding box center [344, 163] width 688 height 326
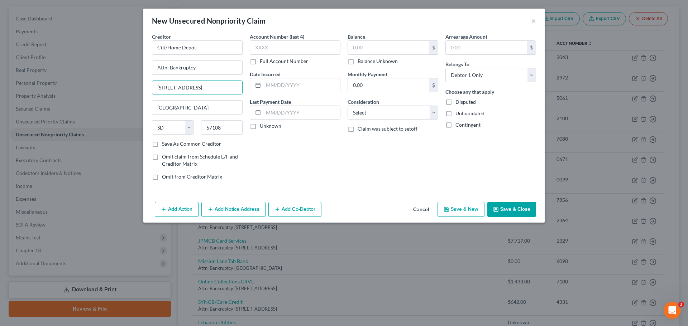
drag, startPoint x: 212, startPoint y: 87, endPoint x: 120, endPoint y: 82, distance: 91.8
click at [120, 83] on div "New Unsecured Nonpriority Claim × Creditor * Citi/Home Depot Attn: Bankruptcy 5…" at bounding box center [344, 163] width 688 height 326
click at [179, 107] on input "[GEOGRAPHIC_DATA]" at bounding box center [197, 108] width 90 height 14
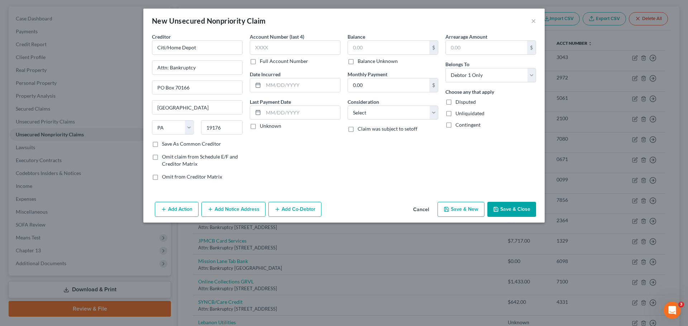
click at [304, 166] on div "Account Number (last 4) Full Account Number Date Incurred Last Payment Date Unk…" at bounding box center [295, 109] width 98 height 153
click at [357, 61] on div "Balance Unknown" at bounding box center [392, 61] width 91 height 7
click at [357, 62] on label "Balance Unknown" at bounding box center [377, 61] width 40 height 7
click at [360, 62] on input "Balance Unknown" at bounding box center [362, 60] width 5 height 5
drag, startPoint x: 380, startPoint y: 115, endPoint x: 379, endPoint y: 119, distance: 3.9
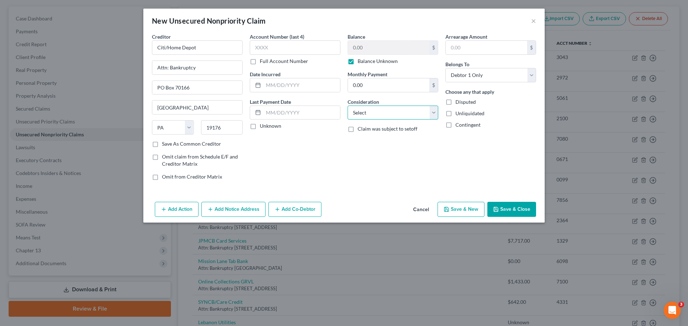
click at [380, 115] on select "Select Cable / Satellite Services Collection Agency Credit Card Debt Debt Couns…" at bounding box center [392, 113] width 91 height 14
click at [347, 106] on select "Select Cable / Satellite Services Collection Agency Credit Card Debt Debt Couns…" at bounding box center [392, 113] width 91 height 14
click at [318, 166] on div "Account Number (last 4) Full Account Number Date Incurred Last Payment Date Unk…" at bounding box center [295, 109] width 98 height 153
click at [503, 208] on button "Save & Close" at bounding box center [511, 209] width 49 height 15
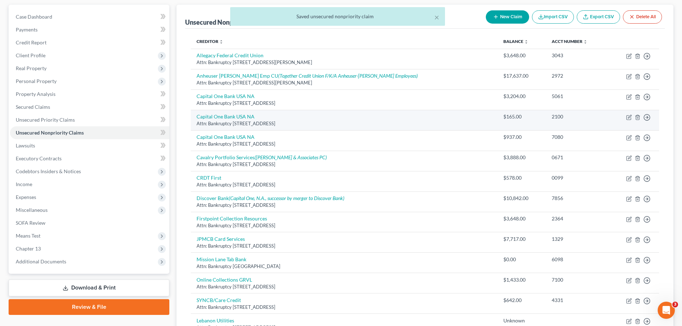
scroll to position [0, 0]
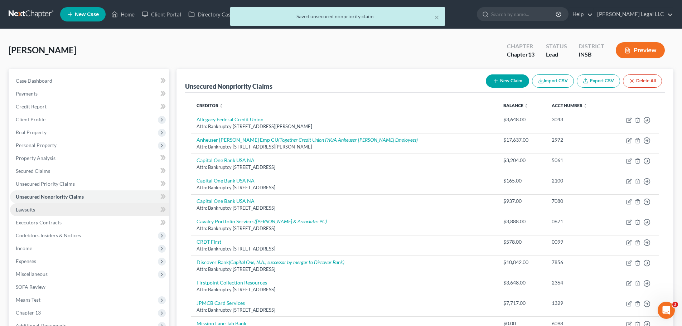
click at [33, 211] on span "Lawsuits" at bounding box center [25, 210] width 19 height 6
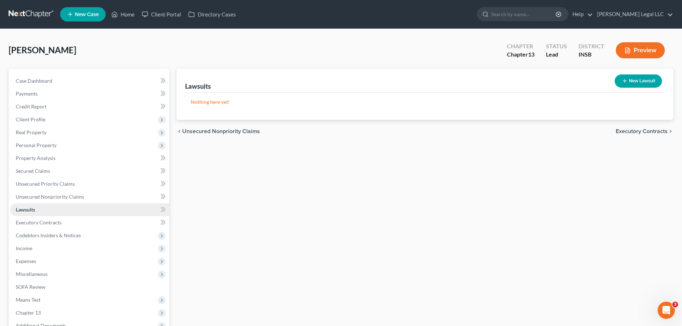
drag, startPoint x: 278, startPoint y: 188, endPoint x: 128, endPoint y: 215, distance: 152.0
click at [274, 188] on div "Lawsuits New Lawsuit Nothing here yet! Court Name Date Filed Status Creditor Na…" at bounding box center [425, 224] width 504 height 310
click at [44, 197] on span "Unsecured Nonpriority Claims" at bounding box center [50, 197] width 68 height 6
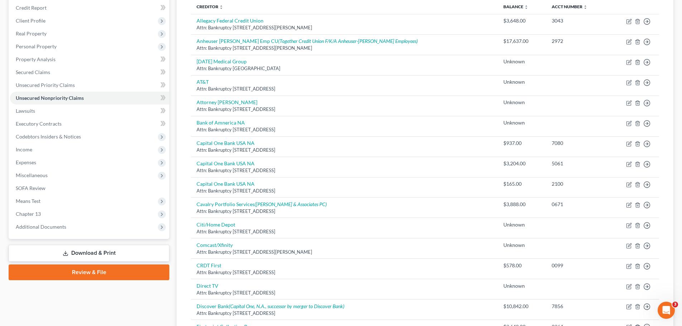
scroll to position [107, 0]
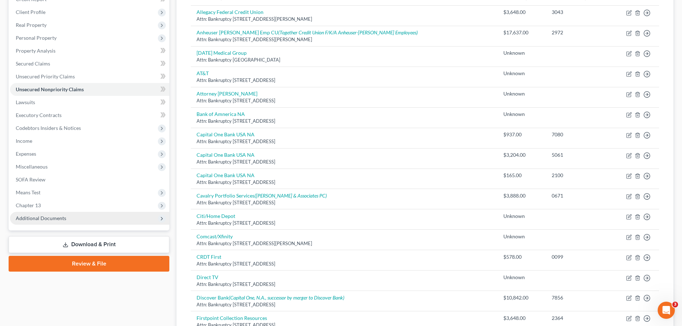
click at [42, 216] on span "Additional Documents" at bounding box center [41, 218] width 50 height 6
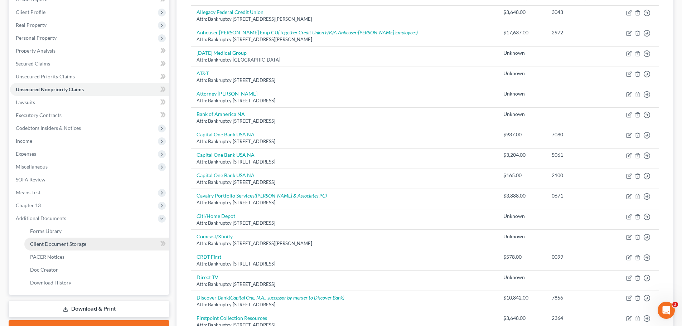
click at [57, 244] on span "Client Document Storage" at bounding box center [58, 244] width 56 height 6
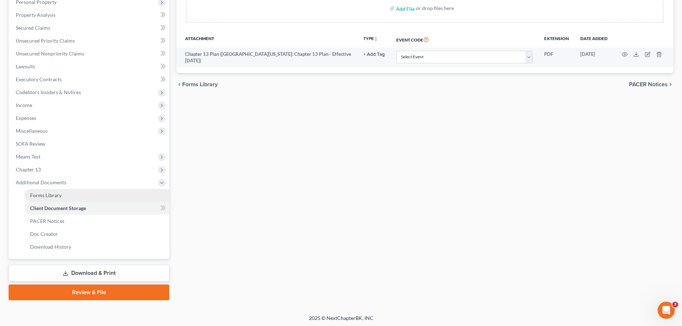
click at [52, 191] on link "Forms Library" at bounding box center [96, 195] width 145 height 13
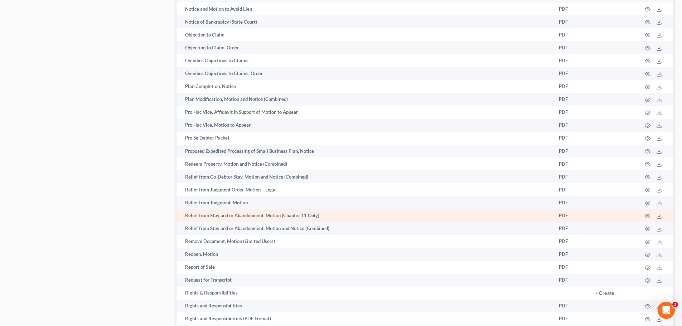
scroll to position [1112, 0]
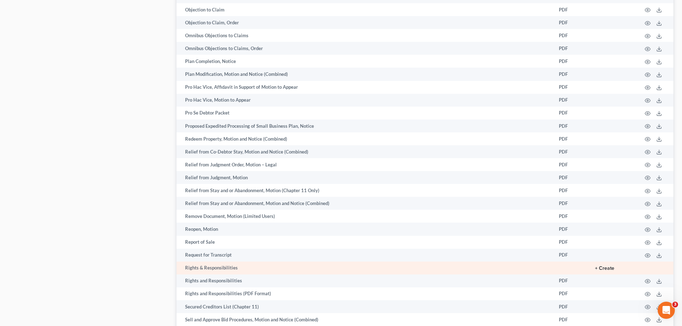
click at [599, 269] on button "+ Create" at bounding box center [604, 268] width 19 height 5
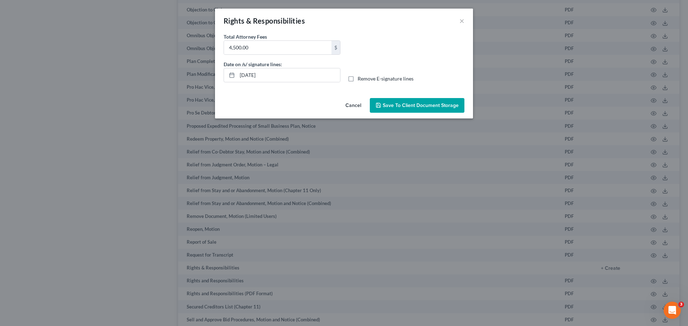
click at [405, 106] on span "Save to Client Document Storage" at bounding box center [420, 105] width 76 height 6
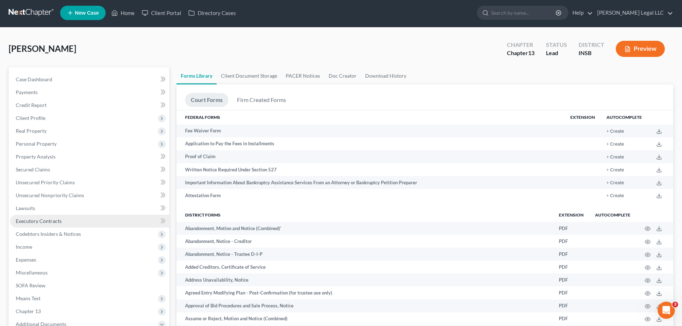
scroll to position [145, 0]
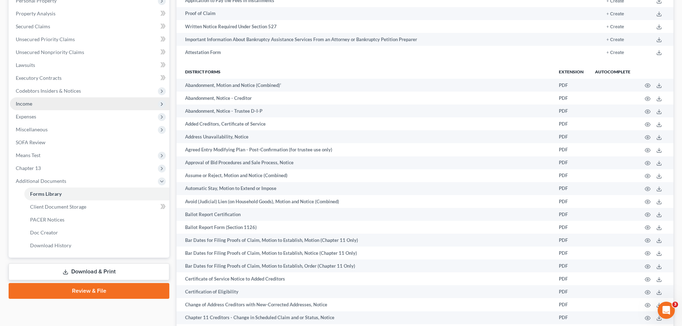
click at [18, 109] on span "Income" at bounding box center [89, 103] width 159 height 13
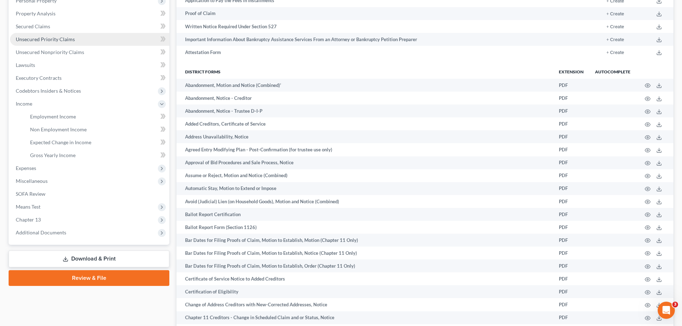
click at [30, 40] on span "Unsecured Priority Claims" at bounding box center [45, 39] width 59 height 6
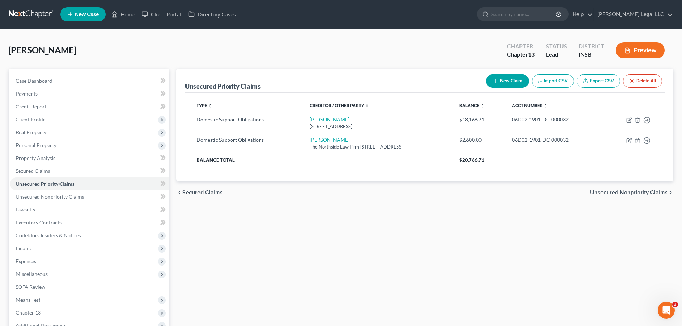
click at [507, 79] on button "New Claim" at bounding box center [507, 80] width 43 height 13
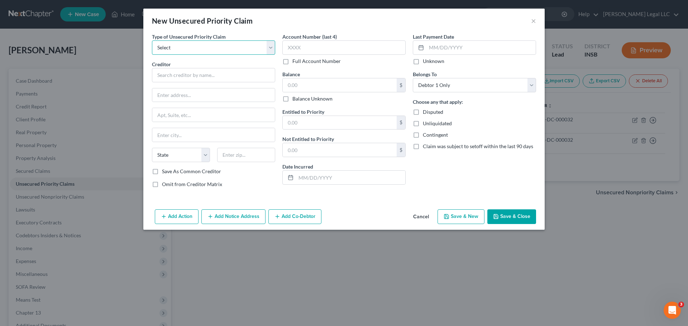
click at [173, 41] on select "Select Taxes & Other Government Units Domestic Support Obligations Extensions o…" at bounding box center [213, 47] width 123 height 14
click at [152, 40] on select "Select Taxes & Other Government Units Domestic Support Obligations Extensions o…" at bounding box center [213, 47] width 123 height 14
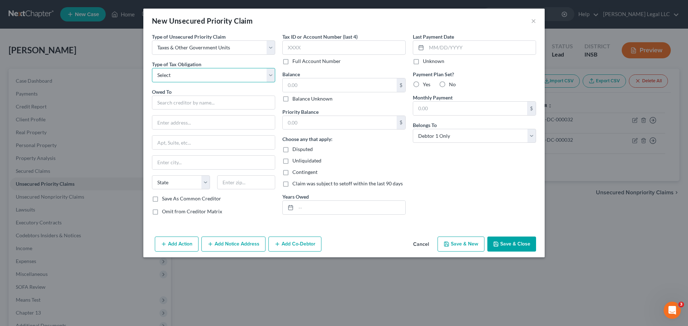
drag, startPoint x: 260, startPoint y: 70, endPoint x: 228, endPoint y: 78, distance: 32.2
click at [260, 70] on select "Select Federal City State Franchise Tax Board Other" at bounding box center [213, 75] width 123 height 14
click at [152, 68] on select "Select Federal City State Franchise Tax Board Other" at bounding box center [213, 75] width 123 height 14
click at [292, 84] on input "text" at bounding box center [340, 85] width 114 height 14
click at [292, 99] on label "Balance Unknown" at bounding box center [312, 98] width 40 height 7
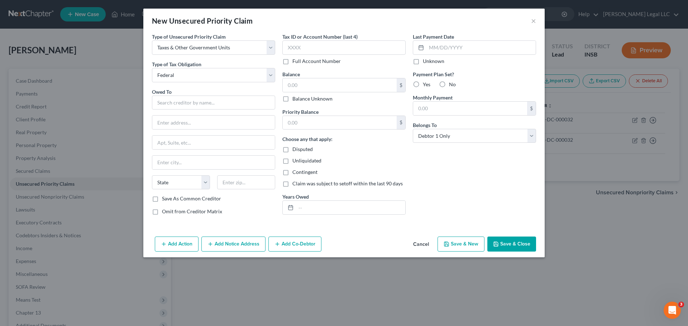
click at [295, 99] on input "Balance Unknown" at bounding box center [297, 97] width 5 height 5
click at [180, 106] on input "text" at bounding box center [213, 103] width 123 height 14
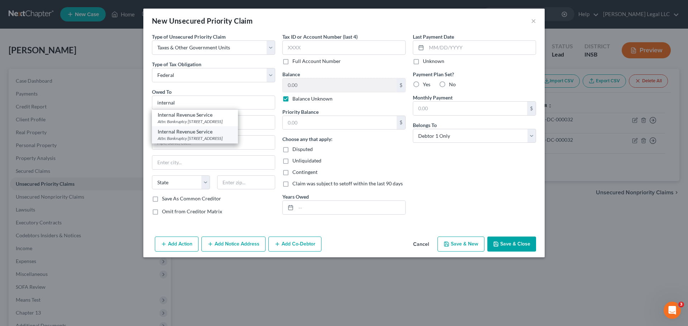
click at [199, 140] on div "Attn: Bankruptcy [STREET_ADDRESS]" at bounding box center [195, 138] width 74 height 6
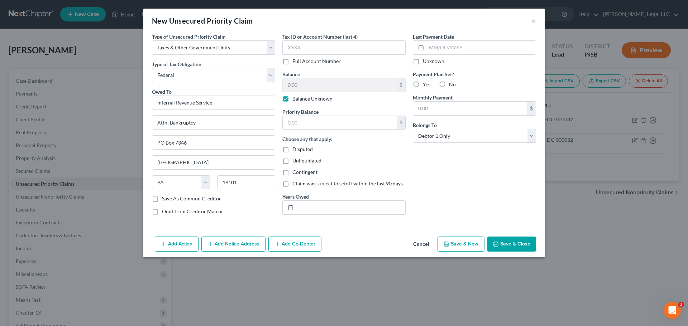
click at [512, 245] on button "Save & Close" at bounding box center [511, 244] width 49 height 15
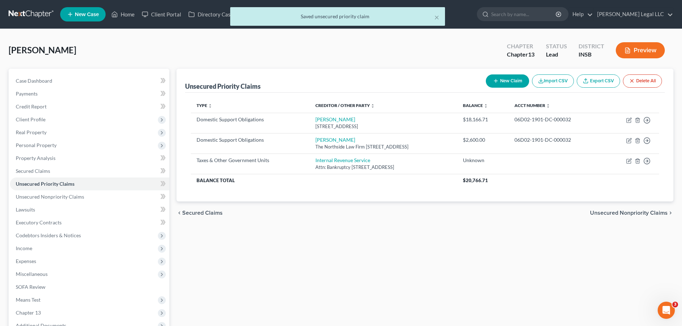
click at [510, 80] on button "New Claim" at bounding box center [507, 80] width 43 height 13
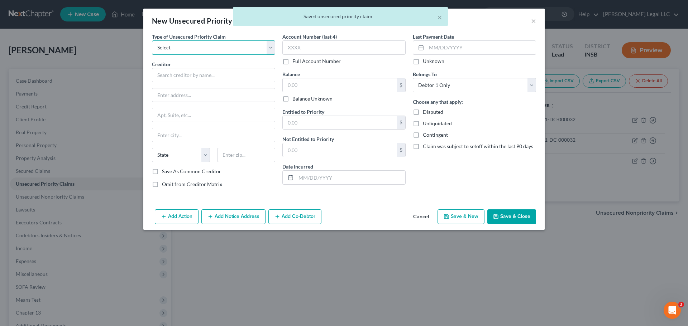
drag, startPoint x: 193, startPoint y: 46, endPoint x: 189, endPoint y: 49, distance: 5.3
click at [193, 46] on select "Select Taxes & Other Government Units Domestic Support Obligations Extensions o…" at bounding box center [213, 47] width 123 height 14
click at [152, 40] on select "Select Taxes & Other Government Units Domestic Support Obligations Extensions o…" at bounding box center [213, 47] width 123 height 14
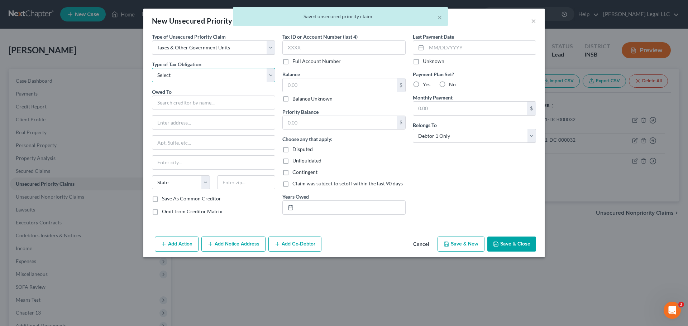
click at [182, 76] on select "Select Federal City State Franchise Tax Board Other" at bounding box center [213, 75] width 123 height 14
click at [152, 68] on select "Select Federal City State Franchise Tax Board Other" at bounding box center [213, 75] width 123 height 14
click at [176, 96] on input "text" at bounding box center [213, 103] width 123 height 14
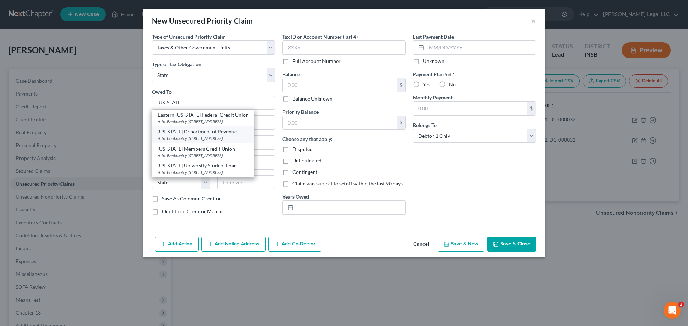
click at [201, 141] on div "Attn: Bankruptcy [STREET_ADDRESS]" at bounding box center [203, 138] width 91 height 6
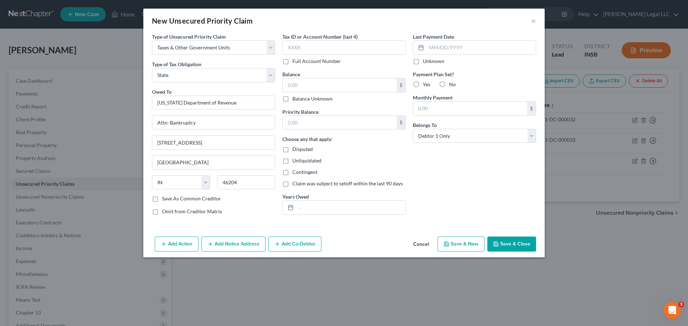
click at [292, 99] on label "Balance Unknown" at bounding box center [312, 98] width 40 height 7
click at [295, 99] on input "Balance Unknown" at bounding box center [297, 97] width 5 height 5
click at [509, 246] on button "Save & Close" at bounding box center [511, 244] width 49 height 15
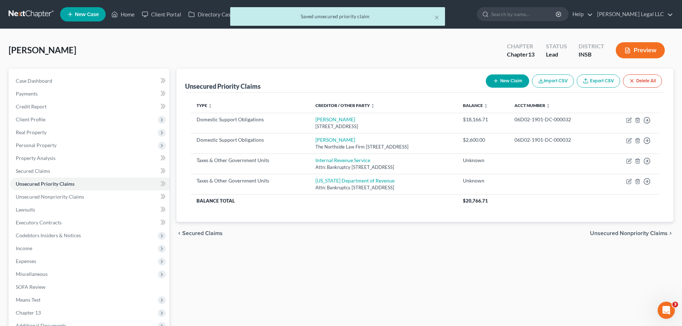
click at [419, 245] on div "Unsecured Priority Claims New Claim Import CSV Export CSV Delete All Type expan…" at bounding box center [425, 224] width 504 height 310
click at [34, 198] on span "Unsecured Nonpriority Claims" at bounding box center [50, 197] width 68 height 6
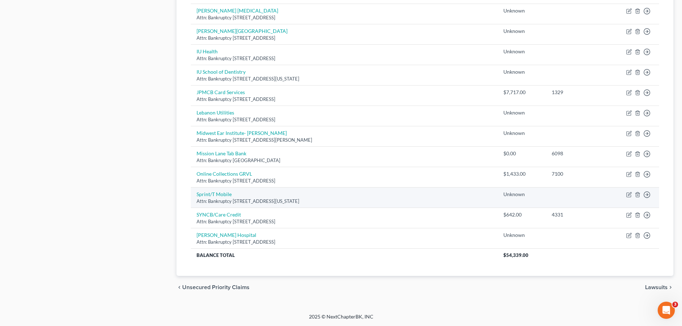
scroll to position [185, 0]
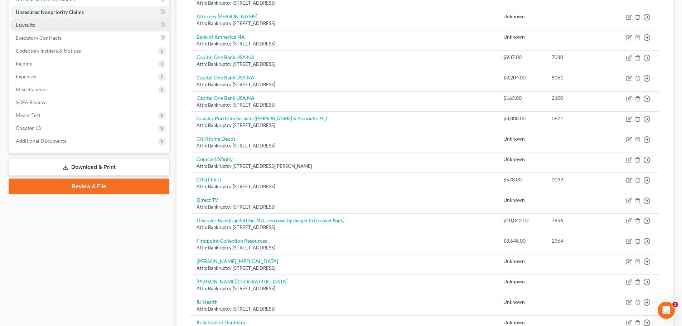
click at [28, 30] on link "Lawsuits" at bounding box center [89, 25] width 159 height 13
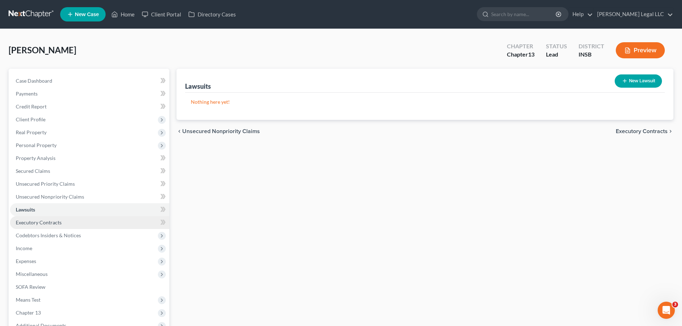
click at [20, 223] on span "Executory Contracts" at bounding box center [39, 223] width 46 height 6
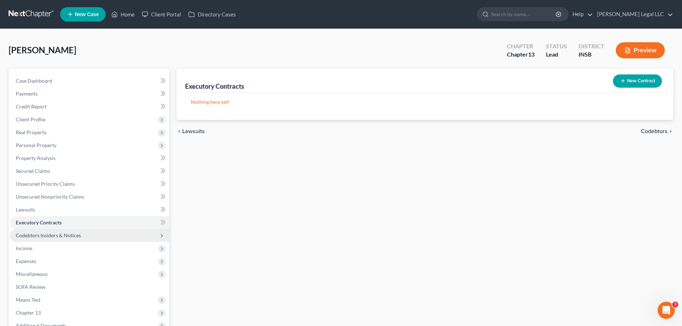
click at [15, 231] on span "Codebtors Insiders & Notices" at bounding box center [89, 235] width 159 height 13
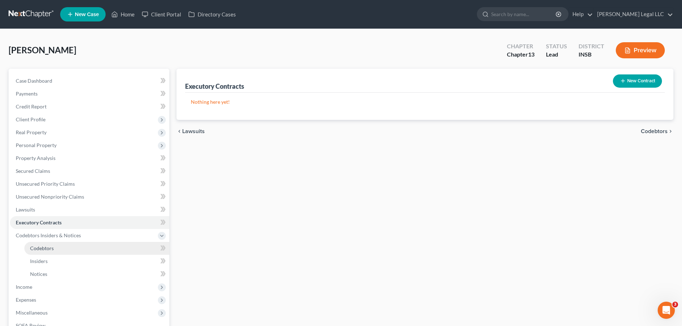
click at [40, 250] on span "Codebtors" at bounding box center [42, 248] width 24 height 6
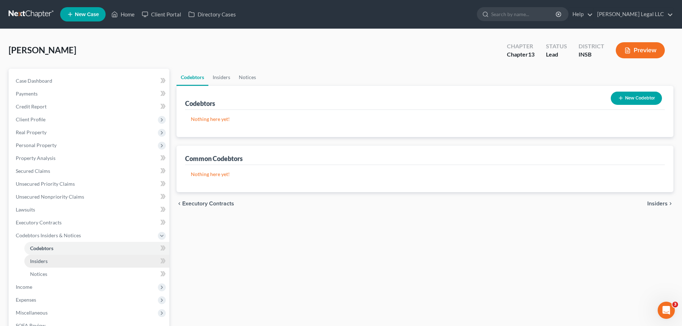
click at [38, 255] on link "Insiders" at bounding box center [96, 261] width 145 height 13
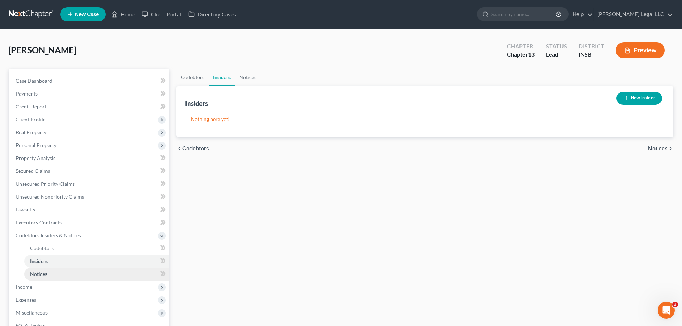
click at [39, 266] on link "Insiders" at bounding box center [96, 261] width 145 height 13
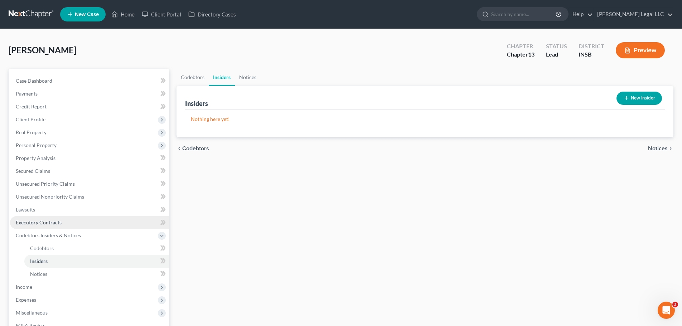
click at [39, 221] on span "Executory Contracts" at bounding box center [39, 223] width 46 height 6
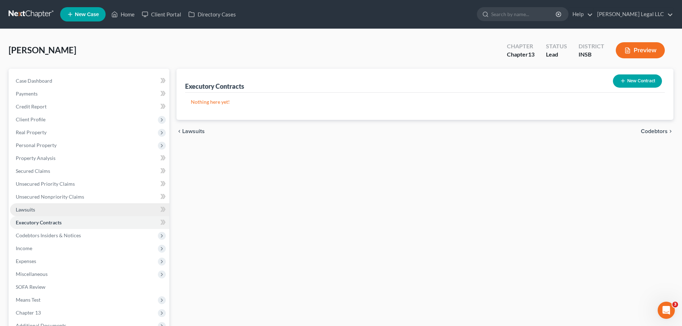
click at [30, 214] on link "Lawsuits" at bounding box center [89, 209] width 159 height 13
click at [634, 84] on button "New Lawsuit" at bounding box center [638, 80] width 47 height 13
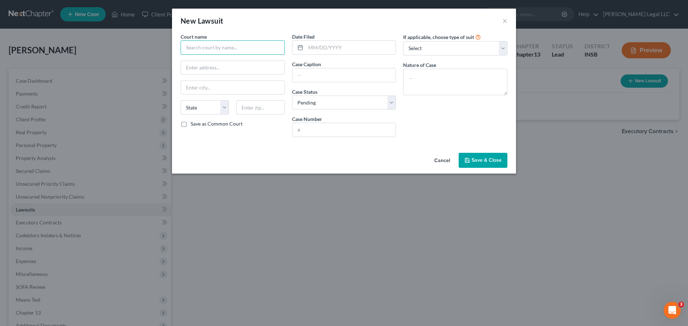
click at [203, 50] on input "text" at bounding box center [232, 47] width 104 height 14
drag, startPoint x: 258, startPoint y: 47, endPoint x: 58, endPoint y: 33, distance: 200.0
click at [44, 33] on div "New Lawsuit × Court name * [PERSON_NAME] Superior Court 2 State [US_STATE] AK A…" at bounding box center [344, 163] width 688 height 326
click at [268, 110] on input "text" at bounding box center [260, 107] width 48 height 14
click at [193, 75] on div "Court name * [PERSON_NAME] Superior Court 2 Lebanon State [US_STATE] AK AR AZ C…" at bounding box center [232, 88] width 111 height 110
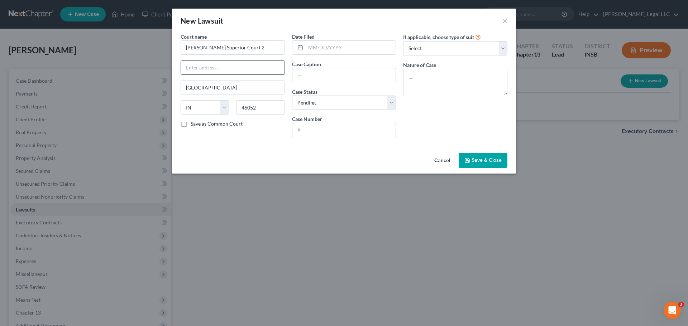
click at [200, 72] on input "text" at bounding box center [232, 68] width 103 height 14
paste input "[STREET_ADDRESS]"
click at [324, 50] on input "text" at bounding box center [350, 48] width 90 height 14
click at [320, 73] on input "text" at bounding box center [343, 75] width 103 height 14
paste input "Together Credit Union F/K/A Anheuser-[PERSON_NAME] Employees v. [PERSON_NAME]"
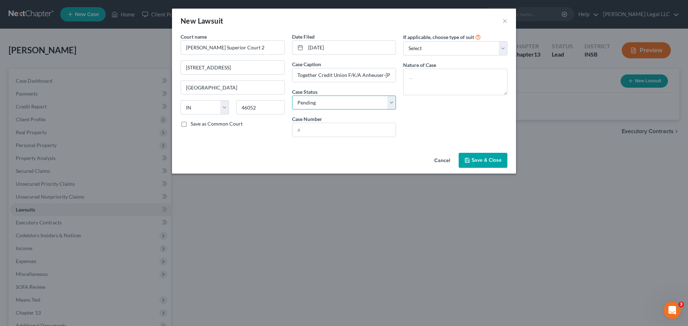
click at [319, 97] on select "Select Pending On Appeal Concluded" at bounding box center [344, 103] width 104 height 14
click at [292, 96] on select "Select Pending On Appeal Concluded" at bounding box center [344, 103] width 104 height 14
click at [303, 73] on input "Together Credit Union F/K/A Anheuser-[PERSON_NAME] Employees v. [PERSON_NAME]" at bounding box center [343, 75] width 103 height 14
drag, startPoint x: 312, startPoint y: 125, endPoint x: 313, endPoint y: 130, distance: 5.5
click at [312, 125] on input "text" at bounding box center [343, 130] width 103 height 14
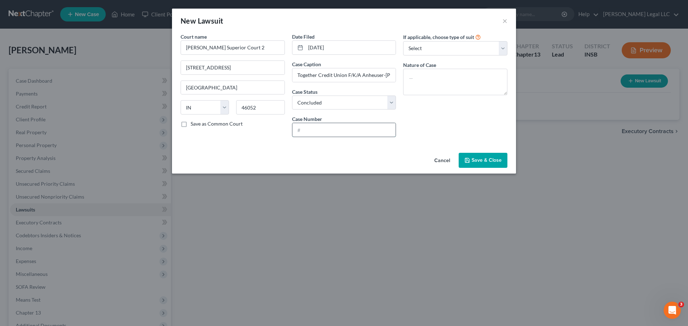
paste input "06D02-2307-CC-000902"
click at [435, 46] on select "Select Repossession Garnishment Foreclosure Attached, Seized, Or Levied Other" at bounding box center [455, 48] width 104 height 14
click at [407, 29] on div "New Lawsuit ×" at bounding box center [344, 21] width 344 height 24
click at [409, 75] on textarea at bounding box center [455, 82] width 104 height 27
click at [191, 125] on label "Save as Common Court" at bounding box center [217, 123] width 52 height 7
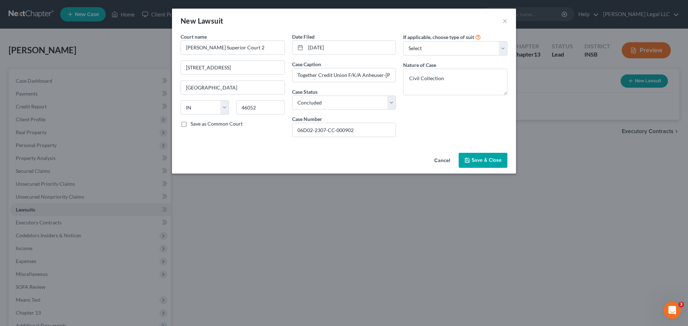
click at [193, 125] on input "Save as Common Court" at bounding box center [195, 122] width 5 height 5
click at [480, 161] on span "Save & Close" at bounding box center [486, 160] width 30 height 6
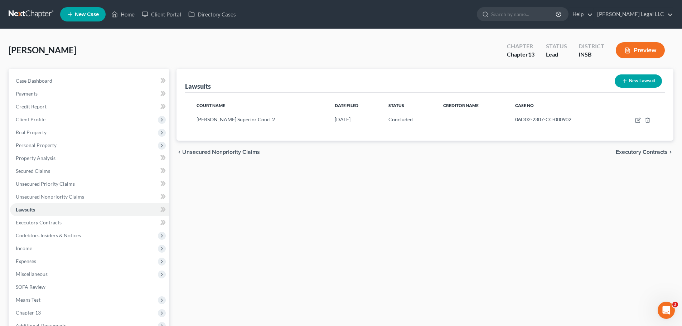
click at [640, 78] on button "New Lawsuit" at bounding box center [638, 80] width 47 height 13
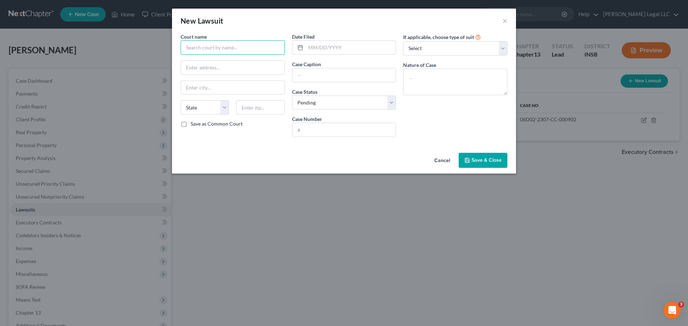
click at [221, 52] on input "text" at bounding box center [232, 47] width 104 height 14
click at [222, 58] on div "[PERSON_NAME] Superior Court 2" at bounding box center [225, 60] width 78 height 7
click at [215, 51] on input "[PERSON_NAME] Superior Court 2" at bounding box center [232, 47] width 104 height 14
click at [242, 47] on input "[PERSON_NAME] Circuit Court 2" at bounding box center [232, 47] width 104 height 14
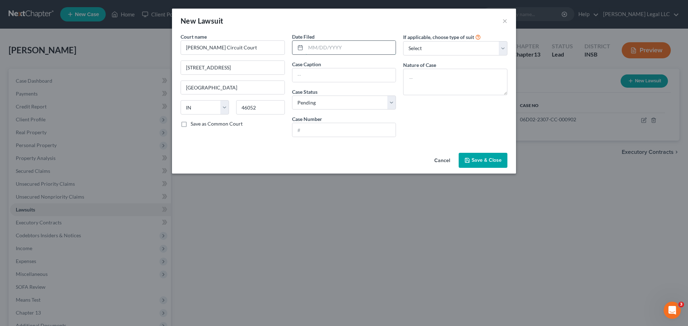
click at [348, 49] on input "text" at bounding box center [350, 48] width 90 height 14
drag, startPoint x: 351, startPoint y: 67, endPoint x: 349, endPoint y: 72, distance: 5.3
click at [351, 67] on div "Case Caption" at bounding box center [344, 72] width 104 height 22
click at [348, 73] on input "text" at bounding box center [343, 75] width 103 height 14
paste input "Capital One, N.A., successor by merger to Discover Bank v. [PERSON_NAME]"
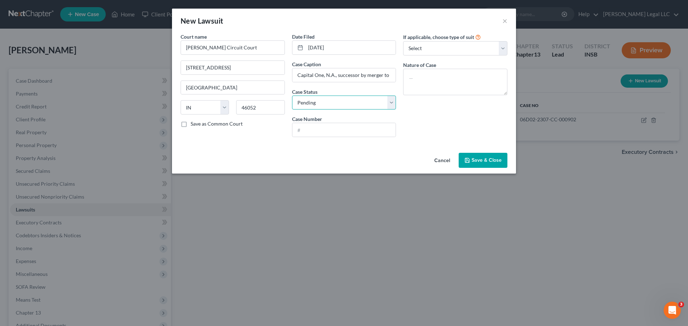
click at [312, 105] on select "Select Pending On Appeal Concluded" at bounding box center [344, 103] width 104 height 14
click at [292, 96] on select "Select Pending On Appeal Concluded" at bounding box center [344, 103] width 104 height 14
click at [337, 125] on input "text" at bounding box center [343, 130] width 103 height 14
paste input "06C01-2111-CC-001520"
click at [462, 47] on select "Select Repossession Garnishment Foreclosure Attached, Seized, Or Levied Other" at bounding box center [455, 48] width 104 height 14
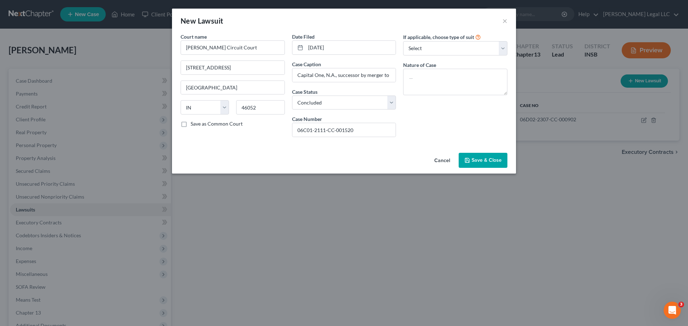
click at [435, 23] on div "New Lawsuit ×" at bounding box center [344, 21] width 344 height 24
click at [429, 73] on textarea at bounding box center [455, 82] width 104 height 27
click at [487, 164] on button "Save & Close" at bounding box center [482, 160] width 49 height 15
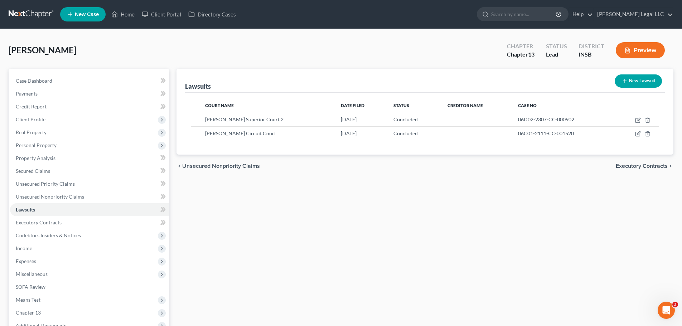
click at [643, 77] on button "New Lawsuit" at bounding box center [638, 80] width 47 height 13
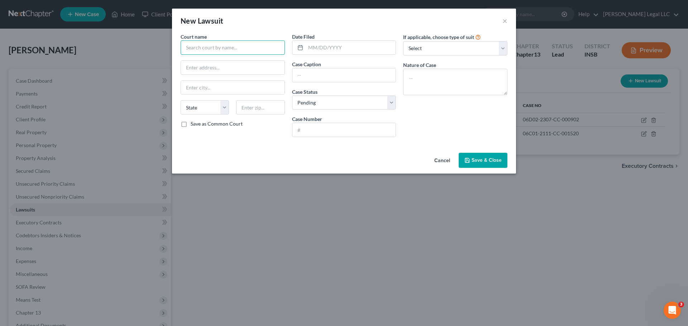
click at [254, 53] on input "text" at bounding box center [232, 47] width 104 height 14
click at [235, 61] on div "[PERSON_NAME] Superior Court 2" at bounding box center [225, 60] width 78 height 7
click at [249, 49] on input "[PERSON_NAME] Superior Court 2" at bounding box center [232, 47] width 104 height 14
click at [323, 43] on input "text" at bounding box center [350, 48] width 90 height 14
click at [316, 69] on input "text" at bounding box center [343, 75] width 103 height 14
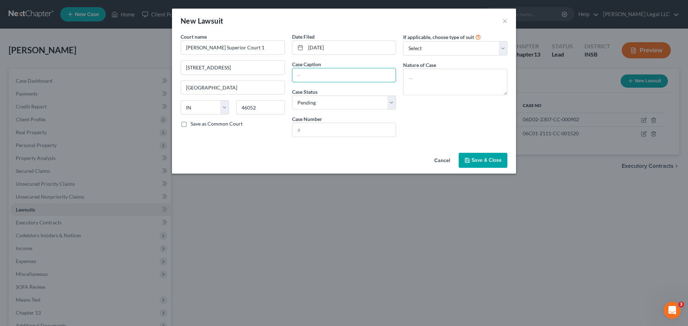
paste input "Synchrony Bank v. [PERSON_NAME]"
click at [323, 103] on select "Select Pending On Appeal Concluded" at bounding box center [344, 103] width 104 height 14
click at [292, 96] on select "Select Pending On Appeal Concluded" at bounding box center [344, 103] width 104 height 14
click at [319, 126] on input "text" at bounding box center [343, 130] width 103 height 14
paste input "06D01-2101-CC-000085"
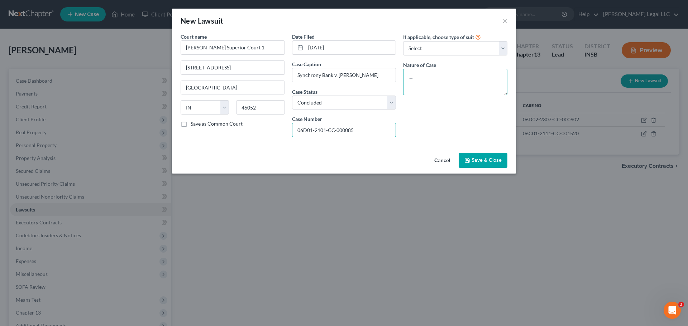
click at [453, 78] on textarea at bounding box center [455, 82] width 104 height 27
drag, startPoint x: 490, startPoint y: 156, endPoint x: 516, endPoint y: 178, distance: 34.1
click at [490, 157] on button "Save & Close" at bounding box center [482, 160] width 49 height 15
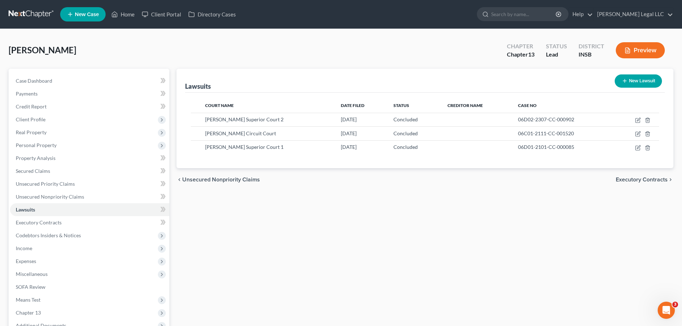
click at [657, 80] on button "New Lawsuit" at bounding box center [638, 80] width 47 height 13
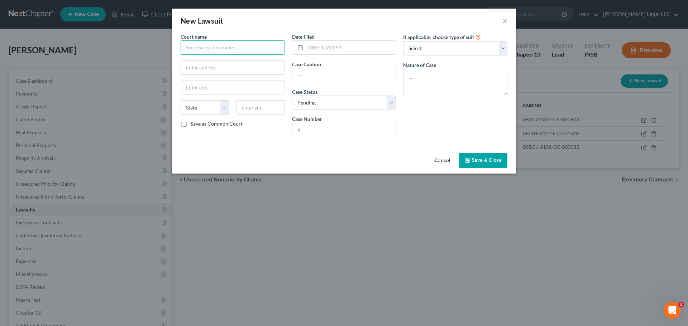
click at [206, 42] on input "text" at bounding box center [232, 47] width 104 height 14
click at [202, 58] on div "[PERSON_NAME] Superior Court 2" at bounding box center [225, 60] width 78 height 7
click at [345, 50] on input "text" at bounding box center [350, 48] width 90 height 14
paste input "Cavalry SPV I, LLC as assignee of Citibank, N.A. v. [PERSON_NAME]"
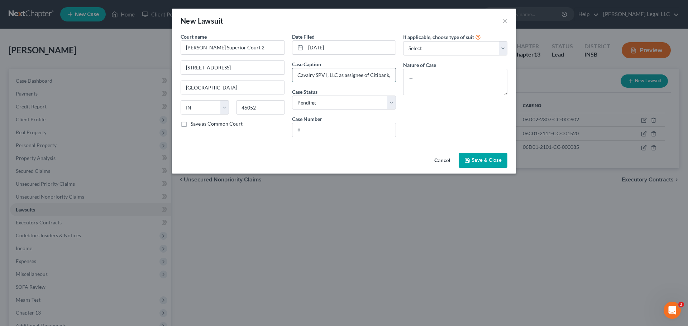
click at [307, 77] on input "Cavalry SPV I, LLC as assignee of Citibank, N.A. v. [PERSON_NAME]" at bounding box center [343, 75] width 103 height 14
drag, startPoint x: 317, startPoint y: 105, endPoint x: 317, endPoint y: 109, distance: 4.7
click at [317, 105] on select "Select Pending On Appeal Concluded" at bounding box center [344, 103] width 104 height 14
click at [292, 96] on select "Select Pending On Appeal Concluded" at bounding box center [344, 103] width 104 height 14
click at [331, 127] on input "text" at bounding box center [343, 130] width 103 height 14
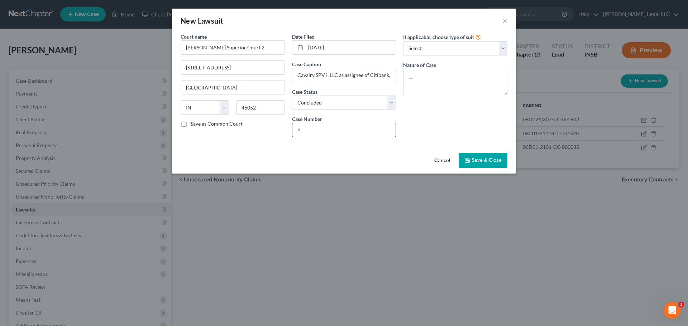
paste input "06D02-2007-CC-000741"
click at [451, 78] on textarea at bounding box center [455, 82] width 104 height 27
click at [481, 163] on span "Save & Close" at bounding box center [486, 160] width 30 height 6
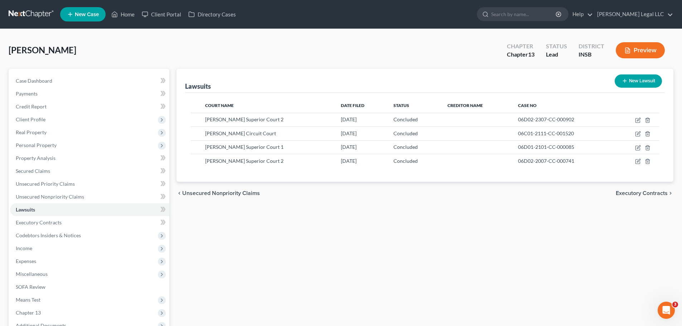
click at [625, 76] on button "New Lawsuit" at bounding box center [638, 80] width 47 height 13
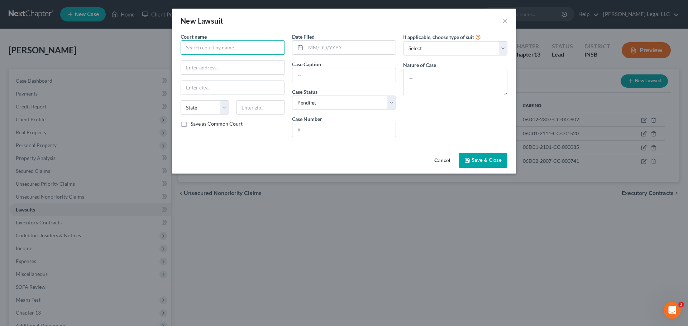
click at [216, 50] on input "text" at bounding box center [232, 47] width 104 height 14
click at [216, 61] on div "[PERSON_NAME] Superior Court 2" at bounding box center [225, 60] width 78 height 7
click at [313, 133] on input "text" at bounding box center [343, 130] width 103 height 14
paste input "06D02-1901-DC-000032"
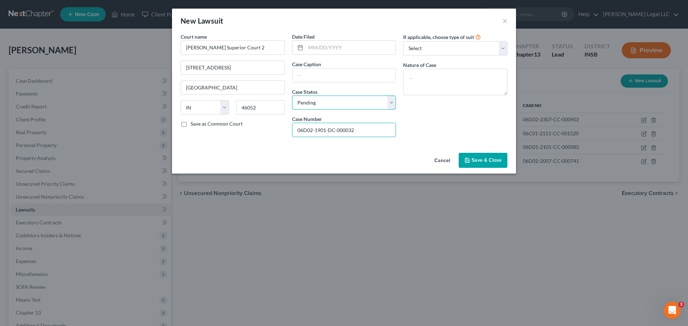
drag, startPoint x: 336, startPoint y: 97, endPoint x: 334, endPoint y: 100, distance: 4.2
click at [336, 97] on select "Select Pending On Appeal Concluded" at bounding box center [344, 103] width 104 height 14
click at [292, 96] on select "Select Pending On Appeal Concluded" at bounding box center [344, 103] width 104 height 14
click at [298, 77] on input "text" at bounding box center [343, 75] width 103 height 14
paste input "In Re: the Marriage of [PERSON_NAME] and [PERSON_NAME]"
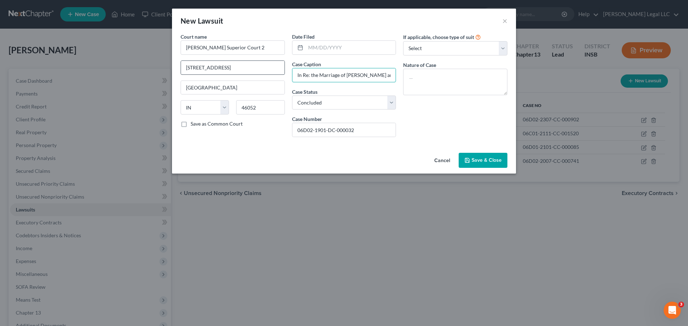
drag, startPoint x: 333, startPoint y: 77, endPoint x: 249, endPoint y: 73, distance: 83.9
click at [249, 73] on div "Court name * [PERSON_NAME] Superior Court 2 112 Courthouse Sq [GEOGRAPHIC_DATA]…" at bounding box center [344, 88] width 334 height 110
click at [337, 47] on input "text" at bounding box center [350, 48] width 90 height 14
click at [434, 83] on textarea at bounding box center [455, 82] width 104 height 27
paste textarea "DC - Domestic Relations with Children"
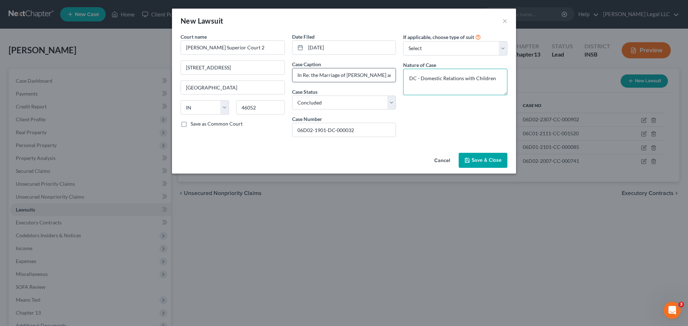
drag, startPoint x: 420, startPoint y: 79, endPoint x: 395, endPoint y: 78, distance: 24.4
click at [393, 79] on div "Court name * [PERSON_NAME] Superior Court 2 112 Courthouse Sq [GEOGRAPHIC_DATA]…" at bounding box center [344, 88] width 334 height 110
click at [492, 161] on span "Save & Close" at bounding box center [486, 160] width 30 height 6
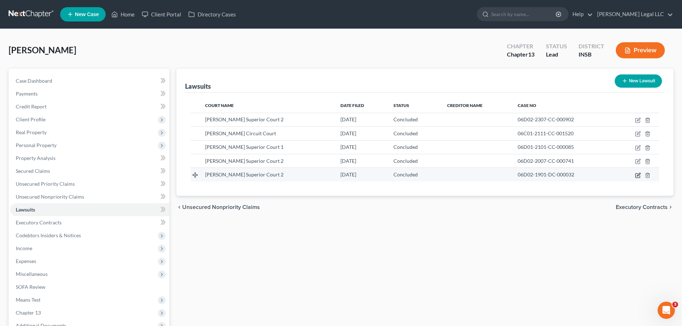
click at [636, 174] on icon "button" at bounding box center [638, 176] width 6 height 6
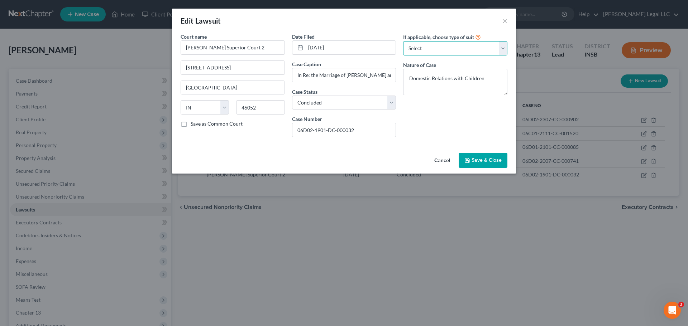
click at [445, 50] on select "Select Repossession Garnishment Foreclosure Attached, Seized, Or Levied Other" at bounding box center [455, 48] width 104 height 14
click at [476, 156] on button "Save & Close" at bounding box center [482, 160] width 49 height 15
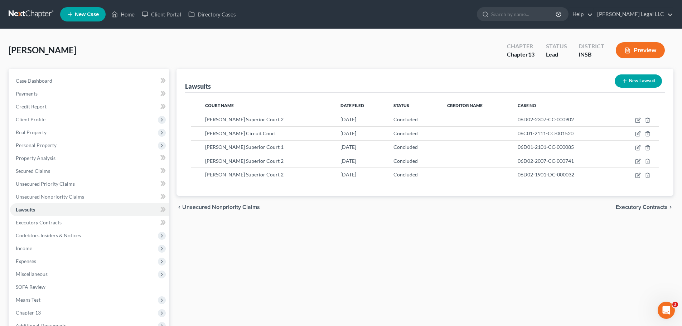
click at [7, 197] on div "Case Dashboard Payments Invoices Payments Payments Credit Report Client Profile" at bounding box center [89, 224] width 168 height 310
click at [13, 196] on link "Unsecured Nonpriority Claims" at bounding box center [89, 197] width 159 height 13
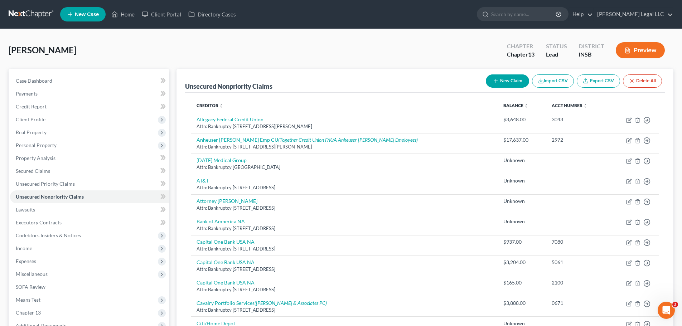
click at [500, 85] on button "New Claim" at bounding box center [507, 80] width 43 height 13
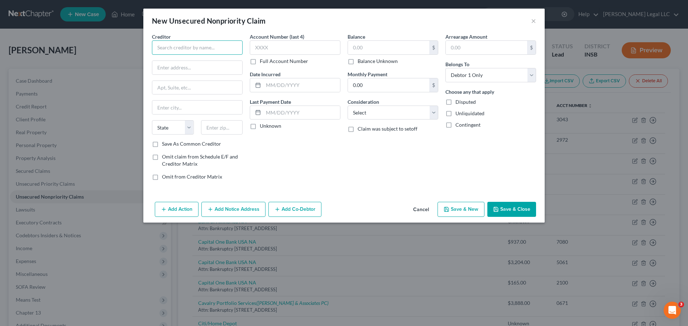
click at [207, 48] on input "text" at bounding box center [197, 47] width 91 height 14
click at [215, 43] on input "text" at bounding box center [197, 47] width 91 height 14
click at [175, 90] on input "text" at bounding box center [197, 88] width 90 height 14
click at [189, 71] on input "Attn: Bankruptcy" at bounding box center [197, 68] width 90 height 14
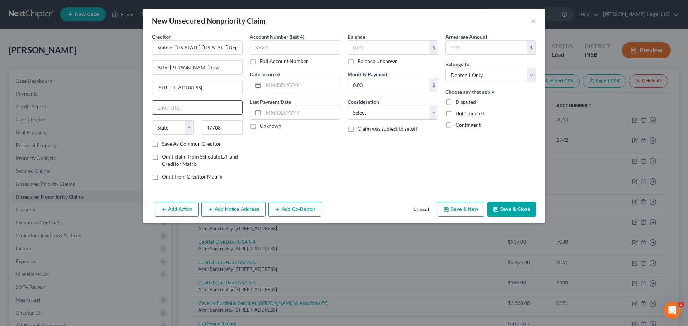
click at [204, 110] on input "text" at bounding box center [197, 108] width 90 height 14
click at [332, 176] on div "Account Number (last 4) Full Account Number Date Incurred Last Payment Date Unk…" at bounding box center [295, 109] width 98 height 153
click at [266, 62] on label "Full Account Number" at bounding box center [284, 61] width 48 height 7
click at [266, 62] on input "Full Account Number" at bounding box center [264, 60] width 5 height 5
click at [274, 50] on input "text" at bounding box center [295, 47] width 91 height 14
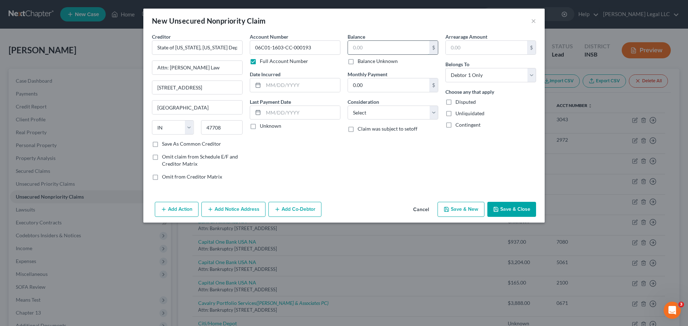
click at [378, 49] on input "text" at bounding box center [388, 48] width 81 height 14
click at [386, 47] on input "text" at bounding box center [388, 48] width 81 height 14
click at [383, 107] on select "Select Cable / Satellite Services Collection Agency Credit Card Debt Debt Couns…" at bounding box center [392, 113] width 91 height 14
click at [347, 106] on select "Select Cable / Satellite Services Collection Agency Credit Card Debt Debt Couns…" at bounding box center [392, 113] width 91 height 14
click at [266, 90] on input "text" at bounding box center [301, 85] width 77 height 14
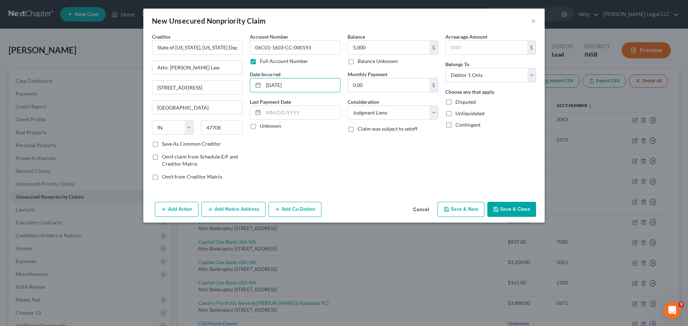
click at [367, 155] on div "Balance 5,000.00 $ Balance Unknown Balance Undetermined 5,000 $ Balance Unknown…" at bounding box center [393, 109] width 98 height 153
click at [500, 216] on button "Save & Close" at bounding box center [511, 209] width 49 height 15
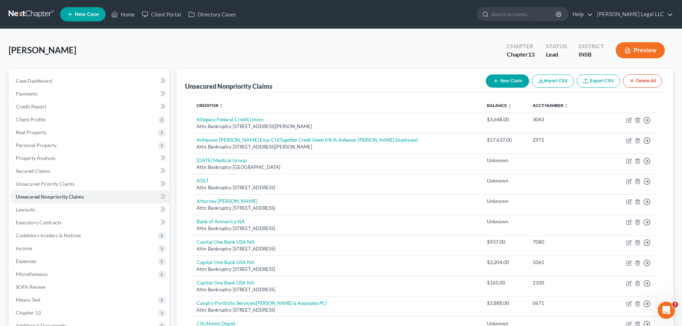
click at [504, 72] on div "New Claim Import CSV Export CSV Delete All" at bounding box center [574, 81] width 182 height 19
click at [501, 85] on button "New Claim" at bounding box center [507, 80] width 43 height 13
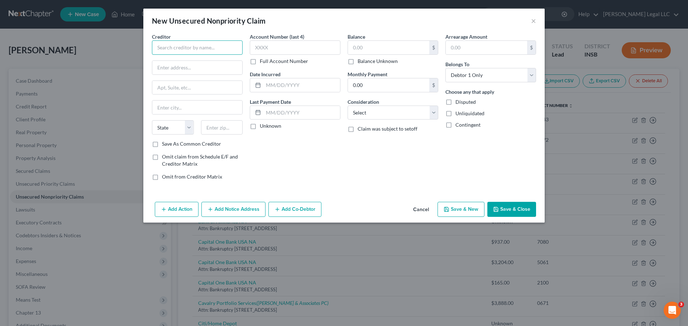
click at [193, 53] on input "text" at bounding box center [197, 47] width 91 height 14
click at [391, 51] on input "text" at bounding box center [388, 48] width 81 height 14
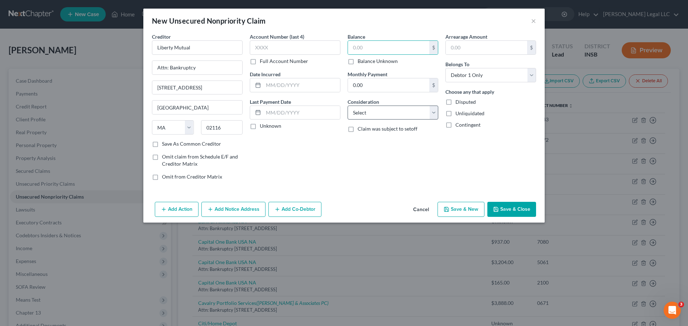
click at [357, 62] on label "Balance Unknown" at bounding box center [377, 61] width 40 height 7
click at [360, 62] on input "Balance Unknown" at bounding box center [362, 60] width 5 height 5
click at [370, 115] on select "Select Cable / Satellite Services Collection Agency Credit Card Debt Debt Couns…" at bounding box center [392, 113] width 91 height 14
click at [347, 106] on select "Select Cable / Satellite Services Collection Agency Credit Card Debt Debt Couns…" at bounding box center [392, 113] width 91 height 14
click at [373, 136] on input "text" at bounding box center [393, 140] width 90 height 14
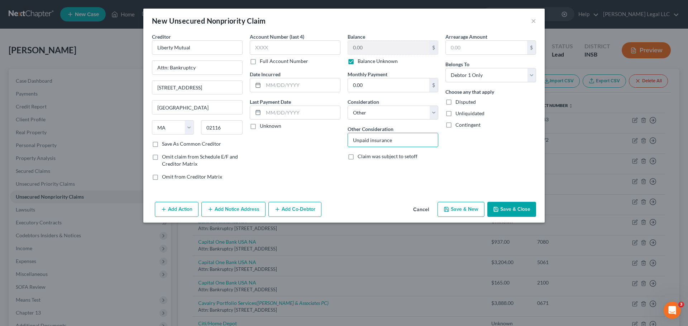
click at [496, 208] on icon "button" at bounding box center [496, 210] width 6 height 6
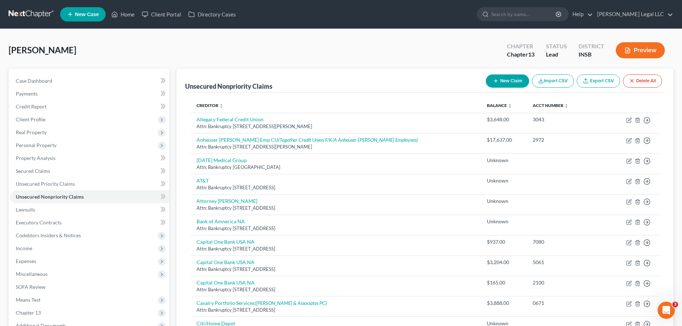
click at [510, 75] on button "New Claim" at bounding box center [507, 80] width 43 height 13
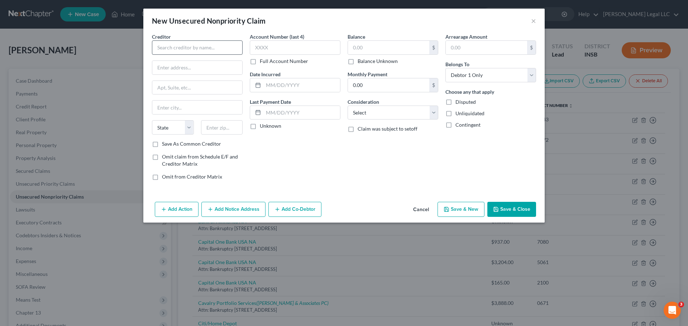
drag, startPoint x: 205, startPoint y: 55, endPoint x: 203, endPoint y: 48, distance: 7.1
click at [205, 55] on div "Creditor * State [US_STATE] AK AR AZ CA CO [GEOGRAPHIC_DATA] DE DC [GEOGRAPHIC_…" at bounding box center [197, 86] width 91 height 107
click at [203, 48] on input "text" at bounding box center [197, 47] width 91 height 14
drag, startPoint x: 219, startPoint y: 131, endPoint x: 201, endPoint y: 97, distance: 38.4
click at [219, 131] on input "text" at bounding box center [222, 127] width 42 height 14
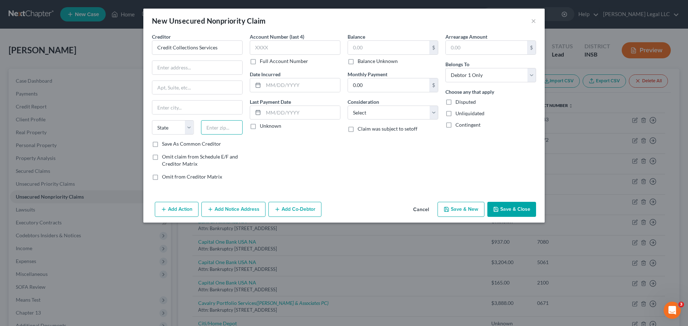
paste input "02062"
click at [198, 69] on input "text" at bounding box center [197, 68] width 90 height 14
click at [211, 88] on input "text" at bounding box center [197, 88] width 90 height 14
click at [357, 62] on label "Balance Unknown" at bounding box center [377, 61] width 40 height 7
click at [360, 62] on input "Balance Unknown" at bounding box center [362, 60] width 5 height 5
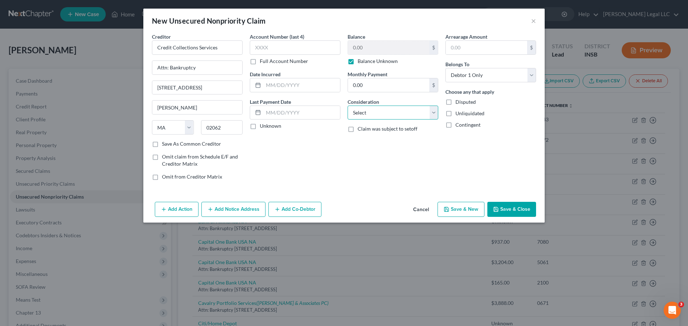
click at [365, 112] on select "Select Cable / Satellite Services Collection Agency Credit Card Debt Debt Couns…" at bounding box center [392, 113] width 91 height 14
click at [347, 106] on select "Select Cable / Satellite Services Collection Agency Credit Card Debt Debt Couns…" at bounding box center [392, 113] width 91 height 14
click at [530, 211] on button "Save & Close" at bounding box center [511, 209] width 49 height 15
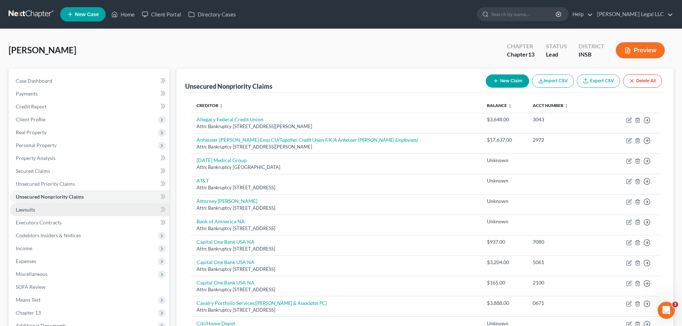
click at [41, 216] on link "Lawsuits" at bounding box center [89, 209] width 159 height 13
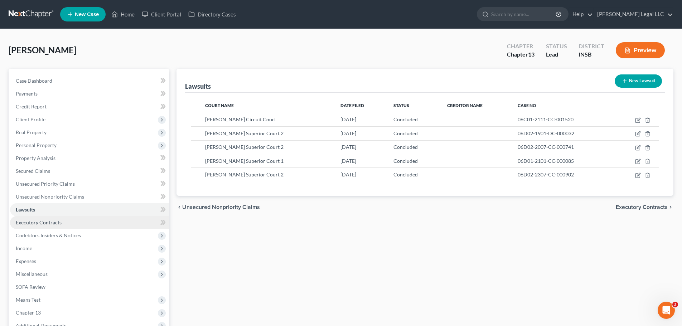
click at [42, 226] on link "Executory Contracts" at bounding box center [89, 222] width 159 height 13
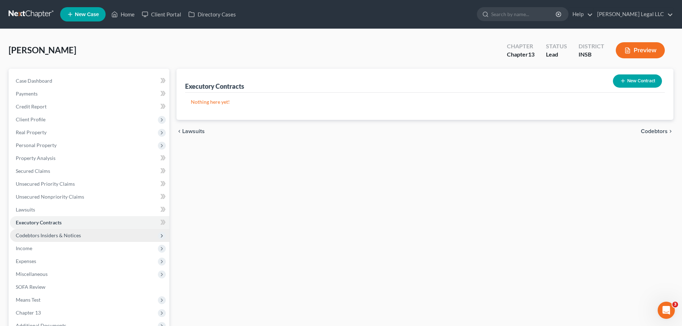
click at [41, 234] on span "Codebtors Insiders & Notices" at bounding box center [48, 235] width 65 height 6
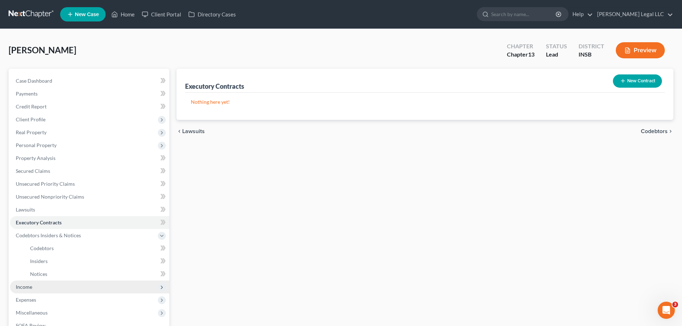
click at [31, 284] on span "Income" at bounding box center [89, 287] width 159 height 13
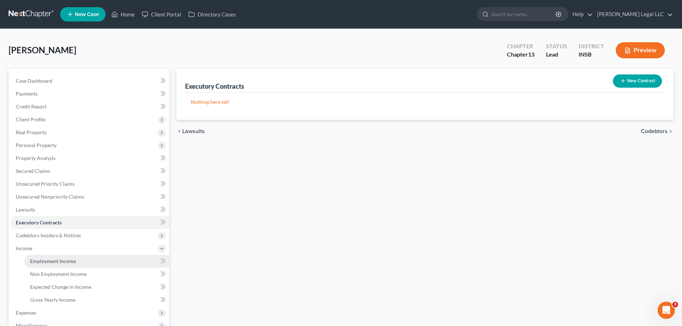
click at [38, 266] on link "Employment Income" at bounding box center [96, 261] width 145 height 13
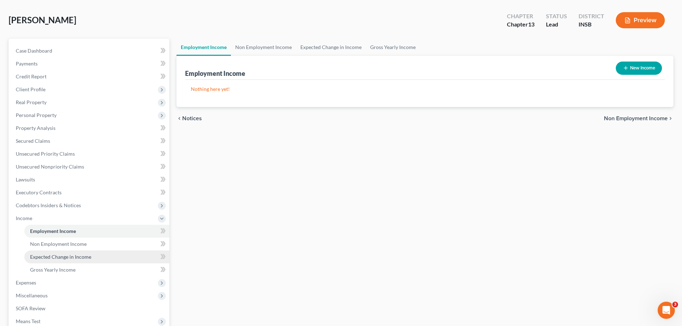
scroll to position [72, 0]
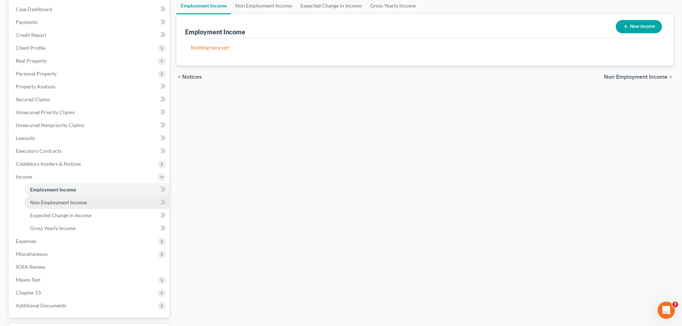
click at [47, 199] on span "Non Employment Income" at bounding box center [58, 202] width 57 height 6
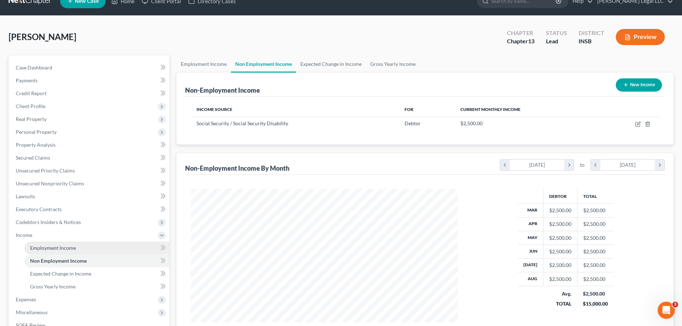
scroll to position [72, 0]
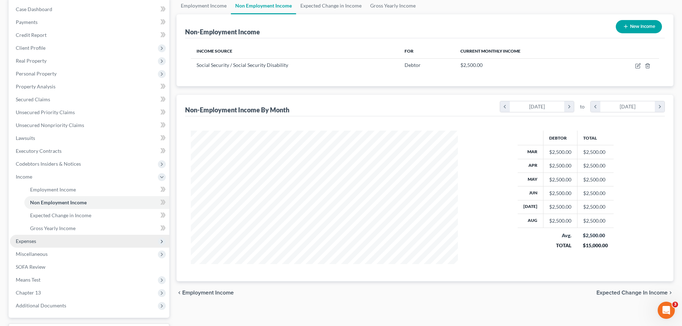
click at [42, 243] on span "Expenses" at bounding box center [89, 241] width 159 height 13
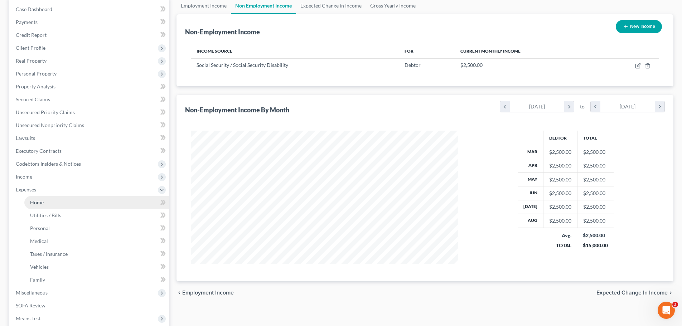
click at [52, 205] on link "Home" at bounding box center [96, 202] width 145 height 13
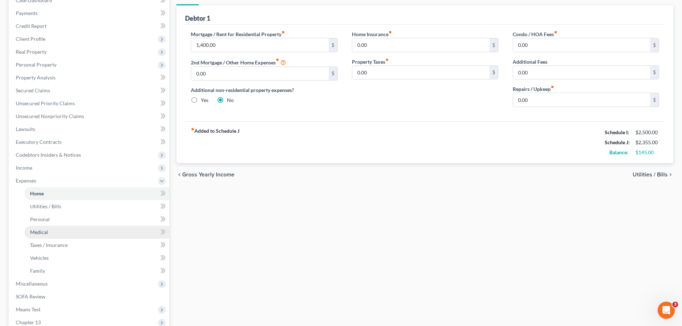
scroll to position [36, 0]
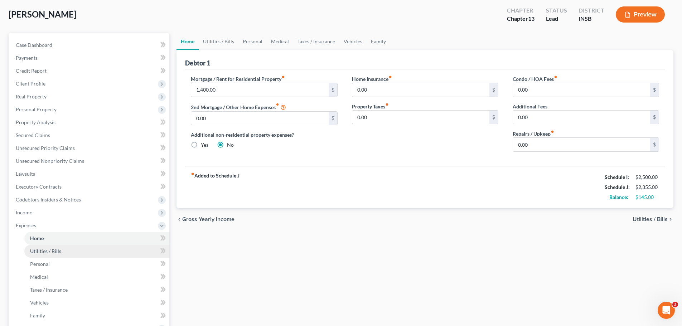
click at [65, 252] on link "Utilities / Bills" at bounding box center [96, 251] width 145 height 13
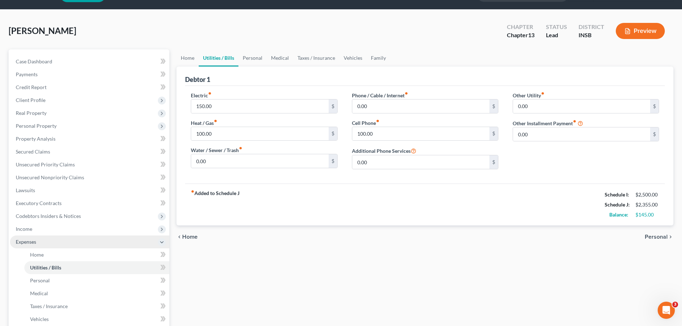
scroll to position [36, 0]
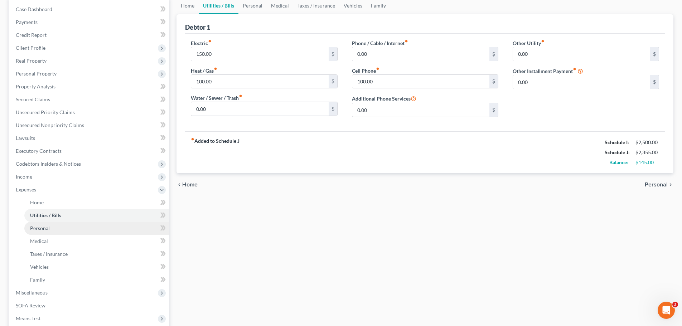
click at [69, 228] on link "Personal" at bounding box center [96, 228] width 145 height 13
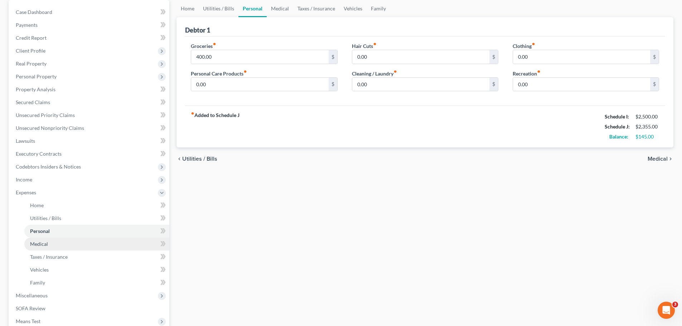
scroll to position [72, 0]
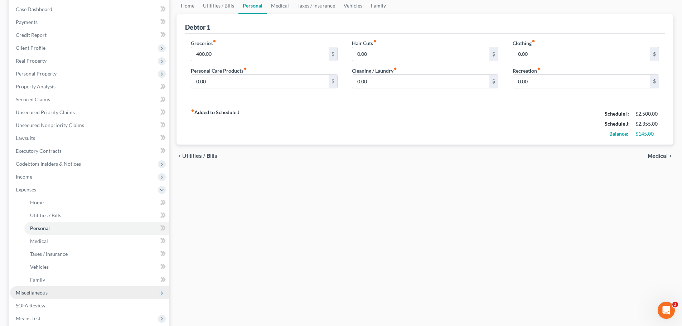
click at [30, 297] on span "Miscellaneous" at bounding box center [89, 292] width 159 height 13
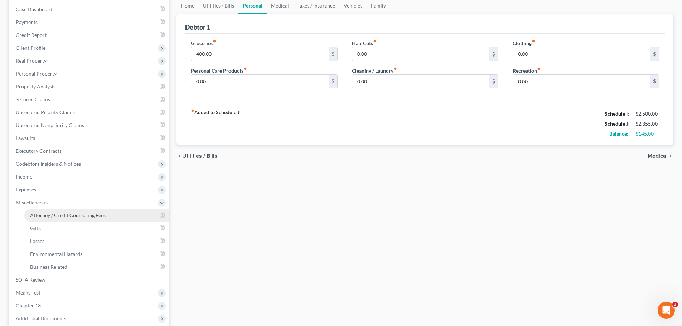
click at [54, 217] on span "Attorney / Credit Counseling Fees" at bounding box center [68, 215] width 76 height 6
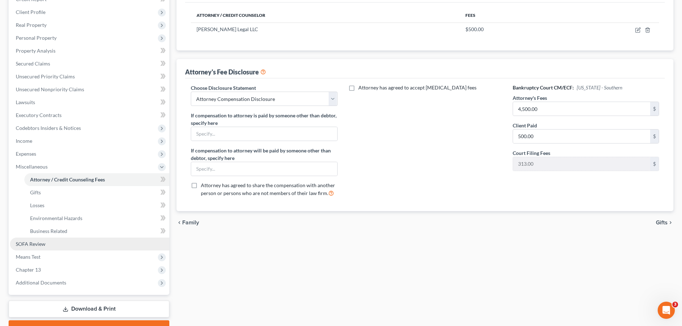
click at [27, 247] on link "SOFA Review" at bounding box center [89, 244] width 159 height 13
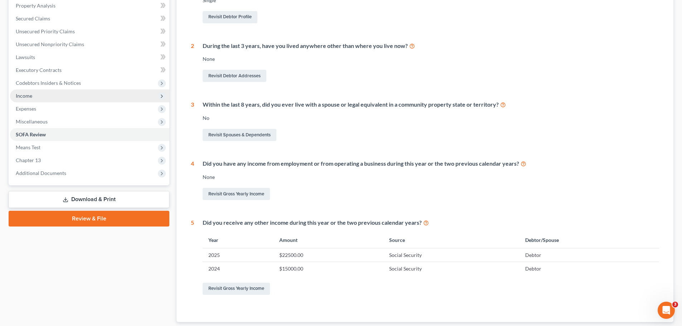
scroll to position [179, 0]
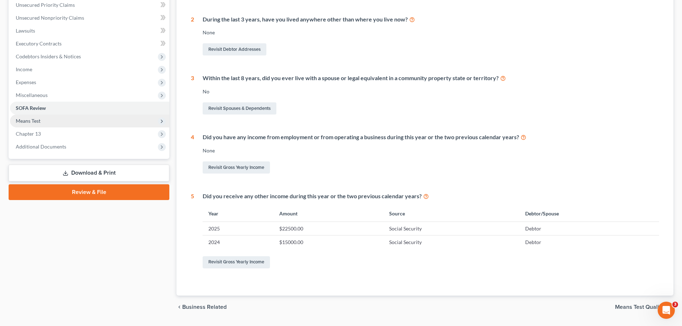
click at [25, 119] on span "Means Test" at bounding box center [28, 121] width 25 height 6
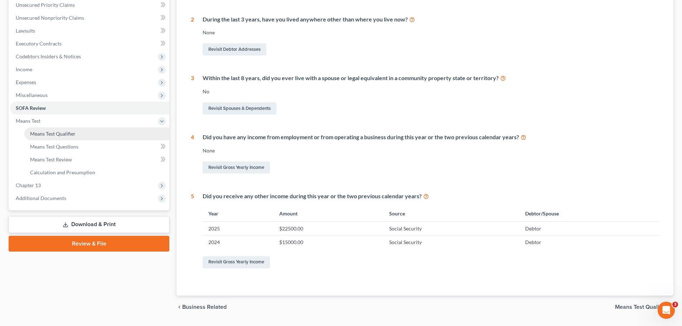
click at [33, 133] on span "Means Test Qualifier" at bounding box center [52, 134] width 45 height 6
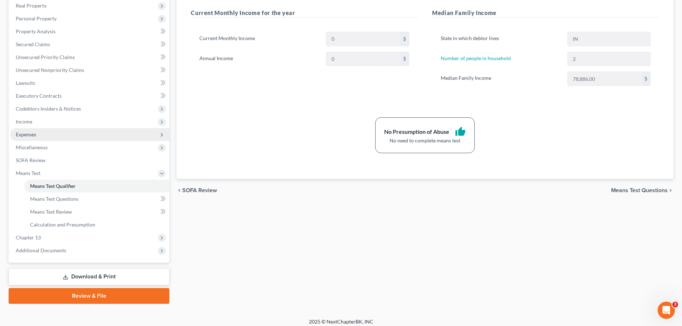
scroll to position [132, 0]
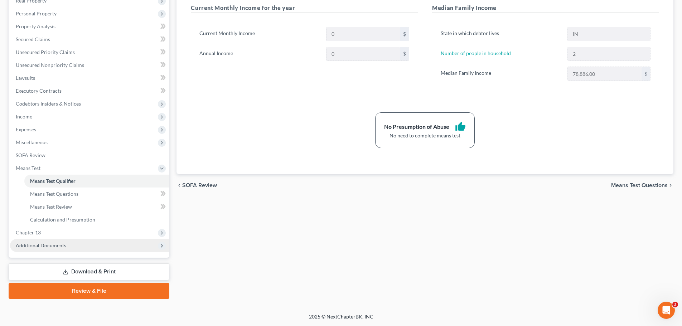
click at [71, 246] on span "Additional Documents" at bounding box center [89, 245] width 159 height 13
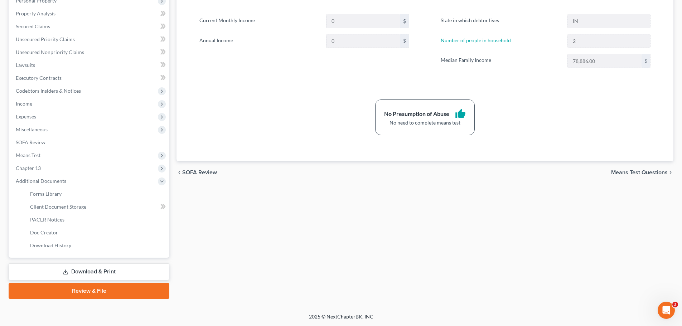
click at [92, 269] on link "Download & Print" at bounding box center [89, 272] width 161 height 17
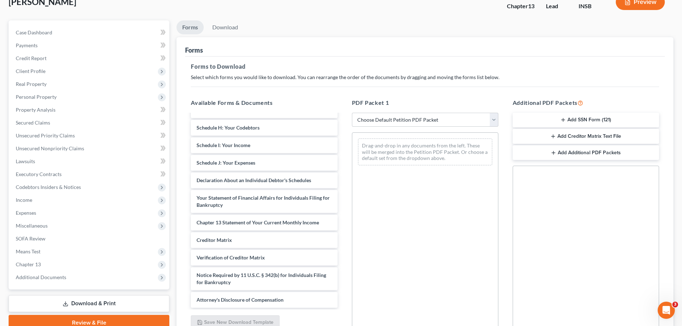
scroll to position [116, 0]
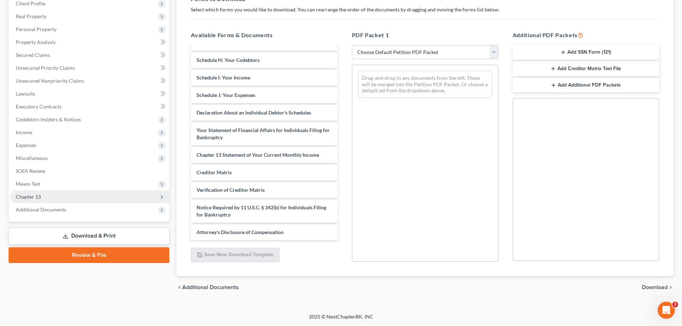
click at [35, 192] on span "Chapter 13" at bounding box center [89, 197] width 159 height 13
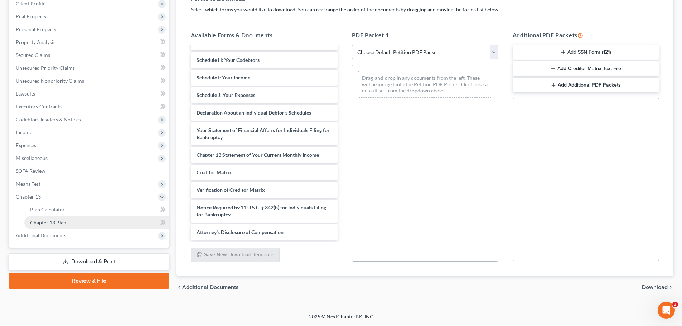
click at [53, 223] on span "Chapter 13 Plan" at bounding box center [48, 223] width 36 height 6
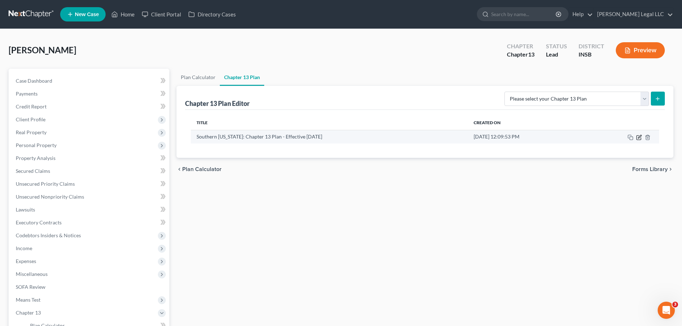
click at [640, 137] on icon "button" at bounding box center [639, 138] width 6 height 6
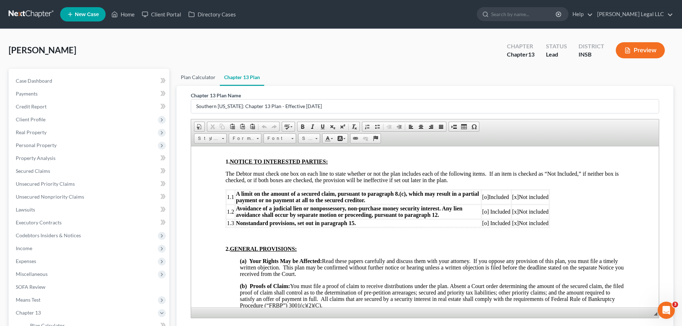
click at [187, 78] on link "Plan Calculator" at bounding box center [198, 77] width 43 height 17
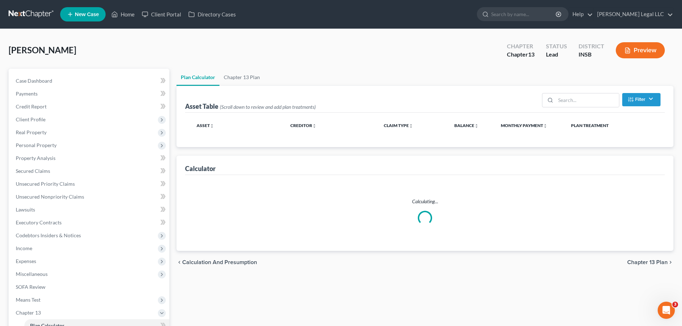
click at [215, 73] on link "Plan Calculator" at bounding box center [198, 77] width 43 height 17
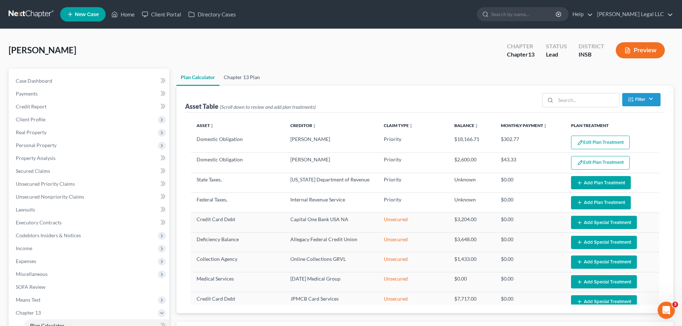
click at [252, 77] on link "Chapter 13 Plan" at bounding box center [242, 77] width 45 height 17
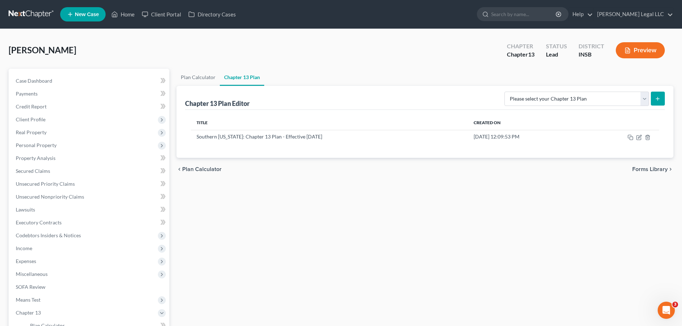
click at [659, 99] on icon "submit" at bounding box center [658, 99] width 6 height 6
drag, startPoint x: 567, startPoint y: 94, endPoint x: 565, endPoint y: 106, distance: 11.6
click at [567, 94] on select "Please select your Chapter 13 Plan National Form Plan - Official Form 113 South…" at bounding box center [577, 99] width 145 height 14
click at [512, 92] on select "Please select your Chapter 13 Plan National Form Plan - Official Form 113 South…" at bounding box center [577, 99] width 145 height 14
click at [659, 96] on icon "submit" at bounding box center [658, 99] width 6 height 6
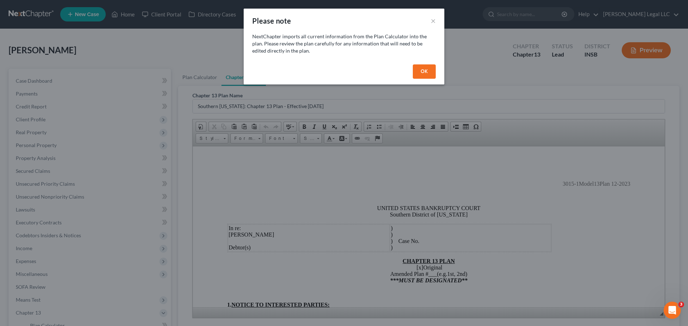
click at [415, 74] on button "OK" at bounding box center [424, 71] width 23 height 14
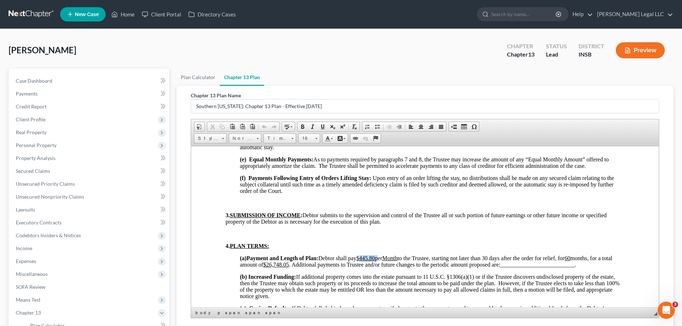
drag, startPoint x: 383, startPoint y: 259, endPoint x: 366, endPoint y: 259, distance: 16.5
click at [366, 259] on span "Debtor shall pay $445.80 per Month to the Trustee, starting not later than 30 d…" at bounding box center [426, 261] width 372 height 13
click at [286, 261] on p "(a) Payment and Length of Plan: Debtor shall pay $150.00 ​ per Month to the Tru…" at bounding box center [432, 261] width 385 height 13
drag, startPoint x: 300, startPoint y: 266, endPoint x: 280, endPoint y: 267, distance: 20.4
click at [280, 267] on u "$26,748.05" at bounding box center [276, 264] width 26 height 6
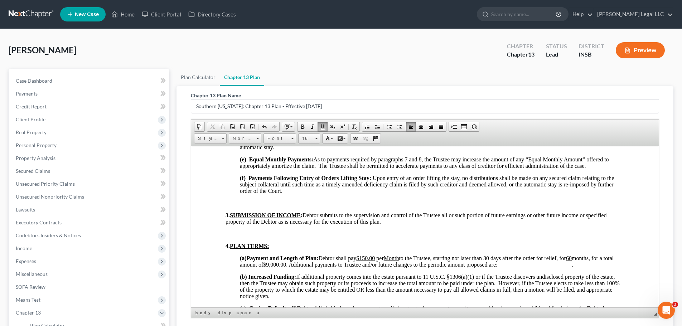
drag, startPoint x: 599, startPoint y: 266, endPoint x: 302, endPoint y: 267, distance: 297.6
click at [302, 267] on p "(a) Payment and Length of Plan: Debtor shall pay $150.00 per Month to the Trust…" at bounding box center [432, 261] width 385 height 13
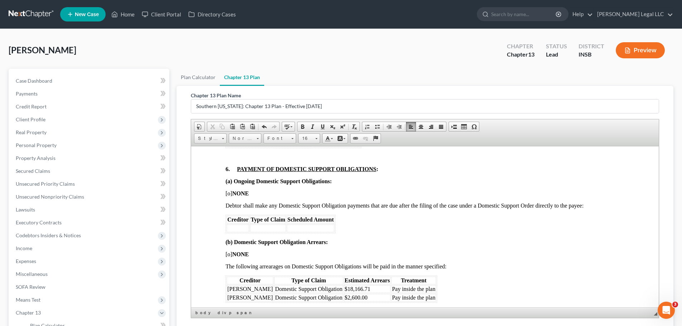
scroll to position [645, 0]
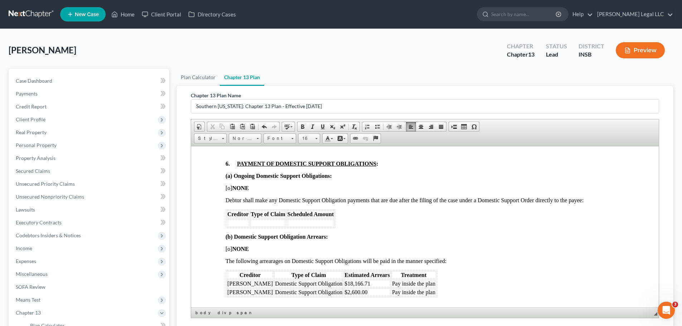
click at [229, 189] on span "[o] NONE" at bounding box center [237, 188] width 23 height 6
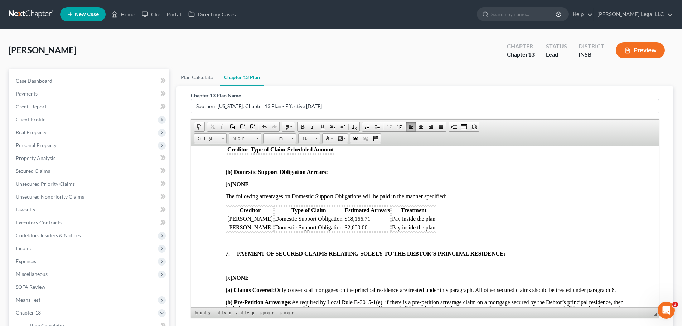
scroll to position [716, 0]
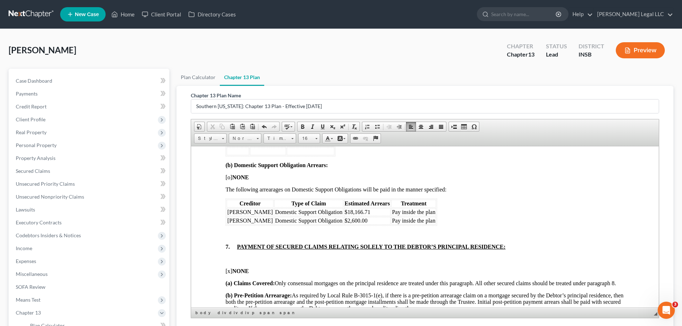
click at [436, 214] on td "Pay inside the plan" at bounding box center [413, 212] width 45 height 8
click at [435, 211] on span "Pay inside the plan" at bounding box center [413, 212] width 43 height 6
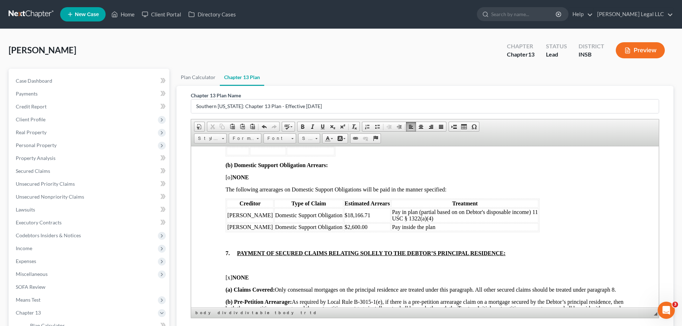
click at [445, 229] on td "Pay inside the plan" at bounding box center [465, 227] width 148 height 8
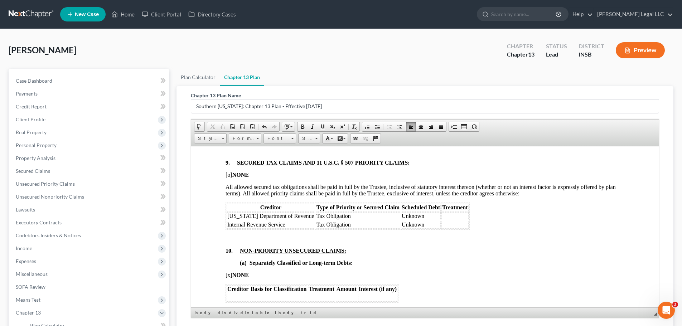
scroll to position [1397, 0]
click at [446, 215] on td at bounding box center [455, 216] width 27 height 8
click at [446, 216] on td "Pay Priority Debt in Full" at bounding box center [471, 216] width 58 height 8
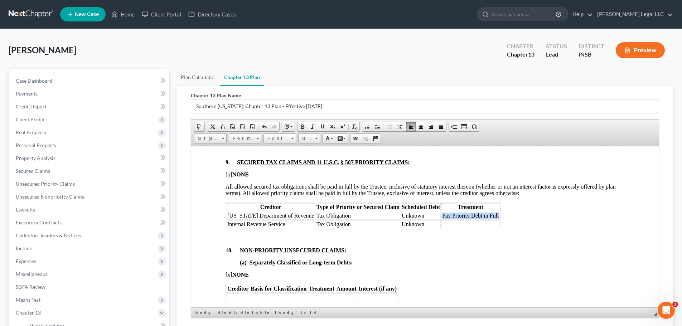
copy td "Pay Priority Debt in Full"
click at [447, 225] on td at bounding box center [471, 224] width 58 height 8
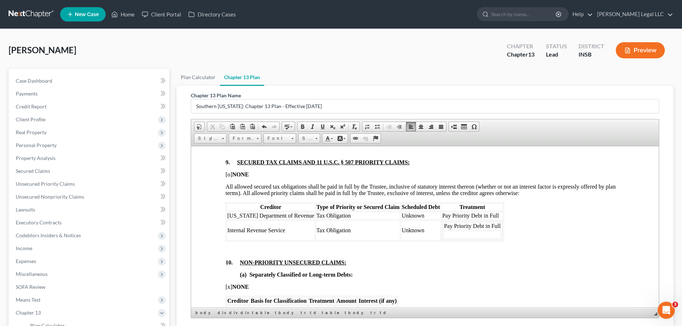
drag, startPoint x: 448, startPoint y: 254, endPoint x: 339, endPoint y: 162, distance: 143.1
click at [447, 248] on div "9. SECURED TAX CLAIMS AND 11 U.S.C. § 507 PRIORITY CLAIMS: [o] NONE All allowed…" at bounding box center [425, 297] width 399 height 277
click at [263, 127] on span at bounding box center [264, 127] width 6 height 6
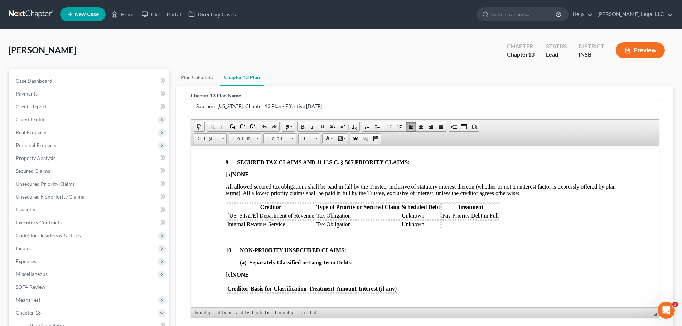
click at [442, 225] on td at bounding box center [471, 224] width 58 height 8
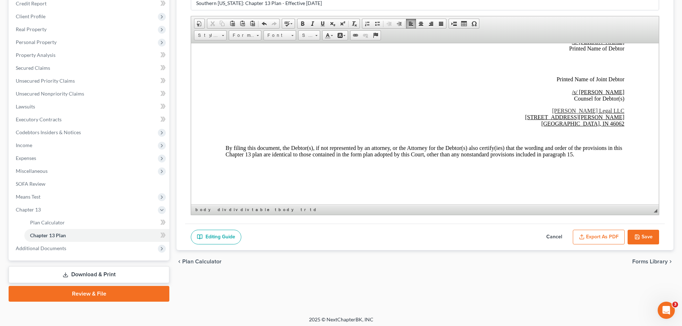
scroll to position [106, 0]
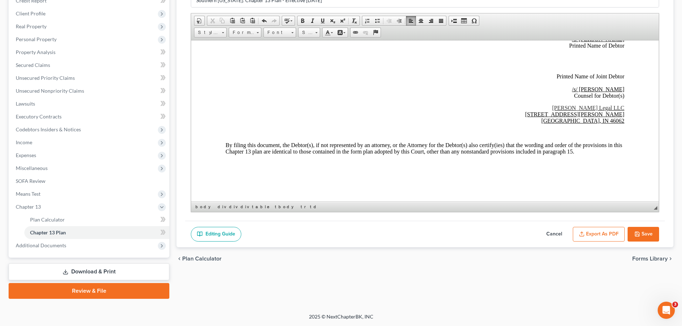
click at [651, 231] on button "Save" at bounding box center [644, 234] width 32 height 15
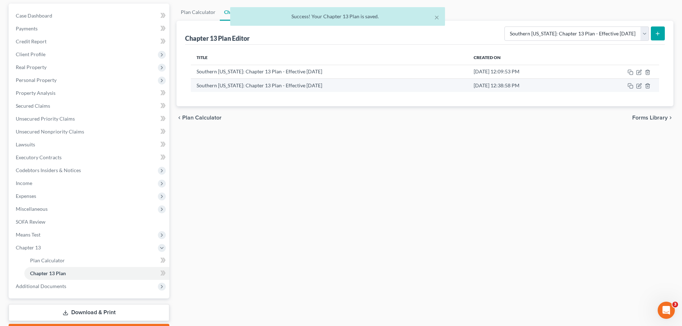
scroll to position [0, 0]
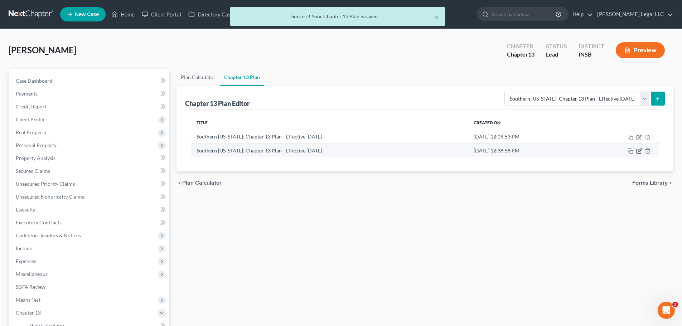
click at [637, 150] on icon "button" at bounding box center [639, 151] width 4 height 4
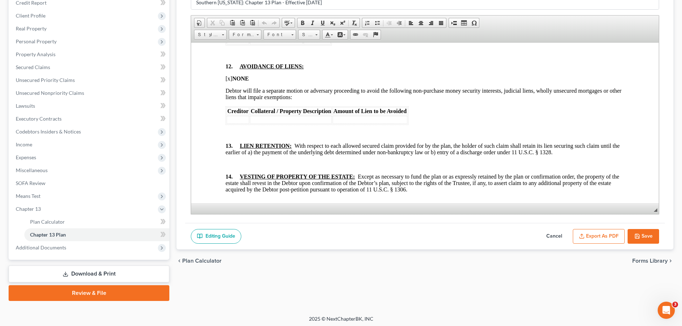
scroll to position [106, 0]
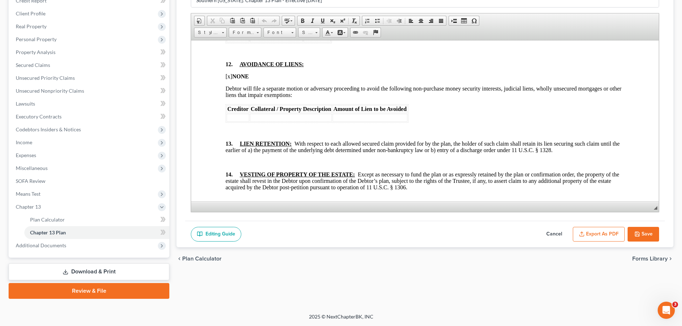
click at [585, 237] on button "Export as PDF" at bounding box center [599, 234] width 52 height 15
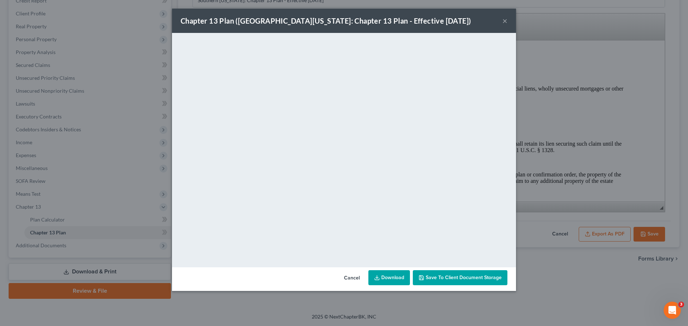
click at [389, 277] on link "Download" at bounding box center [389, 277] width 42 height 15
click at [504, 20] on button "×" at bounding box center [504, 20] width 5 height 9
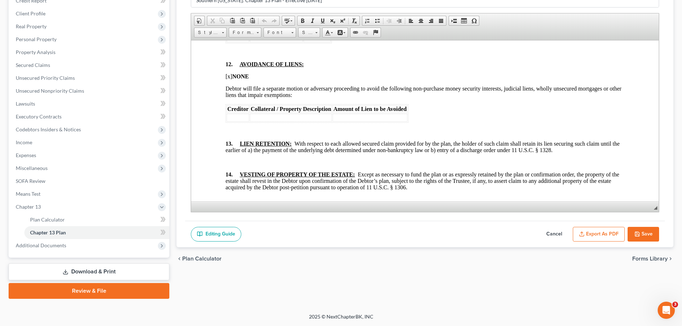
drag, startPoint x: 92, startPoint y: 275, endPoint x: 100, endPoint y: 268, distance: 10.4
click at [92, 275] on link "Download & Print" at bounding box center [89, 272] width 161 height 17
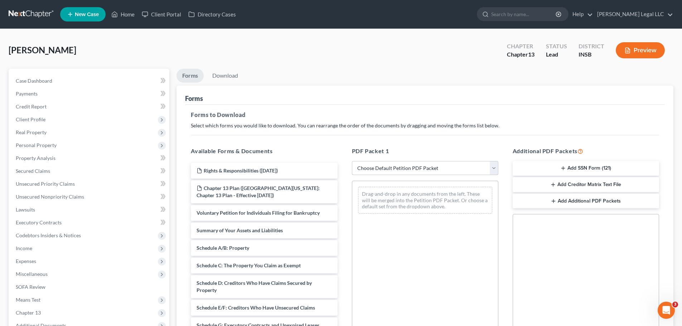
click at [450, 169] on select "Choose Default Petition PDF Packet Complete Bankruptcy Petition (all forms and …" at bounding box center [425, 168] width 146 height 14
click at [352, 161] on select "Choose Default Petition PDF Packet Complete Bankruptcy Petition (all forms and …" at bounding box center [425, 168] width 146 height 14
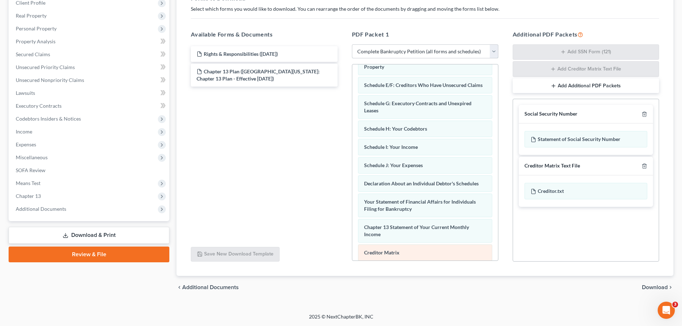
scroll to position [203, 0]
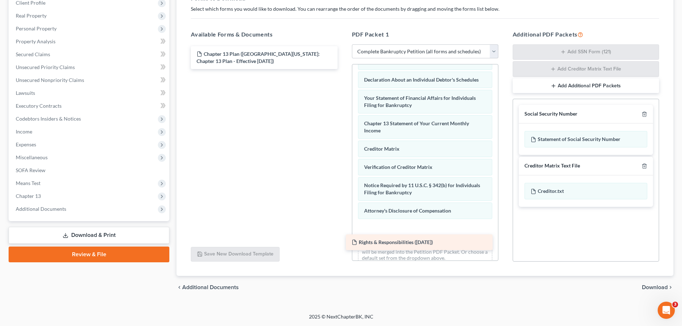
drag, startPoint x: 261, startPoint y: 56, endPoint x: 418, endPoint y: 245, distance: 245.1
click at [343, 69] on div "Rights & Responsibilities ([DATE]) Rights & Responsibilities ([DATE]) Chapter 1…" at bounding box center [264, 57] width 158 height 23
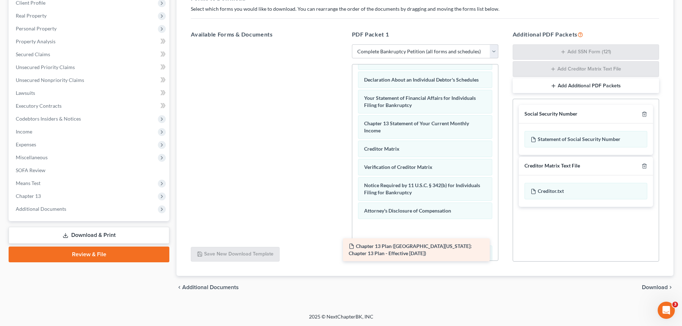
drag, startPoint x: 285, startPoint y: 54, endPoint x: 438, endPoint y: 247, distance: 245.2
click at [343, 44] on div "Chapter 13 Plan ([GEOGRAPHIC_DATA][US_STATE]: Chapter 13 Plan - Effective [DATE…" at bounding box center [264, 44] width 158 height 0
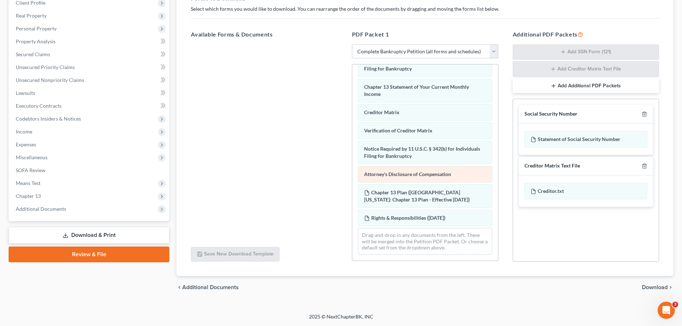
scroll to position [246, 0]
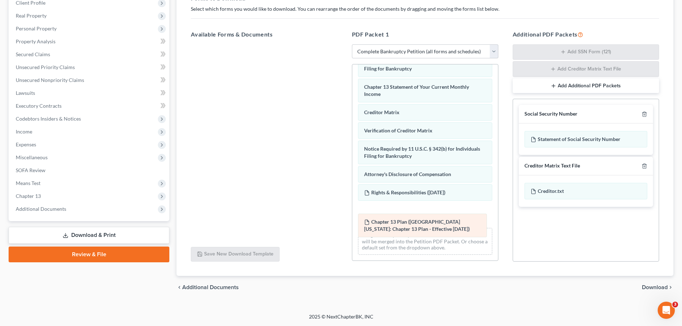
drag, startPoint x: 425, startPoint y: 193, endPoint x: 425, endPoint y: 217, distance: 23.6
click at [425, 222] on div "Chapter 13 Plan ([GEOGRAPHIC_DATA][US_STATE]: Chapter 13 Plan - Effective [DATE…" at bounding box center [425, 42] width 146 height 435
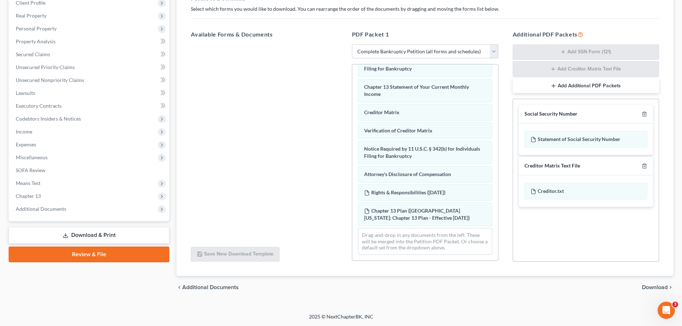
drag, startPoint x: 659, startPoint y: 288, endPoint x: 573, endPoint y: 237, distance: 99.4
click at [658, 288] on span "Download" at bounding box center [655, 288] width 26 height 6
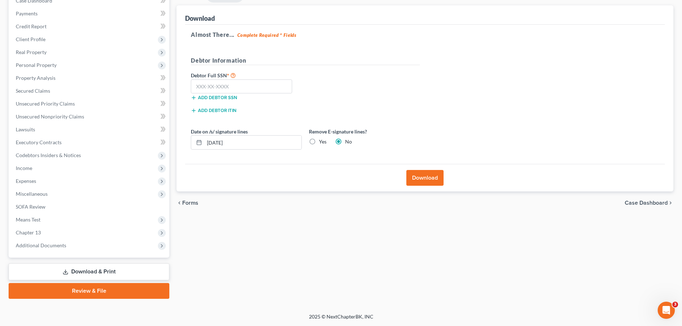
scroll to position [80, 0]
click at [319, 143] on label "Yes" at bounding box center [323, 141] width 8 height 7
click at [322, 143] on input "Yes" at bounding box center [324, 140] width 5 height 5
click at [420, 174] on button "Download" at bounding box center [424, 178] width 37 height 16
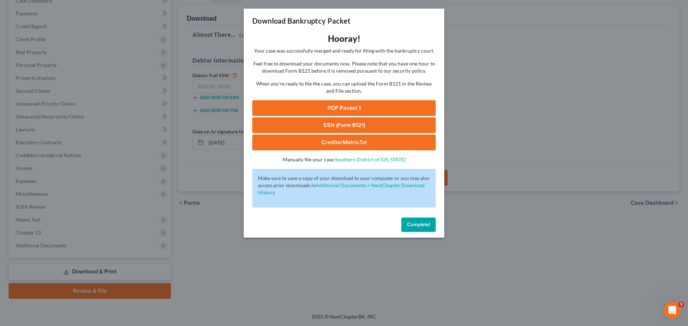
click at [351, 109] on link "PDF Packet 1" at bounding box center [343, 108] width 183 height 16
drag, startPoint x: 417, startPoint y: 220, endPoint x: 399, endPoint y: 216, distance: 18.3
click at [417, 220] on button "Complete!" at bounding box center [418, 225] width 34 height 14
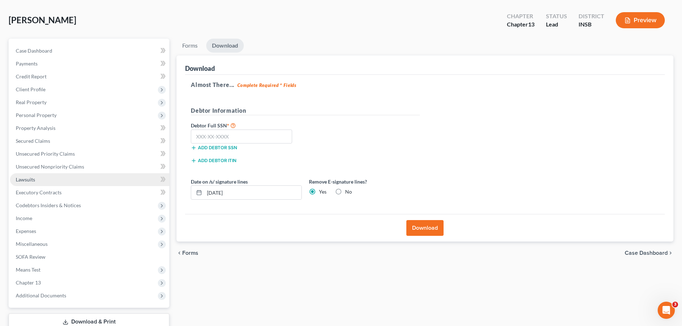
scroll to position [72, 0]
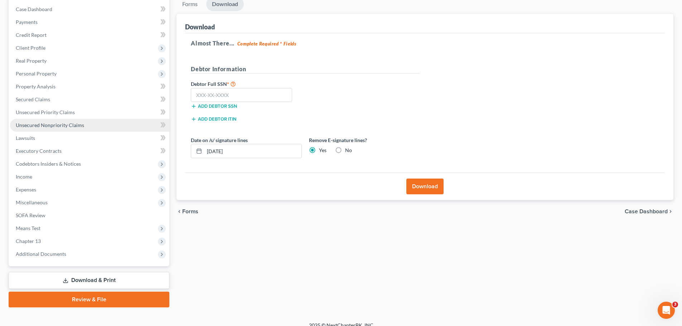
click at [45, 129] on link "Unsecured Nonpriority Claims" at bounding box center [89, 125] width 159 height 13
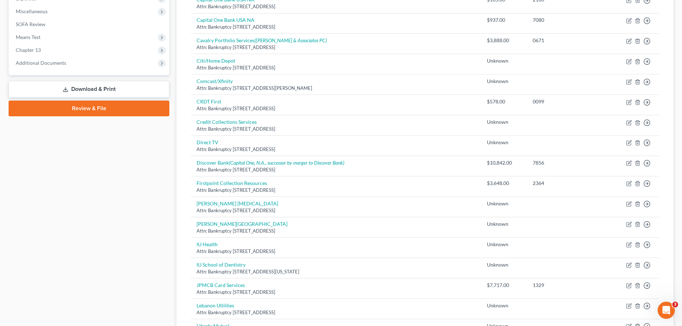
scroll to position [143, 0]
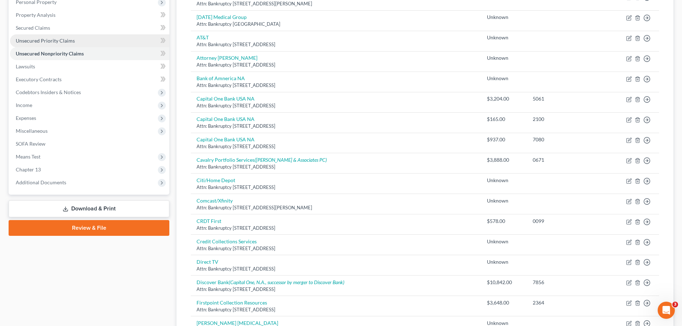
click at [34, 40] on span "Unsecured Priority Claims" at bounding box center [45, 41] width 59 height 6
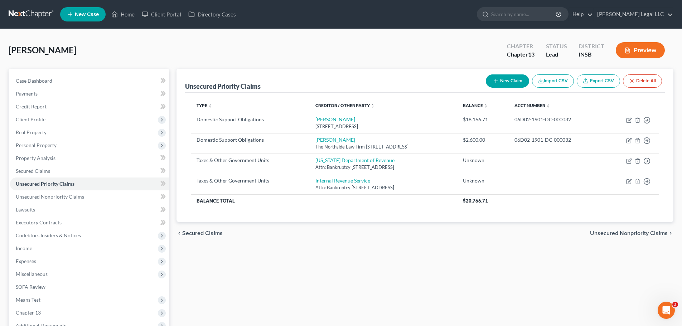
click at [495, 82] on icon "button" at bounding box center [496, 81] width 6 height 6
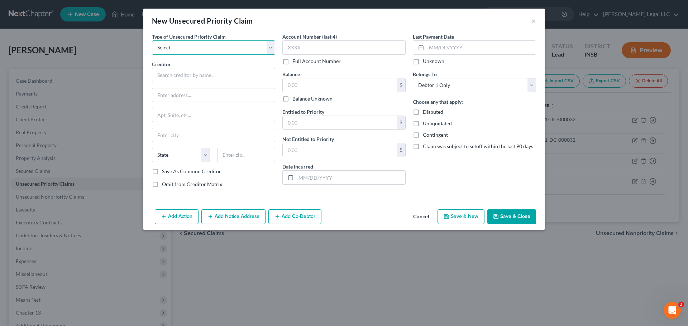
click at [228, 53] on select "Select Taxes & Other Government Units Domestic Support Obligations Extensions o…" at bounding box center [213, 47] width 123 height 14
drag, startPoint x: 535, startPoint y: 21, endPoint x: 215, endPoint y: 133, distance: 339.2
click at [535, 21] on button "×" at bounding box center [533, 20] width 5 height 9
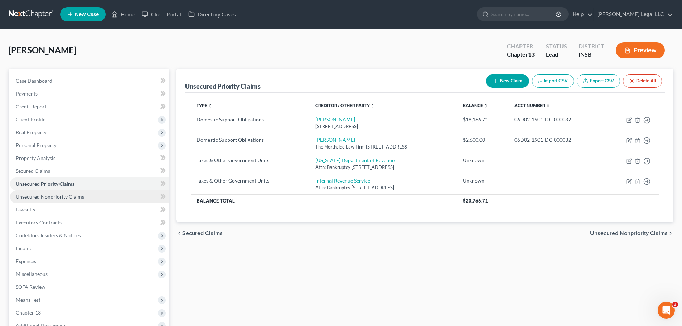
click at [49, 201] on link "Unsecured Nonpriority Claims" at bounding box center [89, 197] width 159 height 13
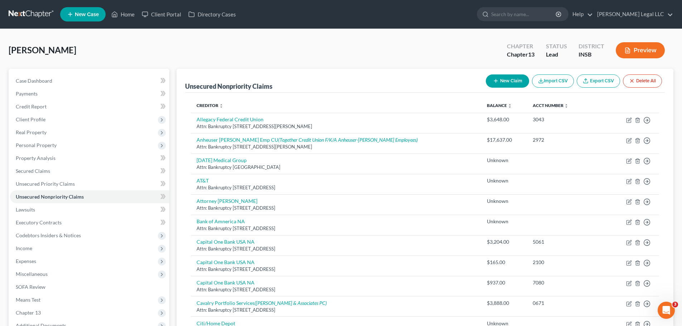
click at [512, 82] on button "New Claim" at bounding box center [507, 80] width 43 height 13
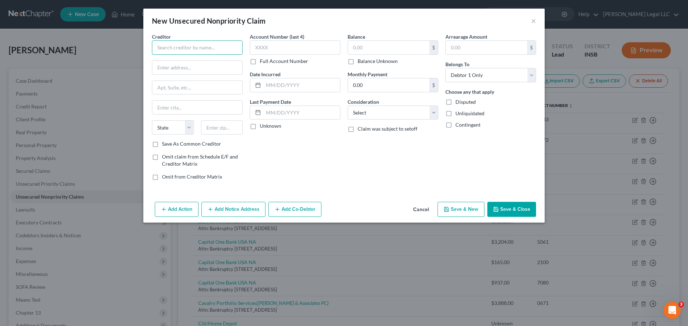
click at [197, 47] on input "text" at bounding box center [197, 47] width 91 height 14
click at [205, 85] on input "text" at bounding box center [197, 88] width 90 height 14
click at [356, 58] on div "Balance Unknown" at bounding box center [392, 61] width 91 height 7
click at [363, 51] on input "text" at bounding box center [388, 48] width 81 height 14
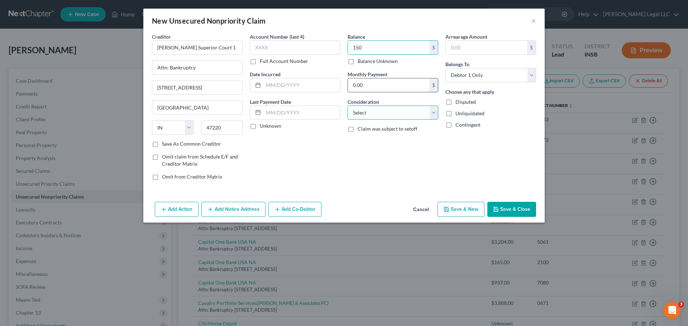
drag, startPoint x: 375, startPoint y: 110, endPoint x: 377, endPoint y: 82, distance: 28.0
click at [375, 110] on select "Select Cable / Satellite Services Collection Agency Credit Card Debt Debt Couns…" at bounding box center [392, 113] width 91 height 14
click at [347, 106] on select "Select Cable / Satellite Services Collection Agency Credit Card Debt Debt Couns…" at bounding box center [392, 113] width 91 height 14
click at [364, 145] on input "text" at bounding box center [393, 140] width 90 height 14
click at [260, 65] on label "Full Account Number" at bounding box center [284, 61] width 48 height 7
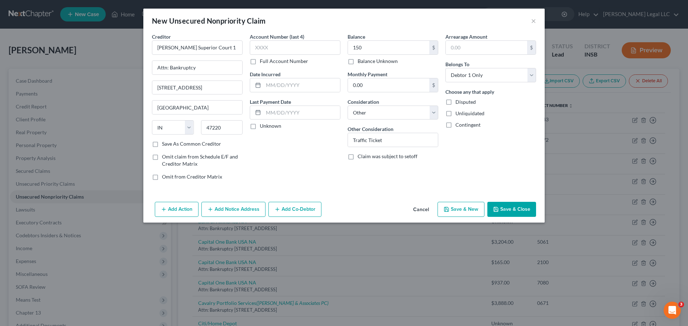
click at [262, 62] on input "Full Account Number" at bounding box center [264, 60] width 5 height 5
click at [264, 50] on input "text" at bounding box center [295, 47] width 91 height 14
drag, startPoint x: 249, startPoint y: 49, endPoint x: 257, endPoint y: 45, distance: 9.6
click at [251, 48] on div "Account Number 36D01-2106-IF-000959 Full Account Number Date Incurred Last Paym…" at bounding box center [295, 109] width 98 height 153
click at [260, 46] on input "36D01-2106-IF-000959" at bounding box center [295, 47] width 91 height 14
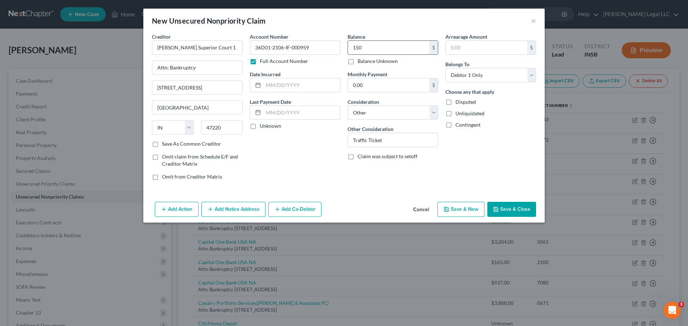
click at [369, 47] on input "150" at bounding box center [388, 48] width 81 height 14
click at [287, 78] on input "text" at bounding box center [301, 85] width 77 height 14
click at [511, 212] on button "Save & Close" at bounding box center [511, 209] width 49 height 15
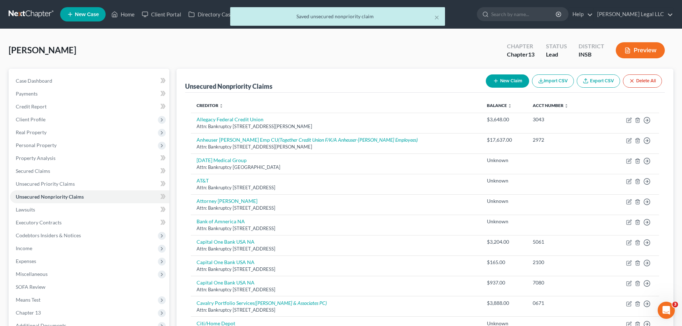
click at [131, 17] on div "× Saved unsecured nonpriority claim" at bounding box center [337, 18] width 682 height 22
click at [128, 15] on div "× Saved unsecured nonpriority claim" at bounding box center [337, 18] width 682 height 22
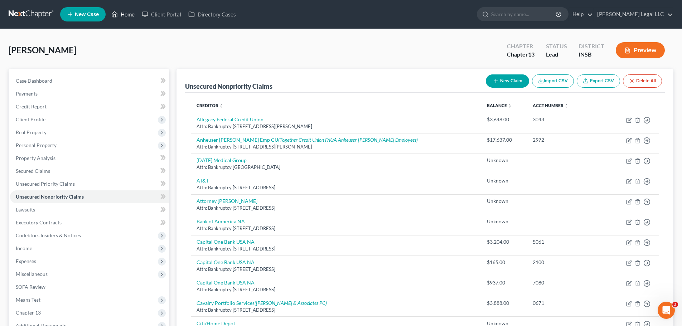
drag, startPoint x: 122, startPoint y: 13, endPoint x: 137, endPoint y: 32, distance: 24.2
click at [122, 13] on link "Home" at bounding box center [123, 14] width 30 height 13
